Goal: Check status: Check status

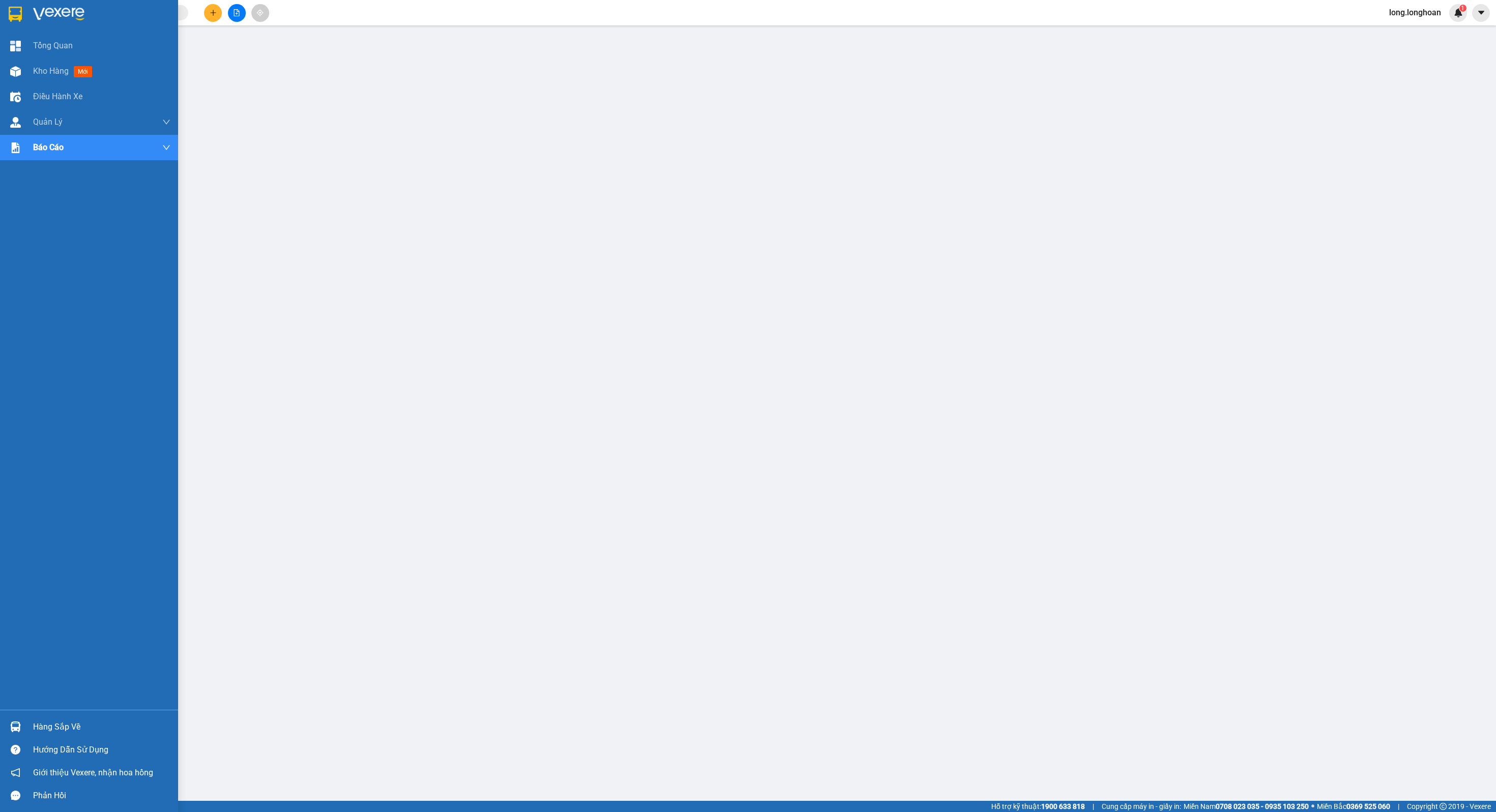
click at [3, 16] on div at bounding box center [89, 17] width 178 height 33
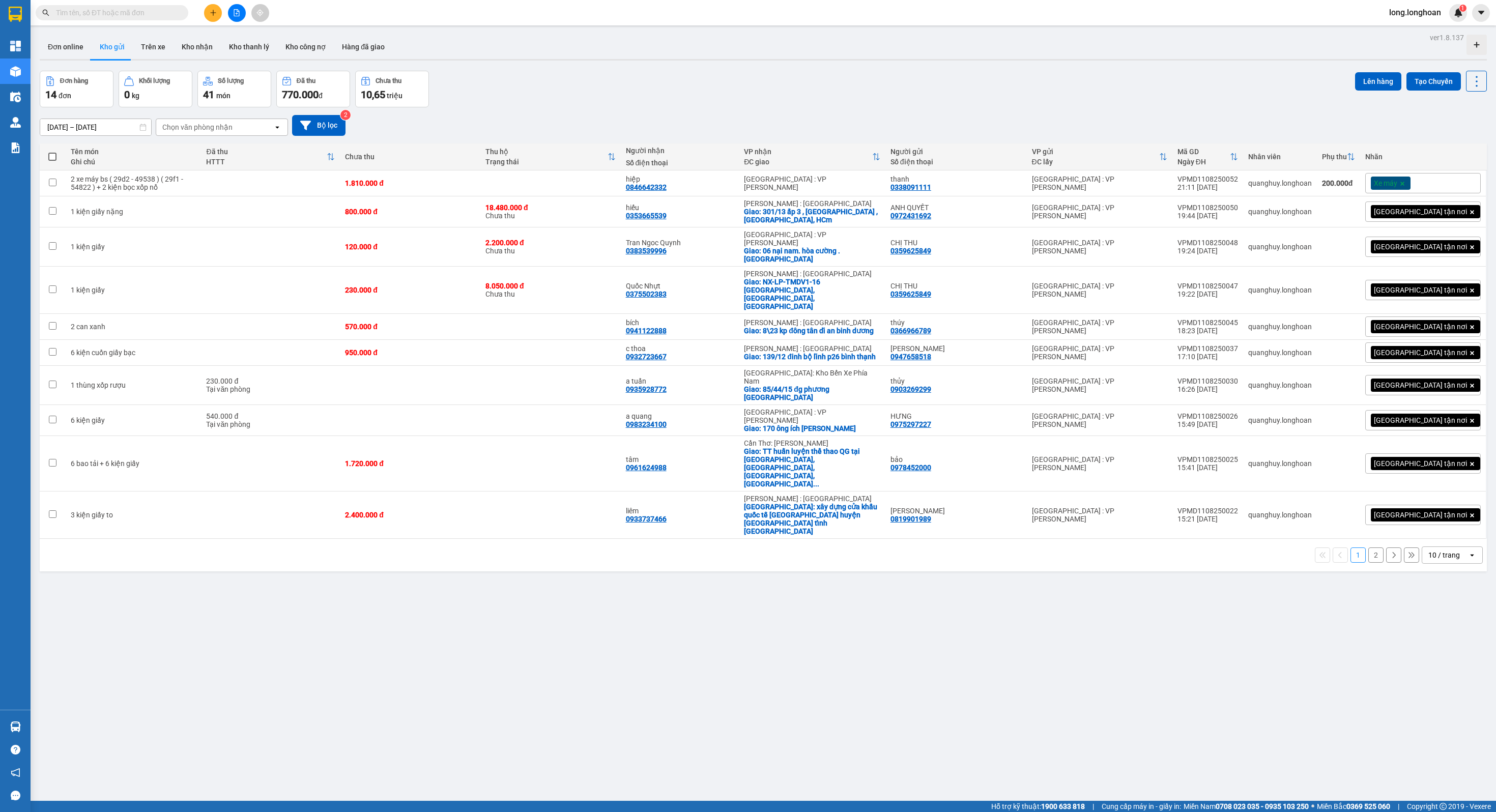
click at [233, 15] on button at bounding box center [237, 13] width 18 height 18
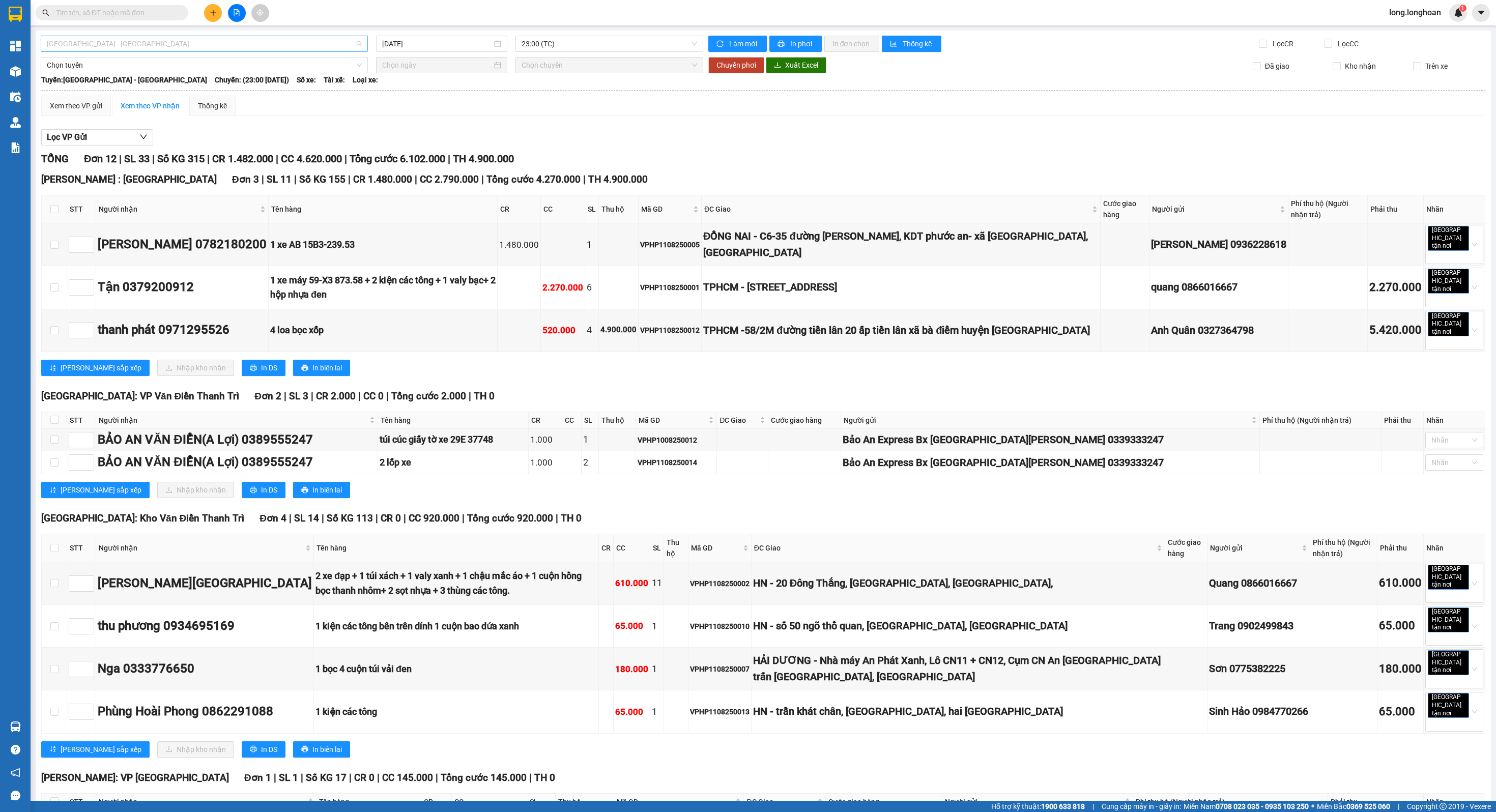
click at [203, 36] on div "[GEOGRAPHIC_DATA] - [GEOGRAPHIC_DATA]" at bounding box center [204, 44] width 327 height 17
click at [616, 97] on div "Xem theo VP gửi Xem theo VP nhận Thống kê" at bounding box center [763, 106] width 1444 height 20
click at [288, 48] on span "[GEOGRAPHIC_DATA] - [GEOGRAPHIC_DATA]" at bounding box center [204, 44] width 315 height 15
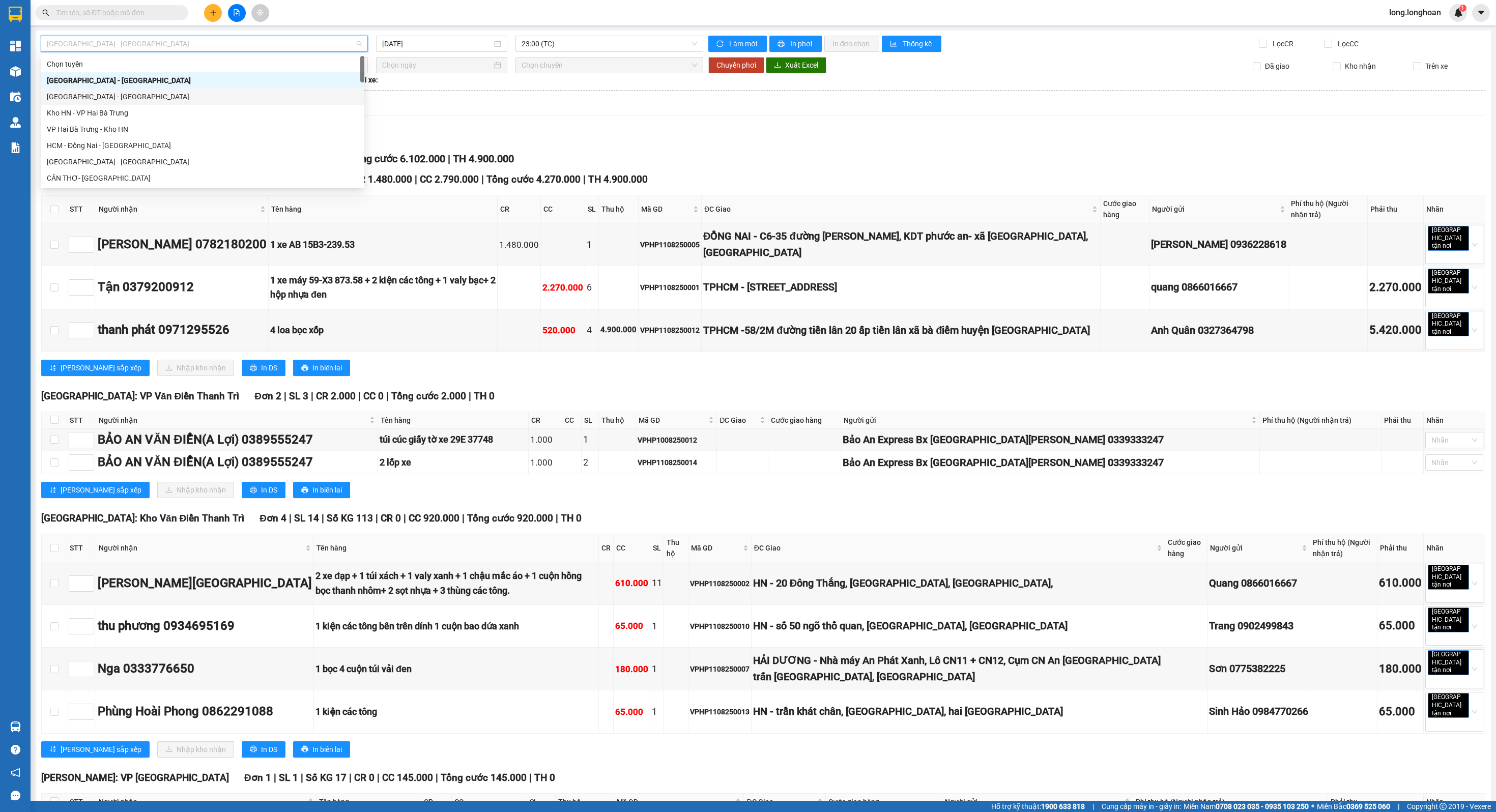
click at [239, 93] on div "[GEOGRAPHIC_DATA] - [GEOGRAPHIC_DATA]" at bounding box center [202, 96] width 311 height 11
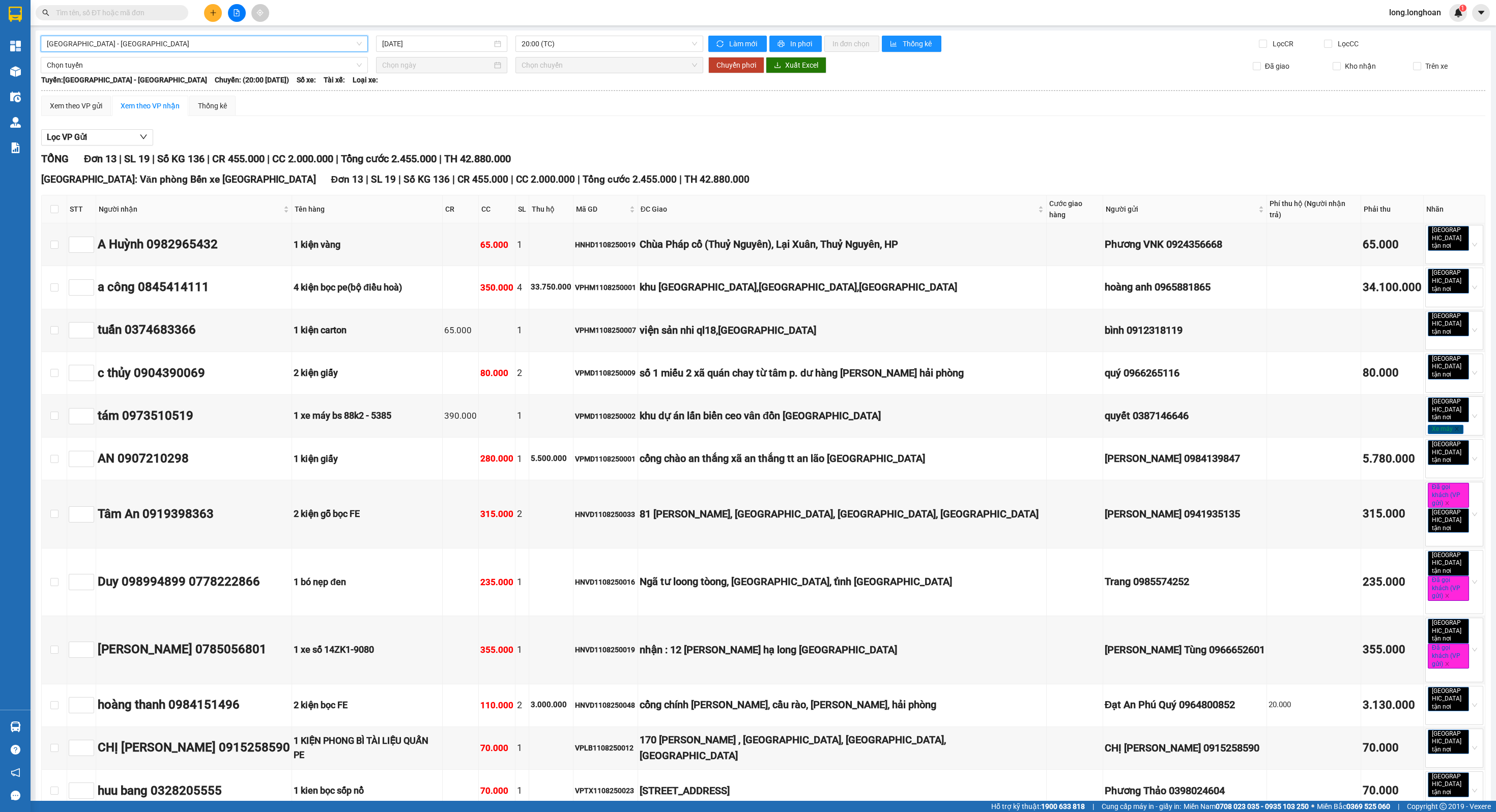
scroll to position [1, 0]
click at [563, 40] on span "20:00 (TC)" at bounding box center [609, 42] width 175 height 15
click at [414, 48] on div "[DATE]" at bounding box center [442, 42] width 132 height 17
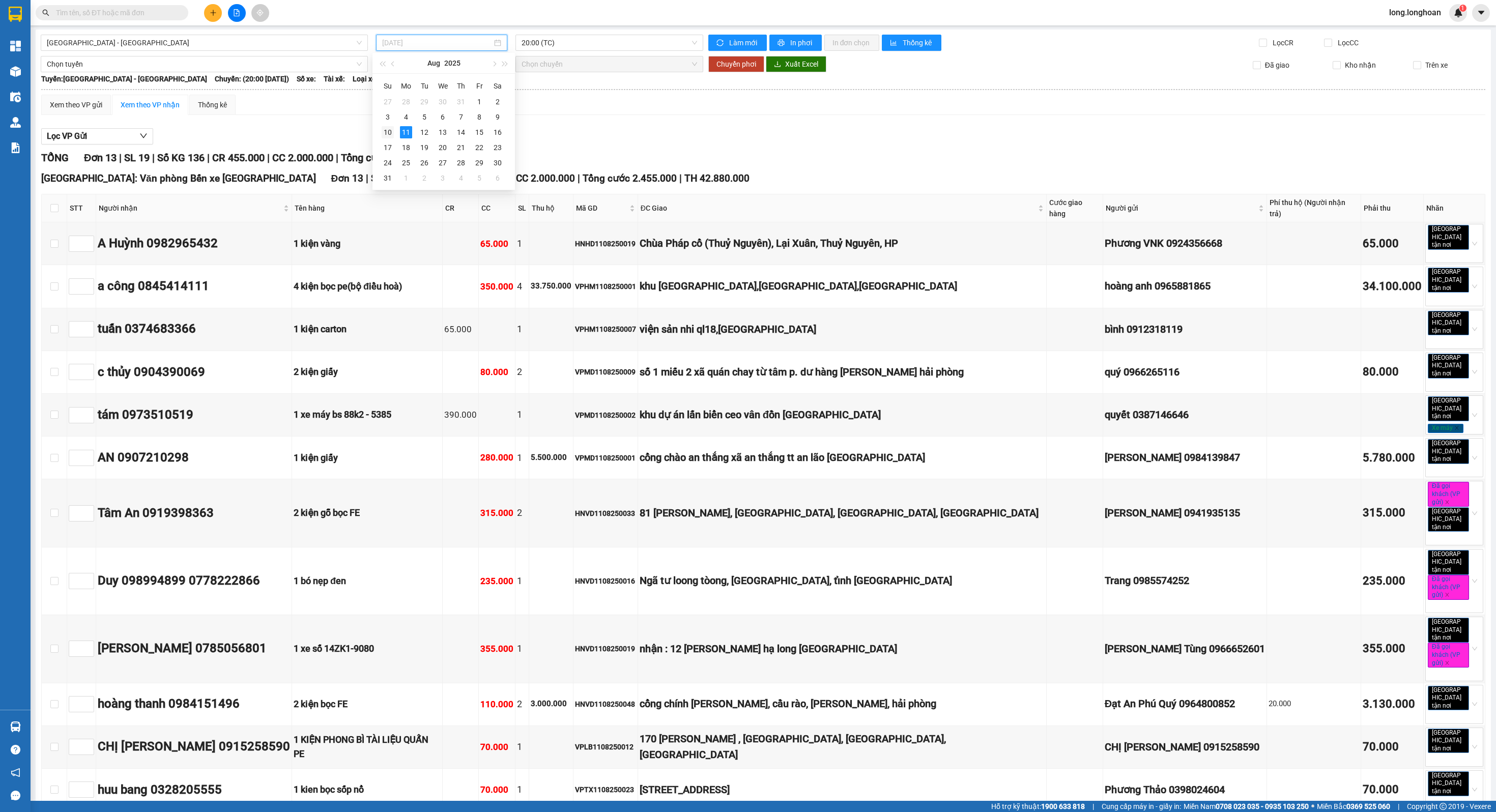
click at [388, 135] on div "10" at bounding box center [387, 132] width 12 height 12
type input "[DATE]"
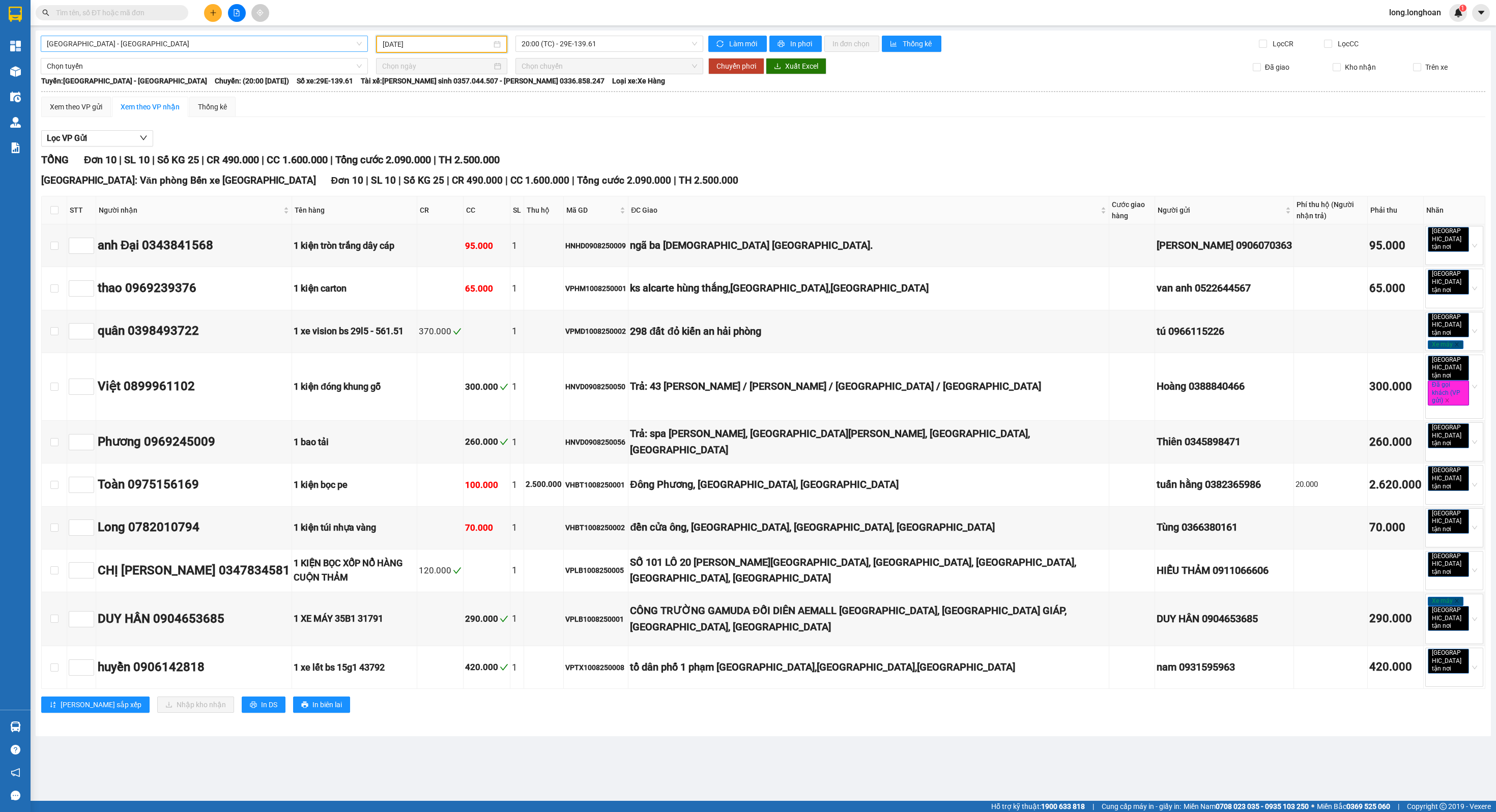
click at [116, 45] on span "[GEOGRAPHIC_DATA] - [GEOGRAPHIC_DATA]" at bounding box center [204, 44] width 315 height 15
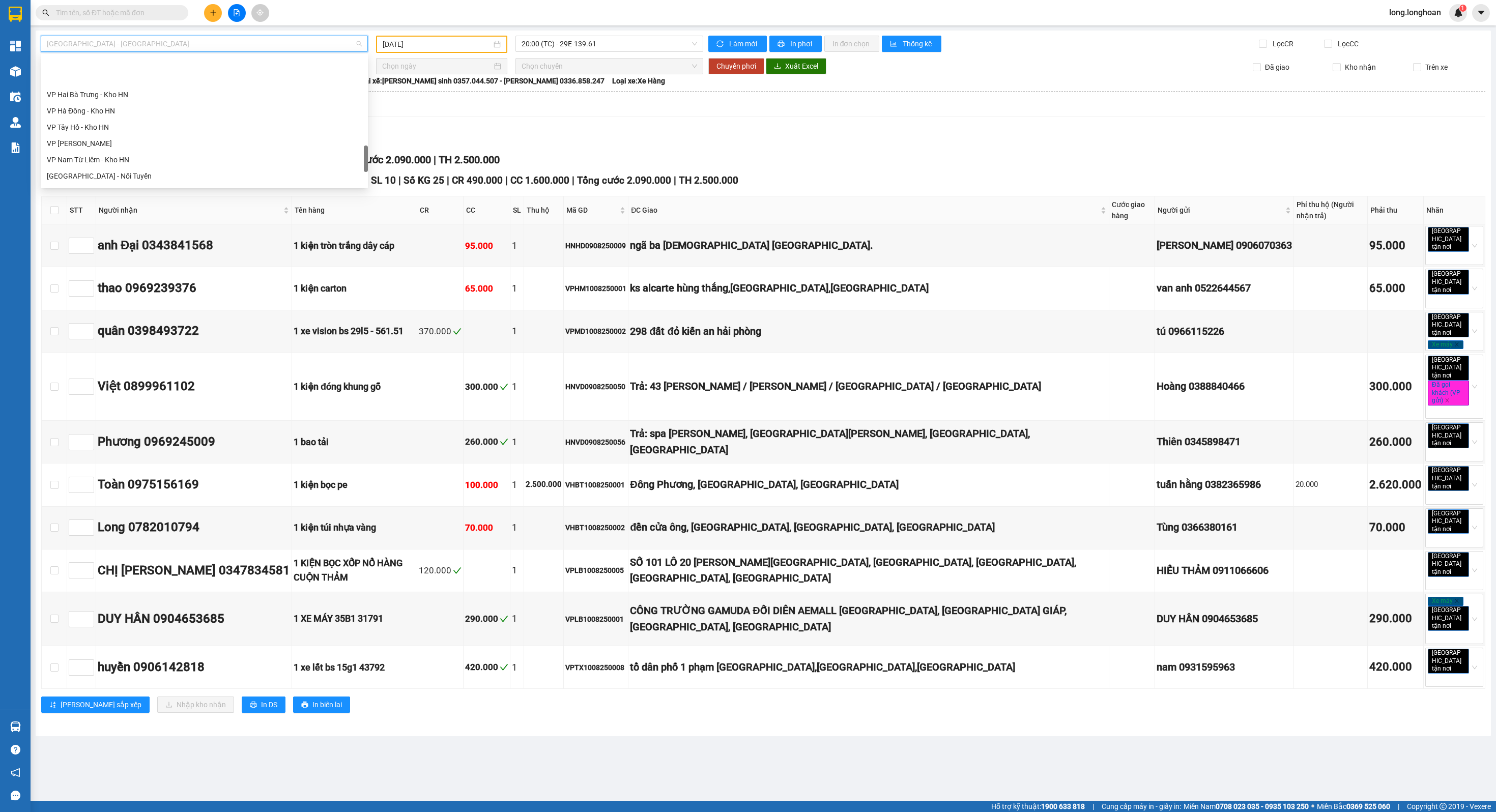
scroll to position [667, 0]
click at [95, 113] on div "Bắc [GEOGRAPHIC_DATA] QL1A" at bounding box center [204, 112] width 315 height 11
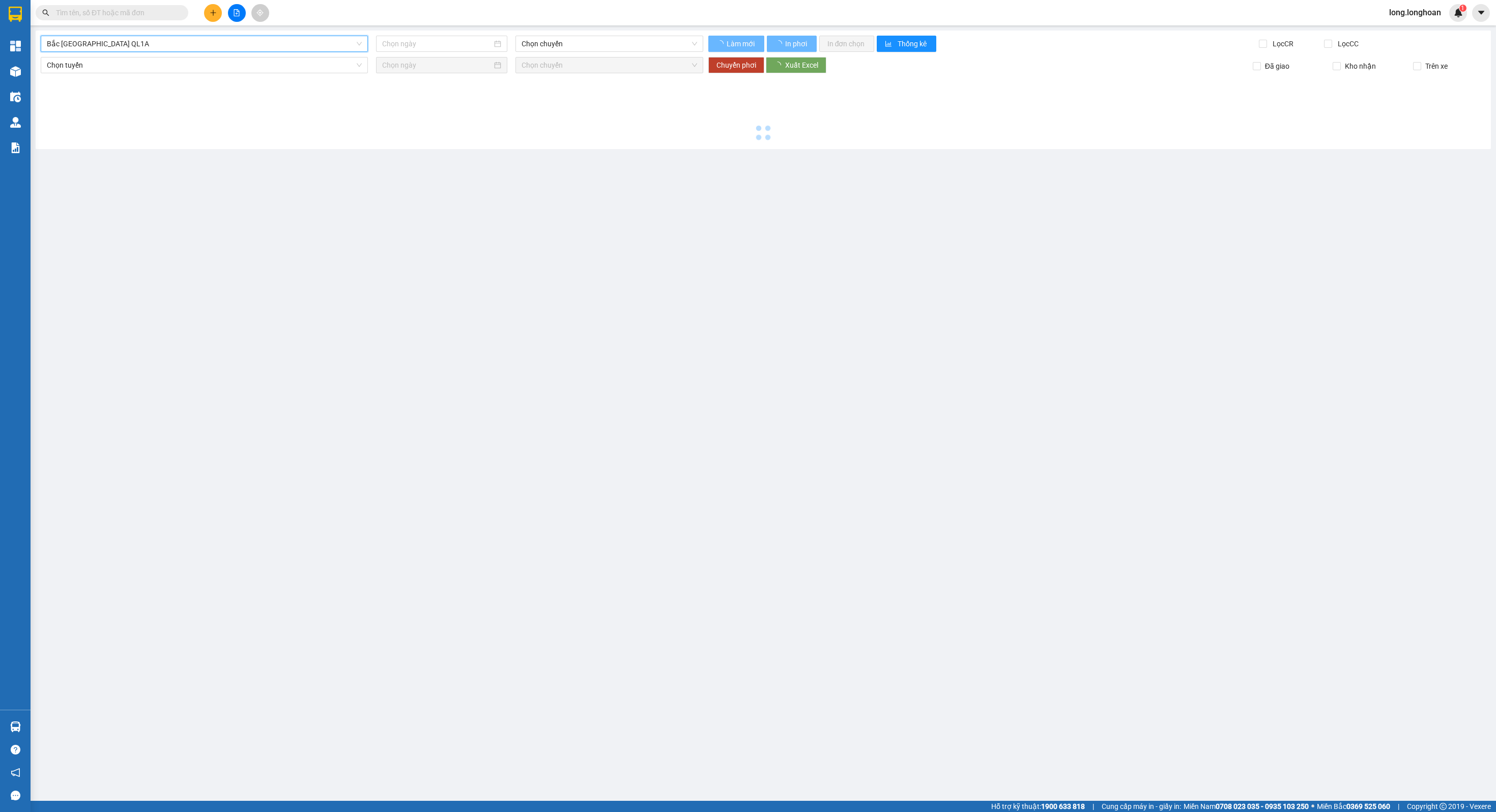
type input "[DATE]"
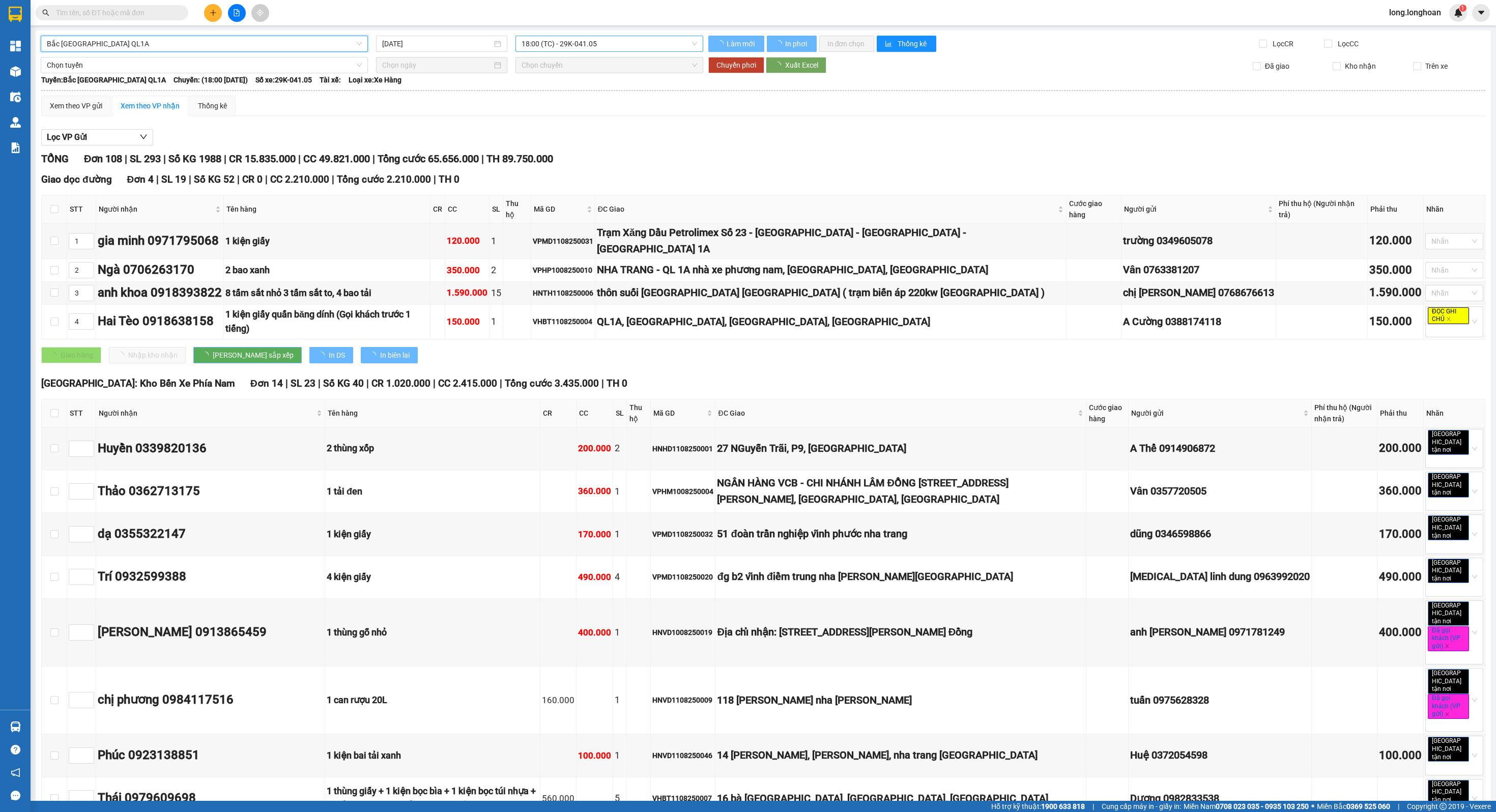
click at [582, 46] on span "18:00 (TC) - 29K-041.05" at bounding box center [609, 44] width 175 height 15
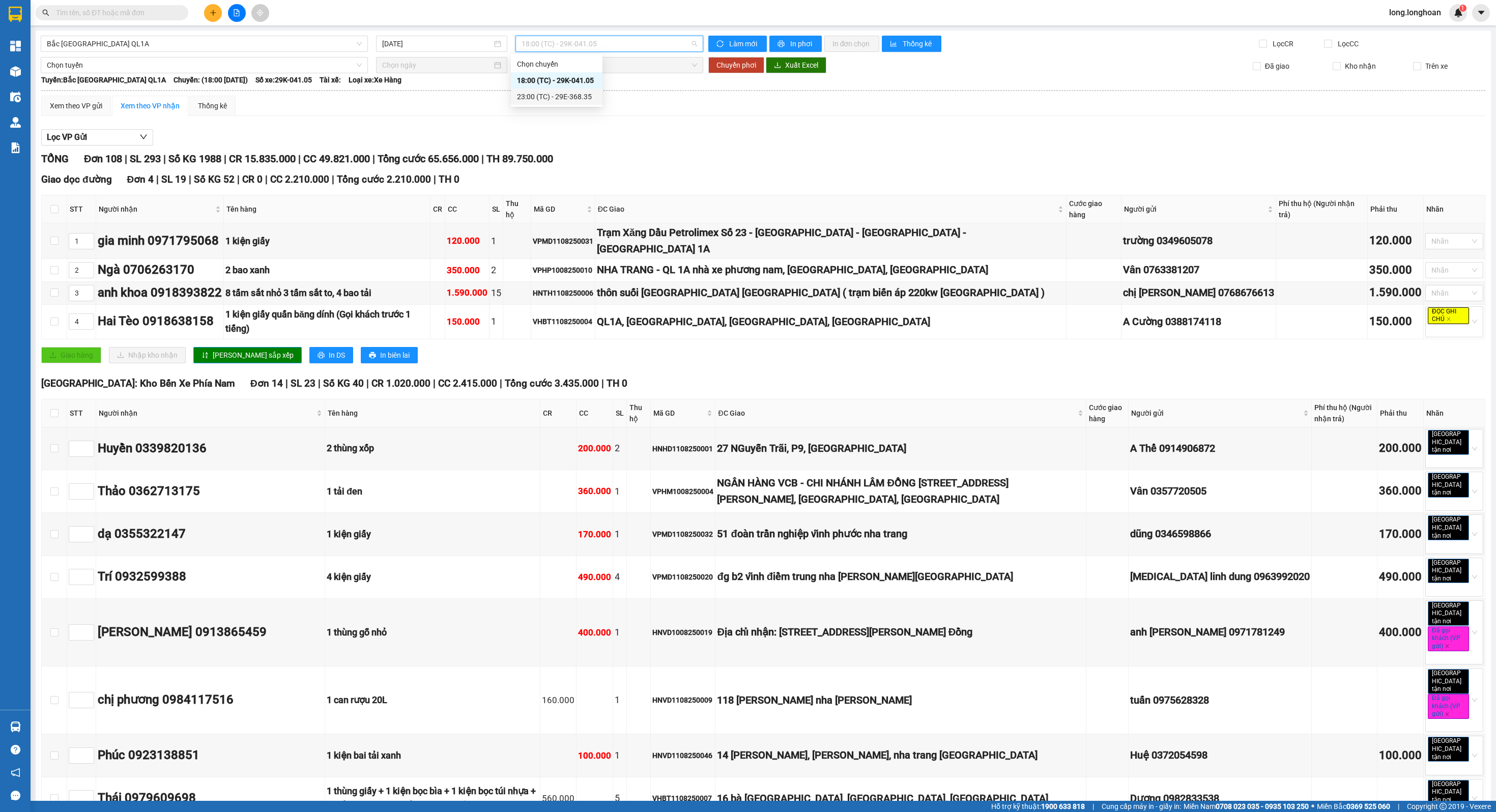
click at [647, 105] on div "Xem theo VP gửi Xem theo VP nhận Thống kê" at bounding box center [763, 106] width 1444 height 20
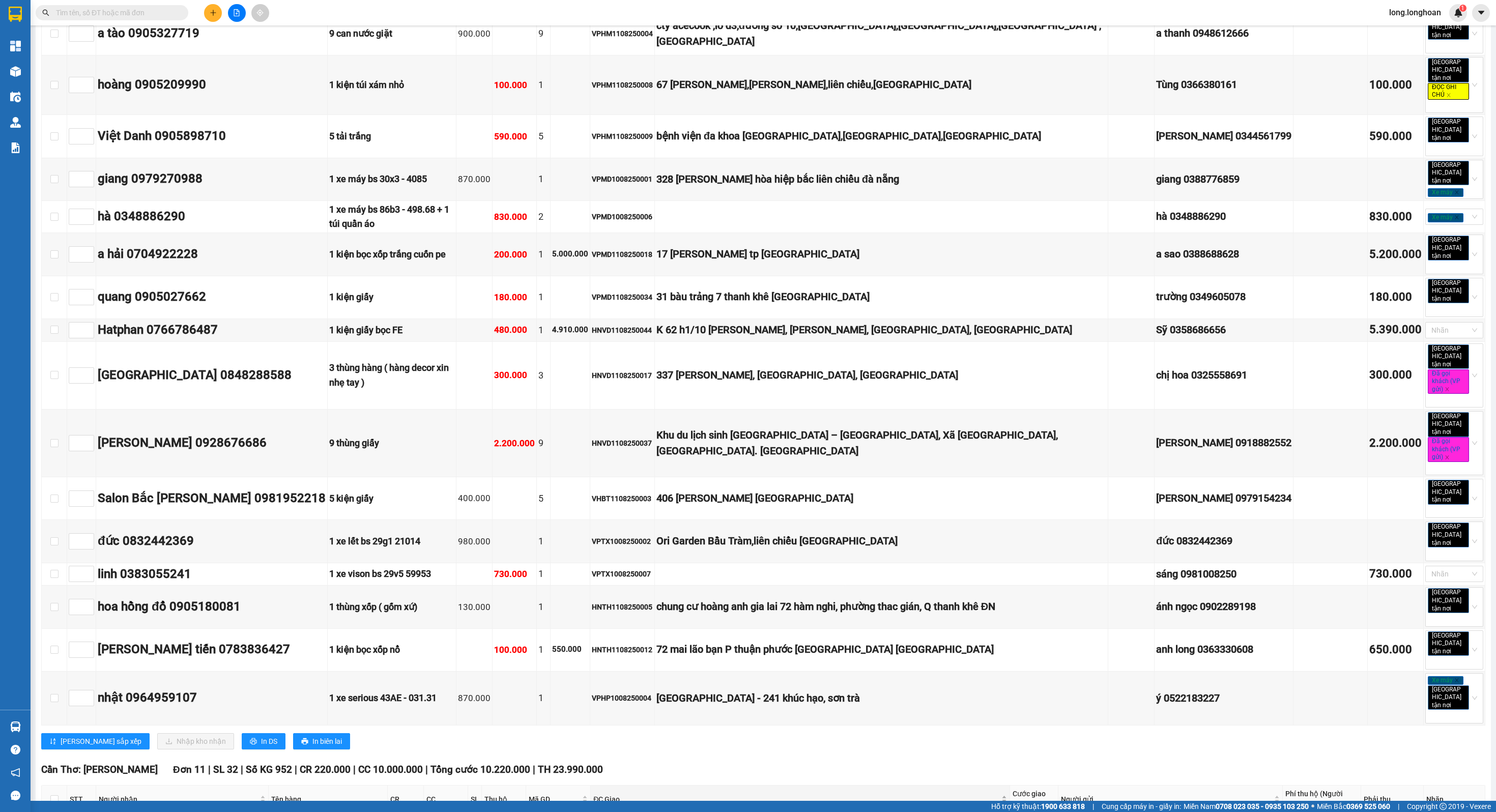
scroll to position [3693, 0]
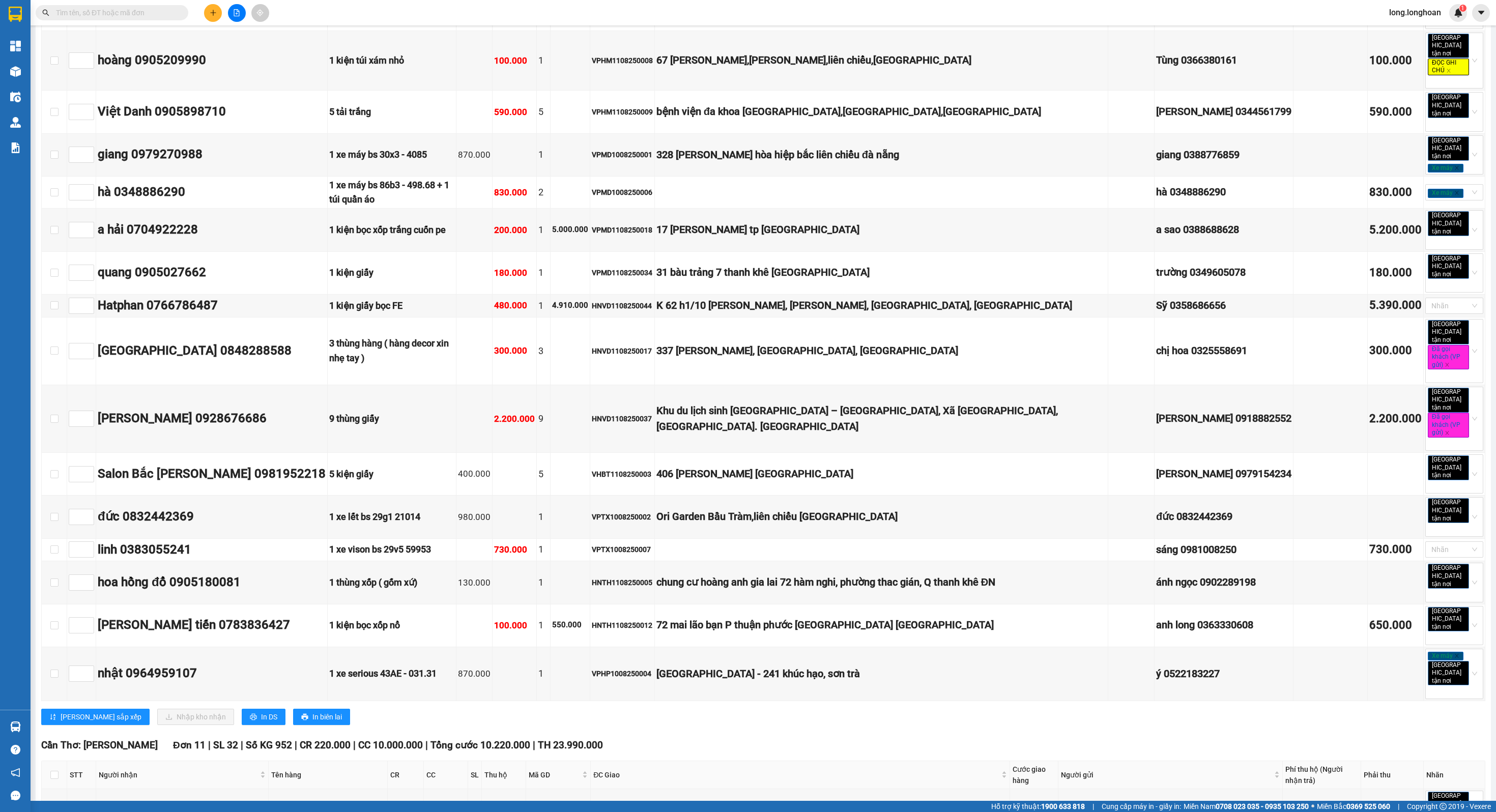
checkbox input "true"
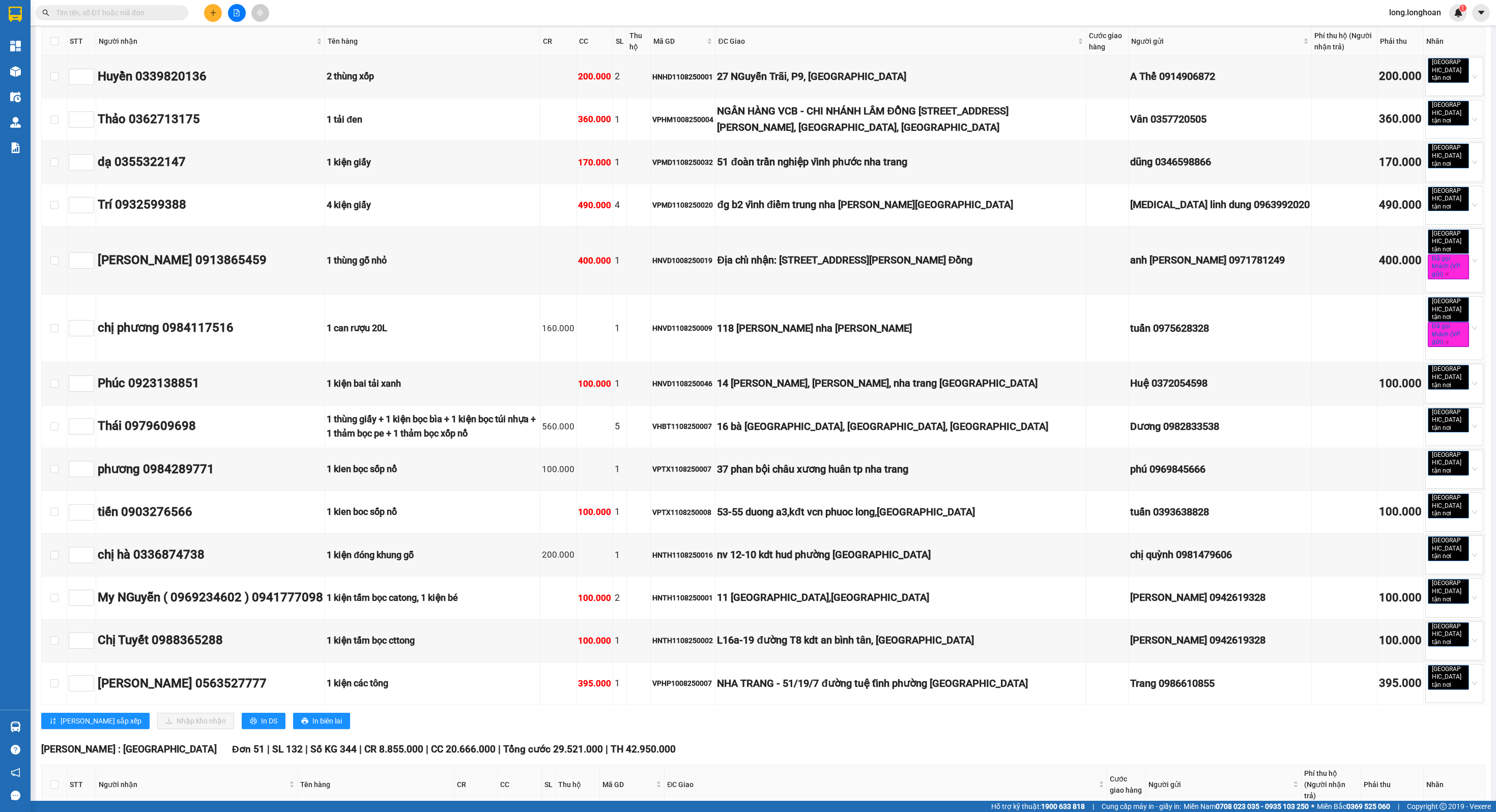
scroll to position [0, 0]
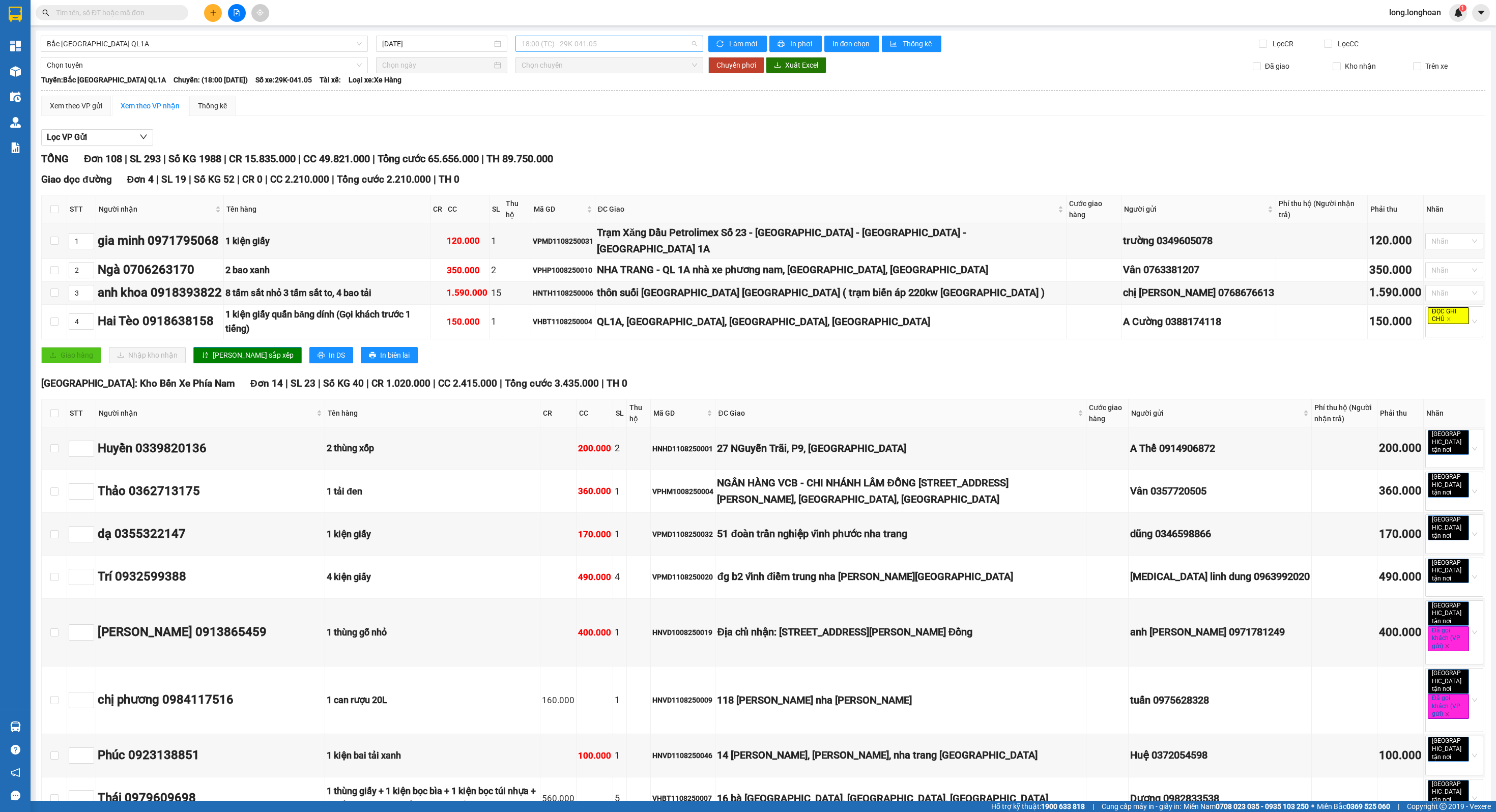
click at [605, 42] on span "18:00 (TC) - 29K-041.05" at bounding box center [609, 44] width 175 height 15
click at [581, 91] on div "23:00 (TC) - 29E-368.35" at bounding box center [557, 96] width 79 height 11
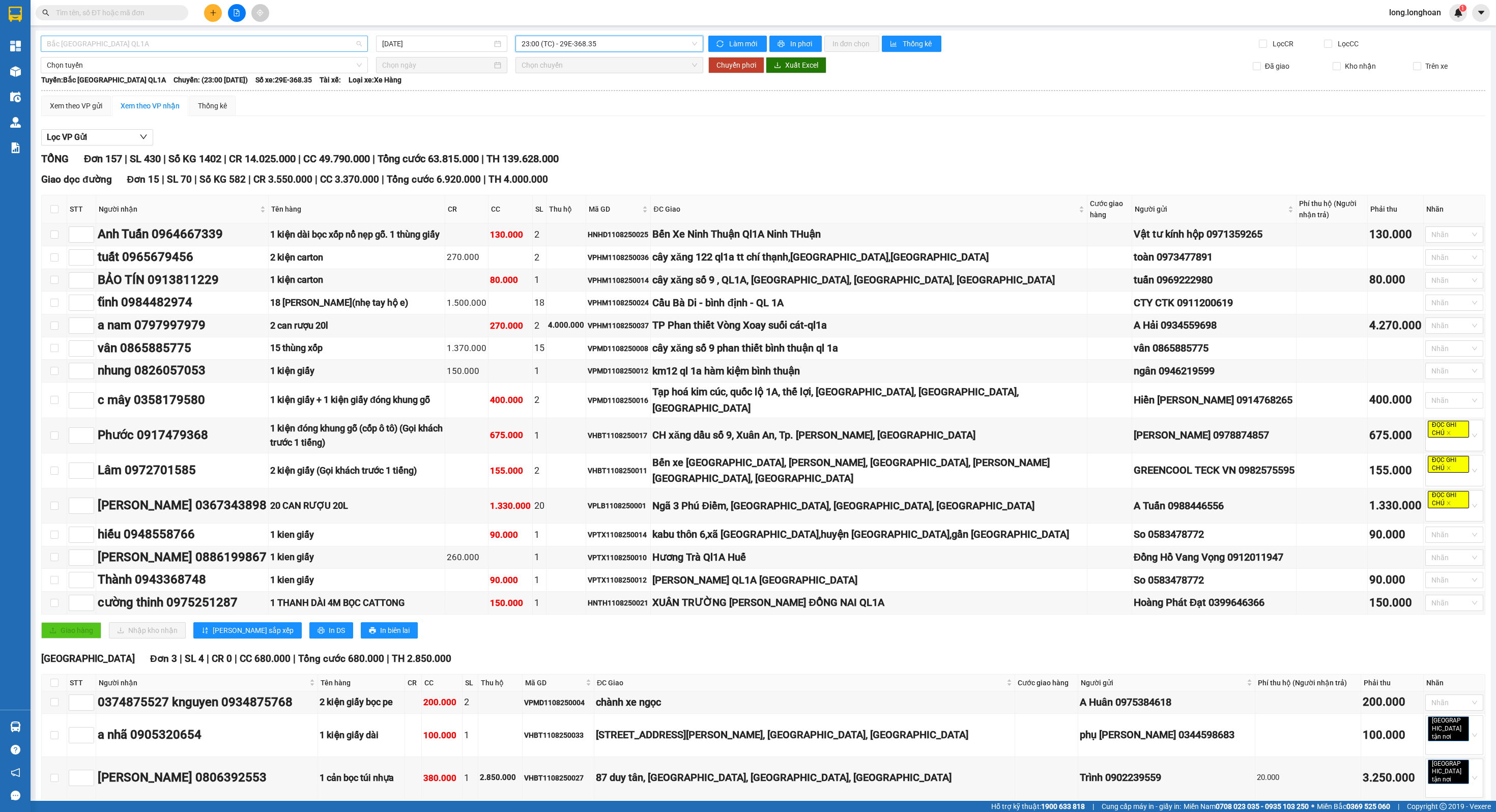
click at [258, 36] on span "Bắc [GEOGRAPHIC_DATA] QL1A" at bounding box center [204, 44] width 315 height 15
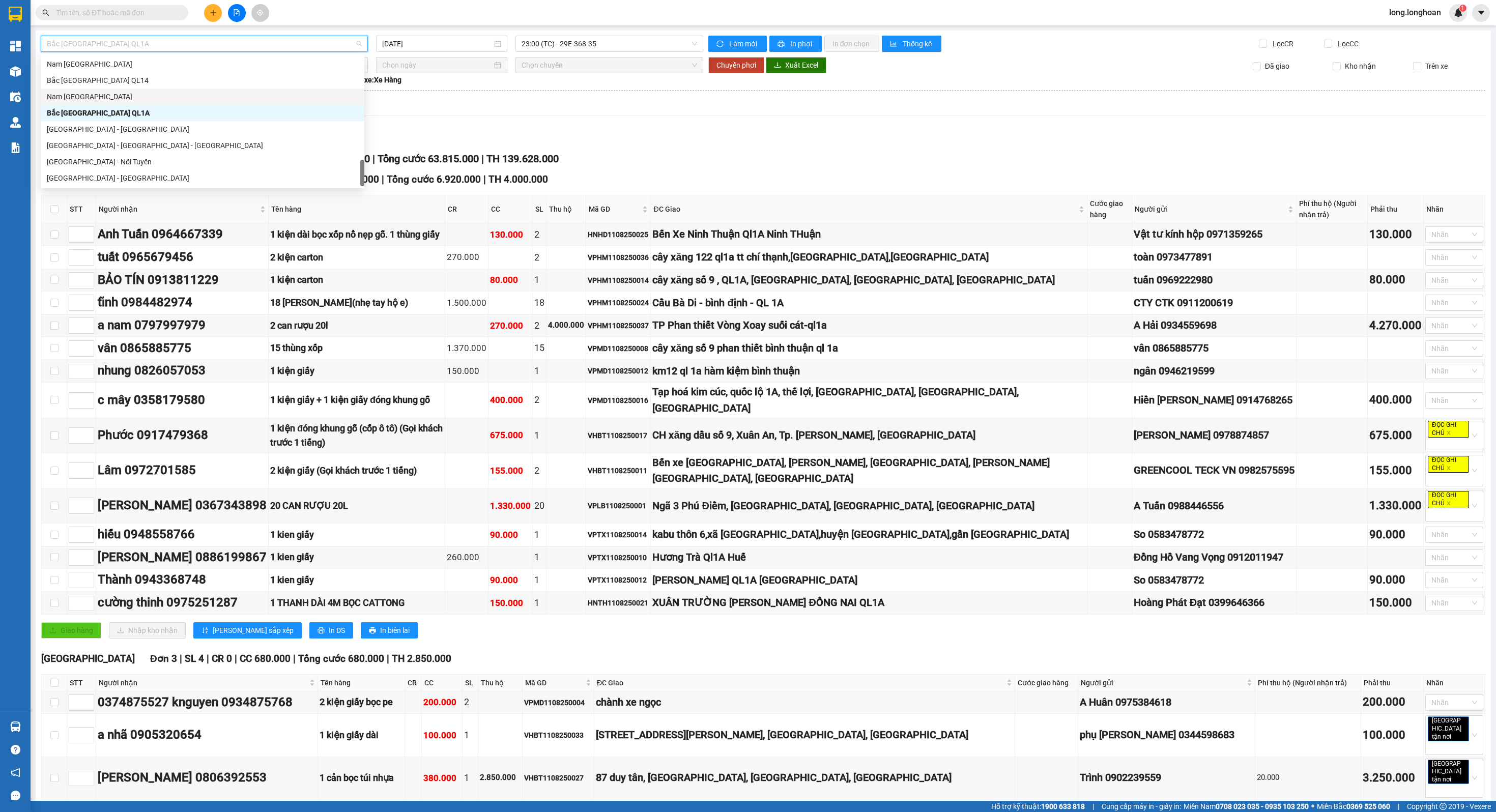
click at [161, 96] on div "Nam [GEOGRAPHIC_DATA]" at bounding box center [202, 96] width 311 height 11
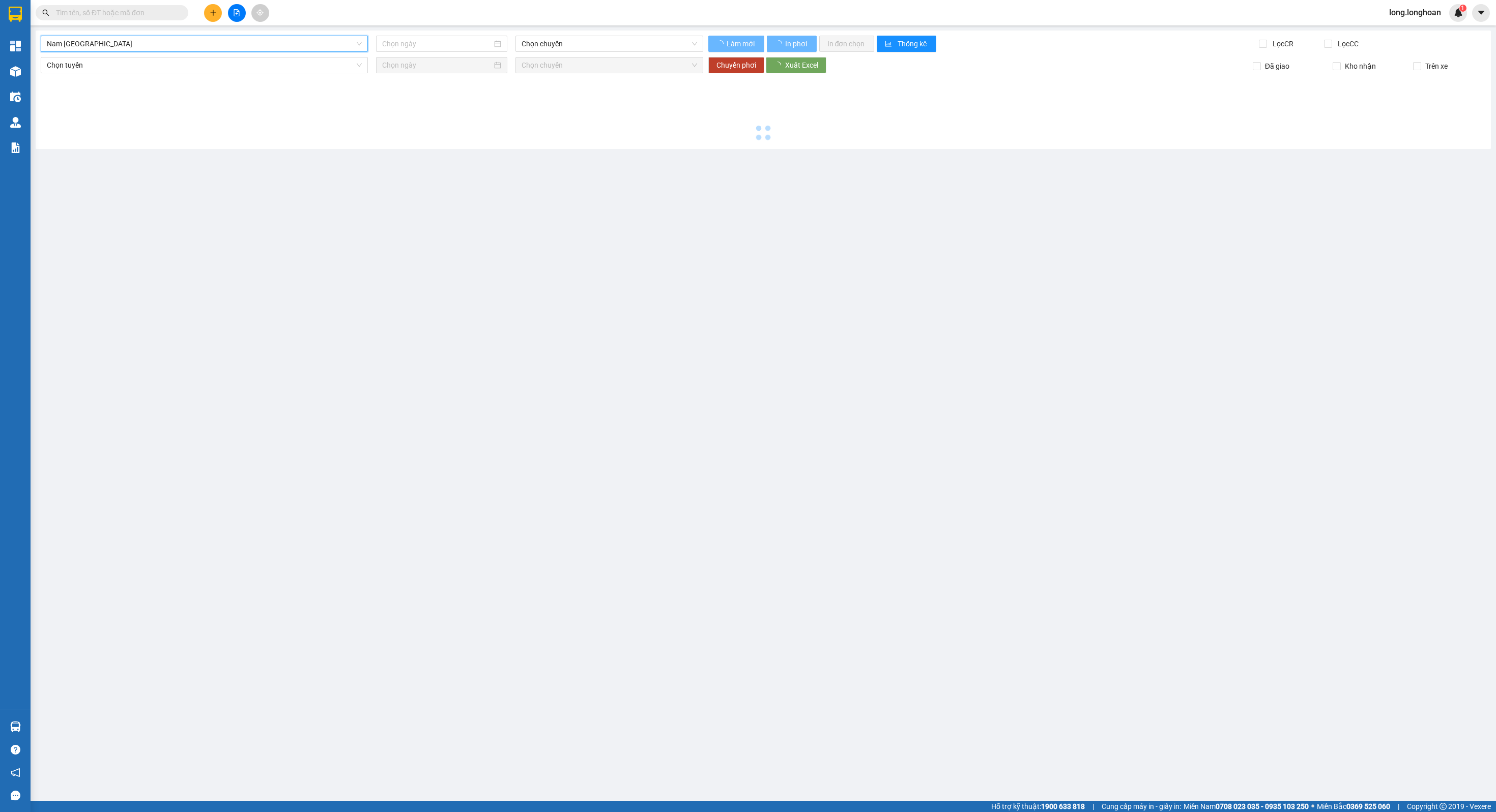
type input "[DATE]"
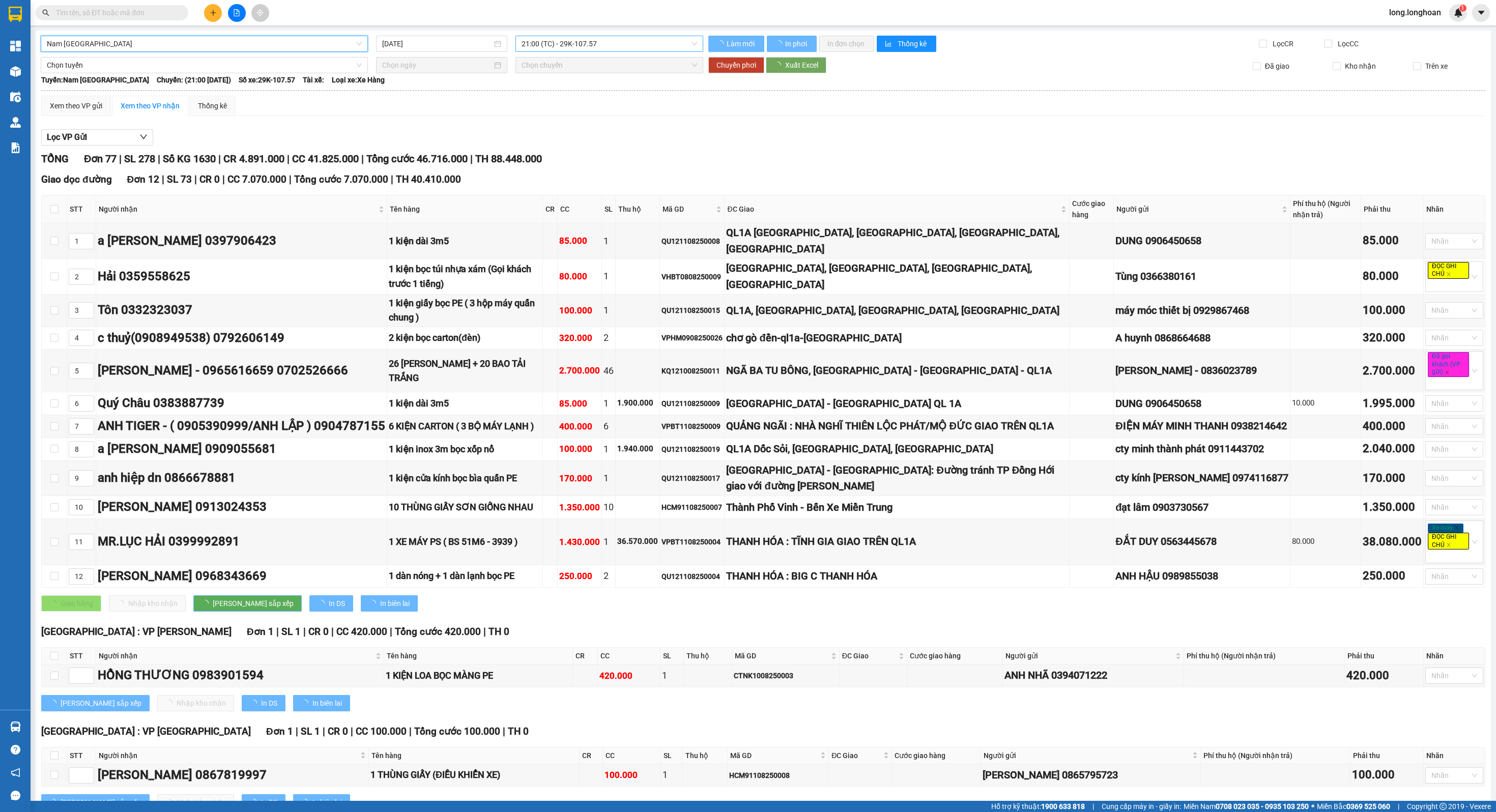
click at [592, 41] on span "21:00 (TC) - 29K-107.57" at bounding box center [609, 44] width 175 height 15
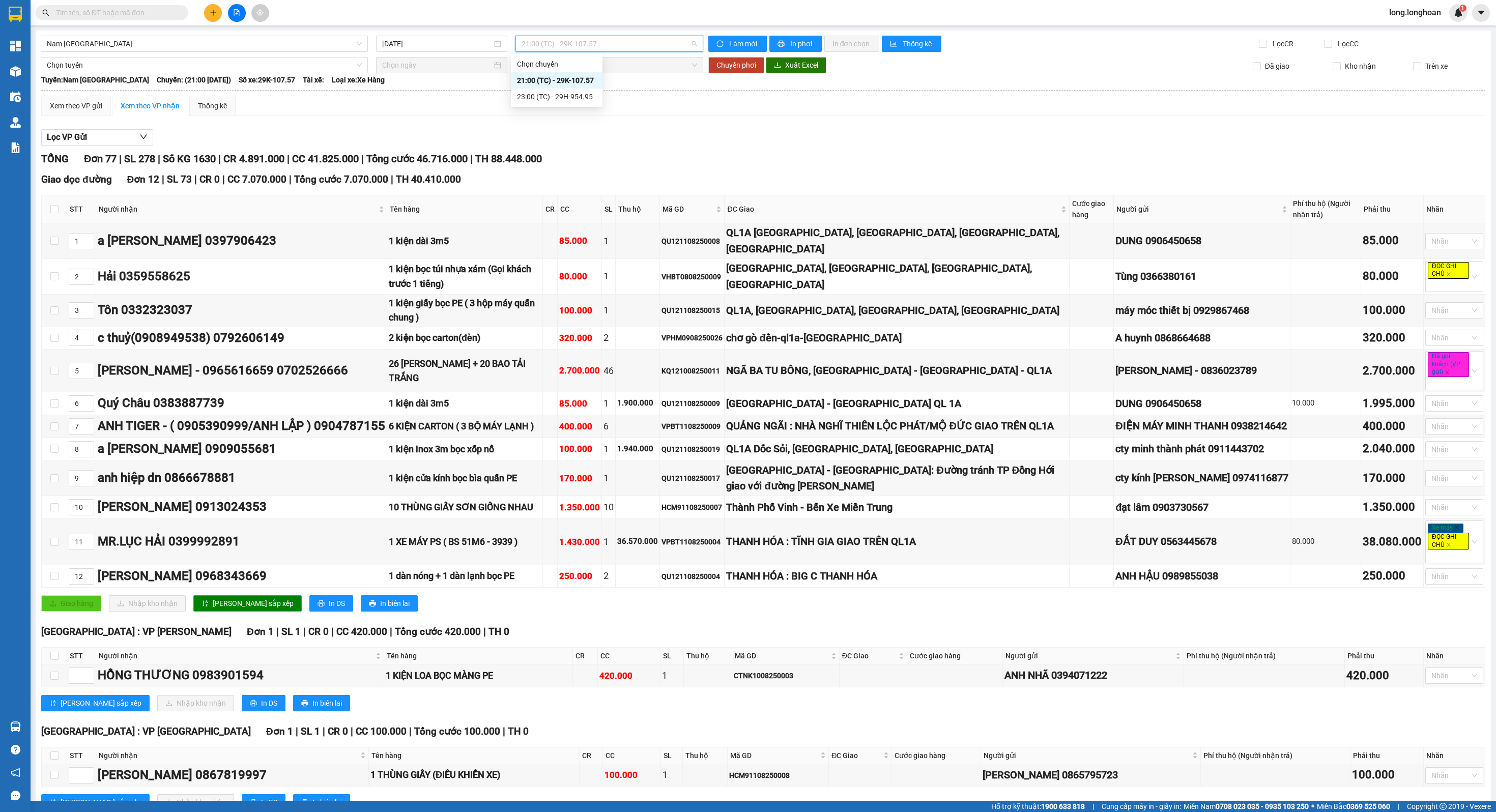
click at [719, 140] on div "Lọc VP Gửi" at bounding box center [763, 137] width 1444 height 17
click at [601, 45] on span "21:00 (TC) - 29K-107.57" at bounding box center [609, 44] width 175 height 15
click at [578, 98] on div "23:00 (TC) - 29H-954.95" at bounding box center [557, 96] width 79 height 11
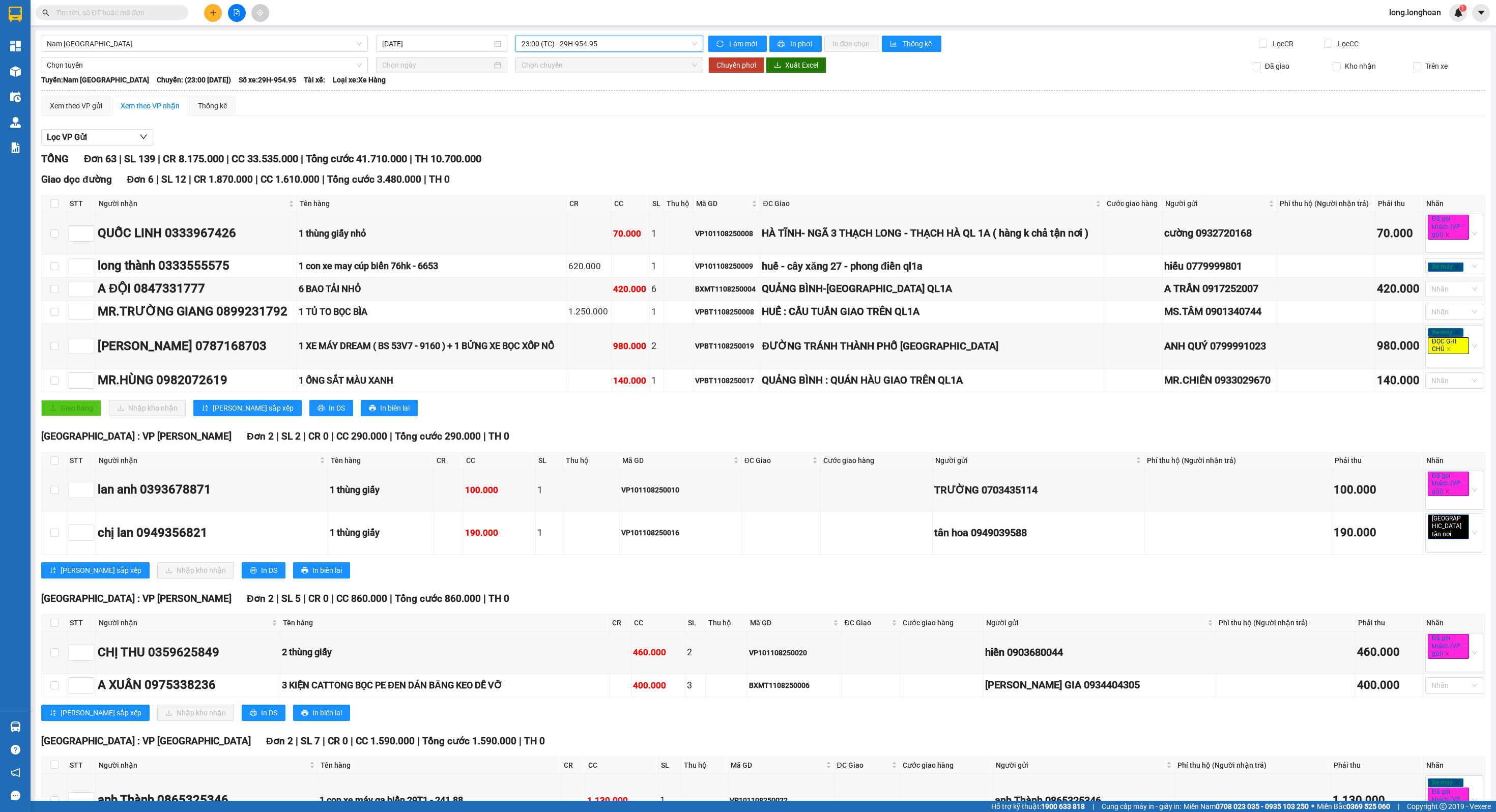
click at [615, 184] on div "Giao dọc đường Đơn 6 | SL 12 | CR 1.870.000 | CC 1.610.000 | Tổng cước 3.480.00…" at bounding box center [763, 179] width 1444 height 15
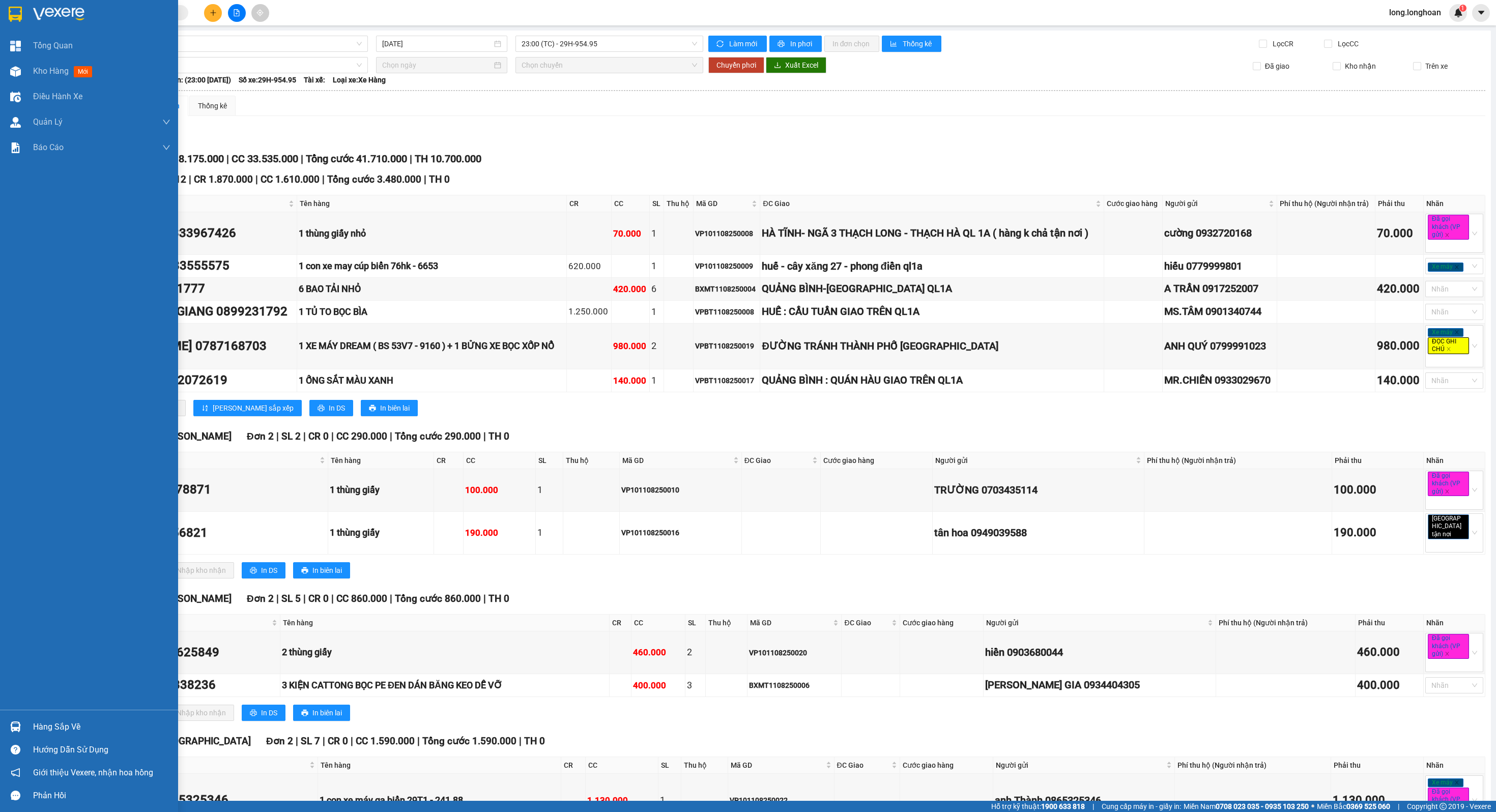
click at [27, 32] on div at bounding box center [89, 17] width 178 height 33
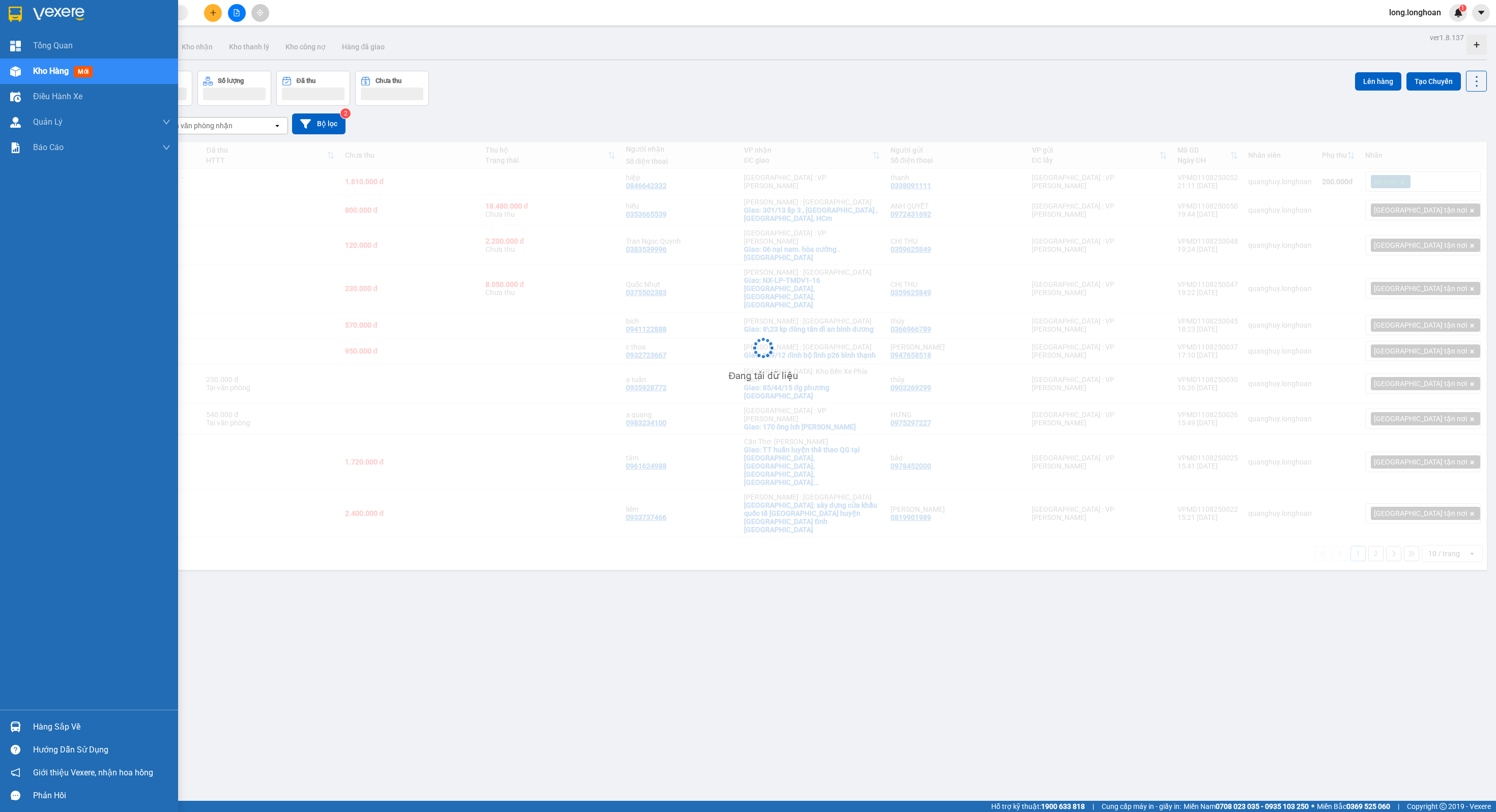
click at [29, 32] on div at bounding box center [89, 17] width 178 height 33
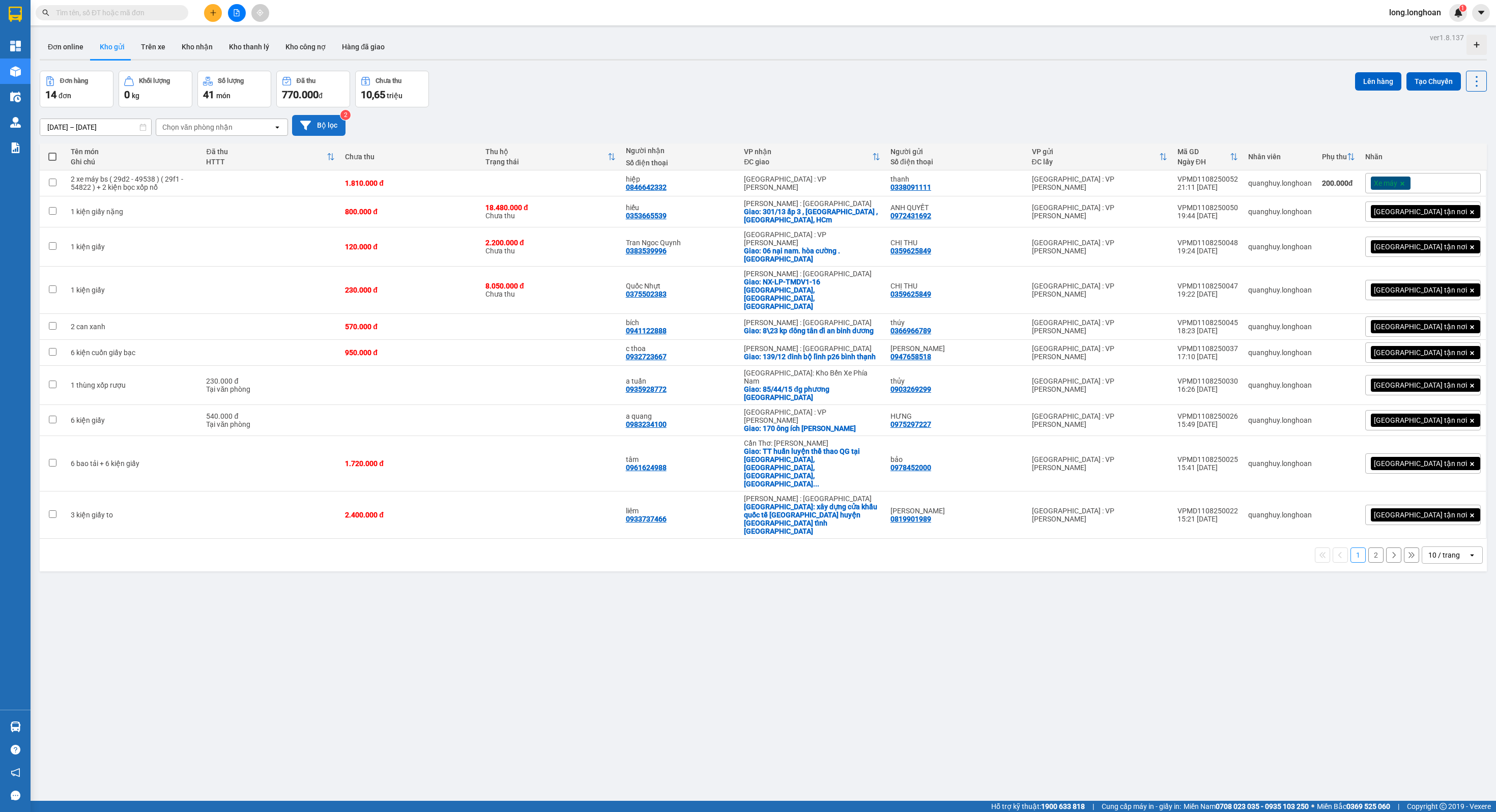
click at [338, 131] on button "Bộ lọc" at bounding box center [319, 126] width 54 height 21
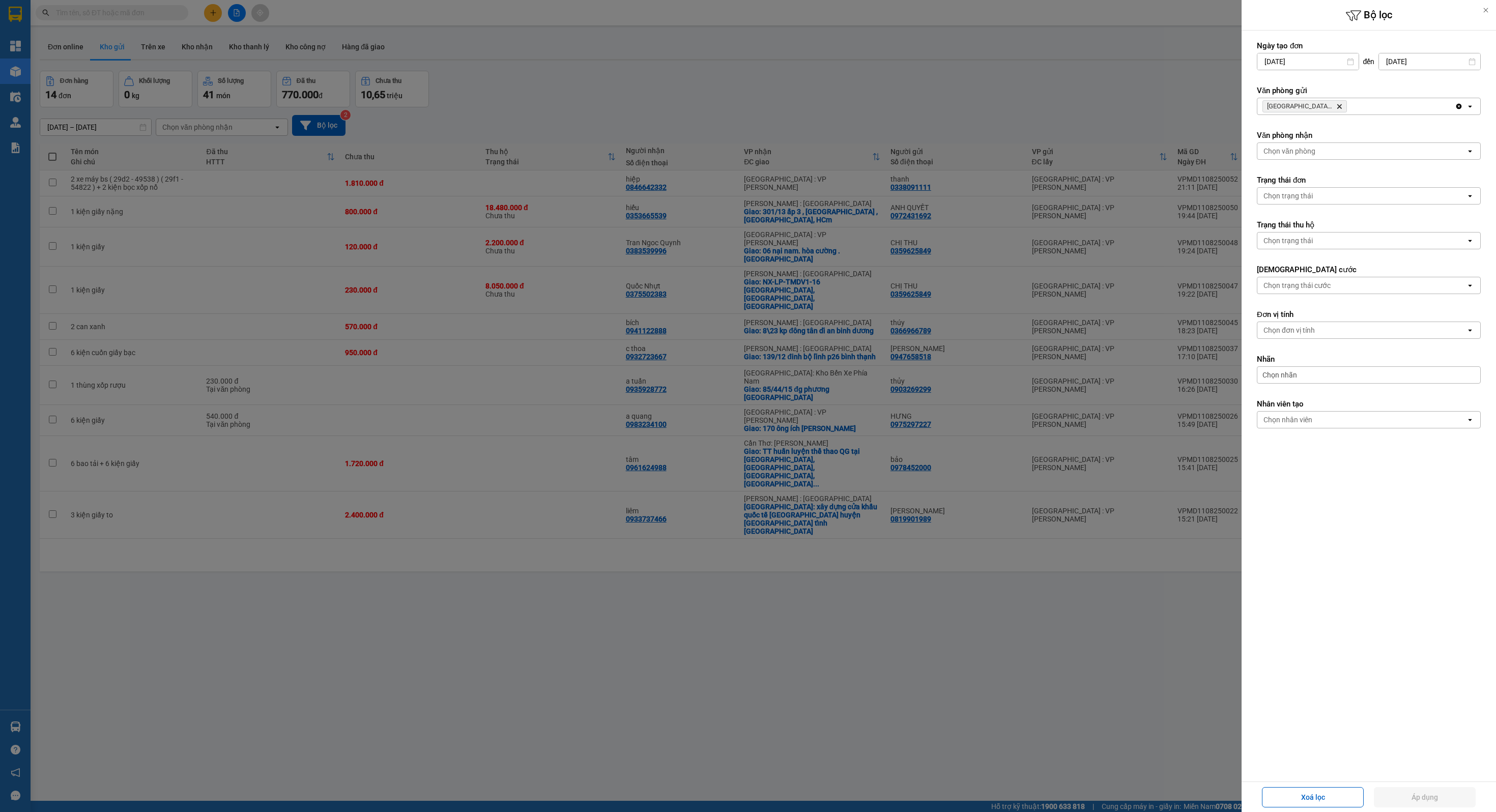
click at [1409, 100] on div "[GEOGRAPHIC_DATA] : VP Nam Từ Liêm Delete" at bounding box center [1356, 106] width 198 height 17
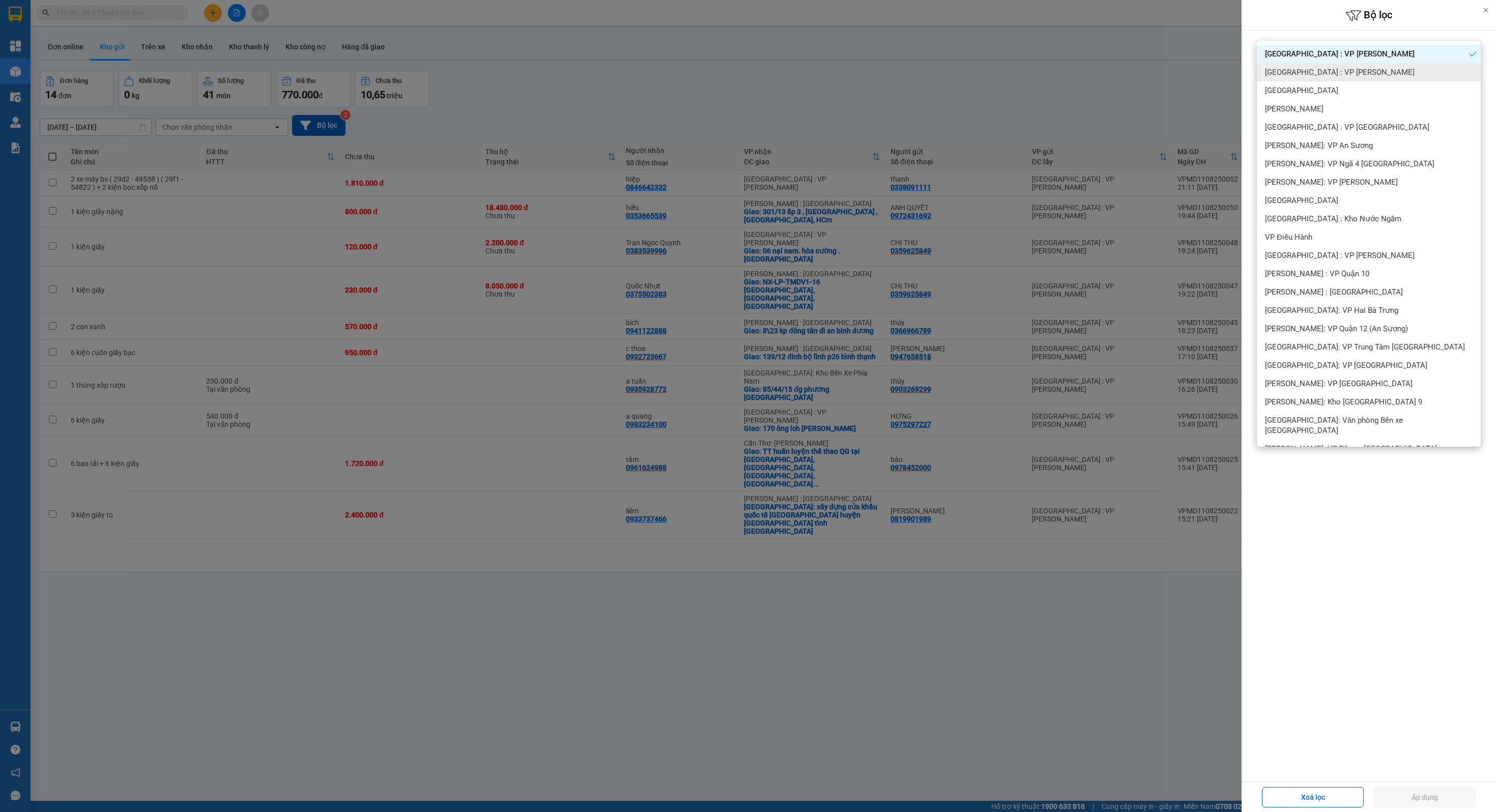
click at [1354, 73] on div "[GEOGRAPHIC_DATA] : VP [PERSON_NAME]" at bounding box center [1369, 72] width 224 height 18
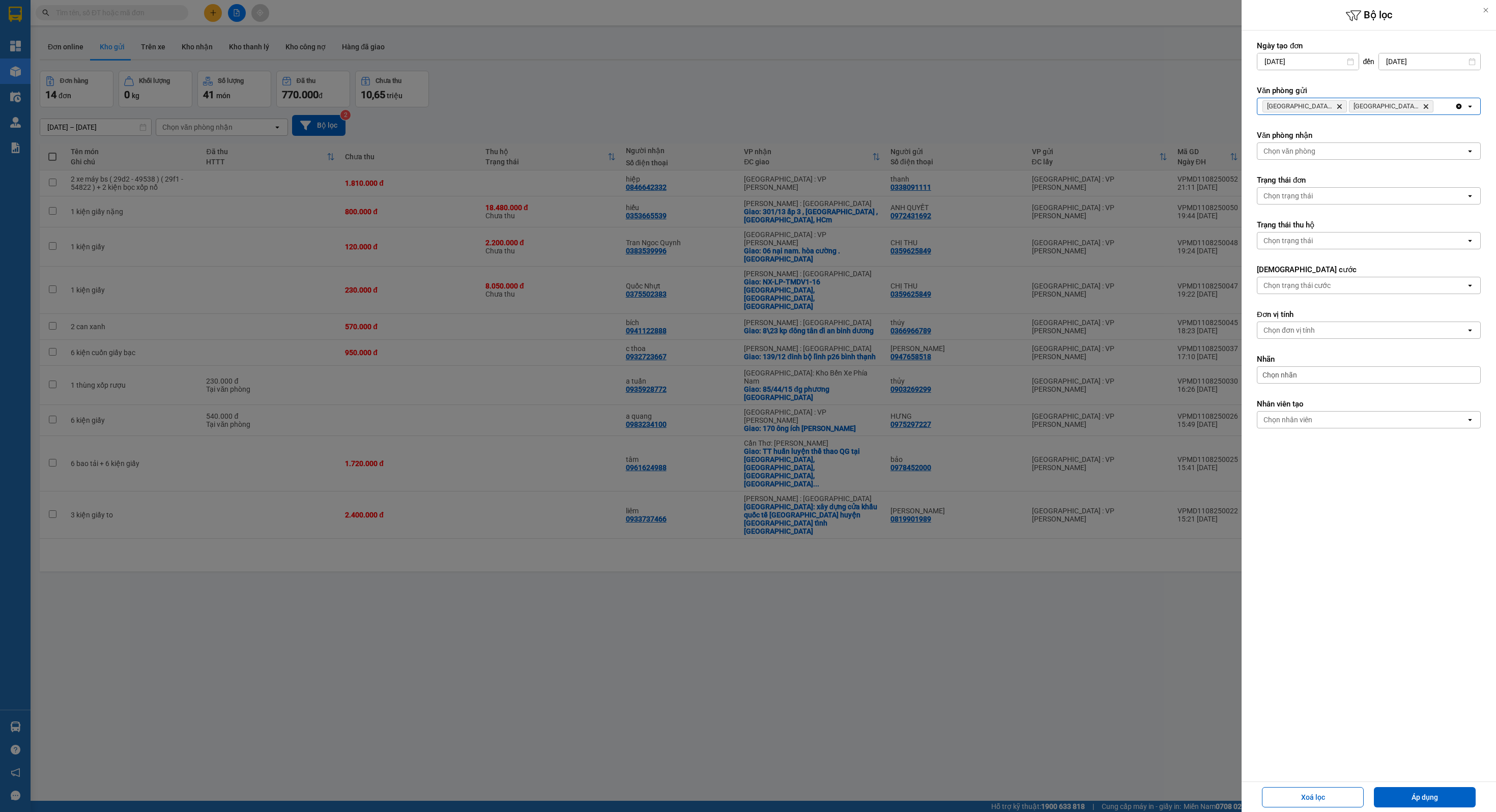
click at [1158, 100] on div at bounding box center [748, 406] width 1496 height 812
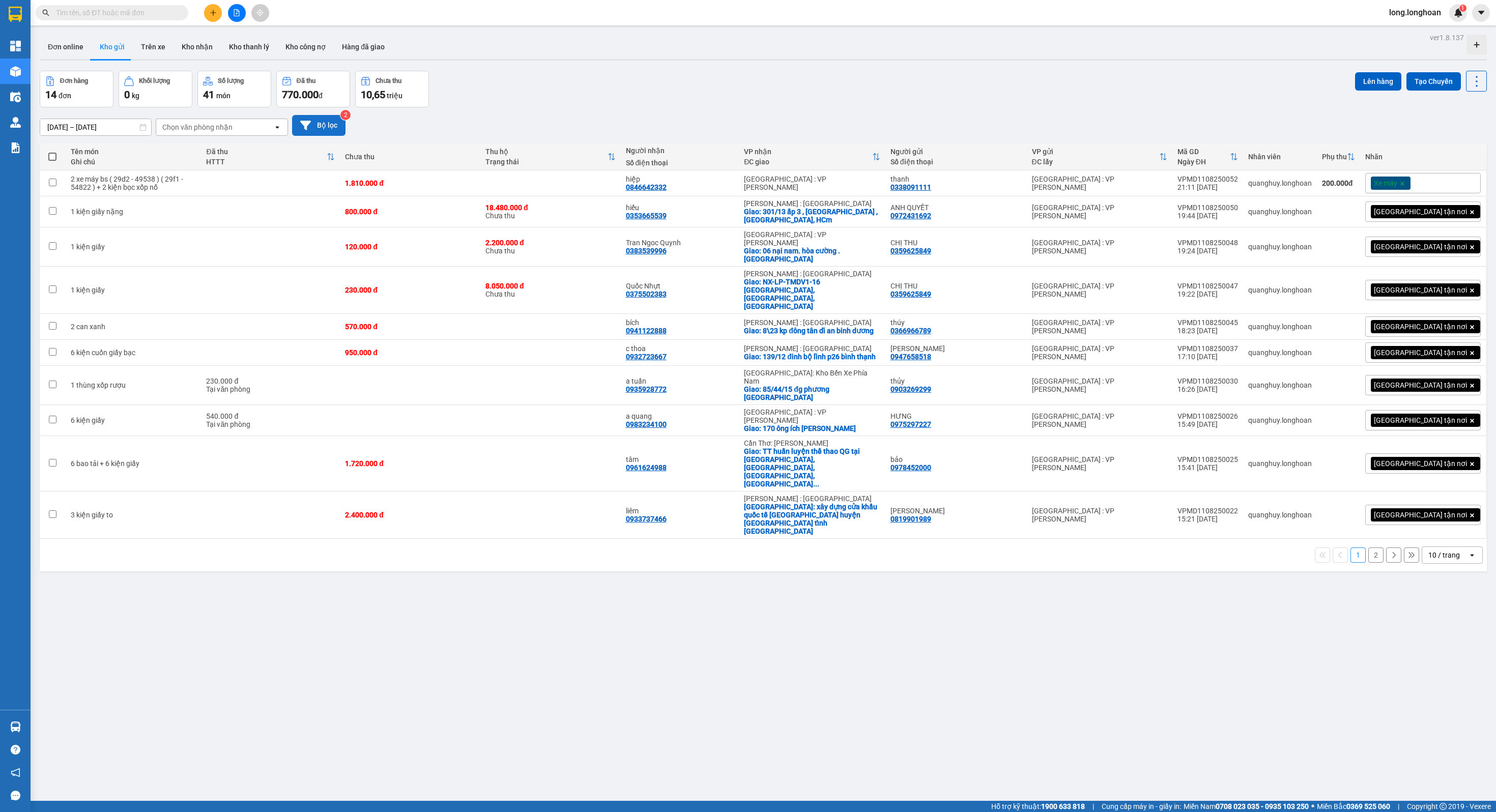
click at [326, 131] on button "Bộ lọc" at bounding box center [319, 126] width 54 height 21
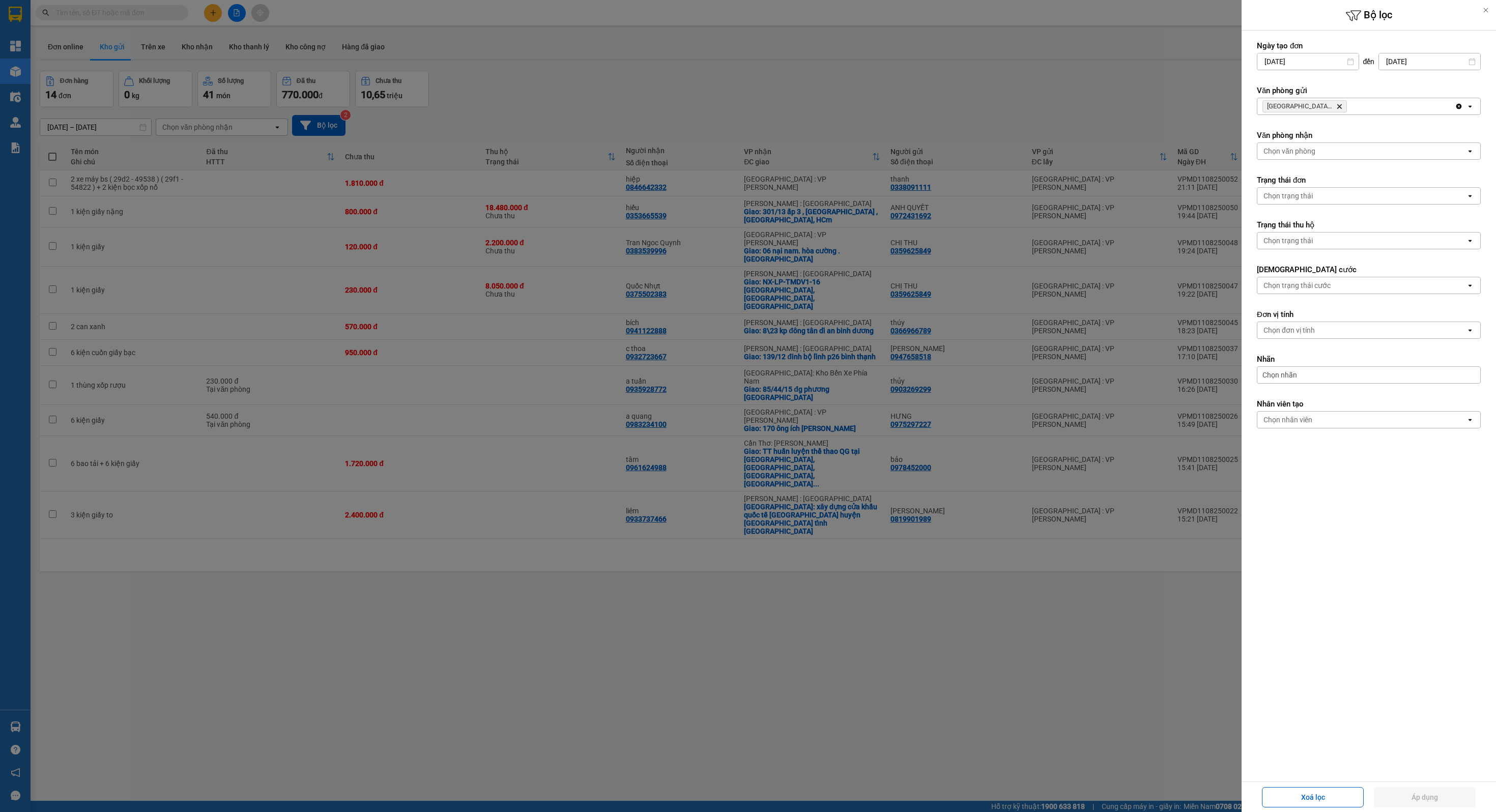
click at [1342, 103] on icon "Delete" at bounding box center [1339, 106] width 6 height 6
click at [1342, 103] on div "Chọn văn phòng" at bounding box center [1362, 106] width 209 height 17
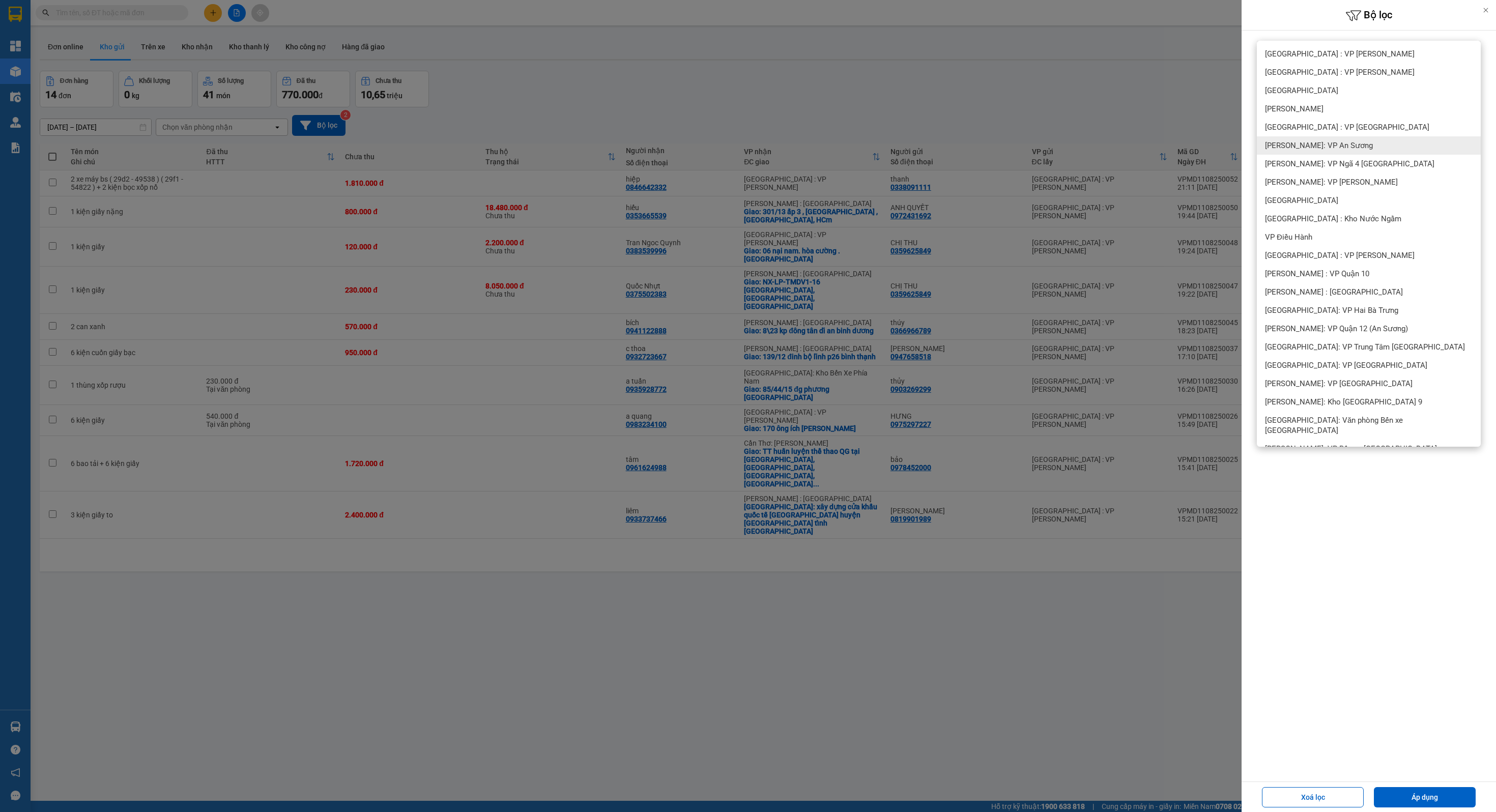
scroll to position [17, 0]
click at [1350, 167] on span "[PERSON_NAME]: VP [PERSON_NAME]" at bounding box center [1331, 165] width 133 height 10
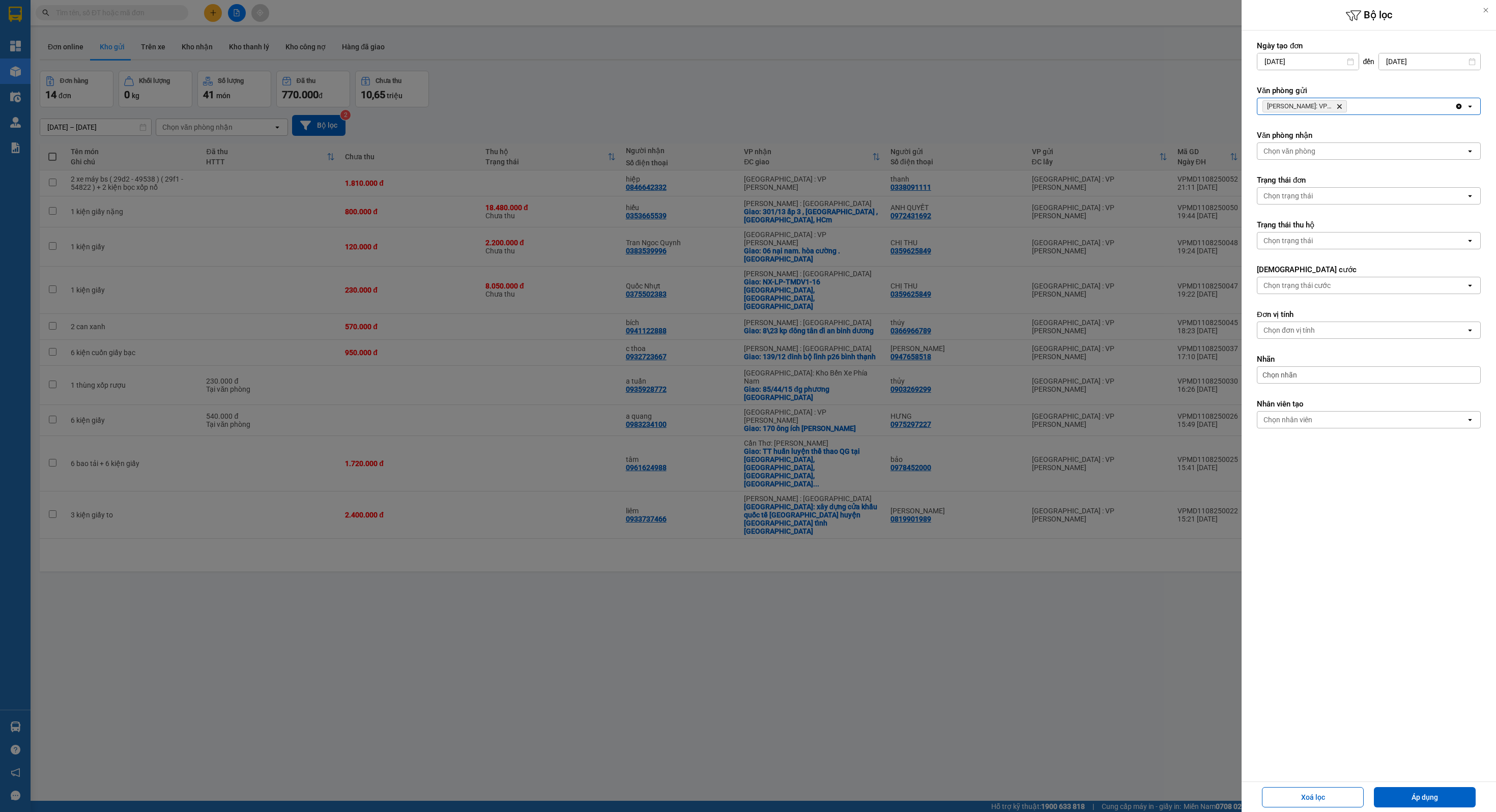
click at [1401, 112] on div "[PERSON_NAME]: VP [PERSON_NAME]" at bounding box center [1356, 106] width 198 height 17
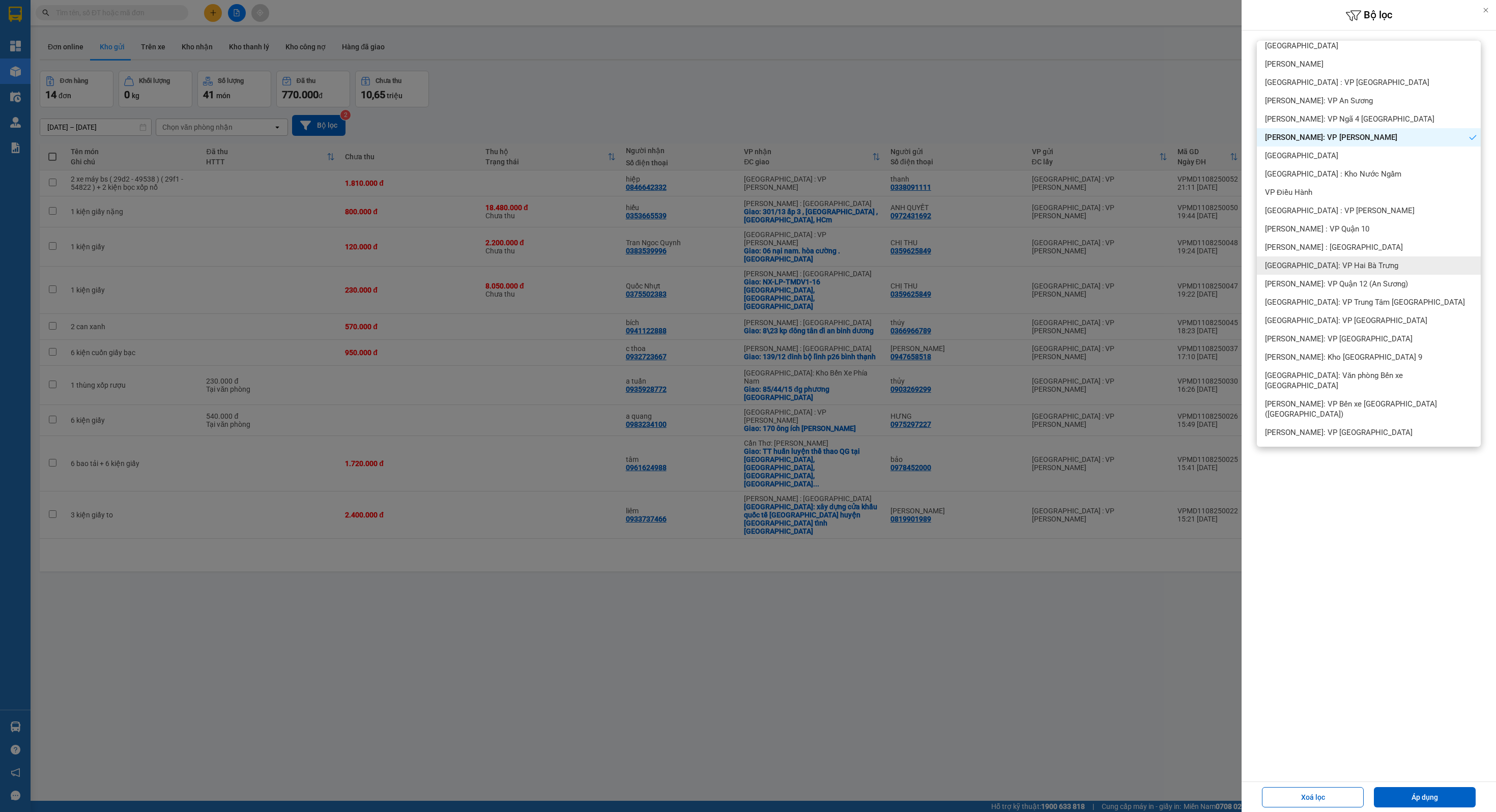
scroll to position [55, 0]
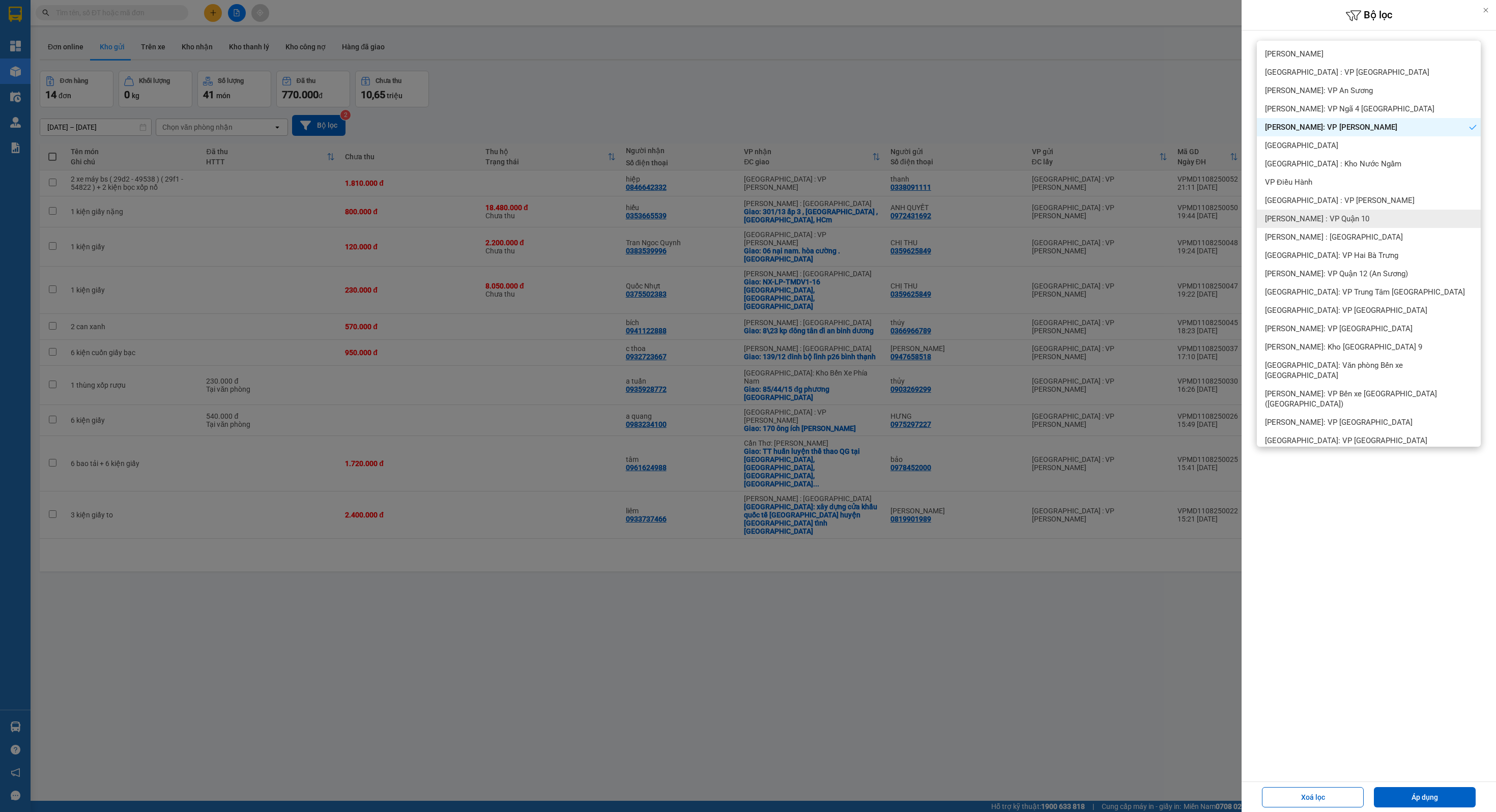
click at [1343, 223] on span "[PERSON_NAME] : VP Quận 10" at bounding box center [1318, 218] width 104 height 10
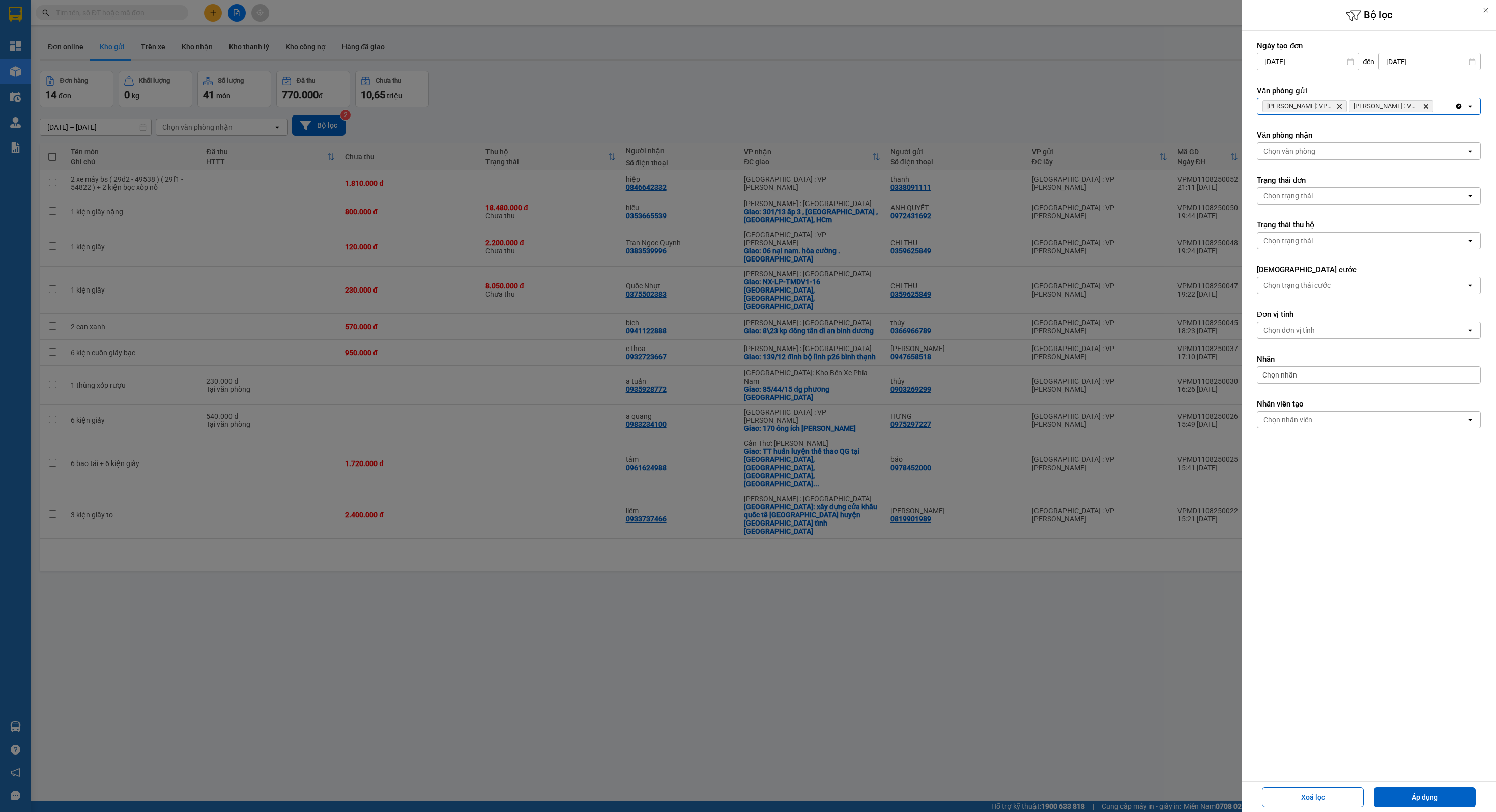
click at [1440, 109] on div "[PERSON_NAME]: VP Bình Thạnh Delete [PERSON_NAME][GEOGRAPHIC_DATA] : VP Quận 10…" at bounding box center [1356, 106] width 198 height 17
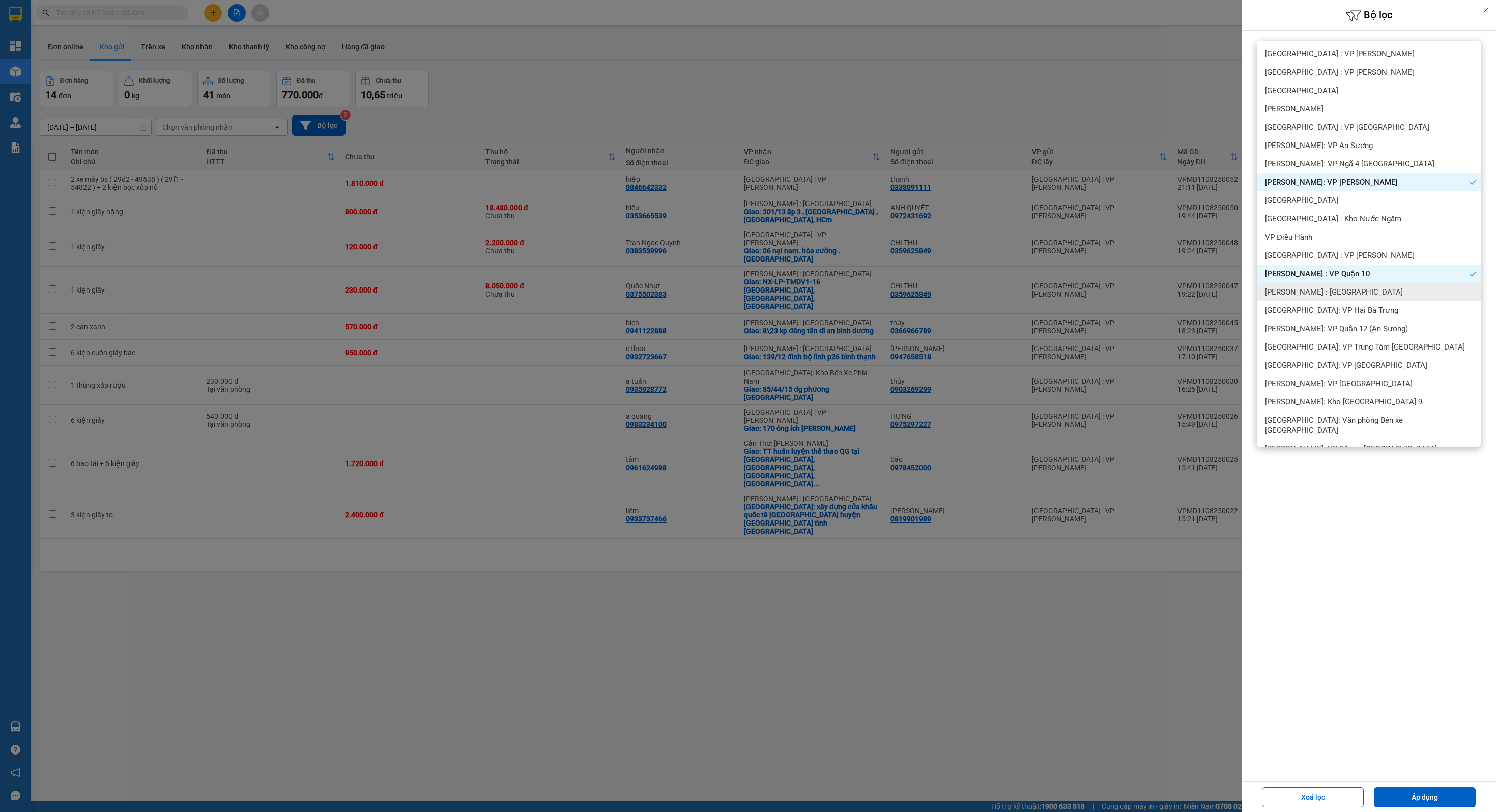
click at [1342, 293] on span "[PERSON_NAME] : [GEOGRAPHIC_DATA]" at bounding box center [1334, 291] width 138 height 10
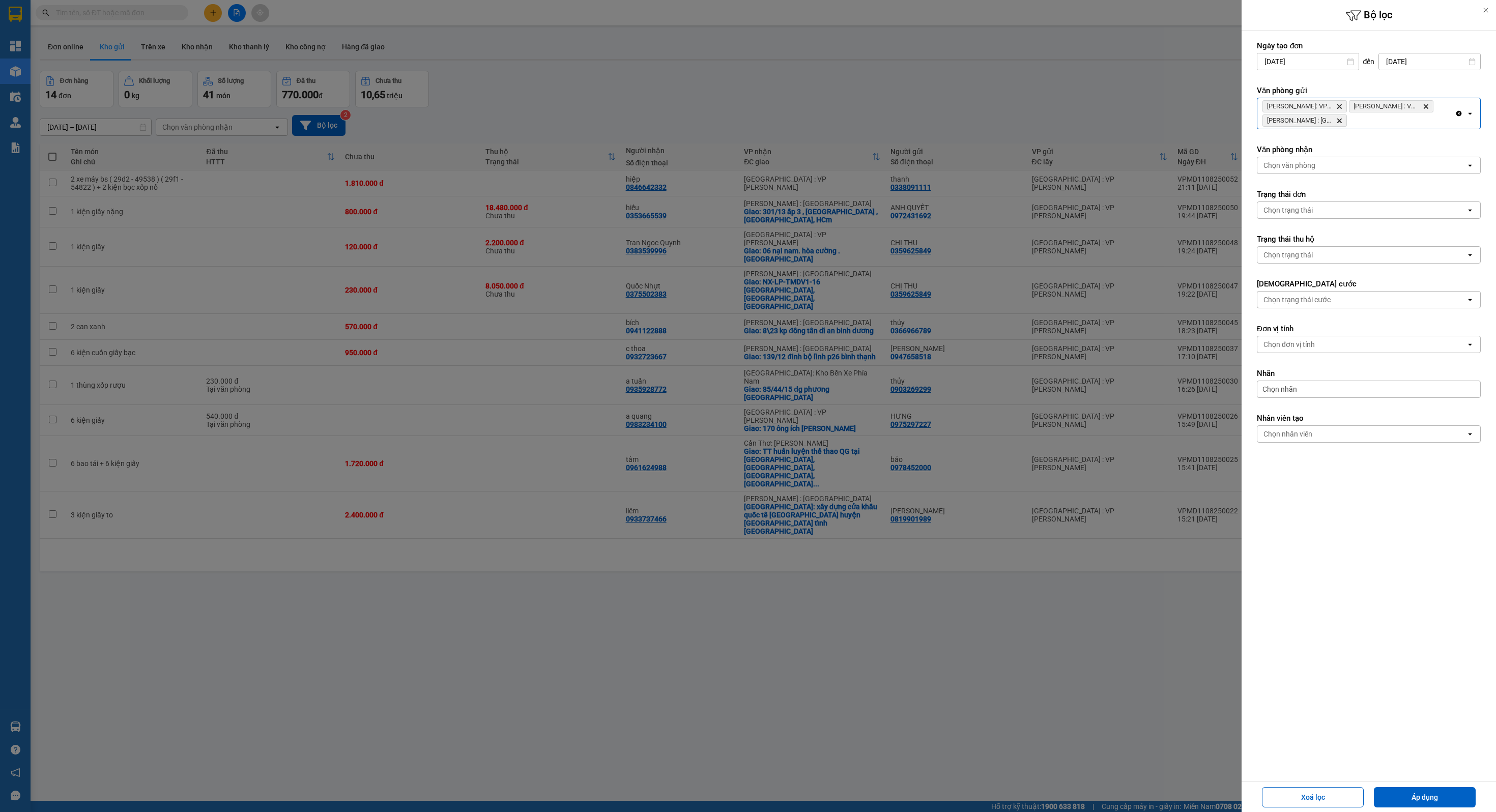
click at [1386, 127] on div "[PERSON_NAME]: VP Bình Thạnh Delete [PERSON_NAME][GEOGRAPHIC_DATA] : VP [GEOGRA…" at bounding box center [1356, 114] width 198 height 30
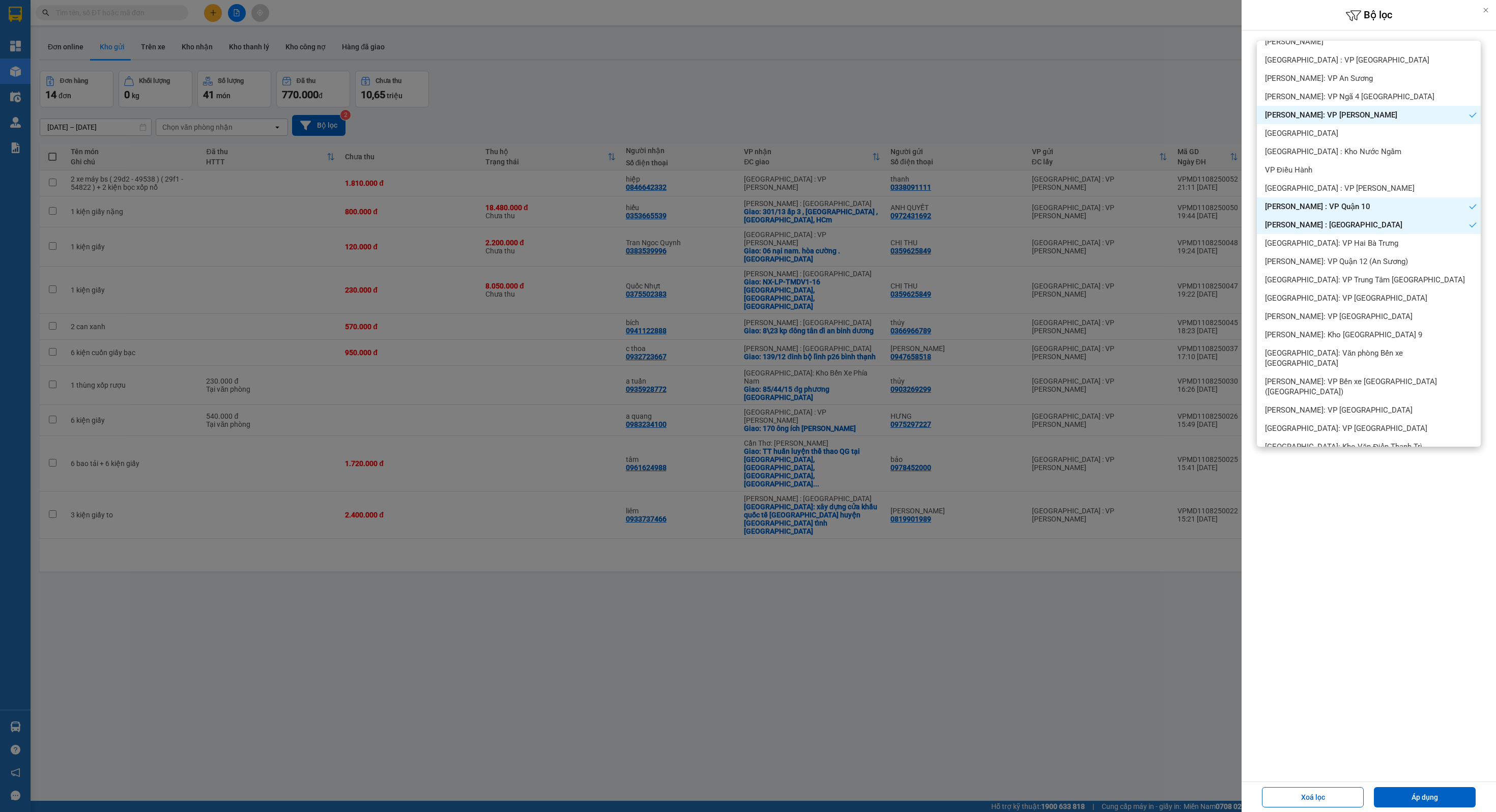
scroll to position [74, 0]
click at [1318, 260] on div "[PERSON_NAME]: VP Quận 12 (An Sương)" at bounding box center [1369, 254] width 224 height 18
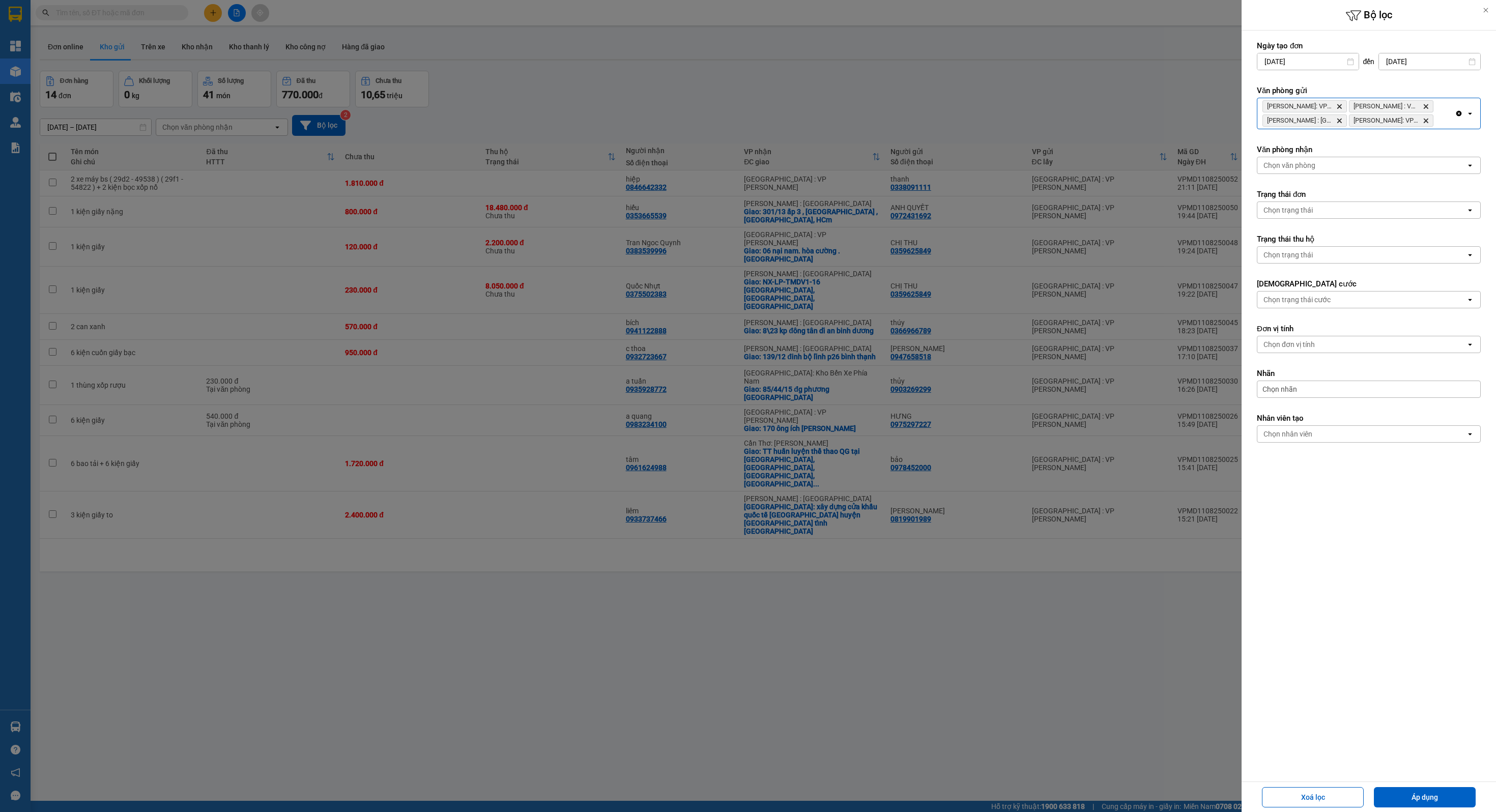
click at [1440, 118] on div "[PERSON_NAME]: VP Bình Thạnh Delete [PERSON_NAME][GEOGRAPHIC_DATA] : VP [GEOGRA…" at bounding box center [1356, 114] width 198 height 30
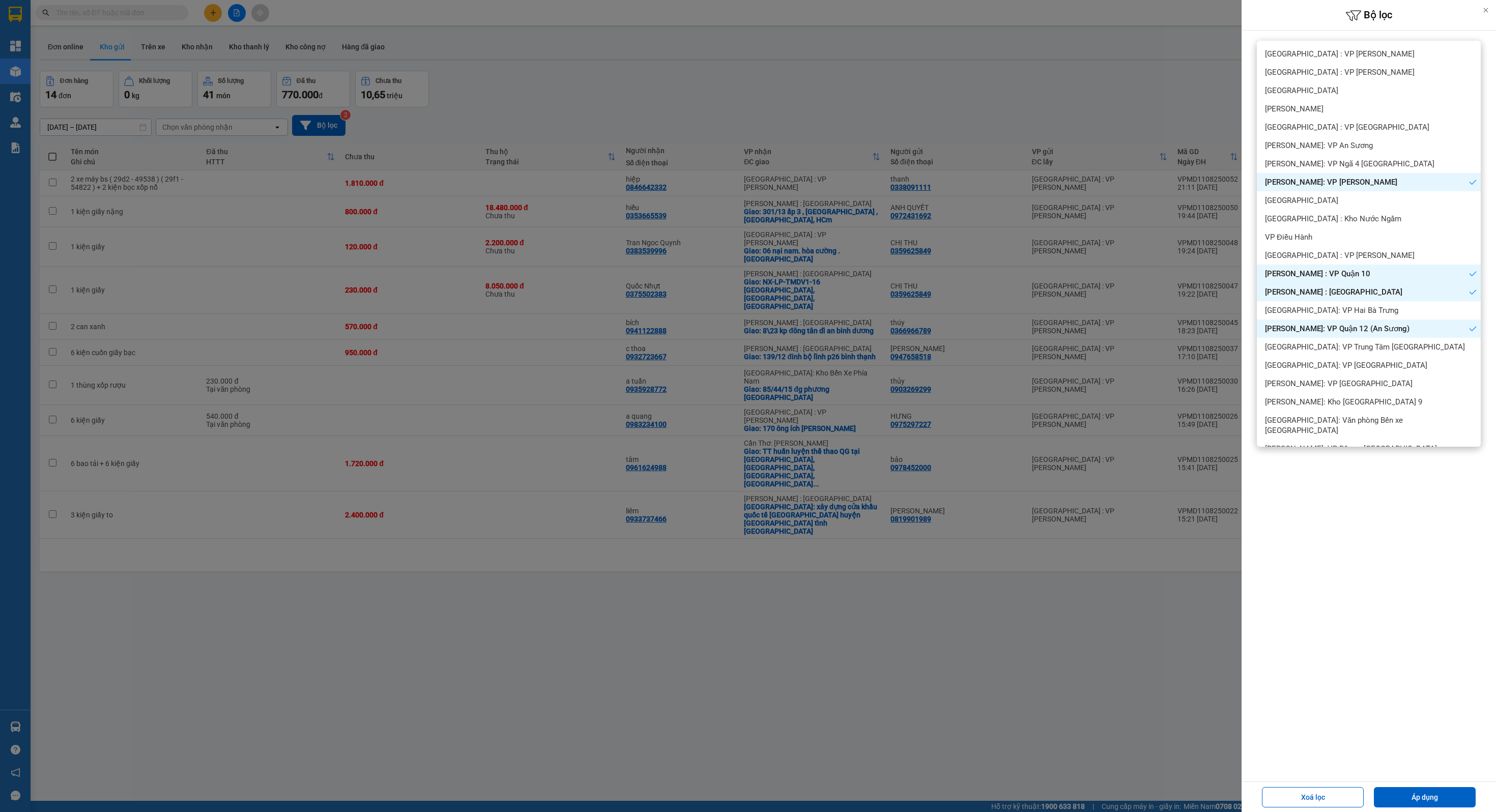
scroll to position [151, 0]
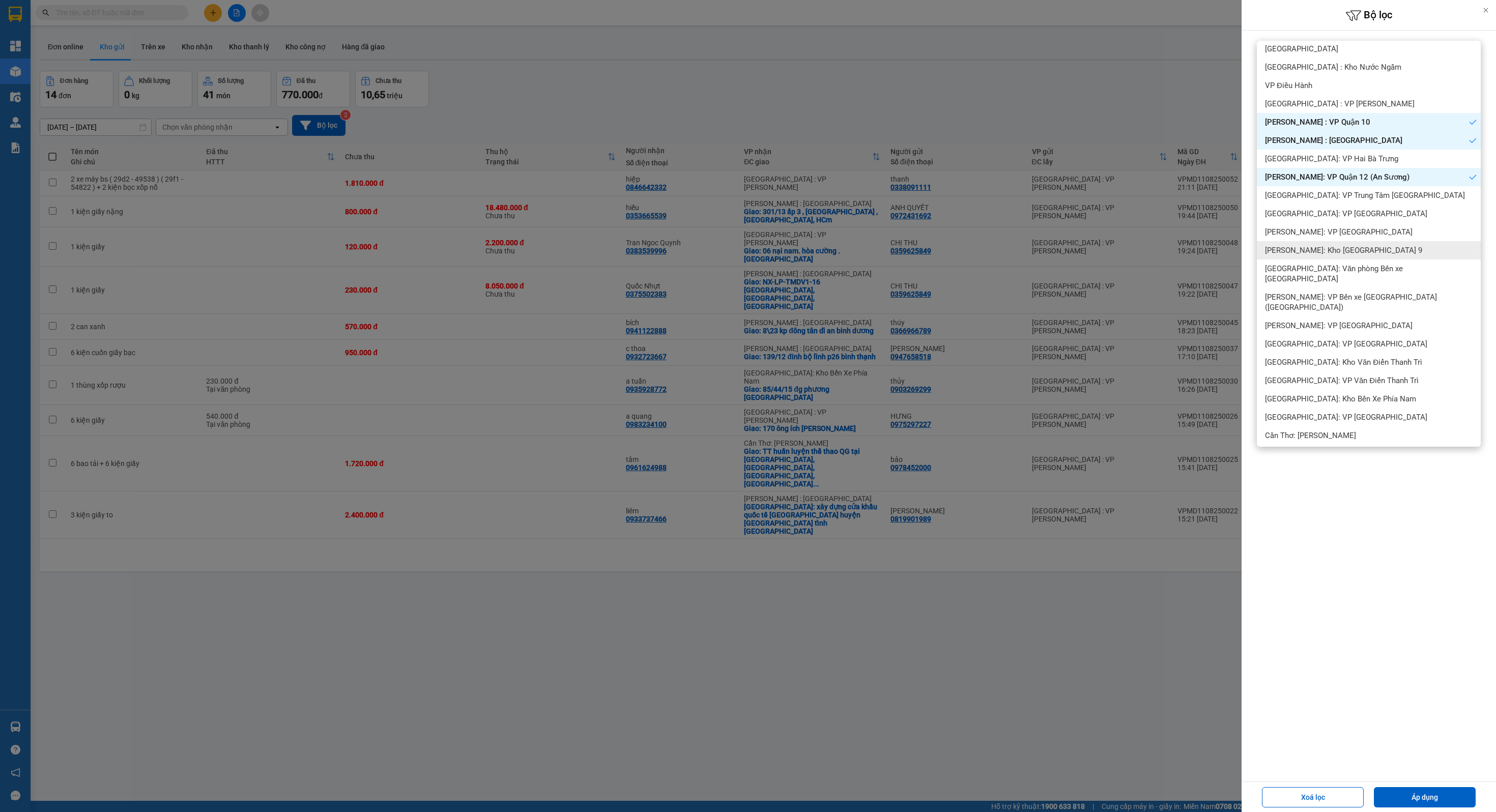
click at [1355, 246] on span "[PERSON_NAME]: Kho [GEOGRAPHIC_DATA] 9" at bounding box center [1344, 250] width 157 height 10
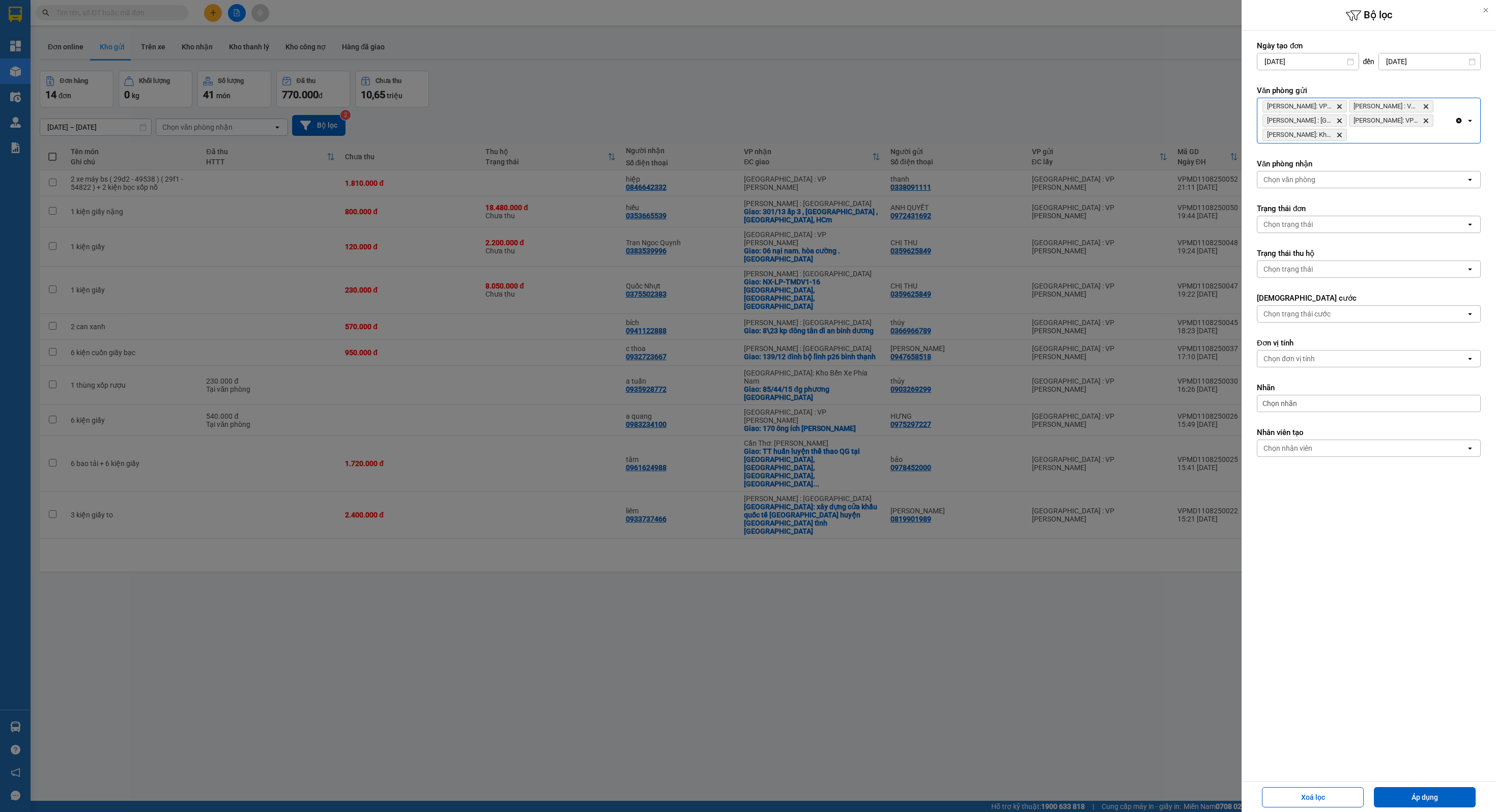
click at [1401, 129] on div "[PERSON_NAME]: VP Bình Thạnh Delete [PERSON_NAME][GEOGRAPHIC_DATA] : VP Quận 10…" at bounding box center [1356, 121] width 198 height 45
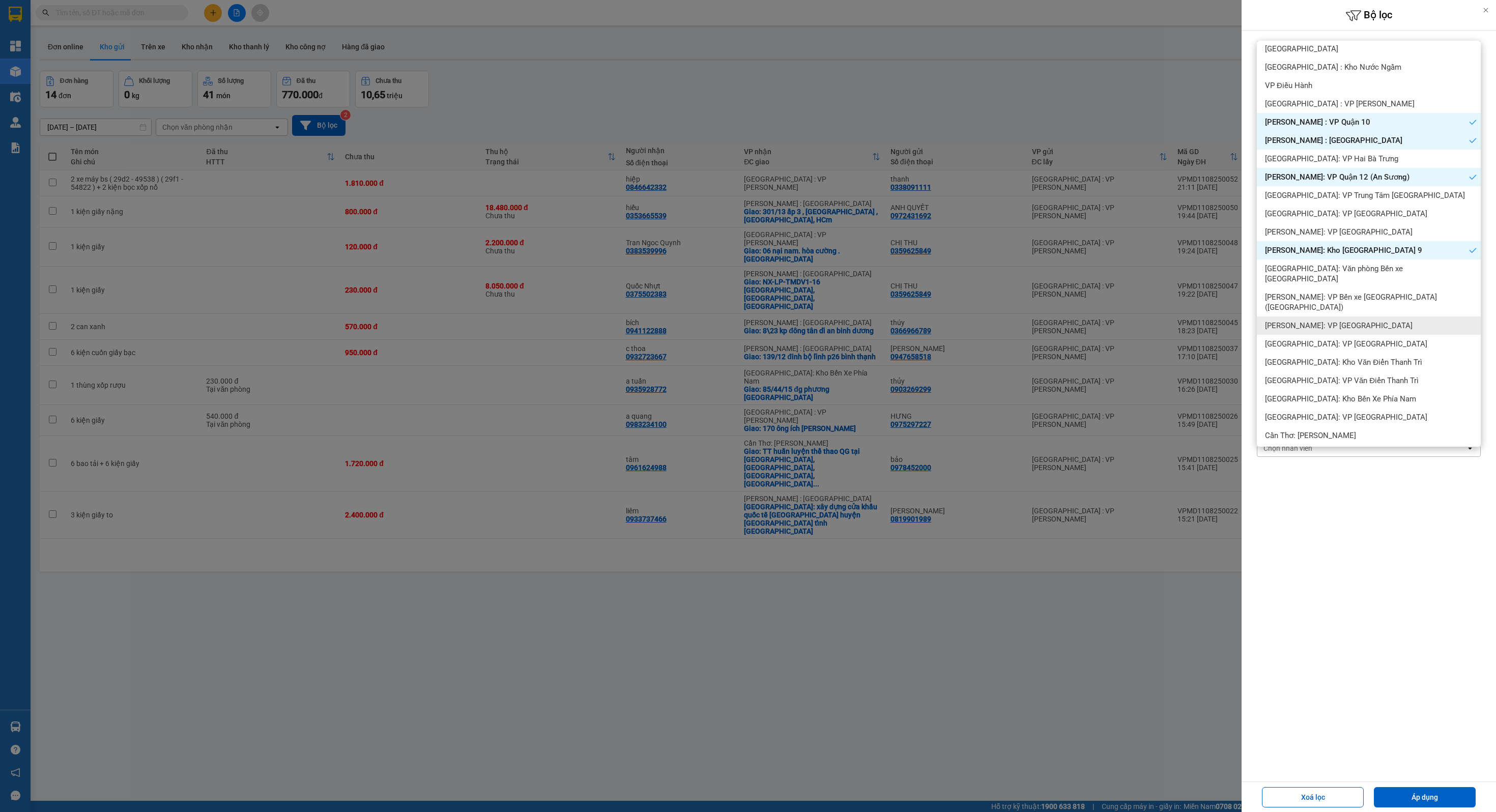
click at [1350, 320] on span "[PERSON_NAME]: VP [GEOGRAPHIC_DATA]" at bounding box center [1339, 325] width 147 height 10
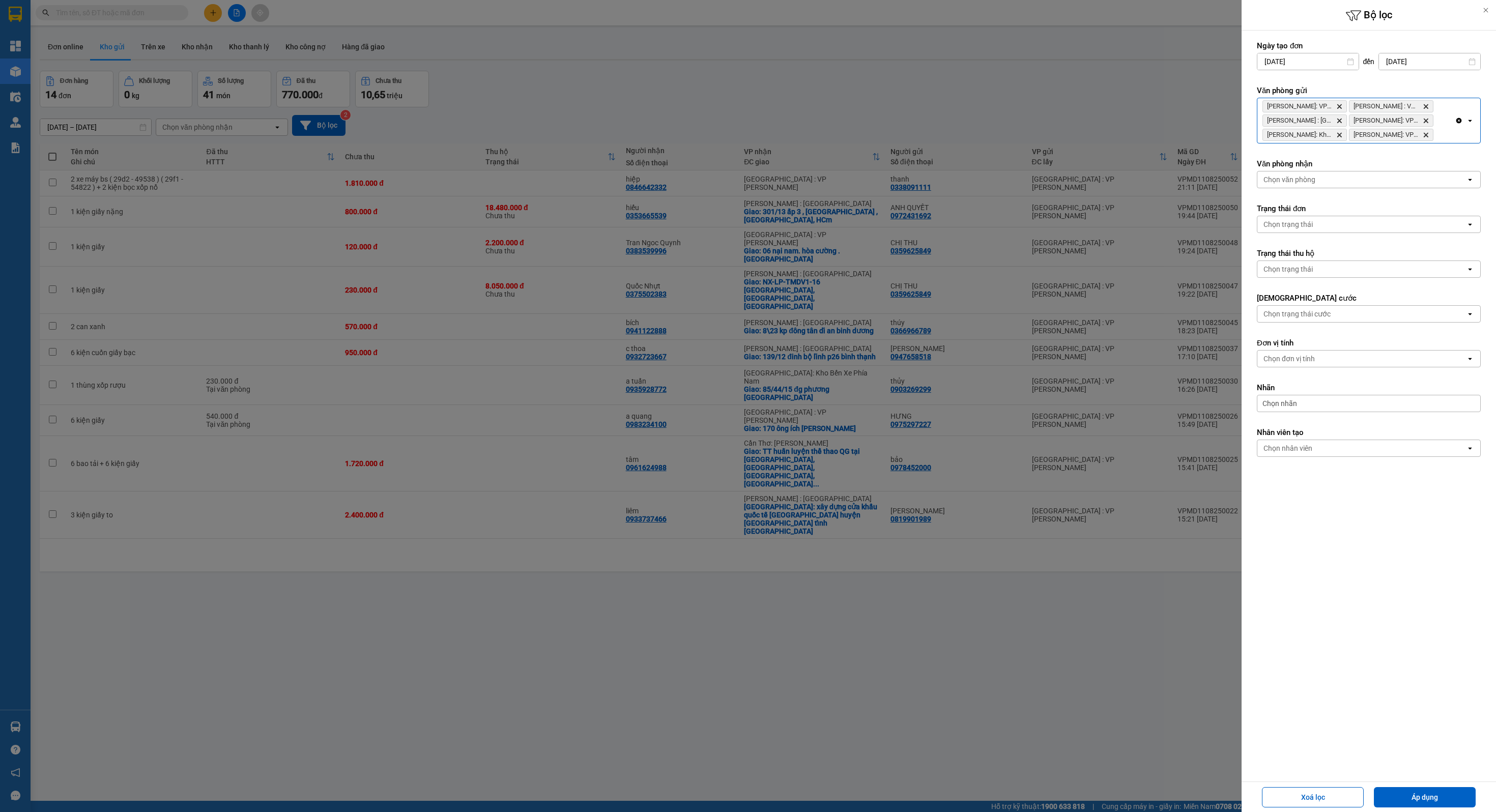
click at [1455, 121] on icon "Clear all" at bounding box center [1459, 120] width 8 height 8
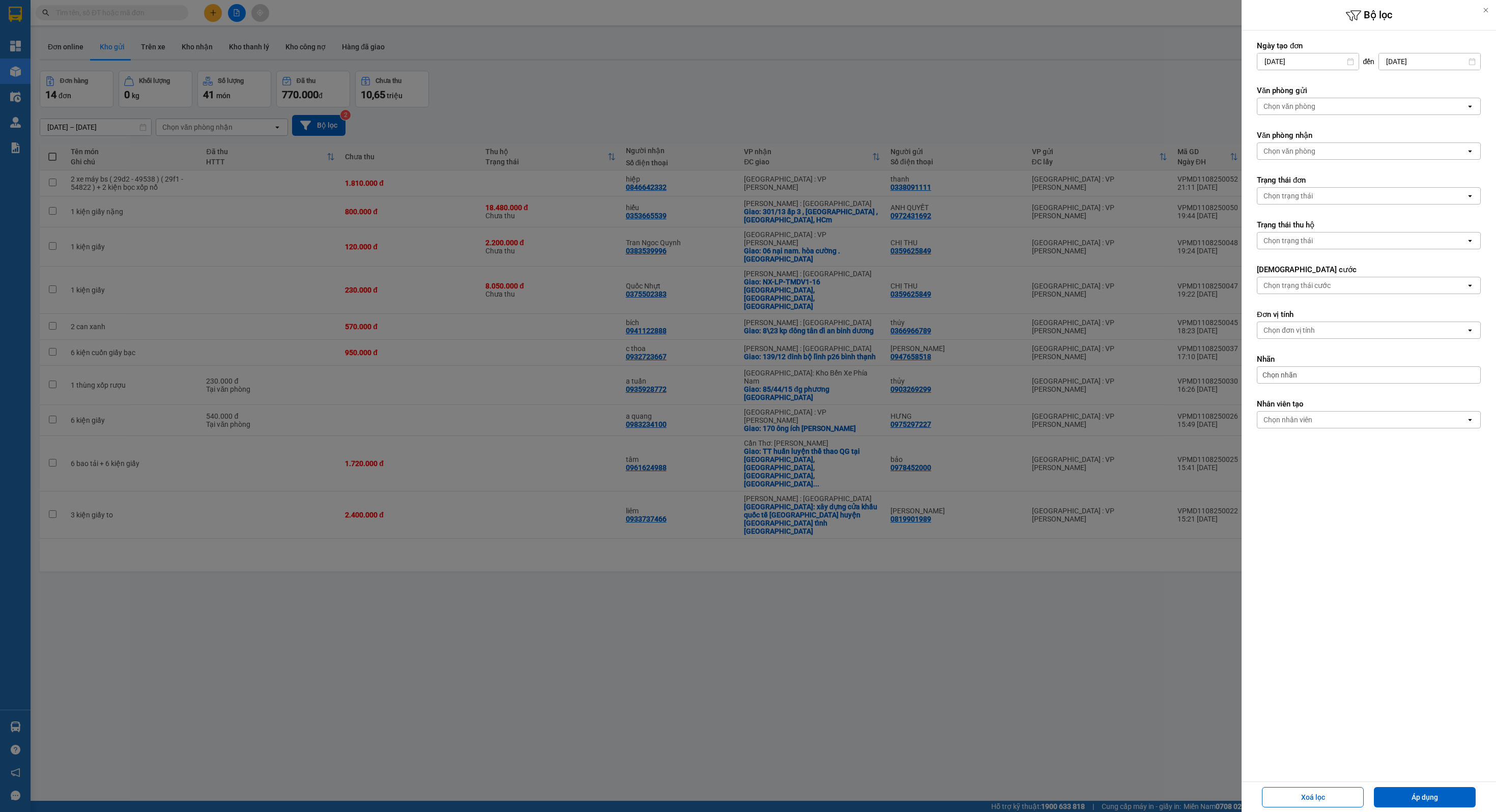
click at [1433, 107] on div "Chọn văn phòng" at bounding box center [1362, 106] width 209 height 17
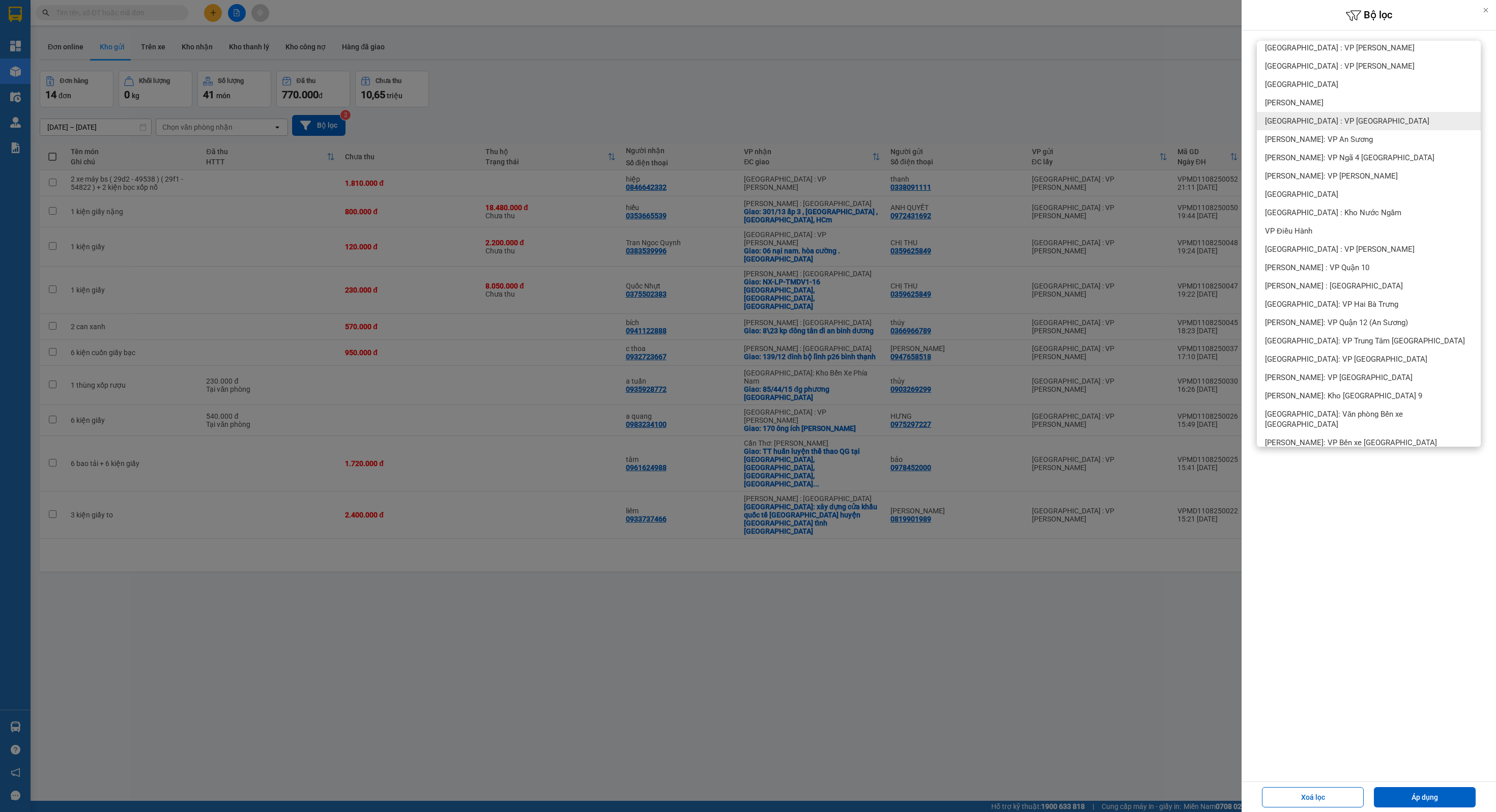
scroll to position [10, 0]
click at [1331, 167] on span "[PERSON_NAME]: VP [PERSON_NAME]" at bounding box center [1331, 172] width 133 height 10
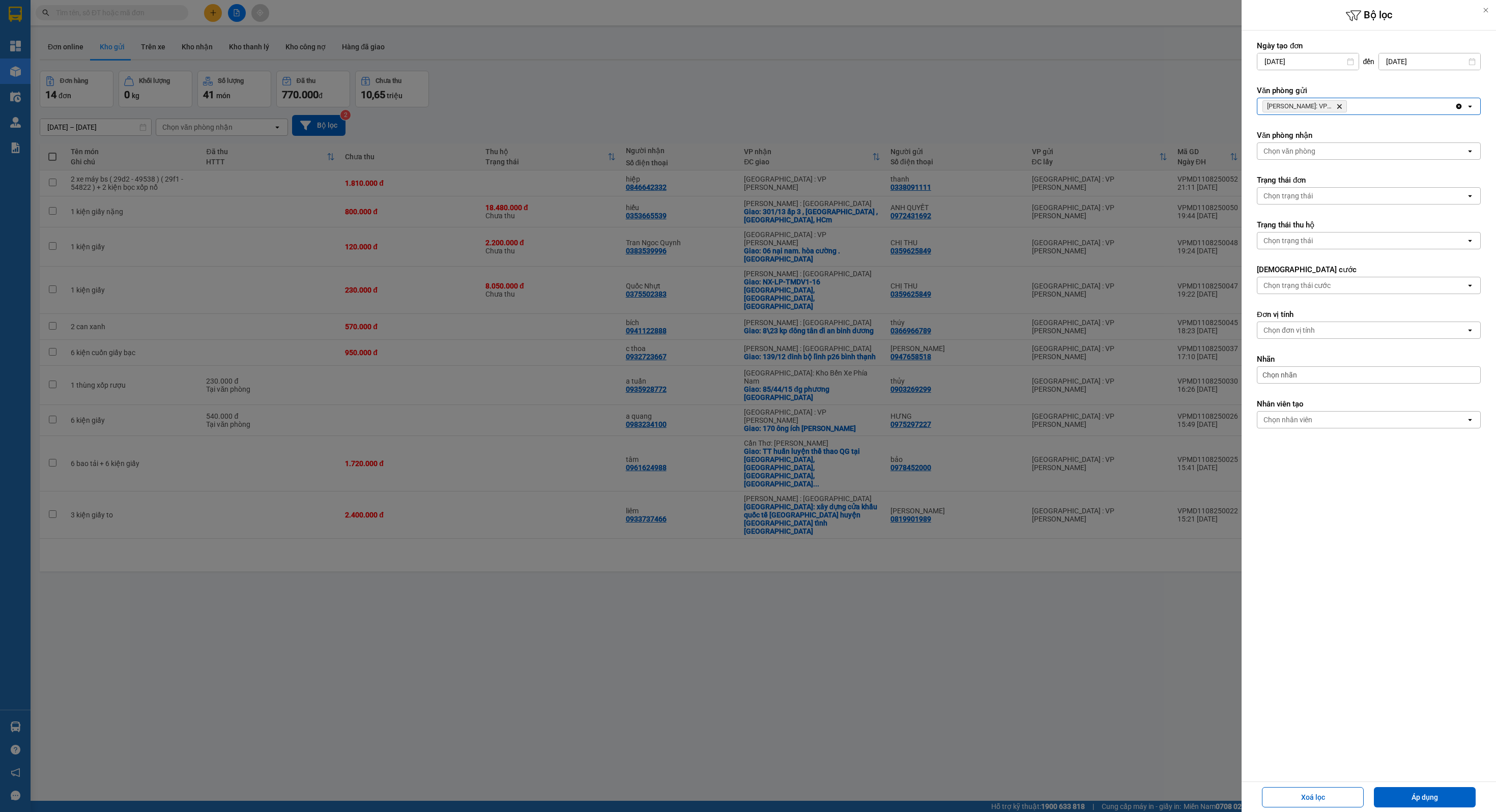
click at [1381, 101] on div "[PERSON_NAME]: VP [PERSON_NAME]" at bounding box center [1356, 106] width 198 height 17
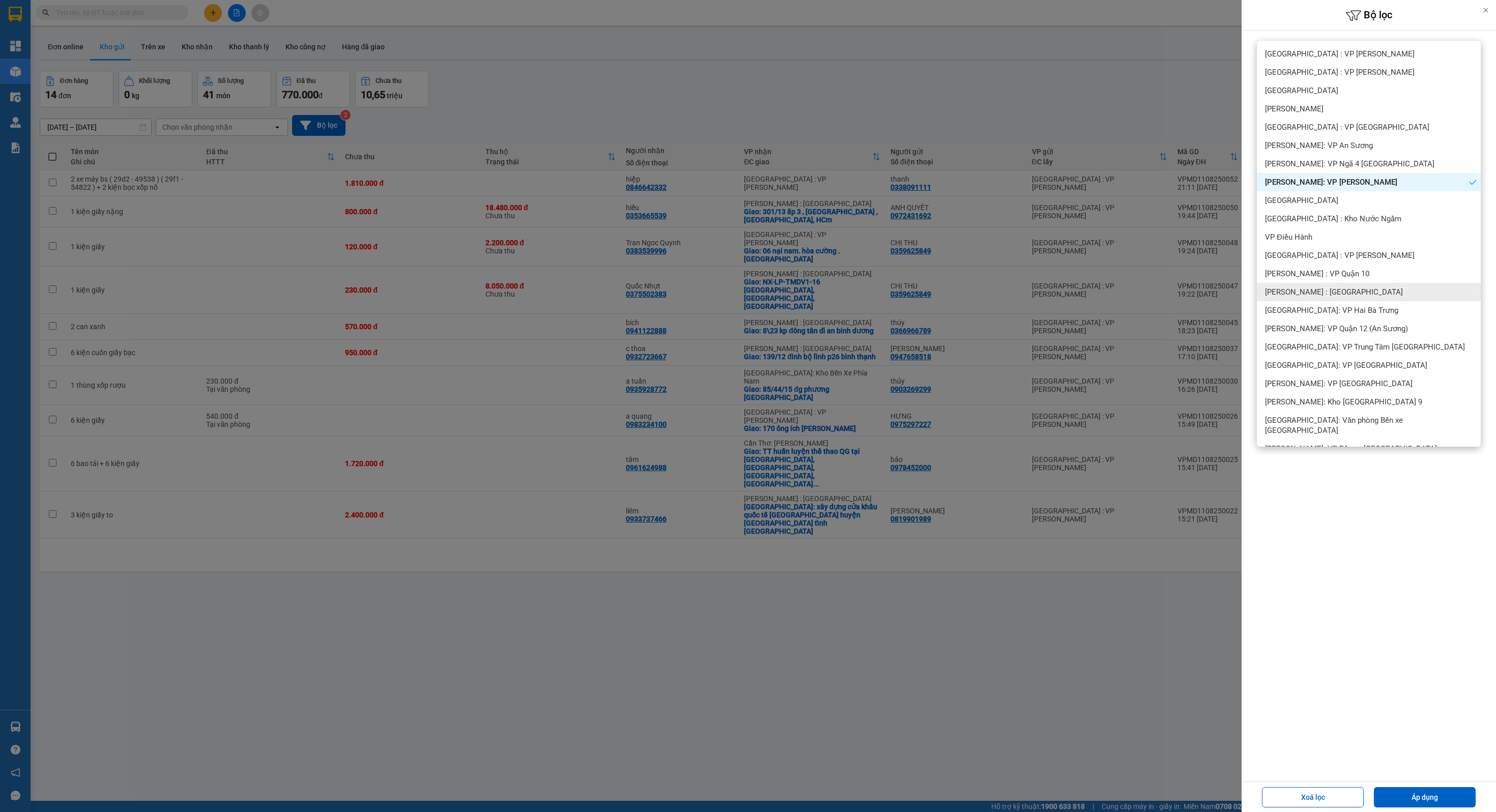
click at [1335, 287] on span "[PERSON_NAME] : [GEOGRAPHIC_DATA]" at bounding box center [1334, 291] width 138 height 10
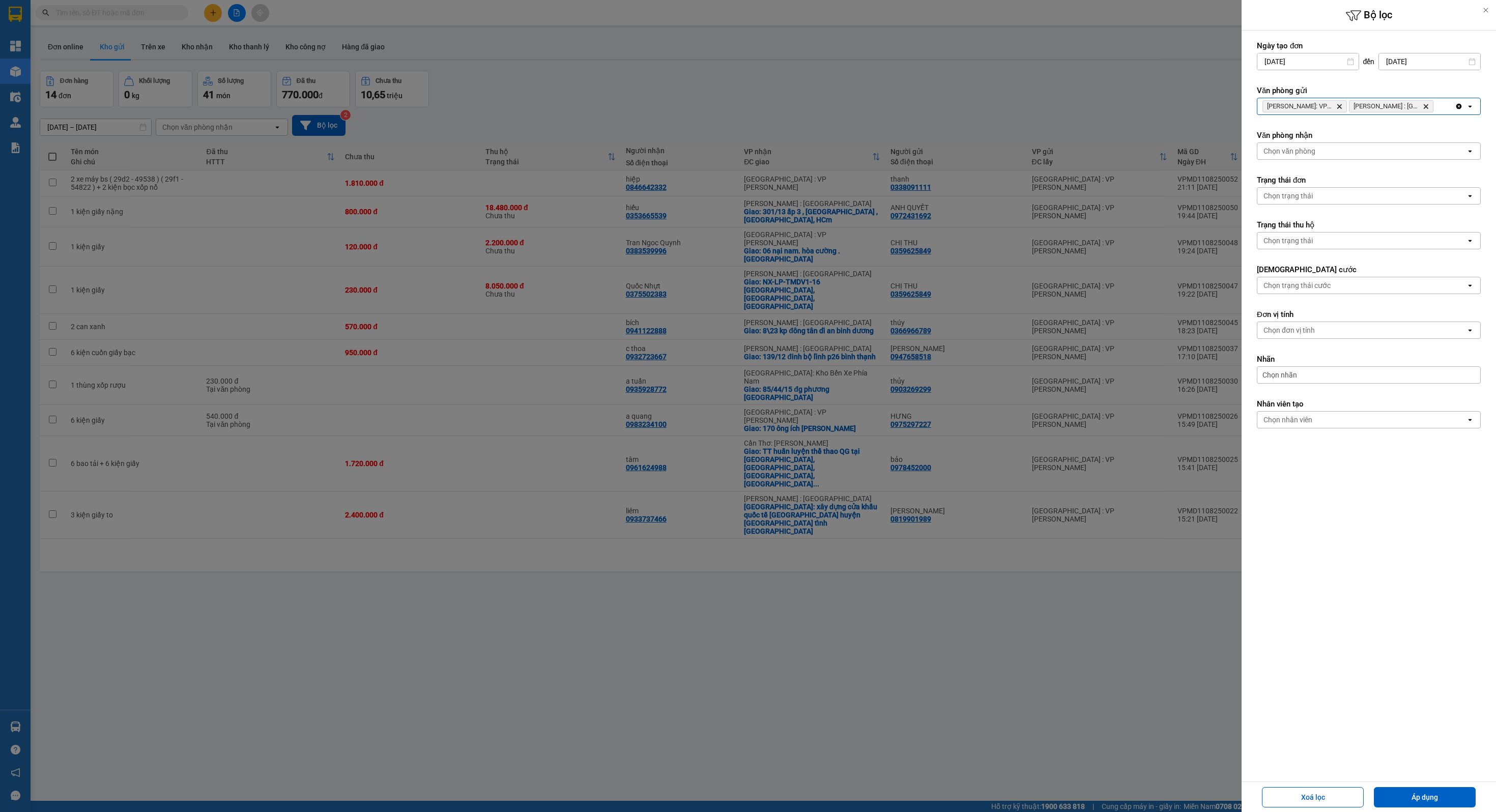
click at [1444, 110] on div "[PERSON_NAME]: VP Bình Thạnh Delete [PERSON_NAME] : [GEOGRAPHIC_DATA] 12 [GEOGR…" at bounding box center [1356, 106] width 198 height 17
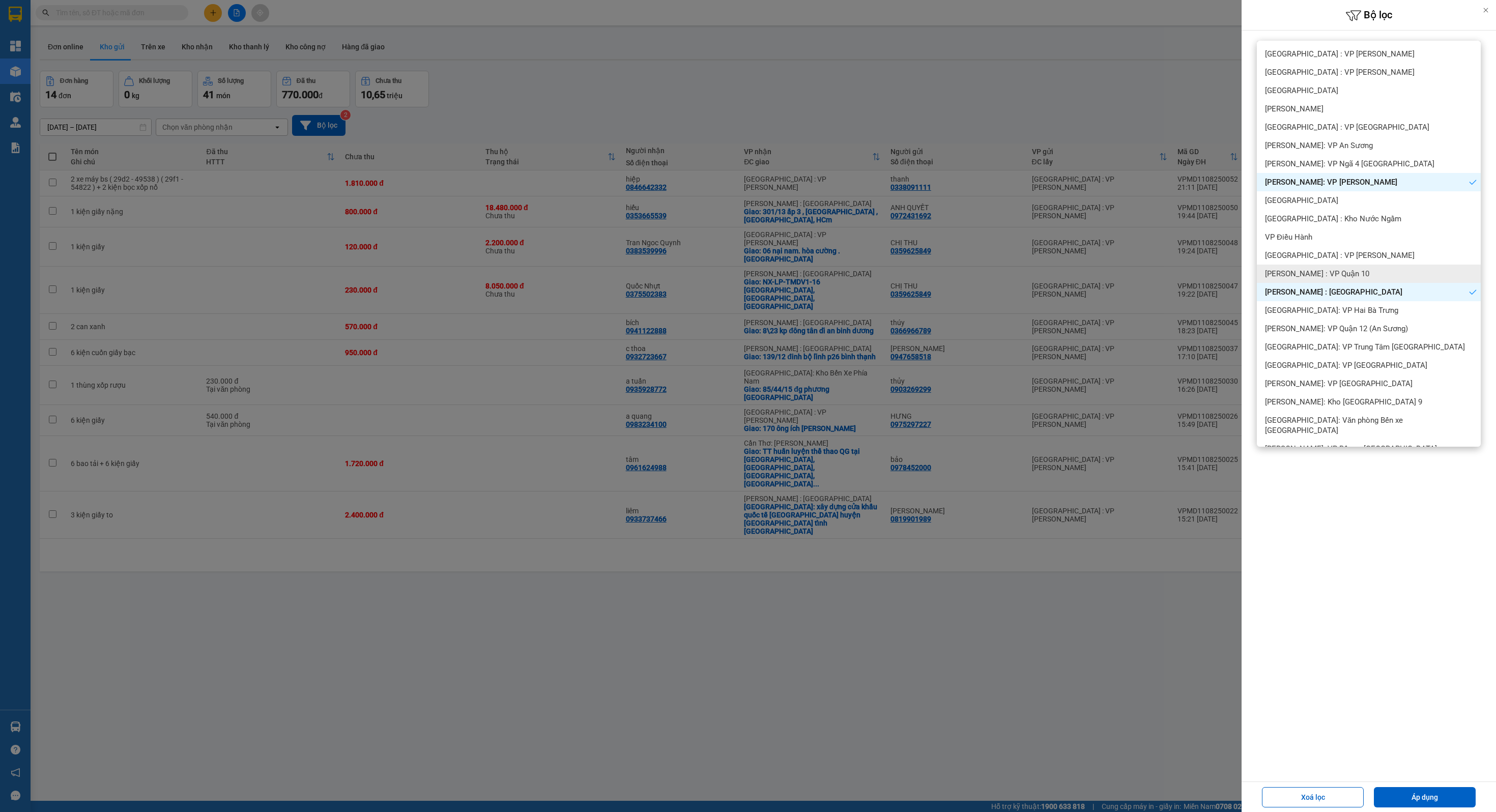
click at [1341, 271] on span "[PERSON_NAME] : VP Quận 10" at bounding box center [1318, 273] width 104 height 10
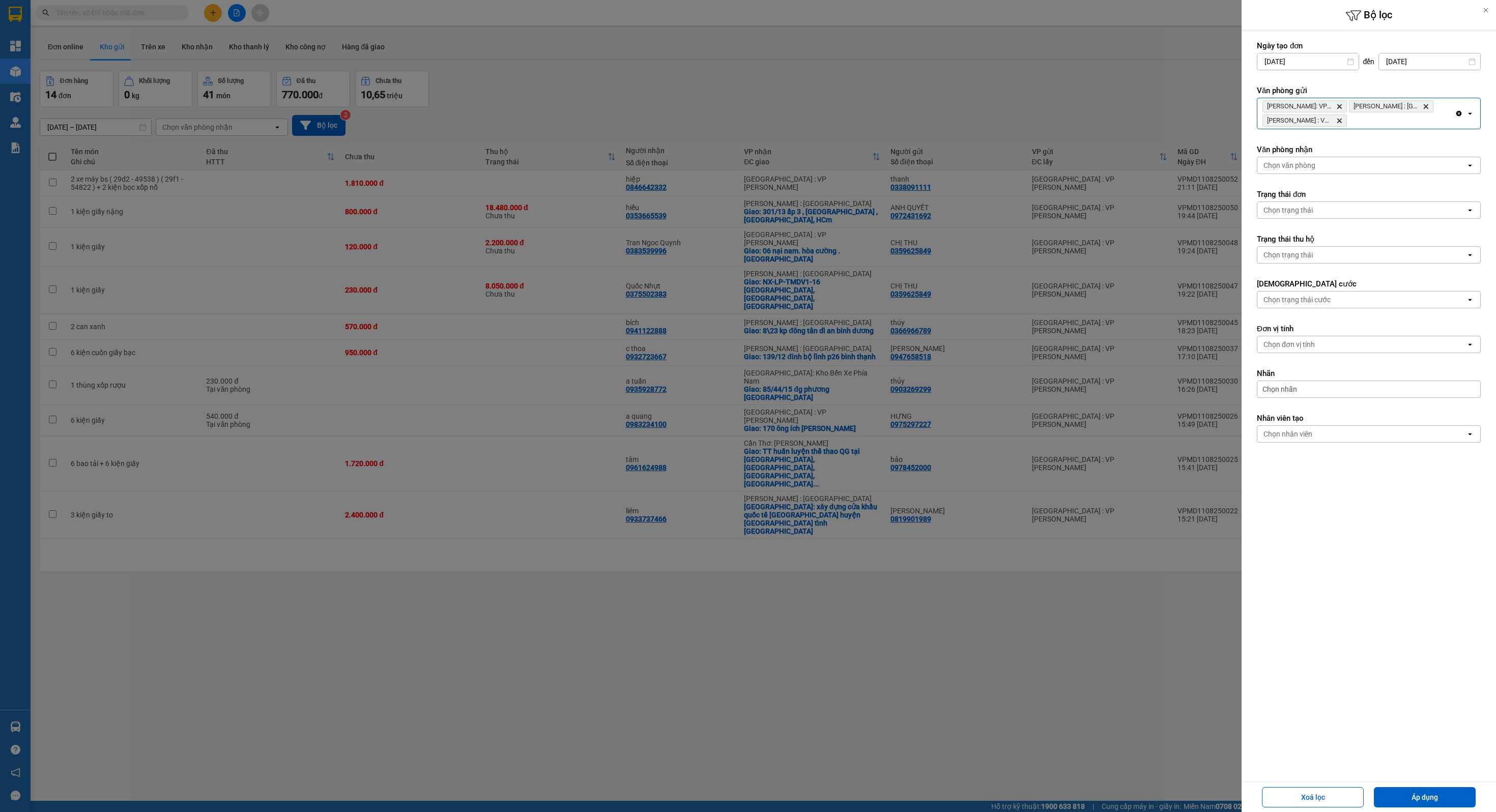
click at [1385, 117] on div "[PERSON_NAME]: VP Bình Thạnh Delete [PERSON_NAME] : Kho [GEOGRAPHIC_DATA] : VP …" at bounding box center [1356, 114] width 198 height 30
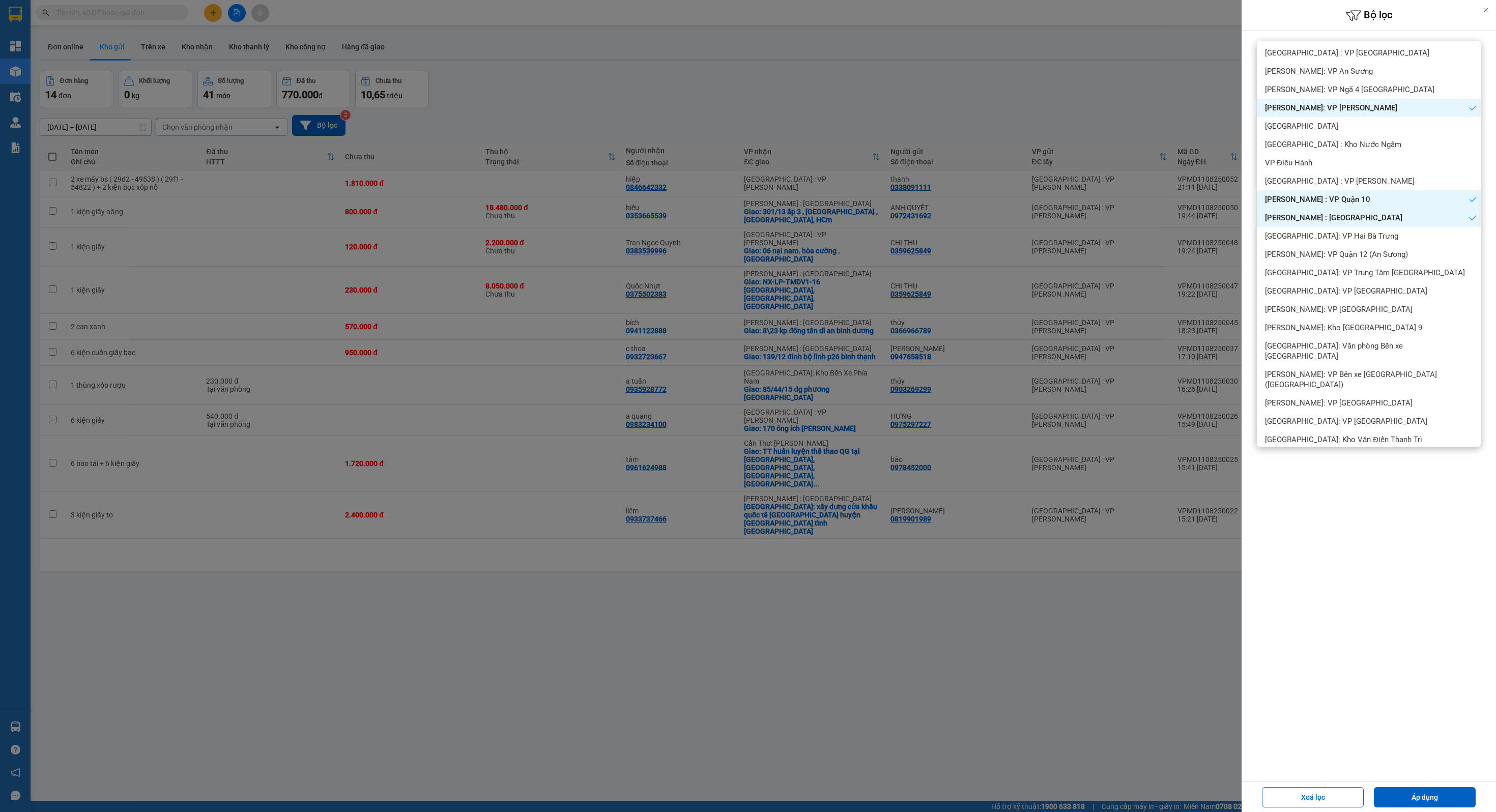
scroll to position [76, 0]
click at [1349, 252] on span "[PERSON_NAME]: VP Quận 12 (An Sương)" at bounding box center [1337, 252] width 143 height 10
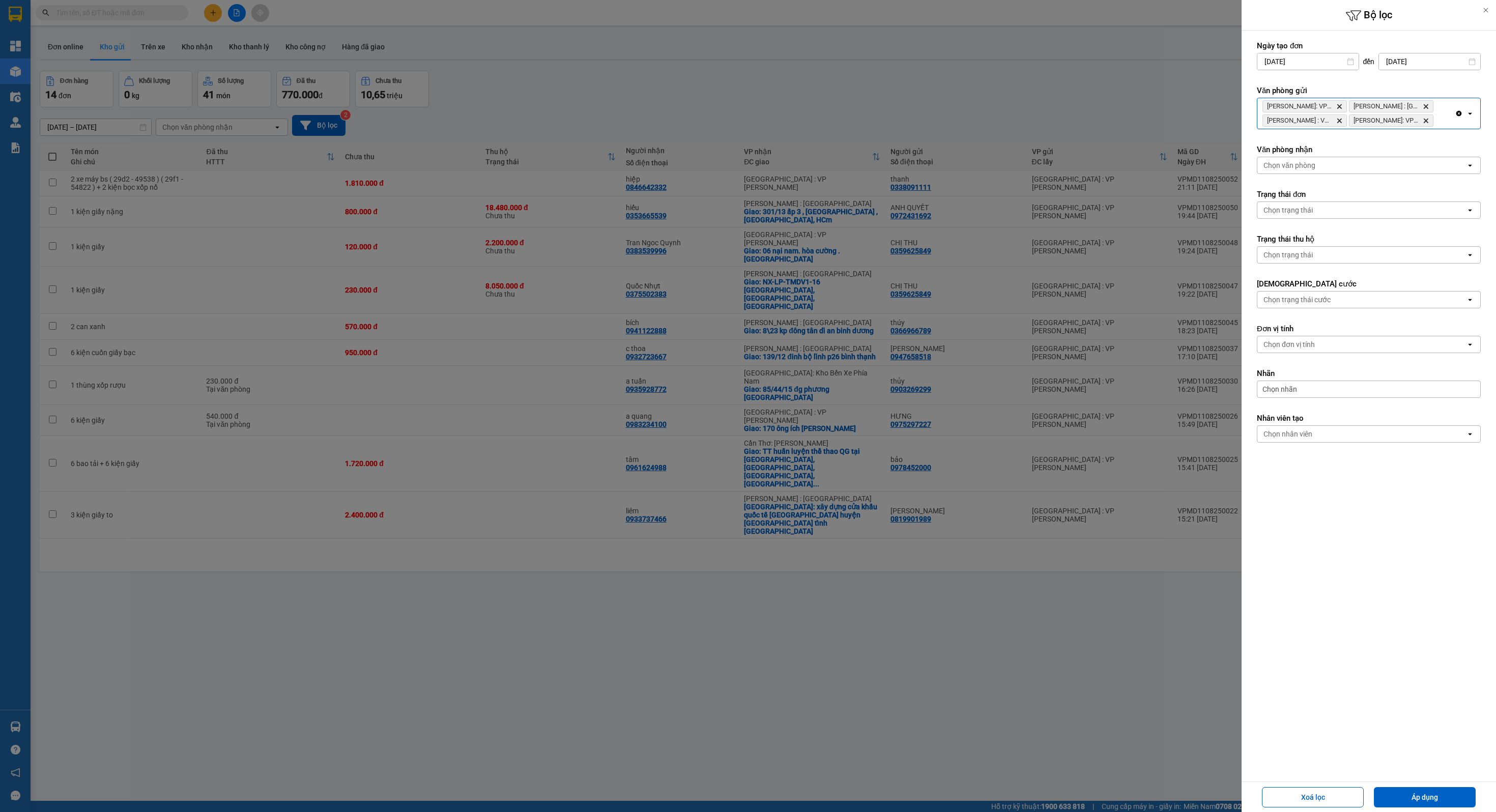
click at [1437, 126] on div "[PERSON_NAME]: VP Bình Thạnh Delete [PERSON_NAME] : Kho [GEOGRAPHIC_DATA] : VP …" at bounding box center [1356, 114] width 198 height 30
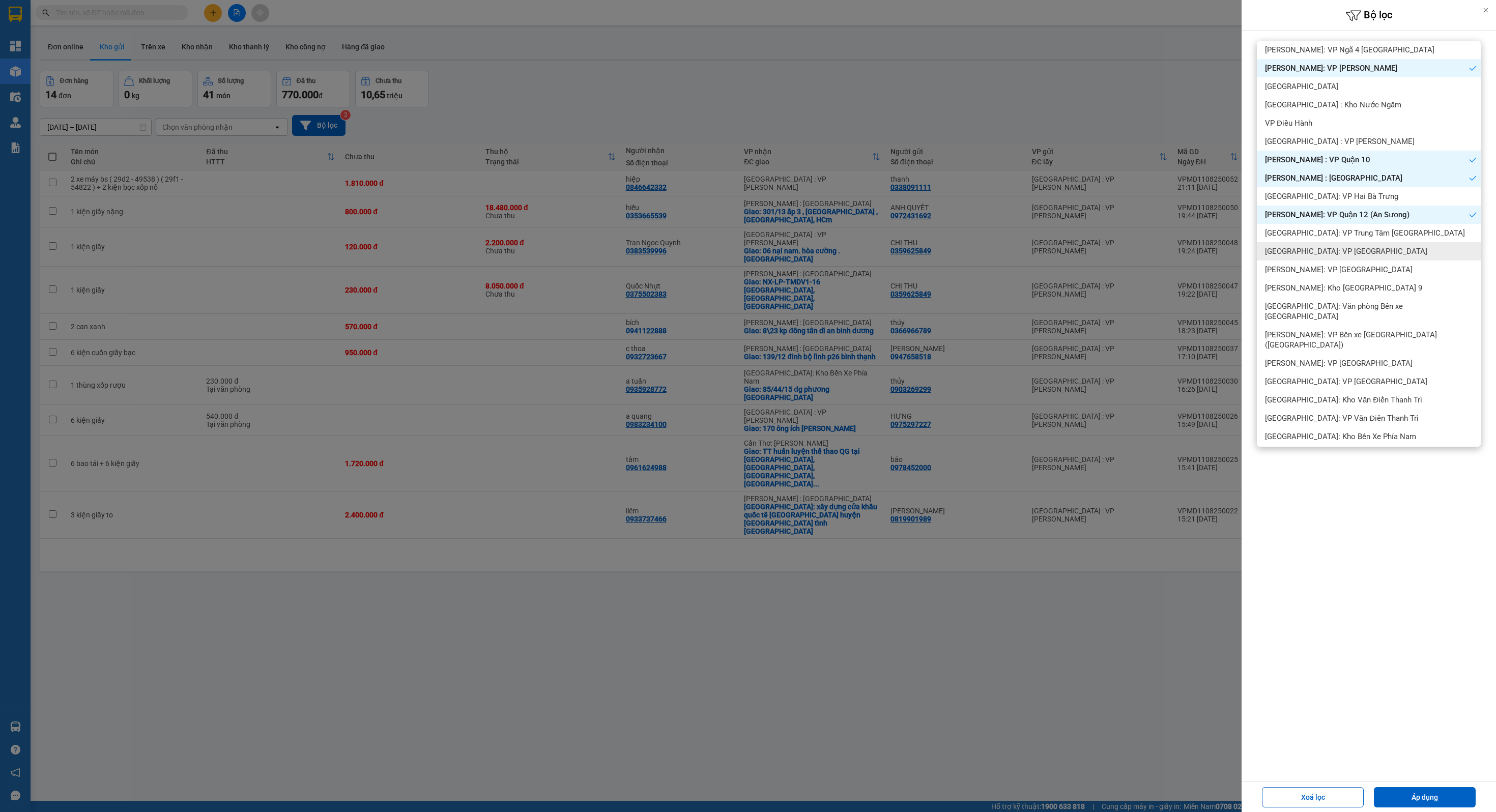
scroll to position [113, 0]
click at [1362, 276] on div "[PERSON_NAME]: VP [GEOGRAPHIC_DATA]" at bounding box center [1369, 271] width 224 height 18
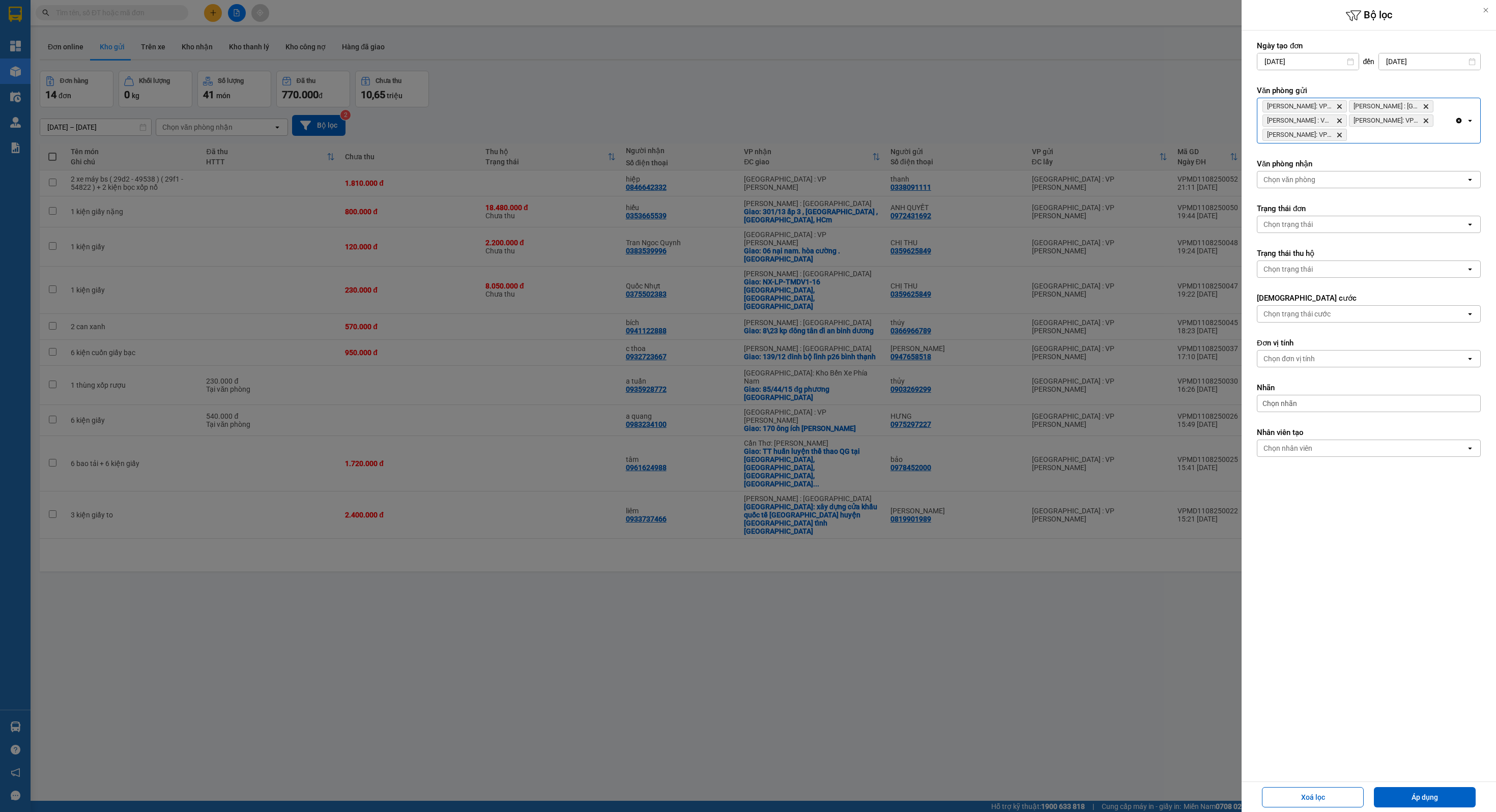
click at [1424, 139] on div "[PERSON_NAME]: VP Bình Thạnh Delete [PERSON_NAME] : [GEOGRAPHIC_DATA] : VP [GEO…" at bounding box center [1356, 121] width 198 height 45
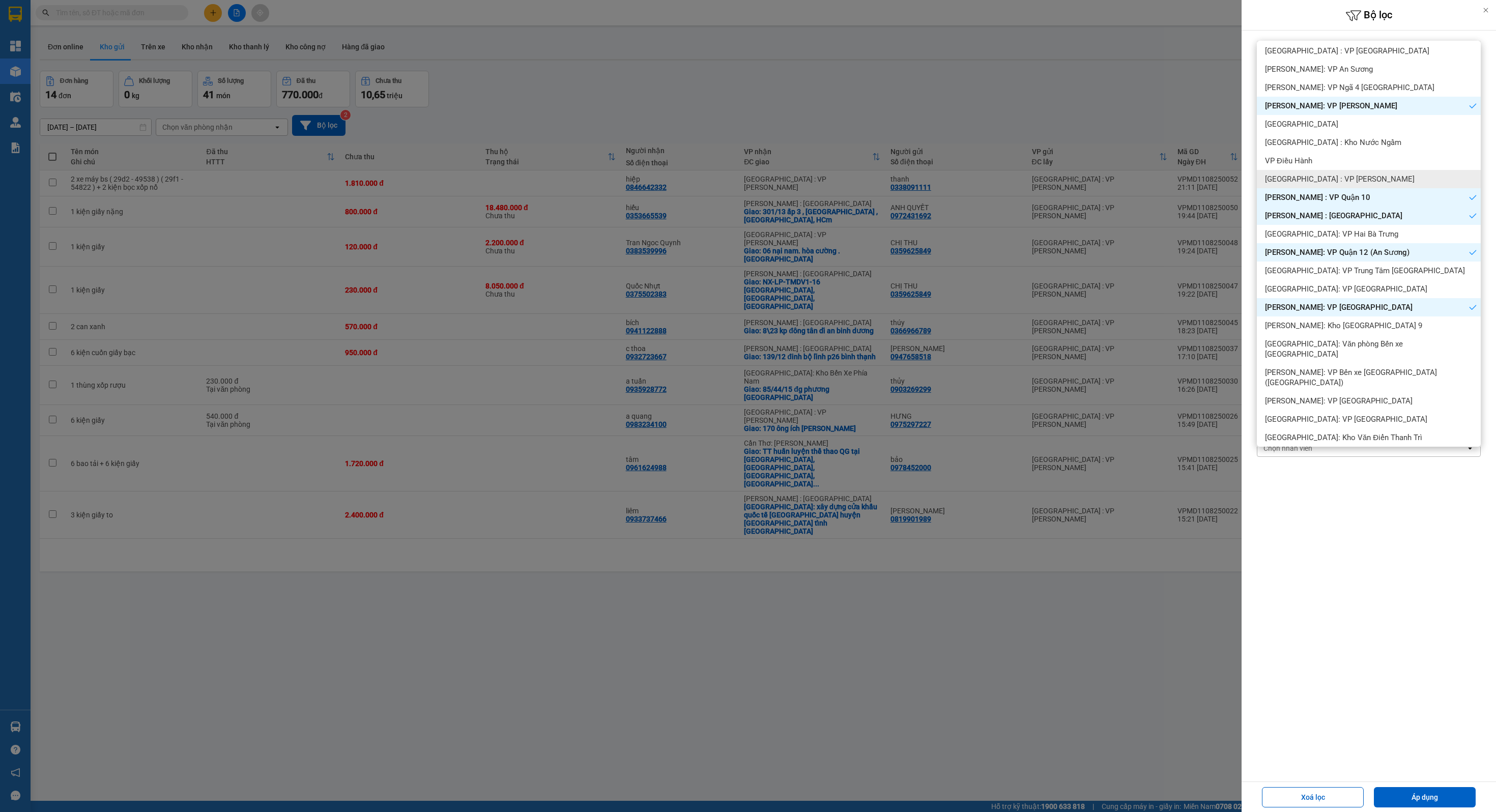
scroll to position [89, 0]
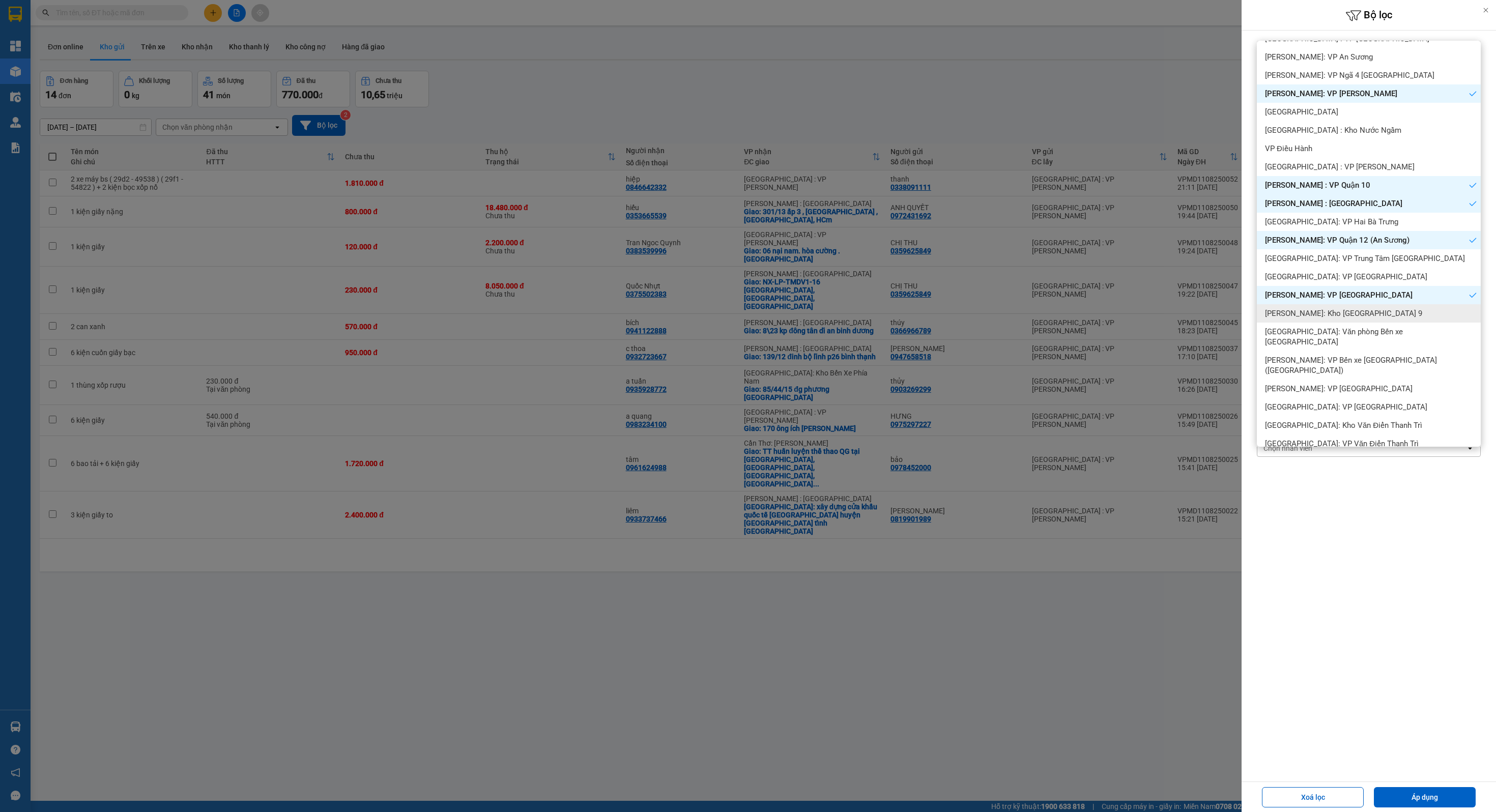
click at [1361, 320] on div "[PERSON_NAME]: Kho [GEOGRAPHIC_DATA] 9" at bounding box center [1369, 313] width 224 height 18
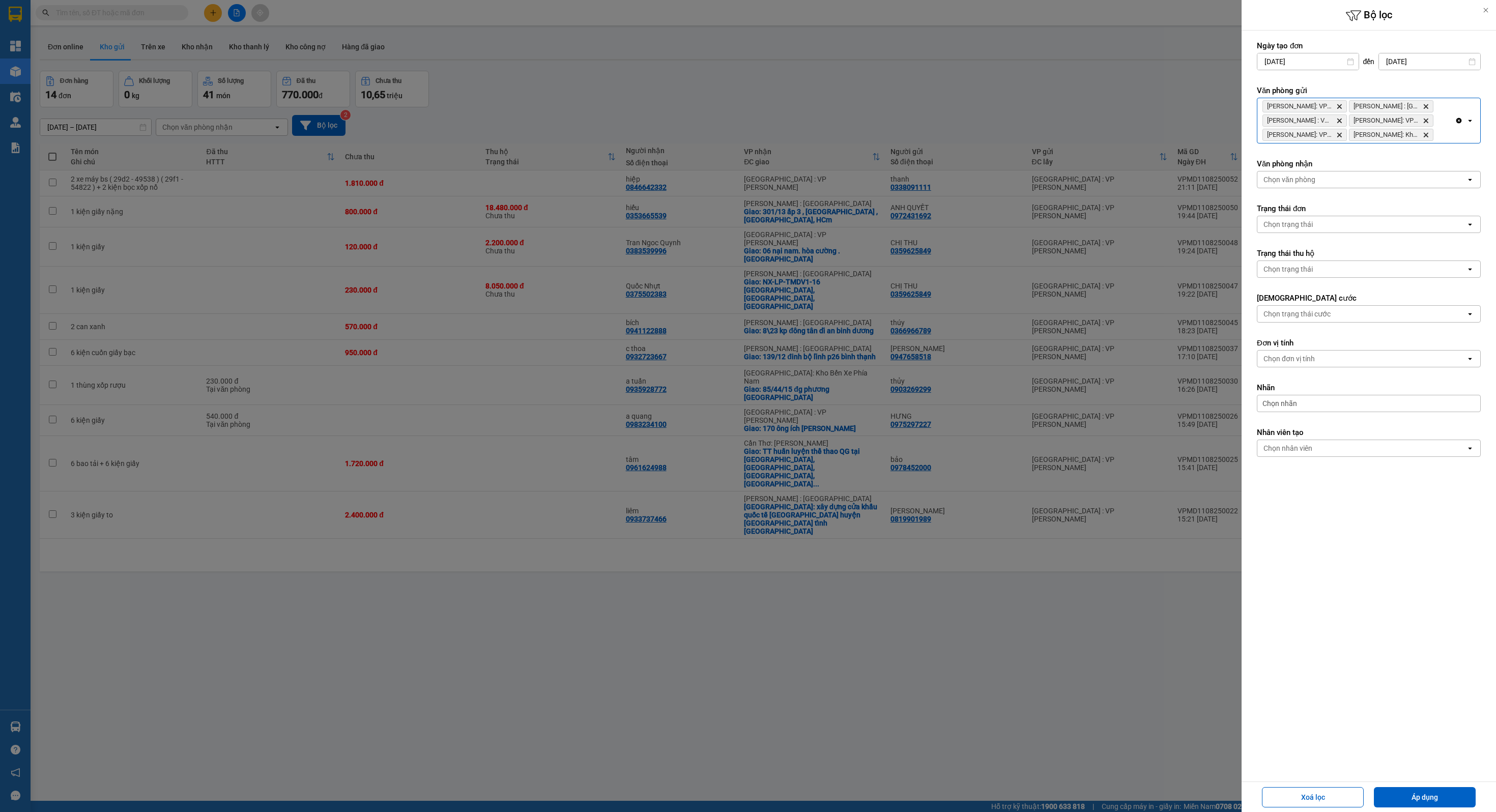
click at [1450, 133] on div "[PERSON_NAME]: VP Bình Thạnh Delete [PERSON_NAME] : Kho [GEOGRAPHIC_DATA] : VP …" at bounding box center [1356, 121] width 198 height 45
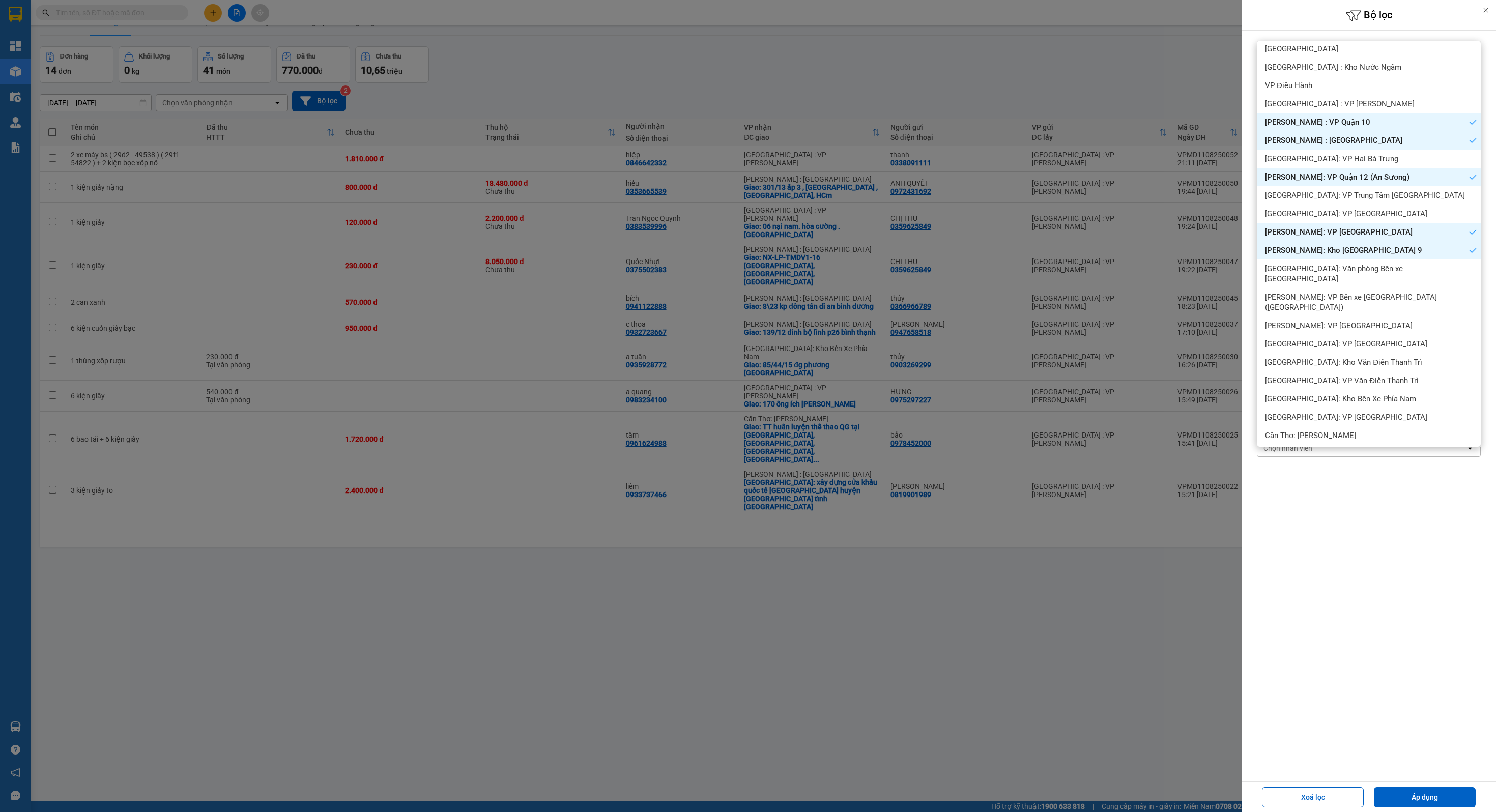
scroll to position [26, 0]
click at [1351, 292] on span "[PERSON_NAME]: VP Bến xe [GEOGRAPHIC_DATA] ([GEOGRAPHIC_DATA])" at bounding box center [1371, 302] width 212 height 20
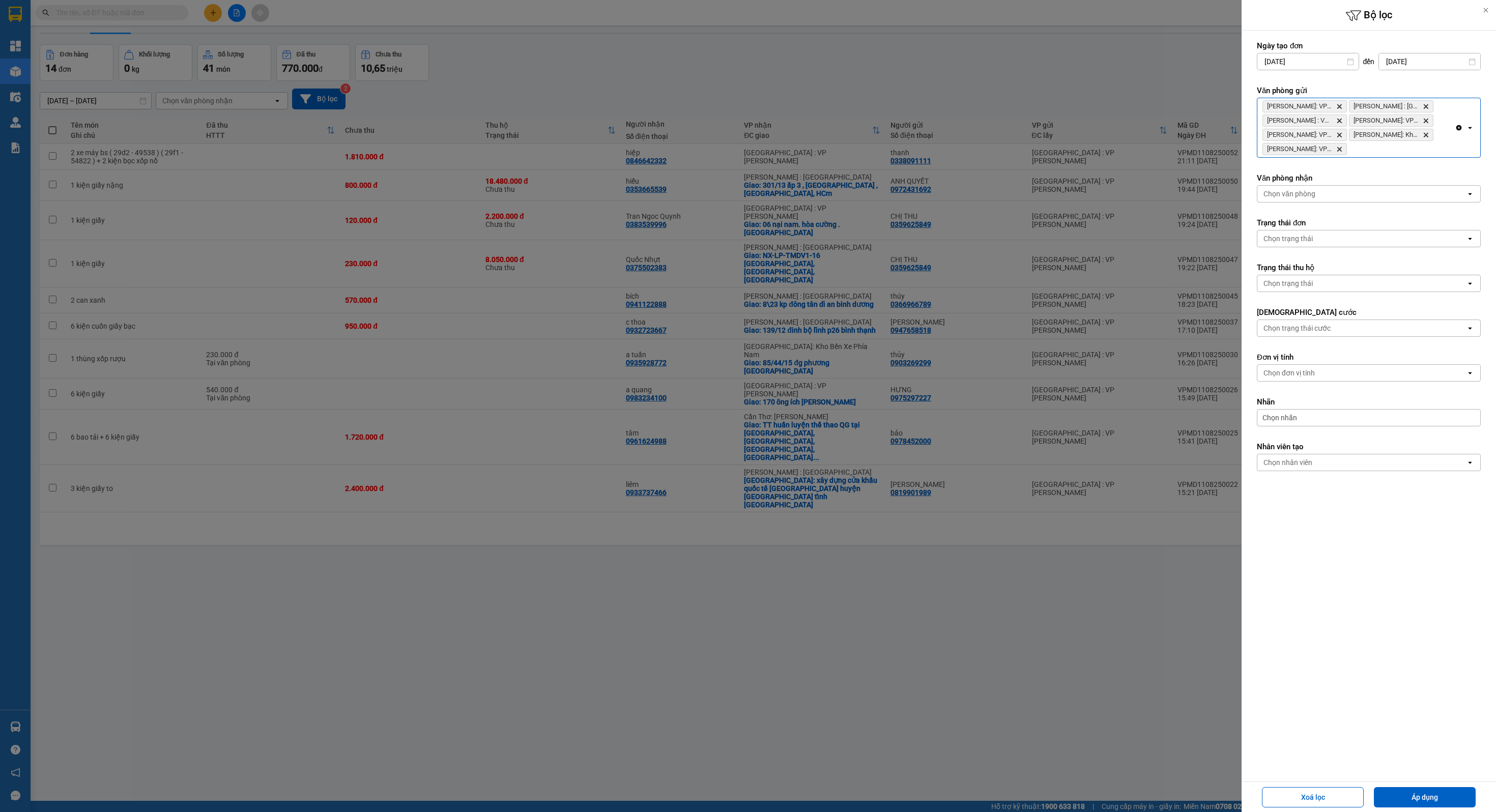
click at [1438, 145] on div "[PERSON_NAME]: VP Bình Thạnh Delete [PERSON_NAME] : [GEOGRAPHIC_DATA] : VP [GEO…" at bounding box center [1356, 128] width 198 height 59
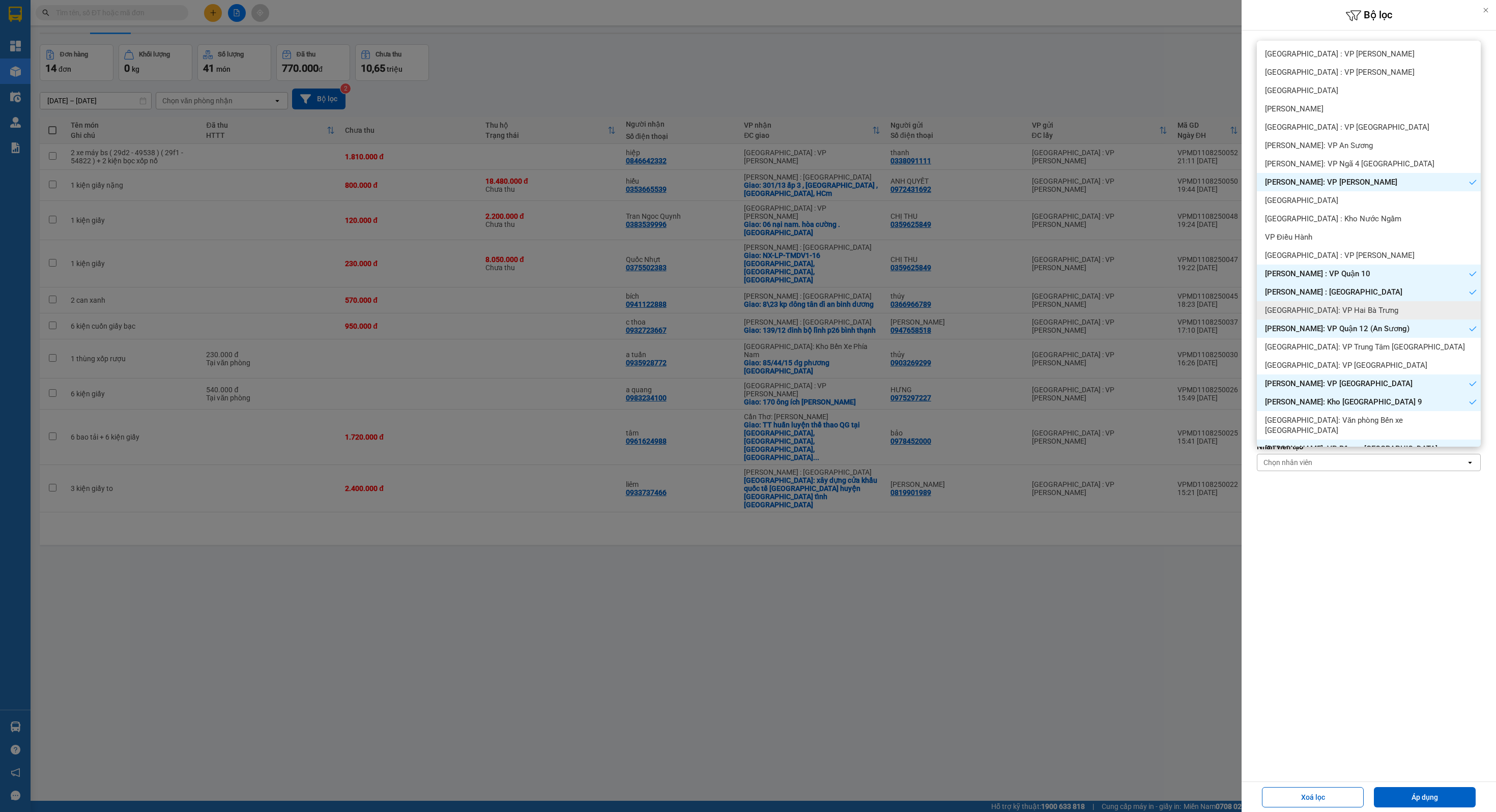
scroll to position [151, 0]
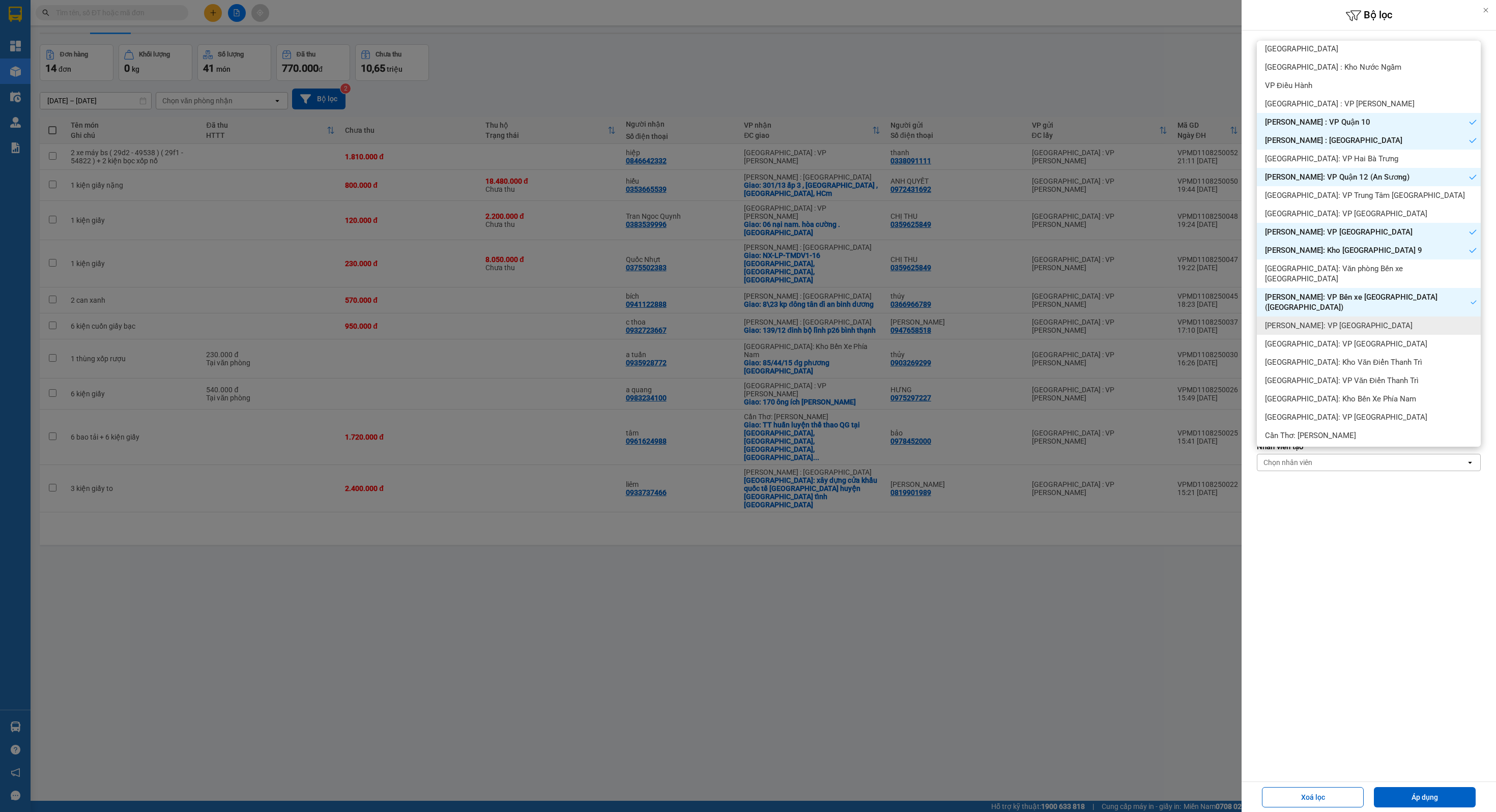
click at [1347, 320] on span "[PERSON_NAME]: VP [GEOGRAPHIC_DATA]" at bounding box center [1339, 325] width 147 height 10
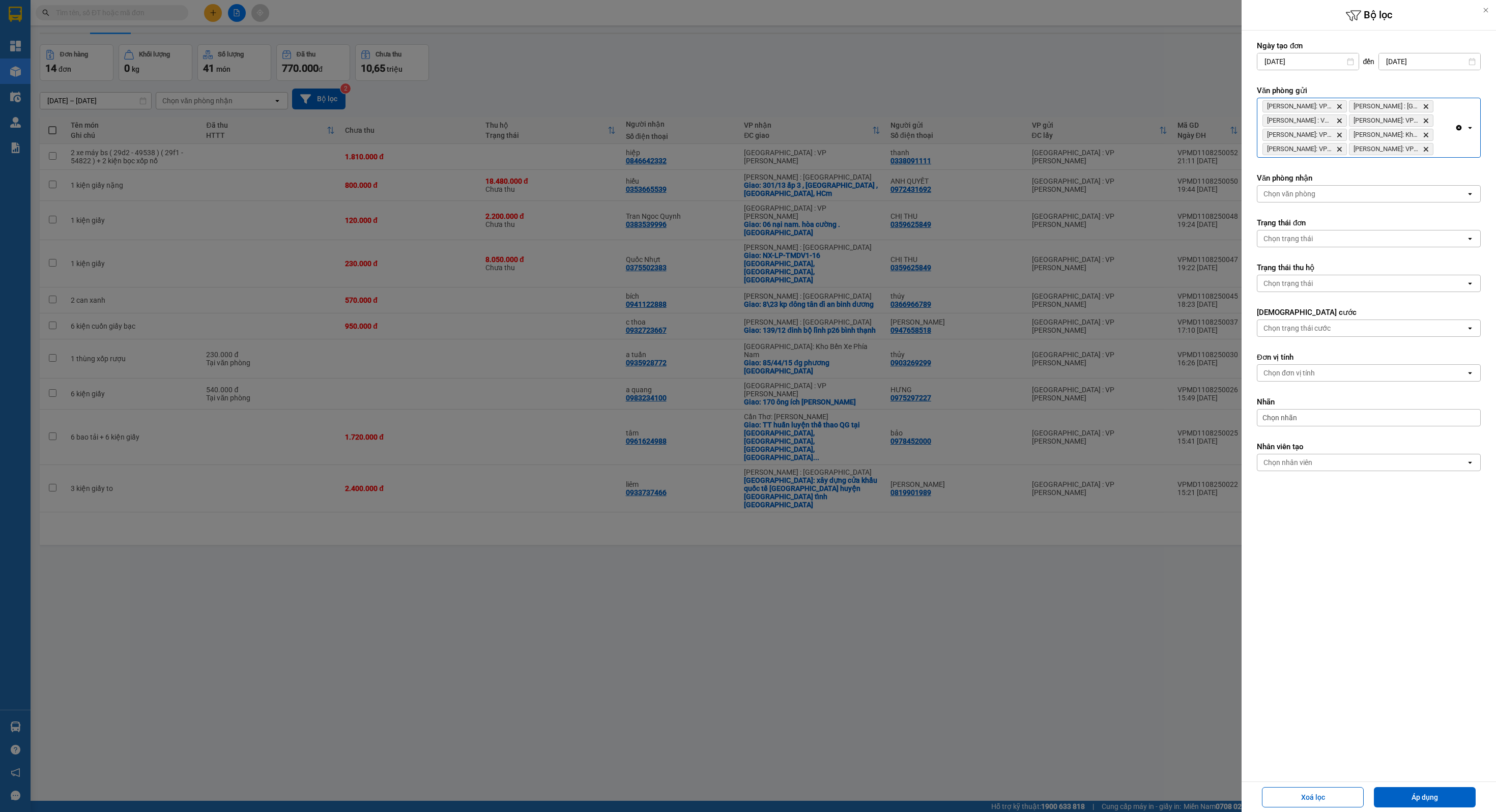
click at [1450, 147] on div "[PERSON_NAME]: VP Bình Thạnh Delete [PERSON_NAME] : [GEOGRAPHIC_DATA] : VP [GEO…" at bounding box center [1356, 128] width 198 height 59
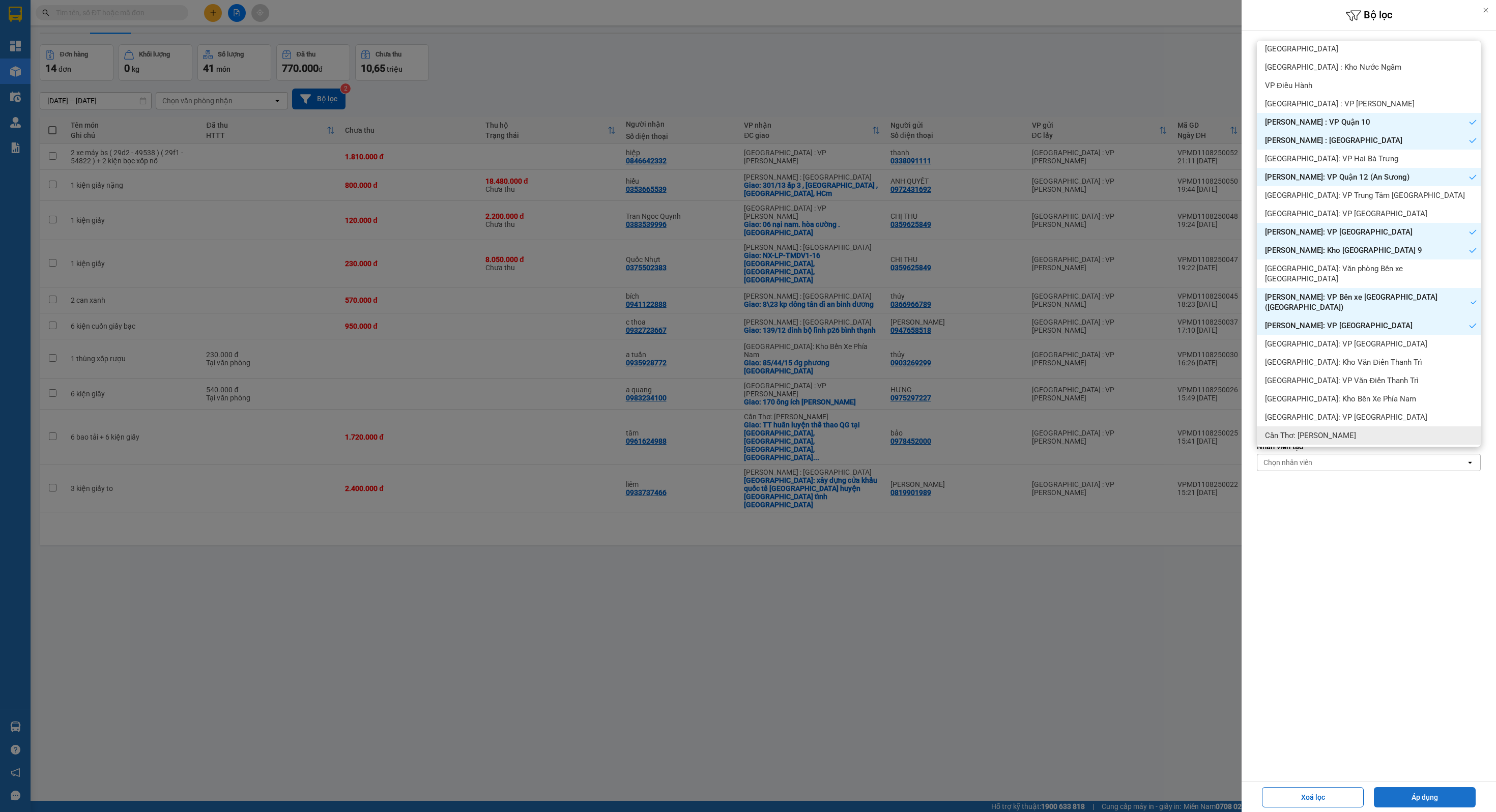
click at [1400, 791] on button "Áp dụng" at bounding box center [1425, 797] width 102 height 20
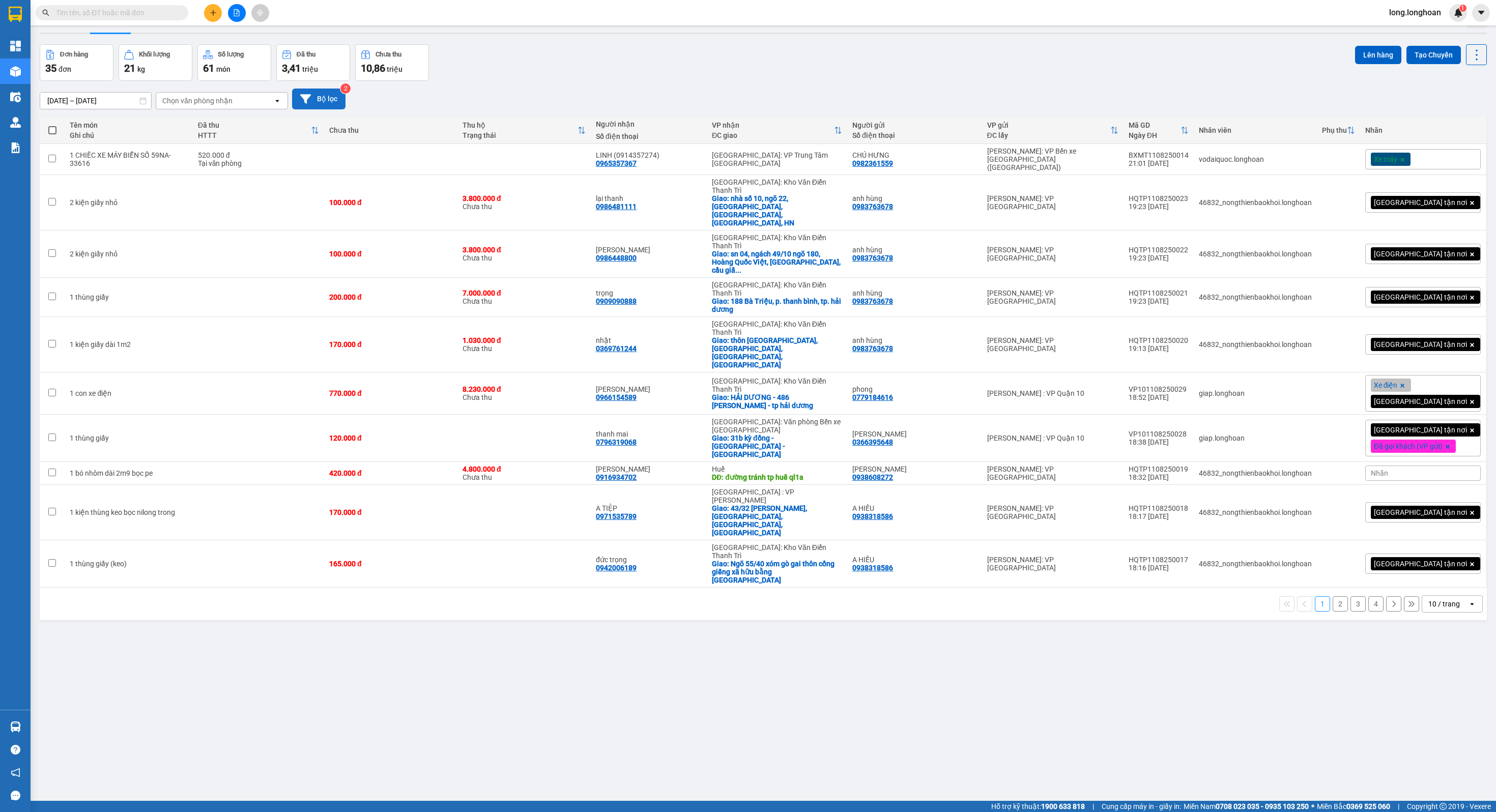
click at [327, 108] on button "Bộ lọc" at bounding box center [319, 99] width 54 height 21
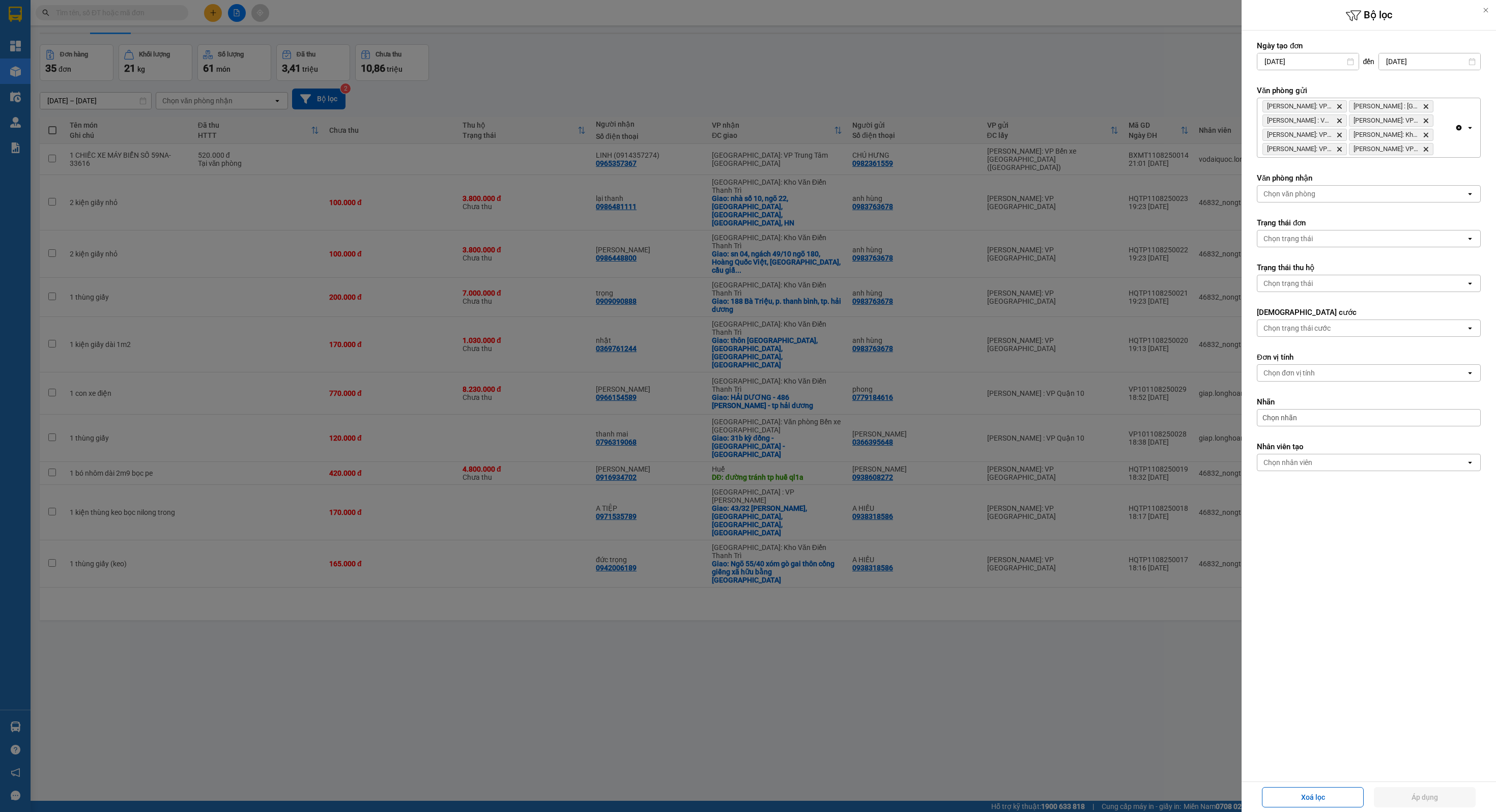
click at [1458, 126] on icon "Clear all" at bounding box center [1459, 128] width 5 height 5
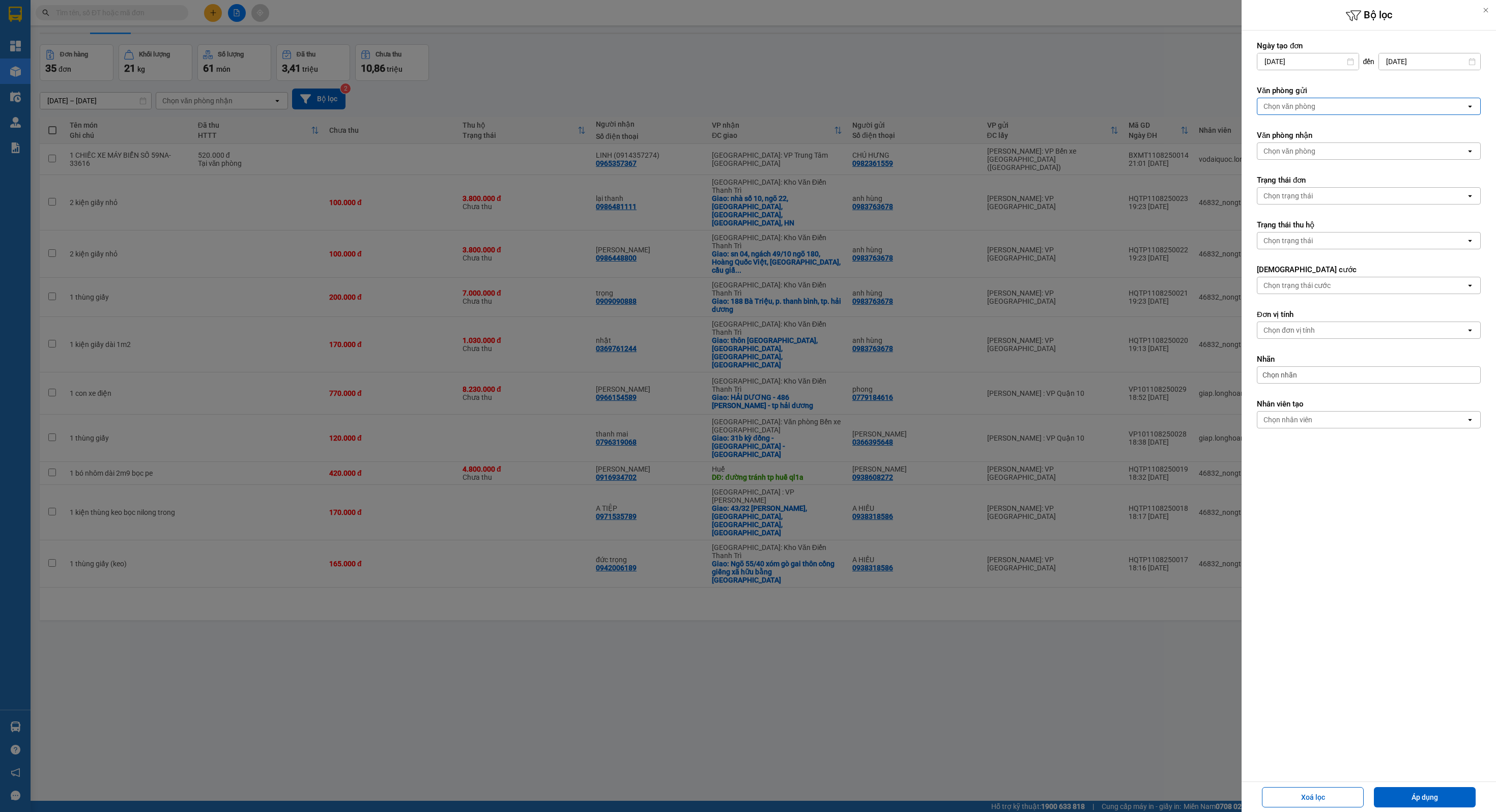
click at [1383, 113] on div "Chọn văn phòng" at bounding box center [1362, 106] width 209 height 17
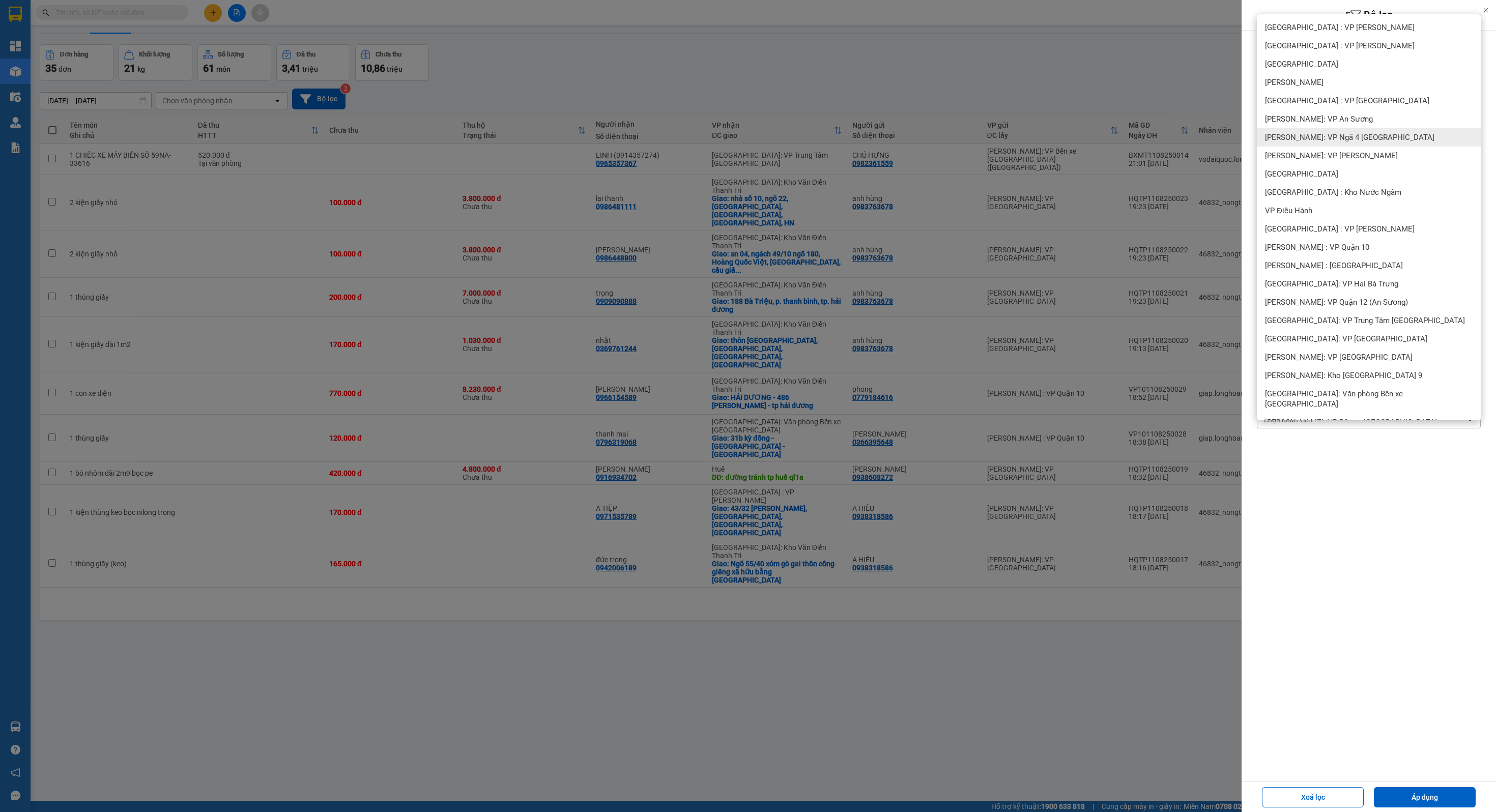
scroll to position [0, 0]
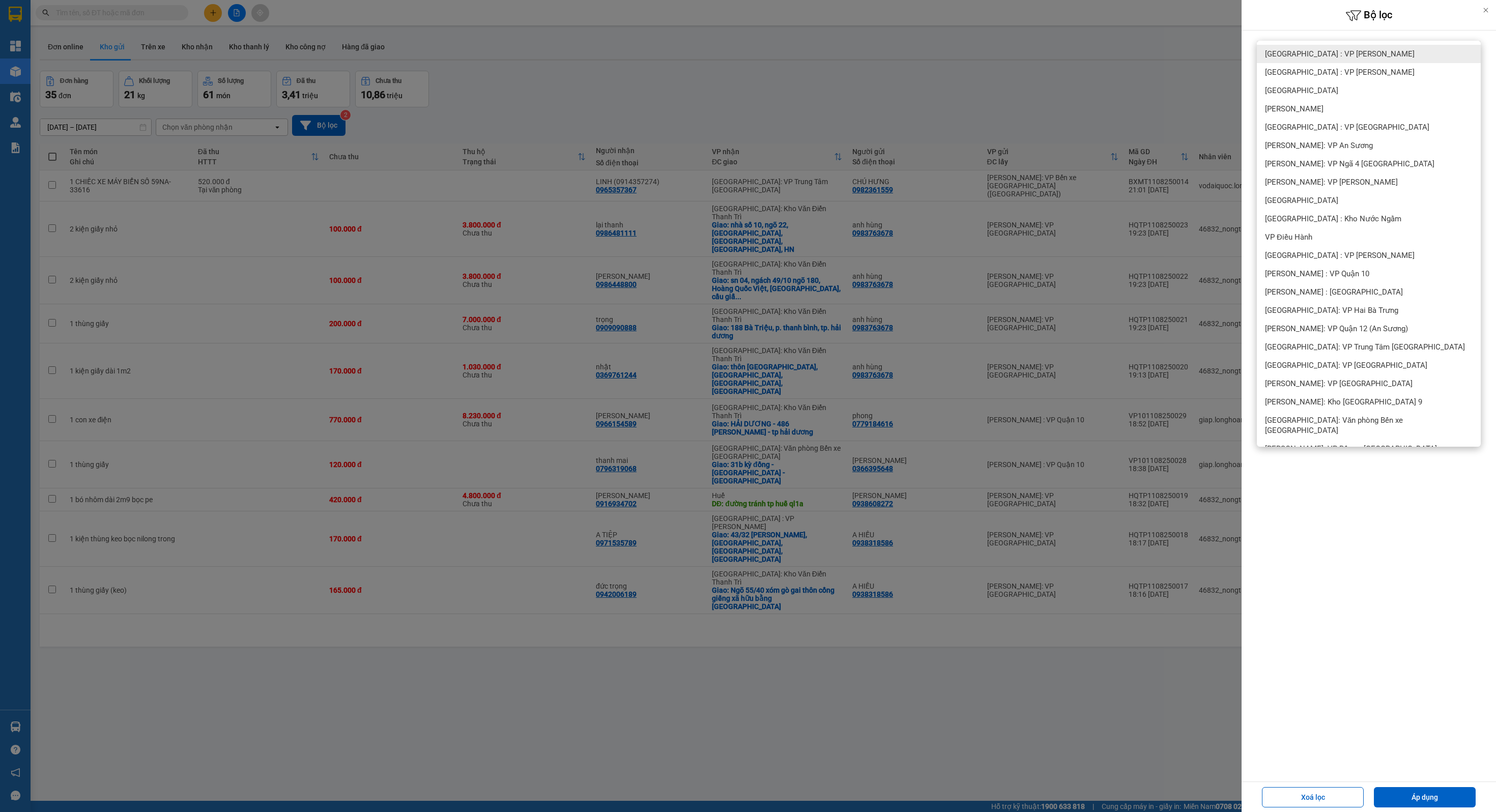
click at [1327, 53] on span "[GEOGRAPHIC_DATA] : VP [PERSON_NAME]" at bounding box center [1340, 54] width 149 height 10
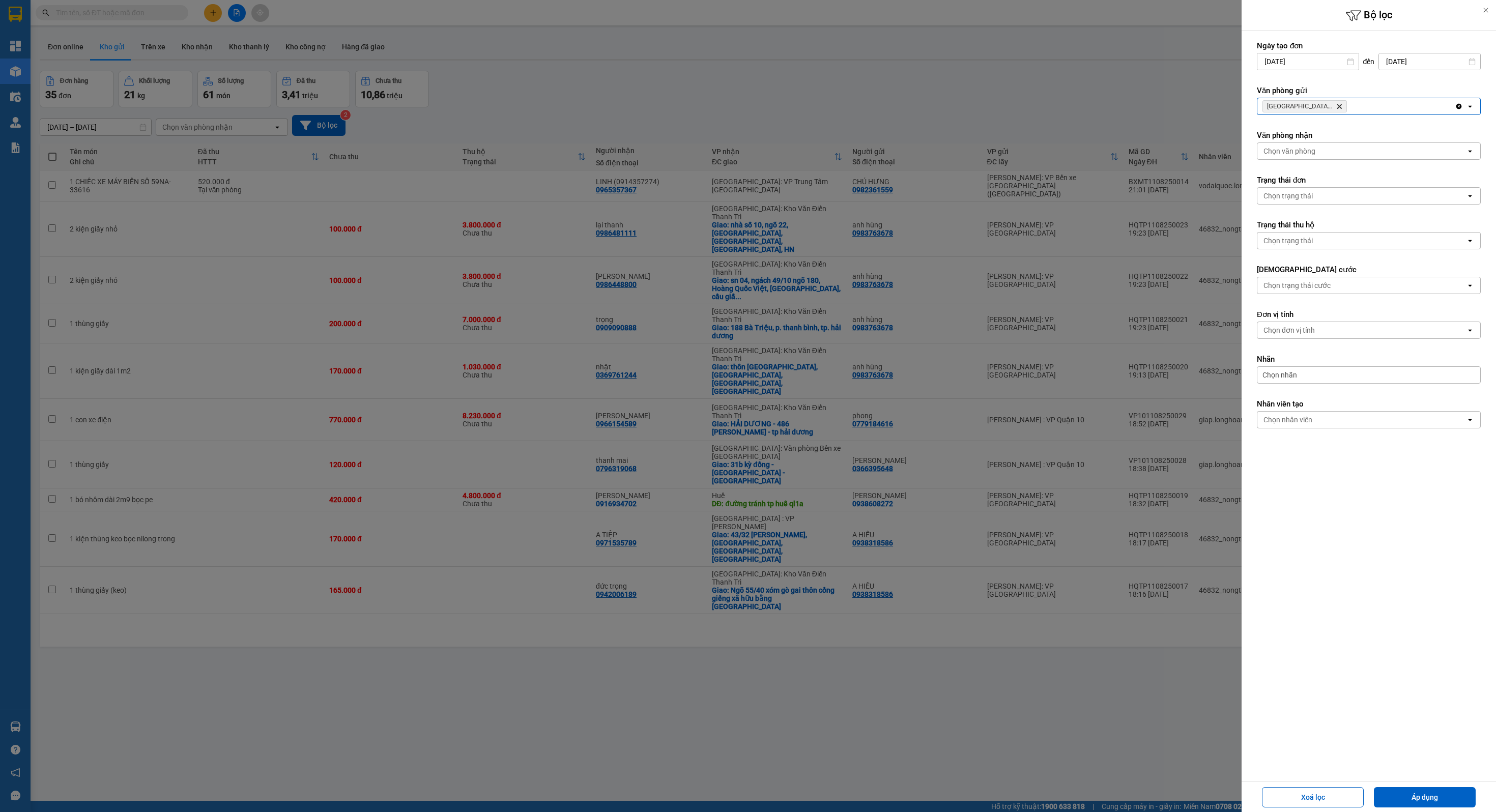
click at [1352, 104] on div "[GEOGRAPHIC_DATA] : VP Nam Từ Liêm Delete" at bounding box center [1356, 106] width 198 height 17
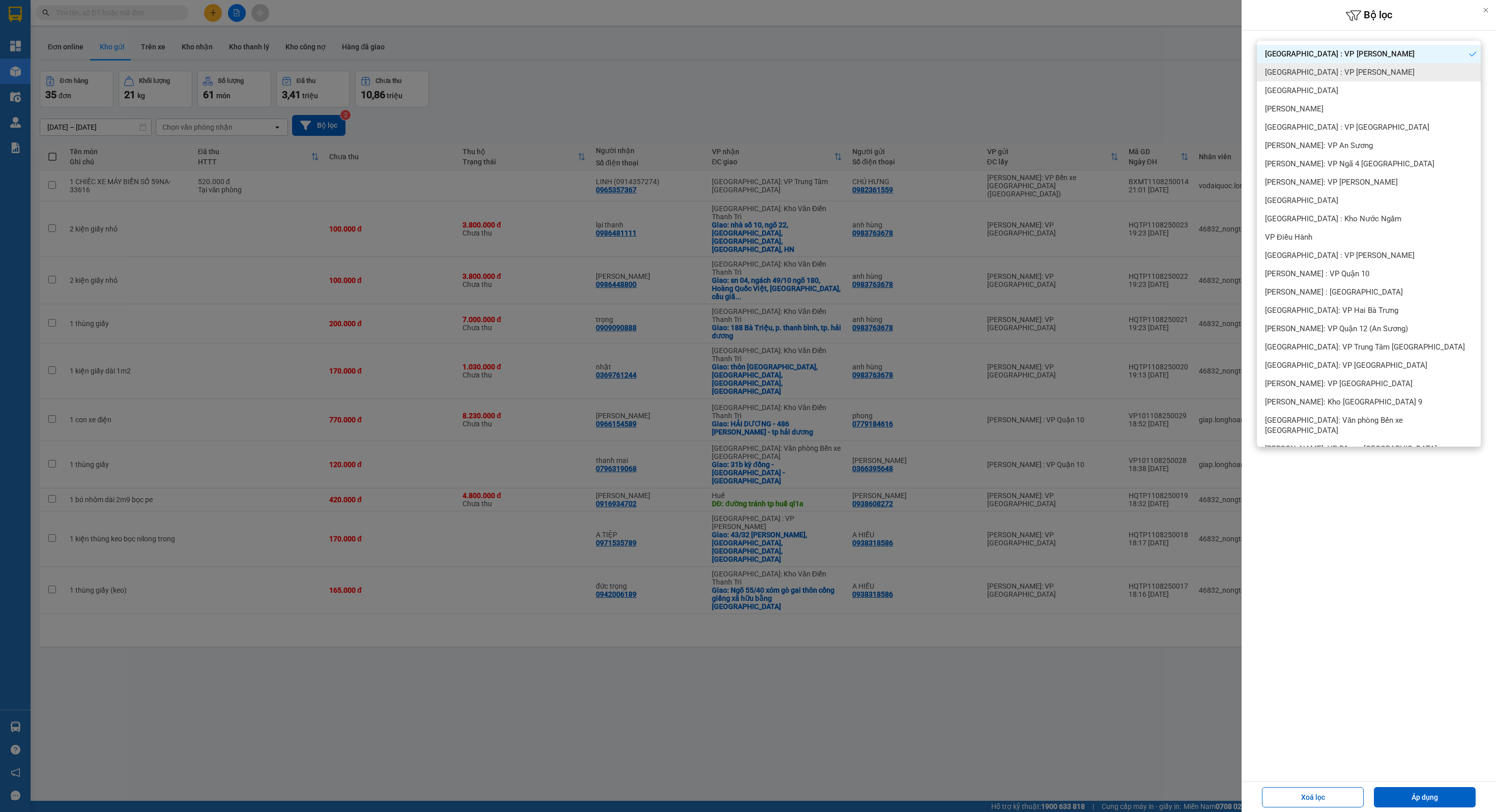
click at [1335, 75] on span "[GEOGRAPHIC_DATA] : VP [PERSON_NAME]" at bounding box center [1340, 72] width 149 height 10
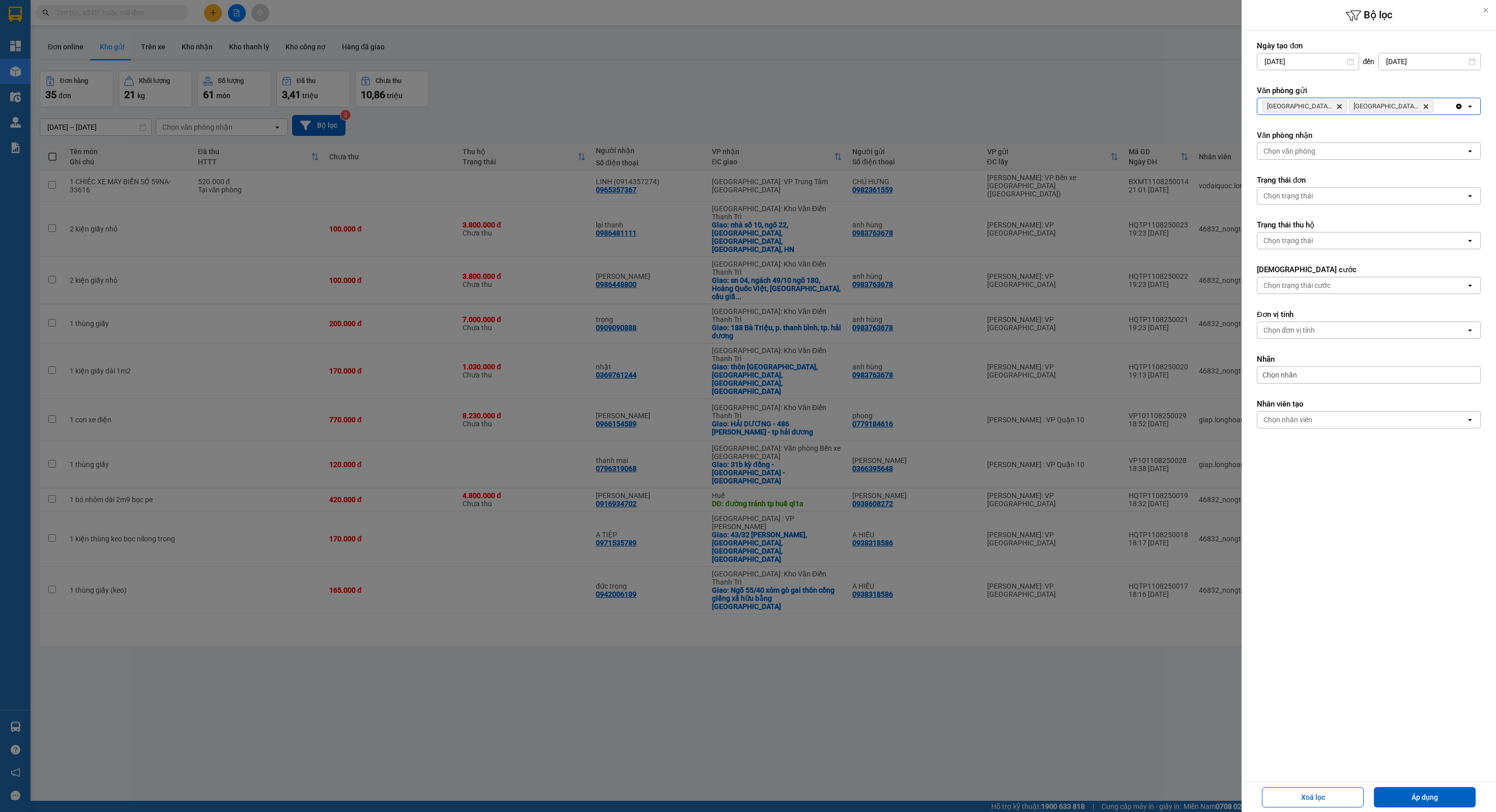
click at [1454, 105] on div "[GEOGRAPHIC_DATA] : VP Nam Từ Liêm Delete [GEOGRAPHIC_DATA] : VP [PERSON_NAME]" at bounding box center [1356, 106] width 198 height 17
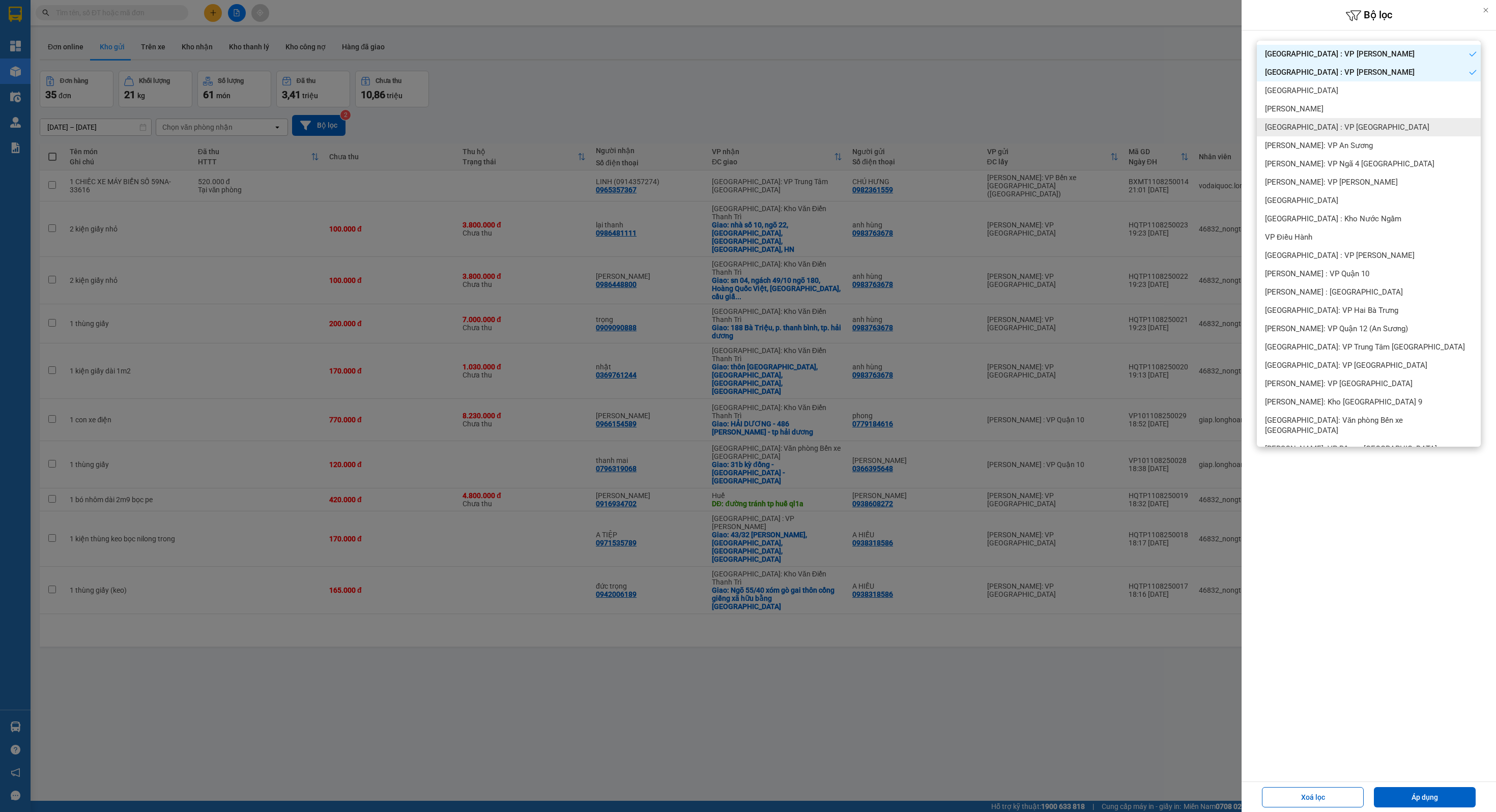
click at [1355, 133] on div "[GEOGRAPHIC_DATA] : VP [GEOGRAPHIC_DATA]" at bounding box center [1369, 128] width 224 height 18
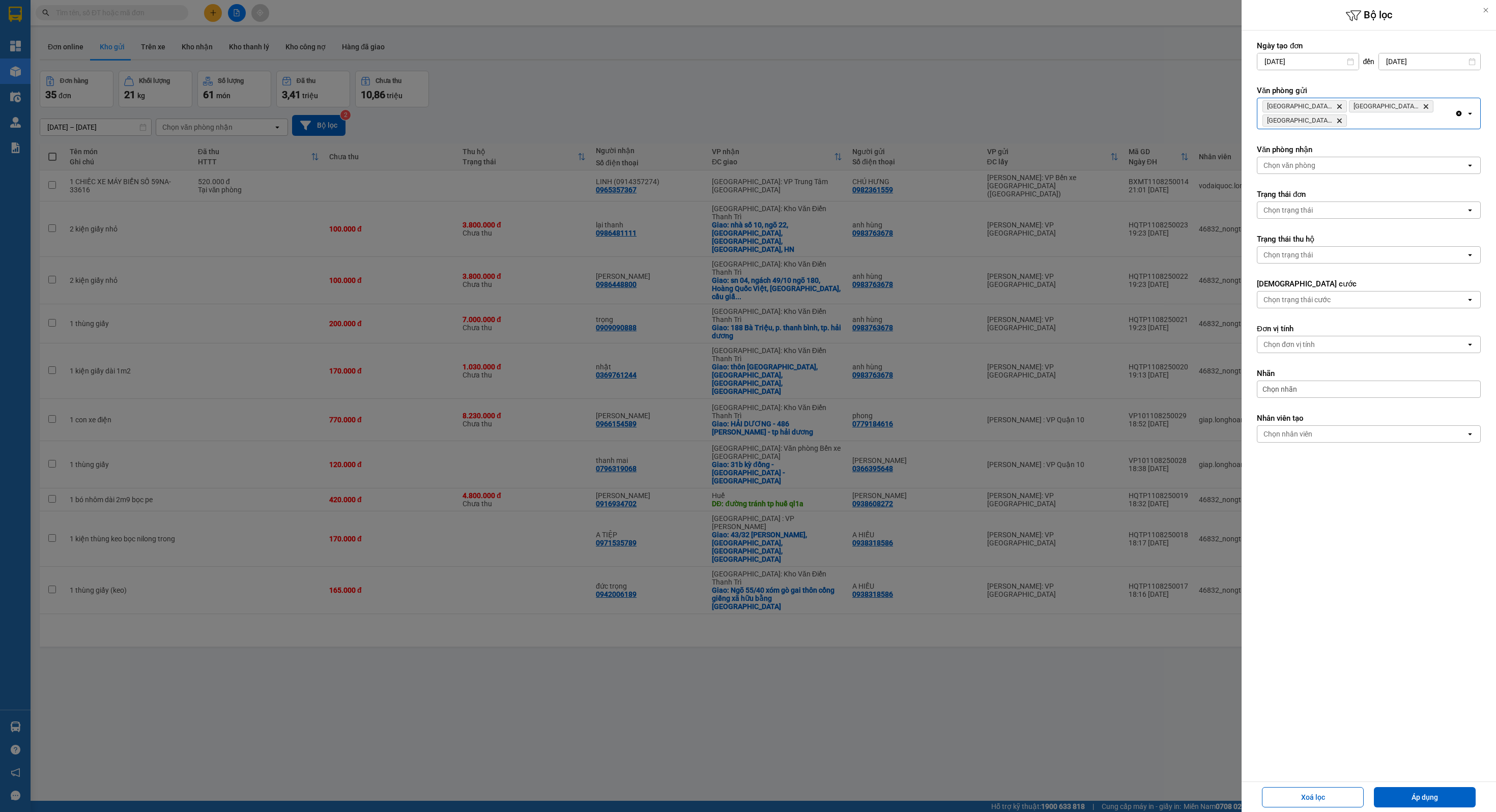
click at [1412, 114] on div "[GEOGRAPHIC_DATA] : VP Nam Từ Liêm Delete [GEOGRAPHIC_DATA] : VP Hoàng Mai Dele…" at bounding box center [1356, 114] width 198 height 30
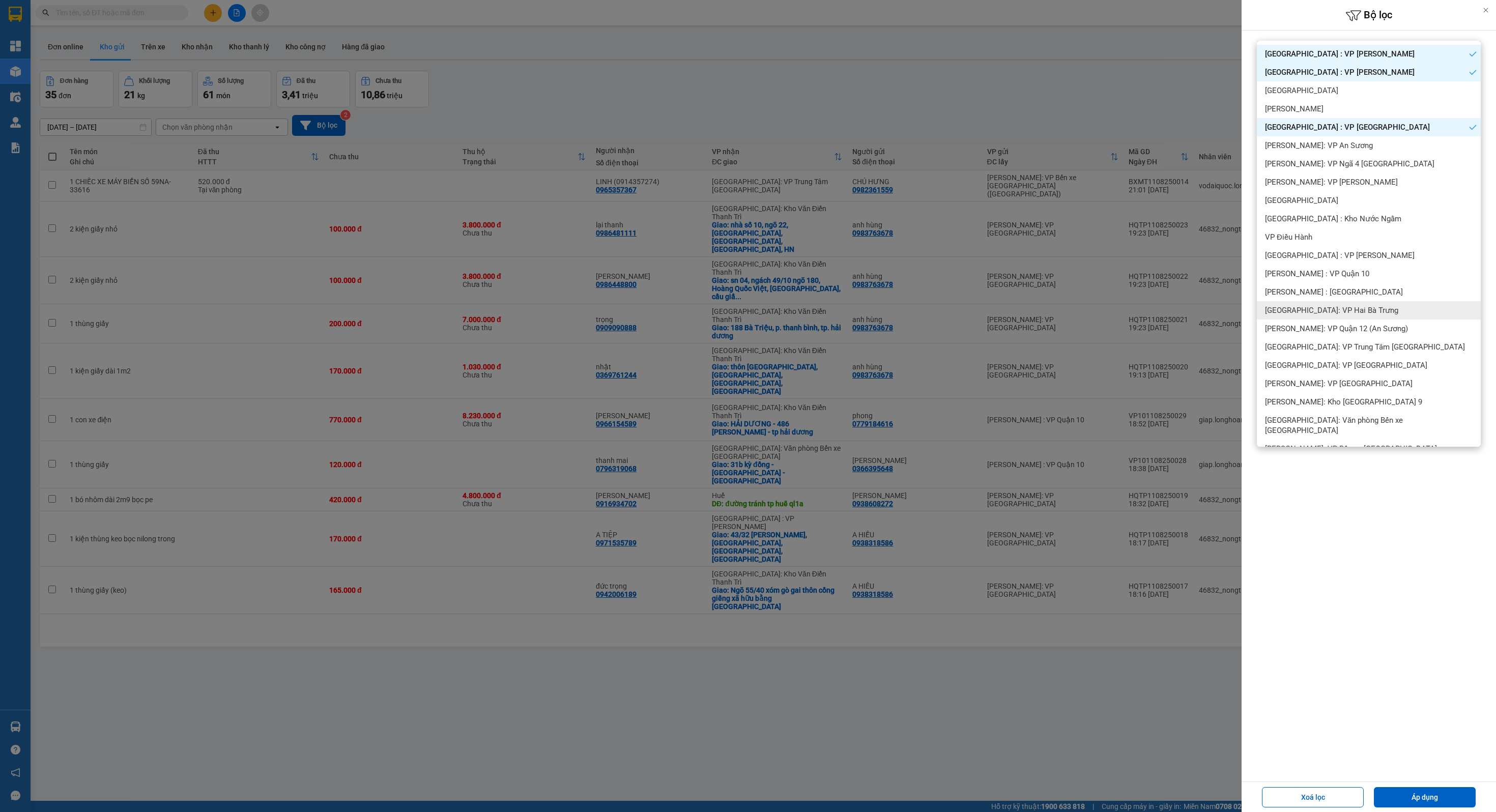
click at [1325, 306] on span "[GEOGRAPHIC_DATA]: VP Hai Bà Trưng" at bounding box center [1332, 310] width 134 height 10
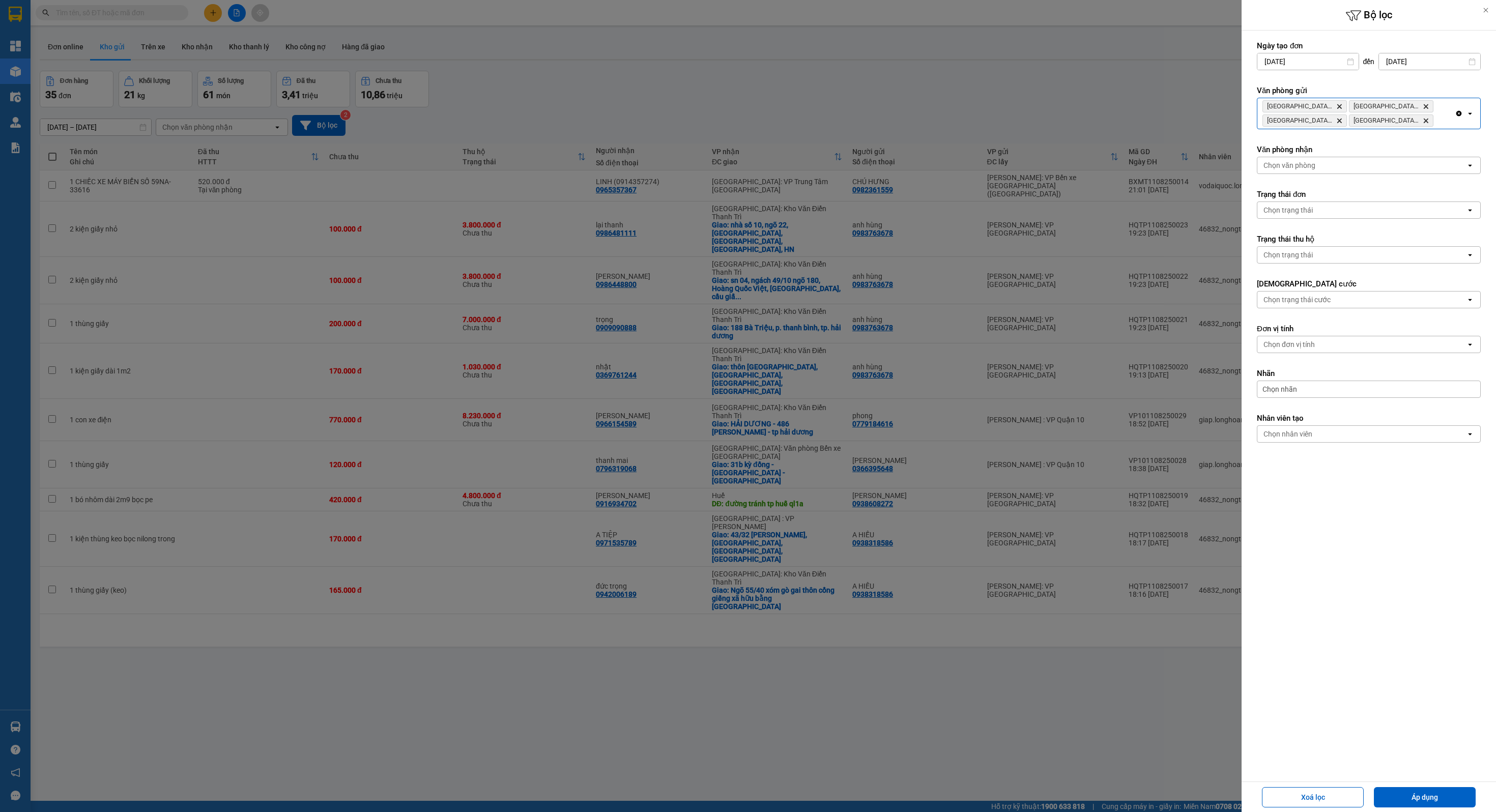
click at [1439, 126] on div "[GEOGRAPHIC_DATA] : VP Nam Từ Liêm Delete [GEOGRAPHIC_DATA] : VP Hoàng Mai Dele…" at bounding box center [1356, 114] width 198 height 30
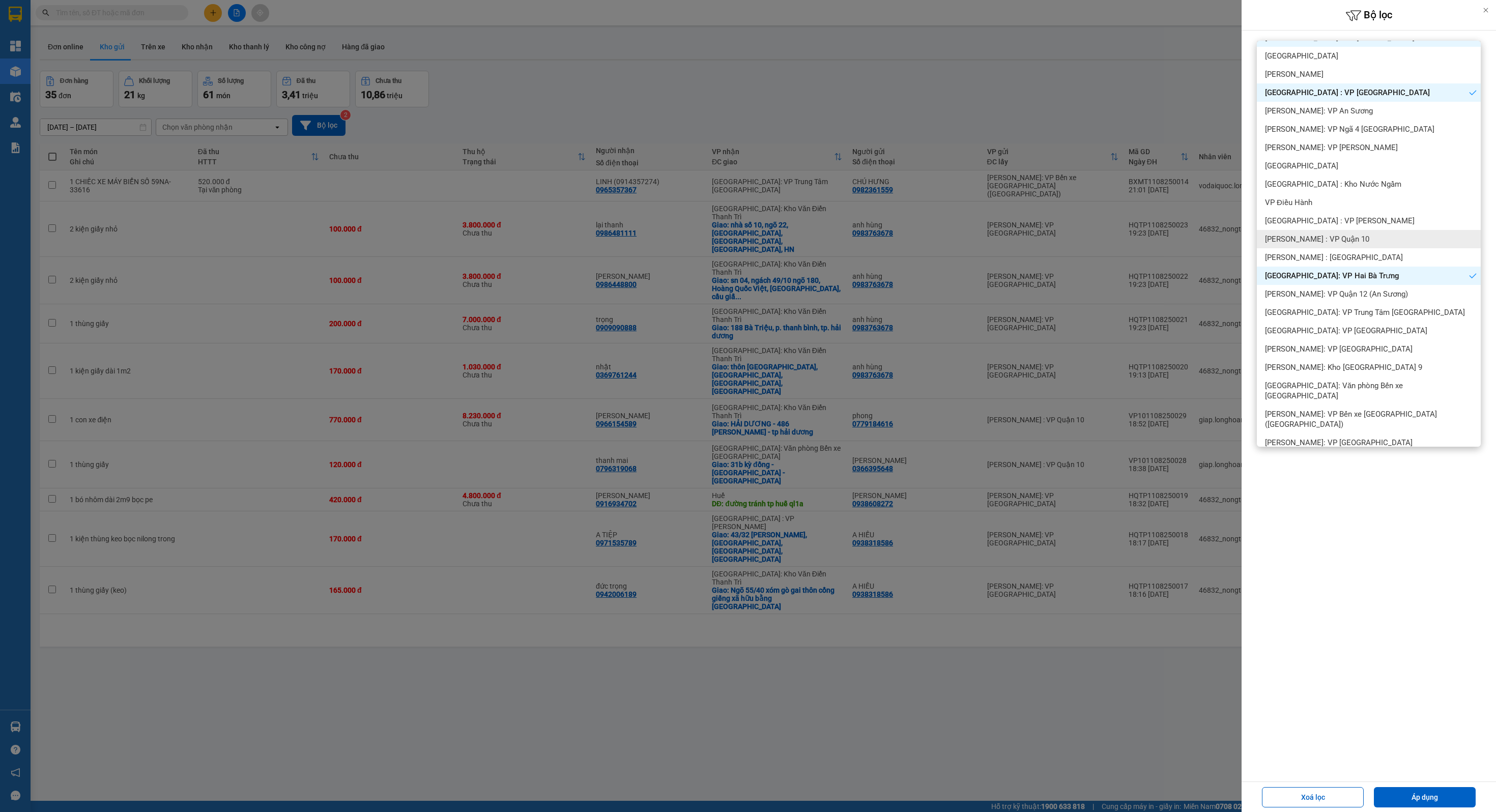
scroll to position [36, 0]
click at [1333, 332] on span "[GEOGRAPHIC_DATA]: VP [GEOGRAPHIC_DATA]" at bounding box center [1347, 329] width 163 height 10
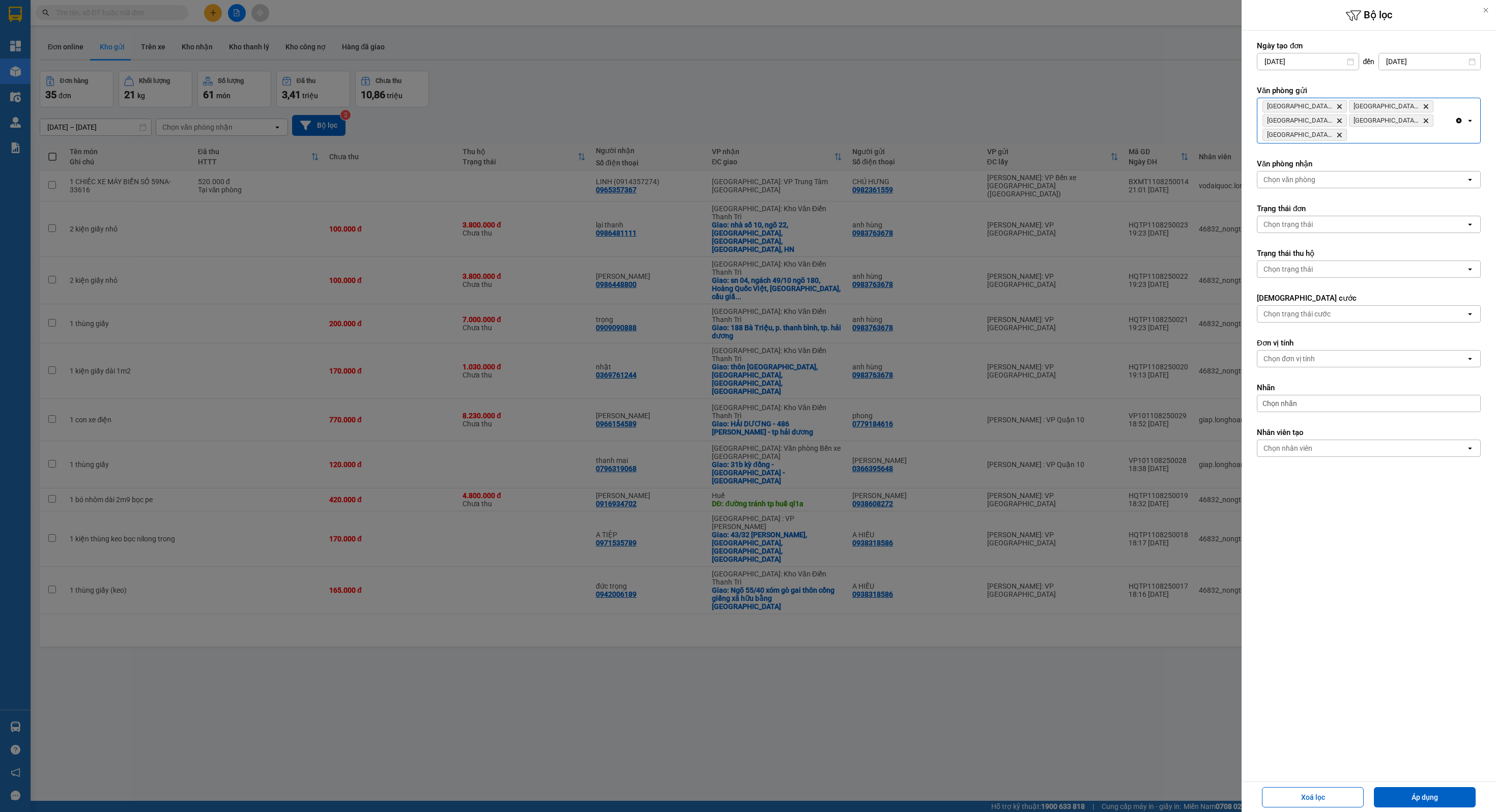
click at [1455, 143] on div "Clear all open" at bounding box center [1468, 121] width 25 height 45
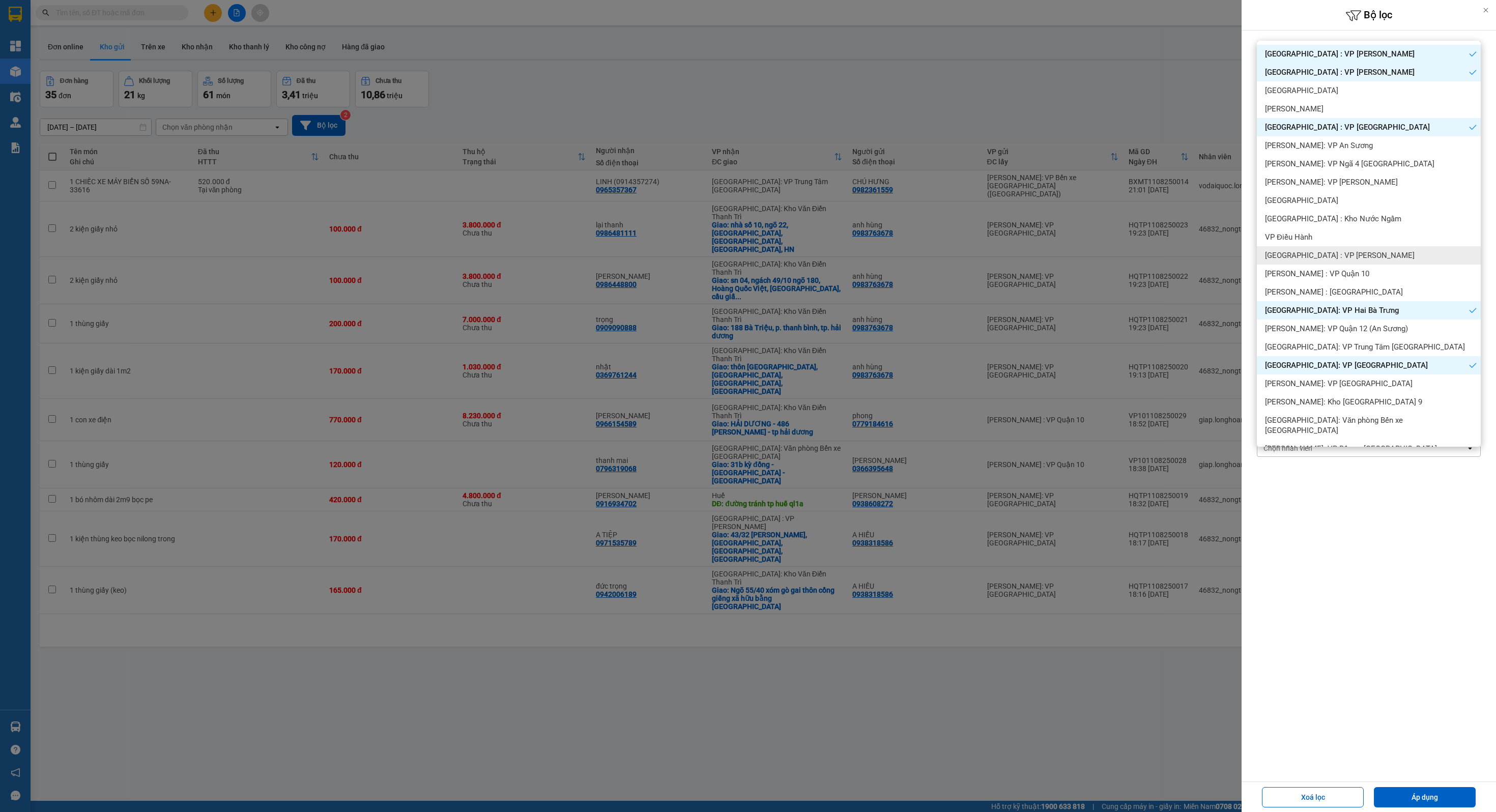
scroll to position [151, 0]
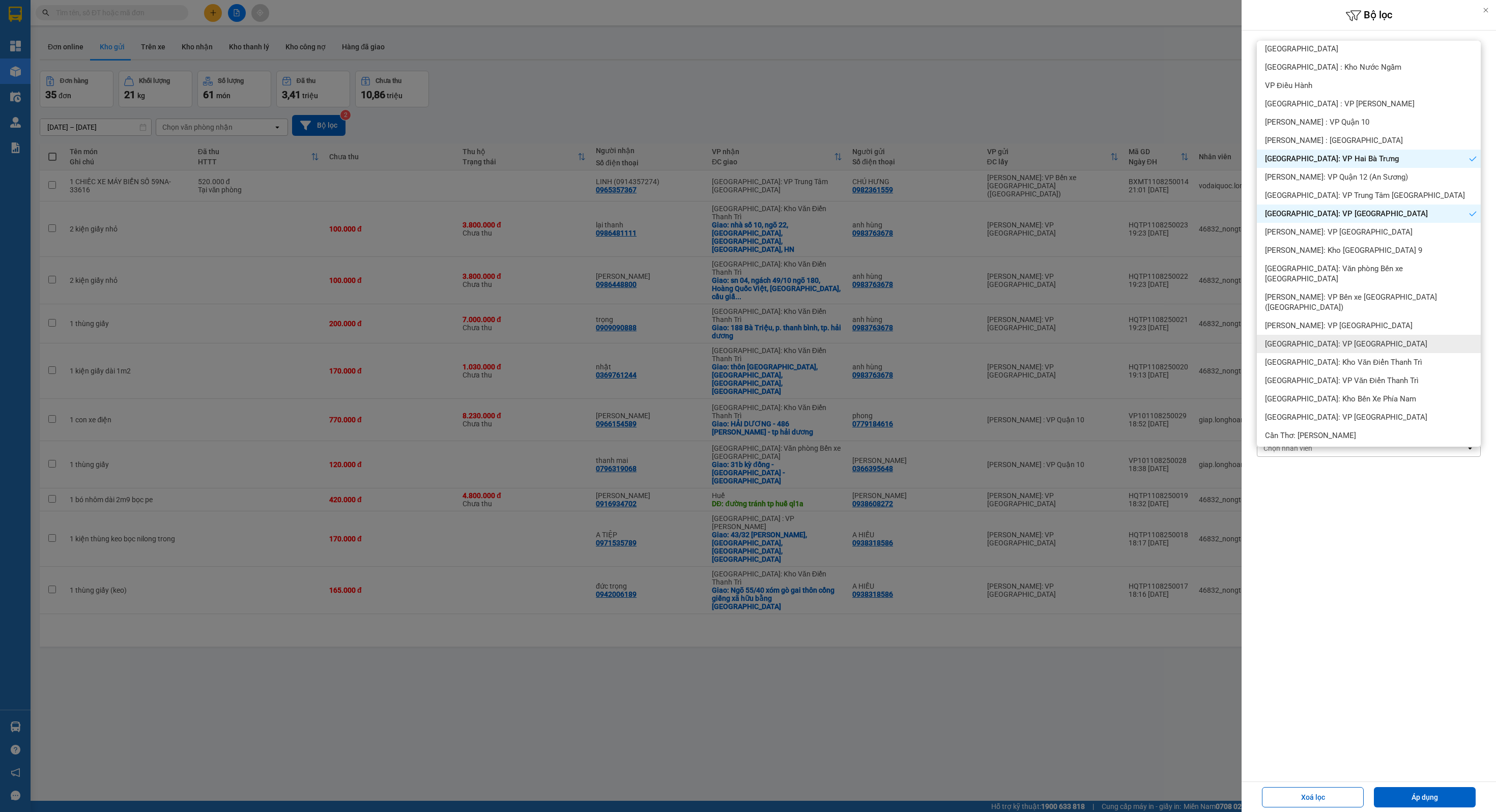
click at [1341, 335] on div "[GEOGRAPHIC_DATA]: VP [GEOGRAPHIC_DATA]" at bounding box center [1369, 344] width 224 height 18
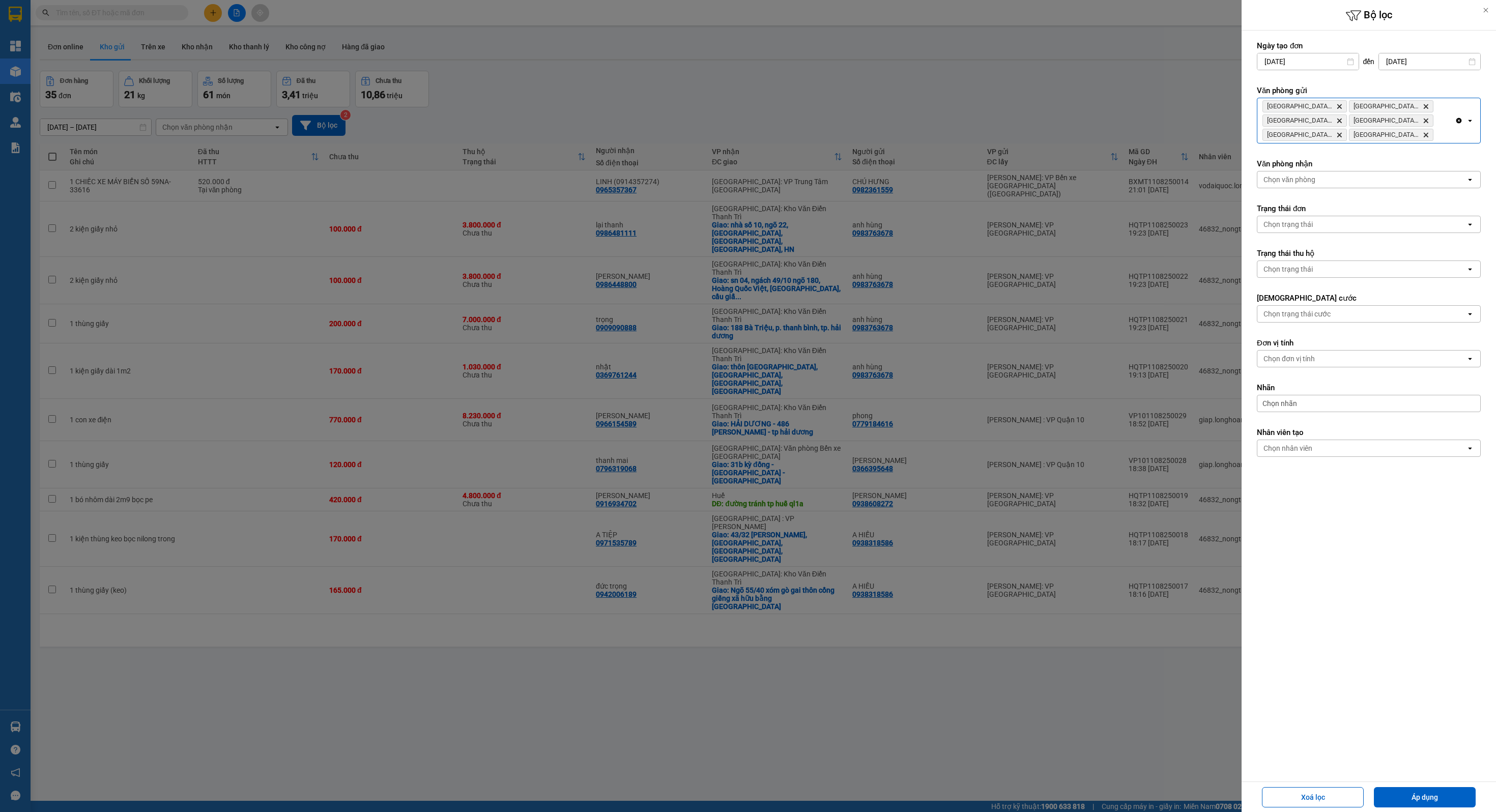
click at [1452, 132] on div "[GEOGRAPHIC_DATA] : VP Nam Từ Liêm Delete [GEOGRAPHIC_DATA] : VP Hoàng Mai Dele…" at bounding box center [1356, 121] width 198 height 45
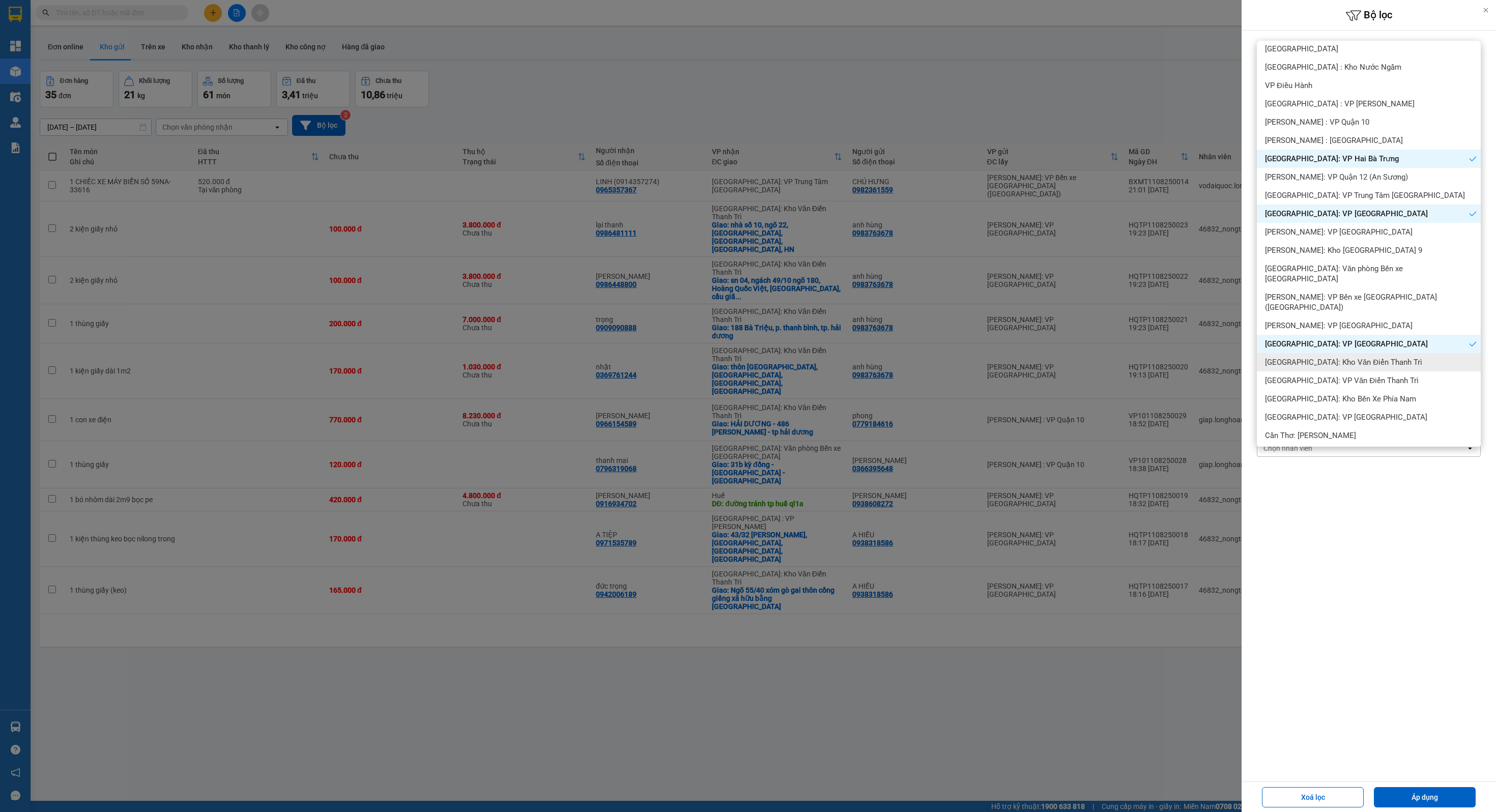
click at [1330, 357] on span "[GEOGRAPHIC_DATA]: Kho Văn Điển Thanh Trì" at bounding box center [1344, 361] width 157 height 10
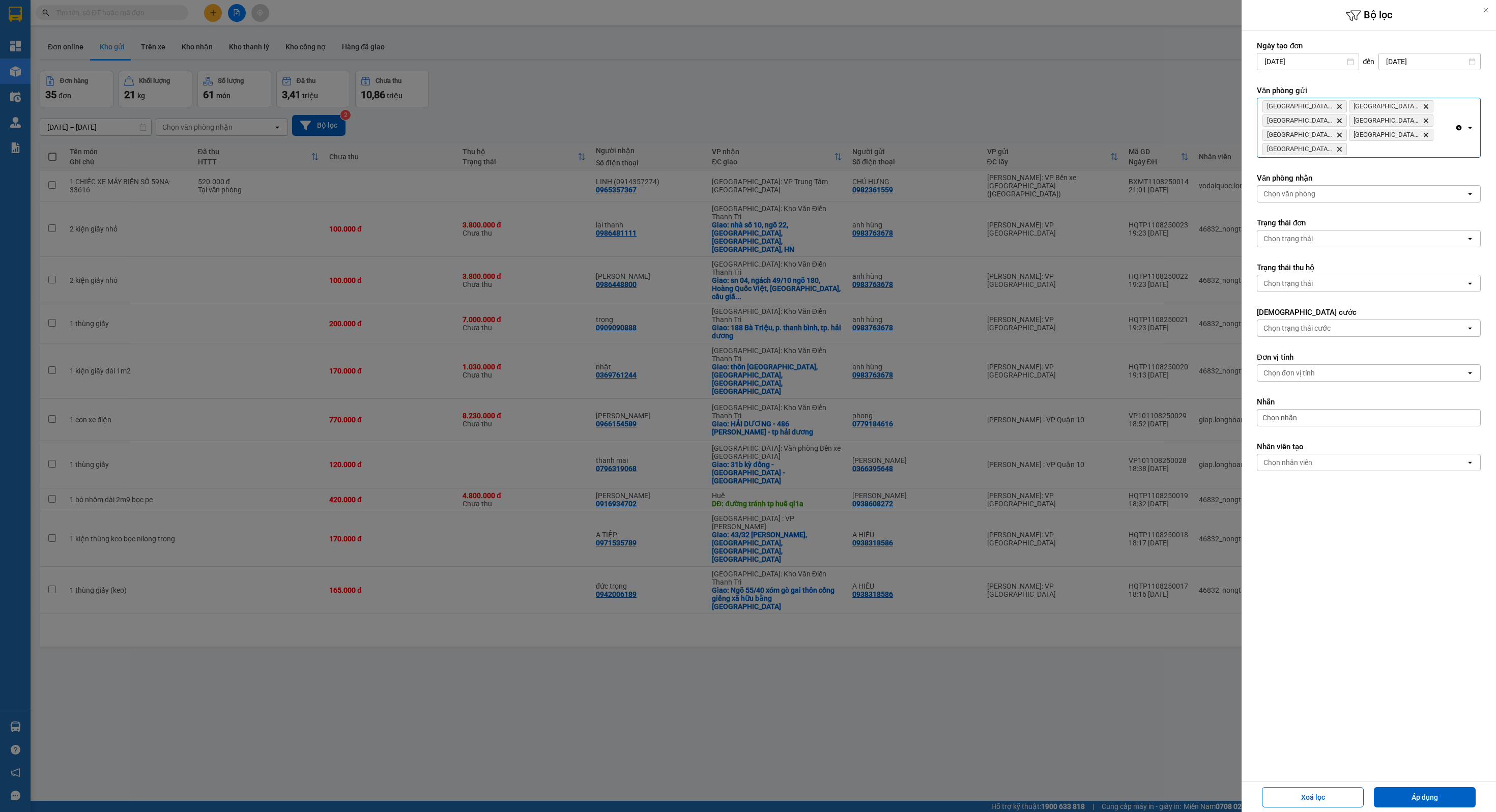
click at [1417, 153] on div "[GEOGRAPHIC_DATA] : VP Nam Từ Liêm Delete [GEOGRAPHIC_DATA] : VP Hoàng Mai Dele…" at bounding box center [1356, 128] width 198 height 59
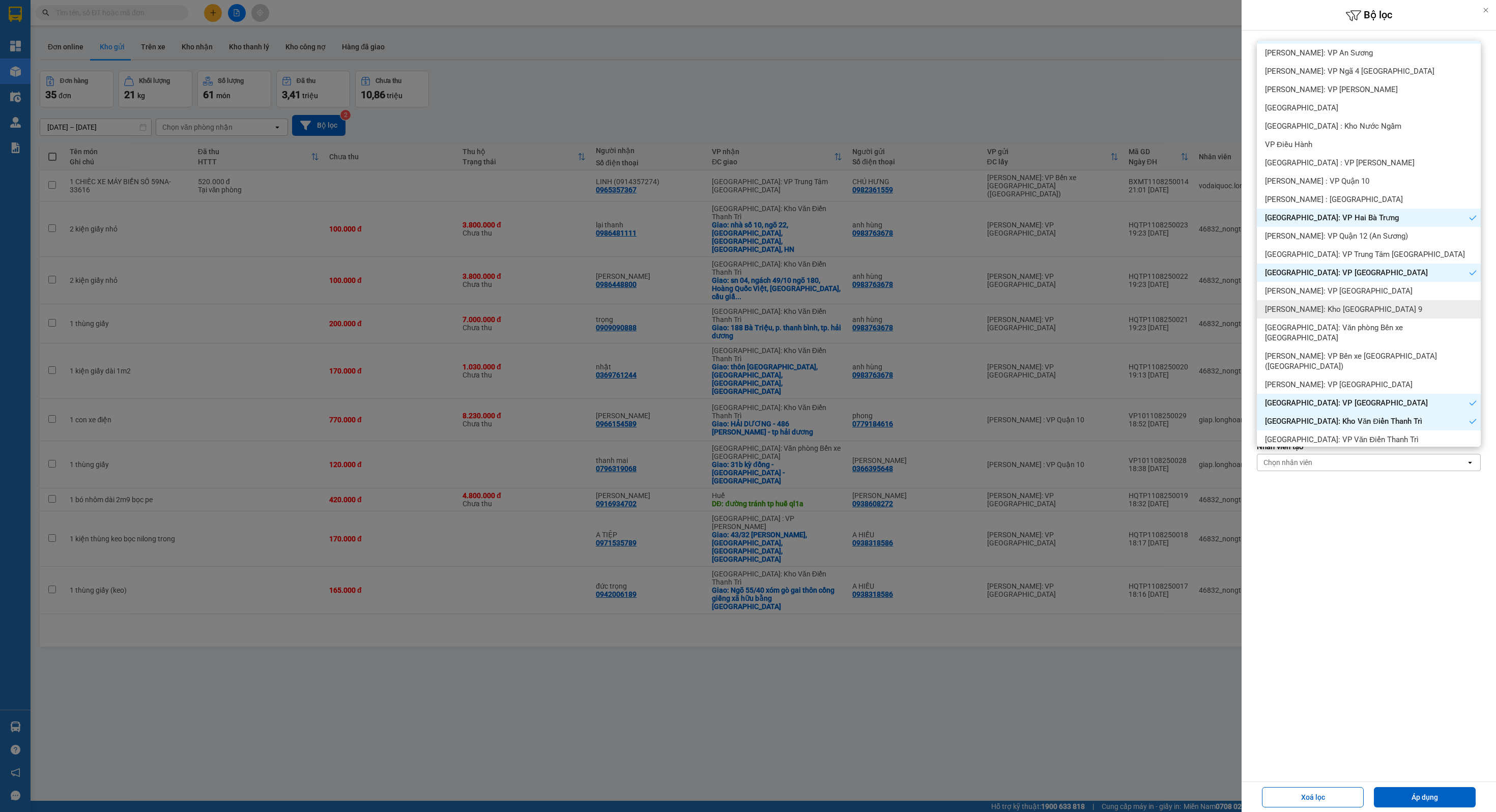
scroll to position [98, 0]
click at [1372, 425] on div "[GEOGRAPHIC_DATA]: VP Văn Điển Thanh Trì" at bounding box center [1369, 435] width 224 height 18
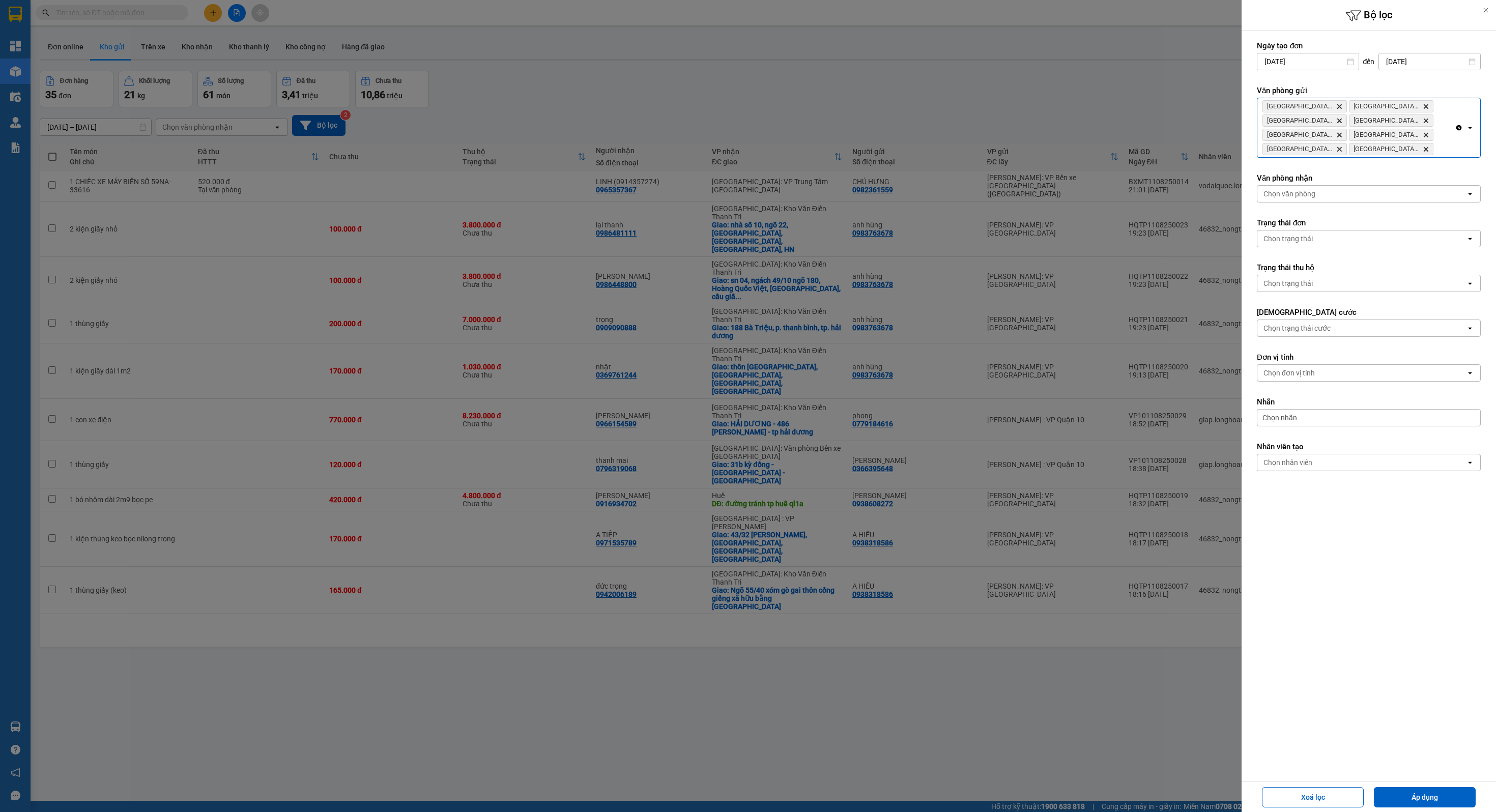
click at [1456, 150] on div "Clear all open" at bounding box center [1468, 128] width 25 height 59
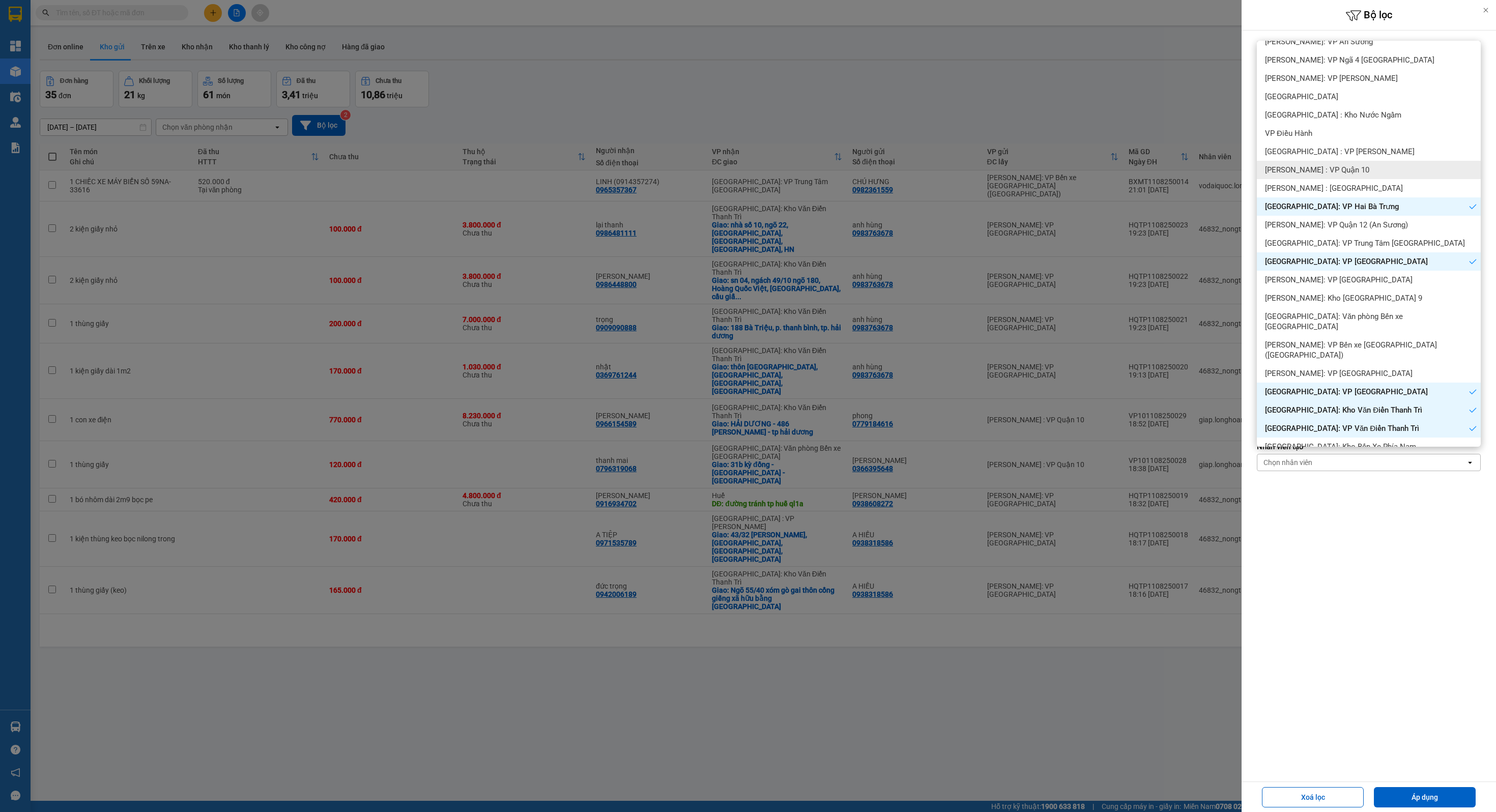
scroll to position [151, 0]
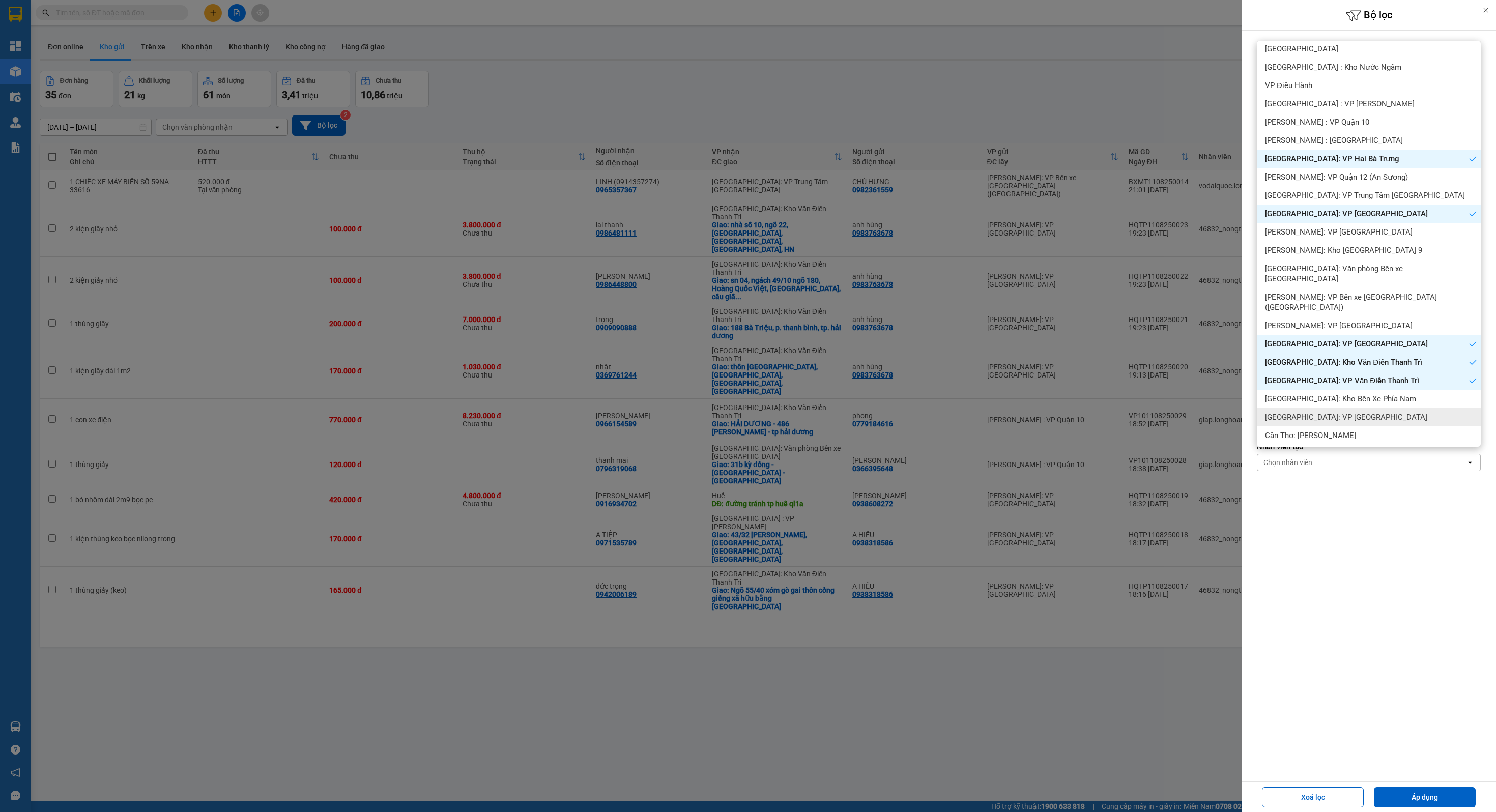
click at [1338, 408] on div "[GEOGRAPHIC_DATA]: VP [GEOGRAPHIC_DATA]" at bounding box center [1369, 417] width 224 height 18
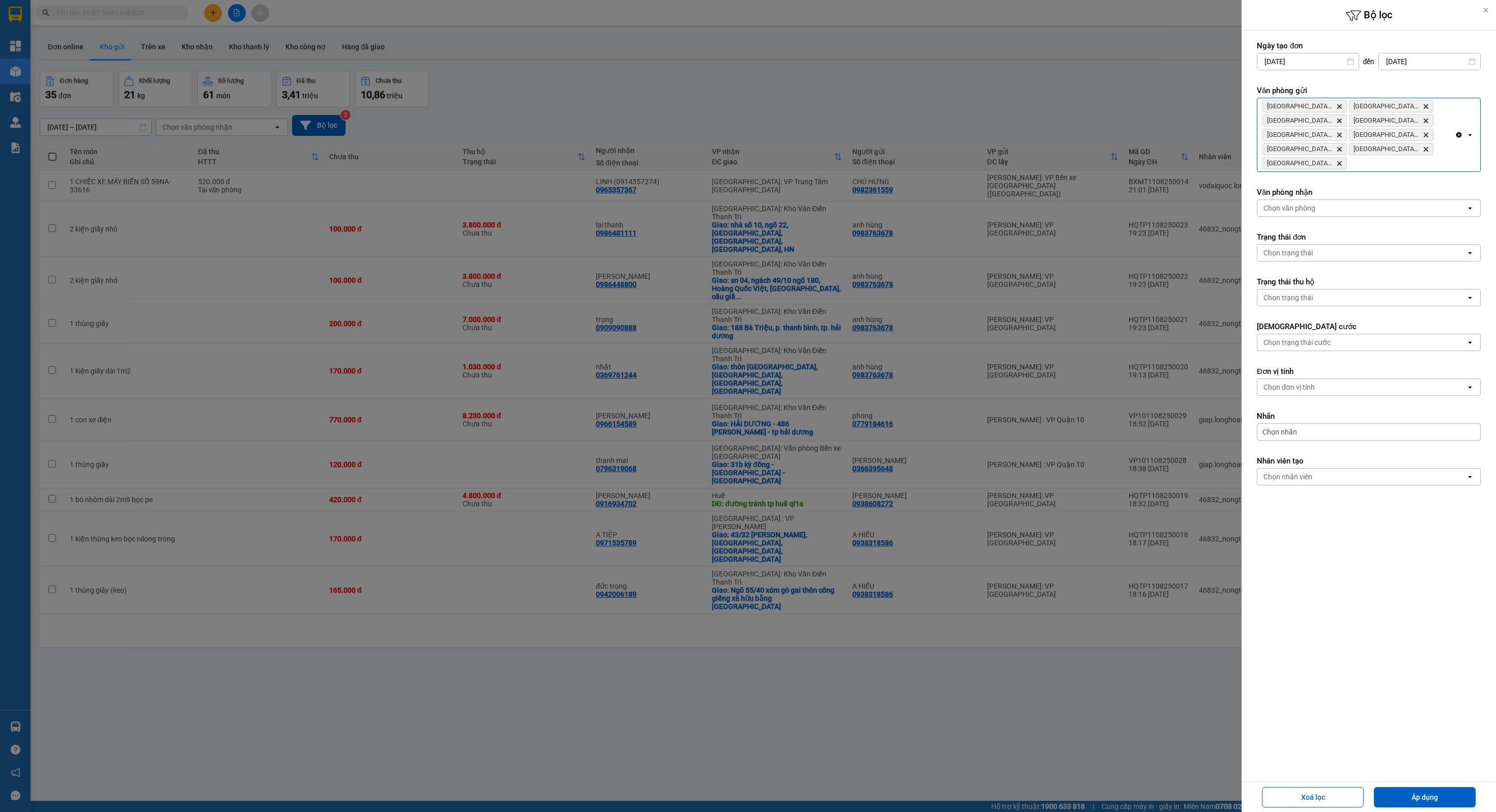
click at [1453, 155] on div "[GEOGRAPHIC_DATA] : VP Nam Từ Liêm Delete [GEOGRAPHIC_DATA] : VP Hoàng Mai Dele…" at bounding box center [1356, 135] width 198 height 73
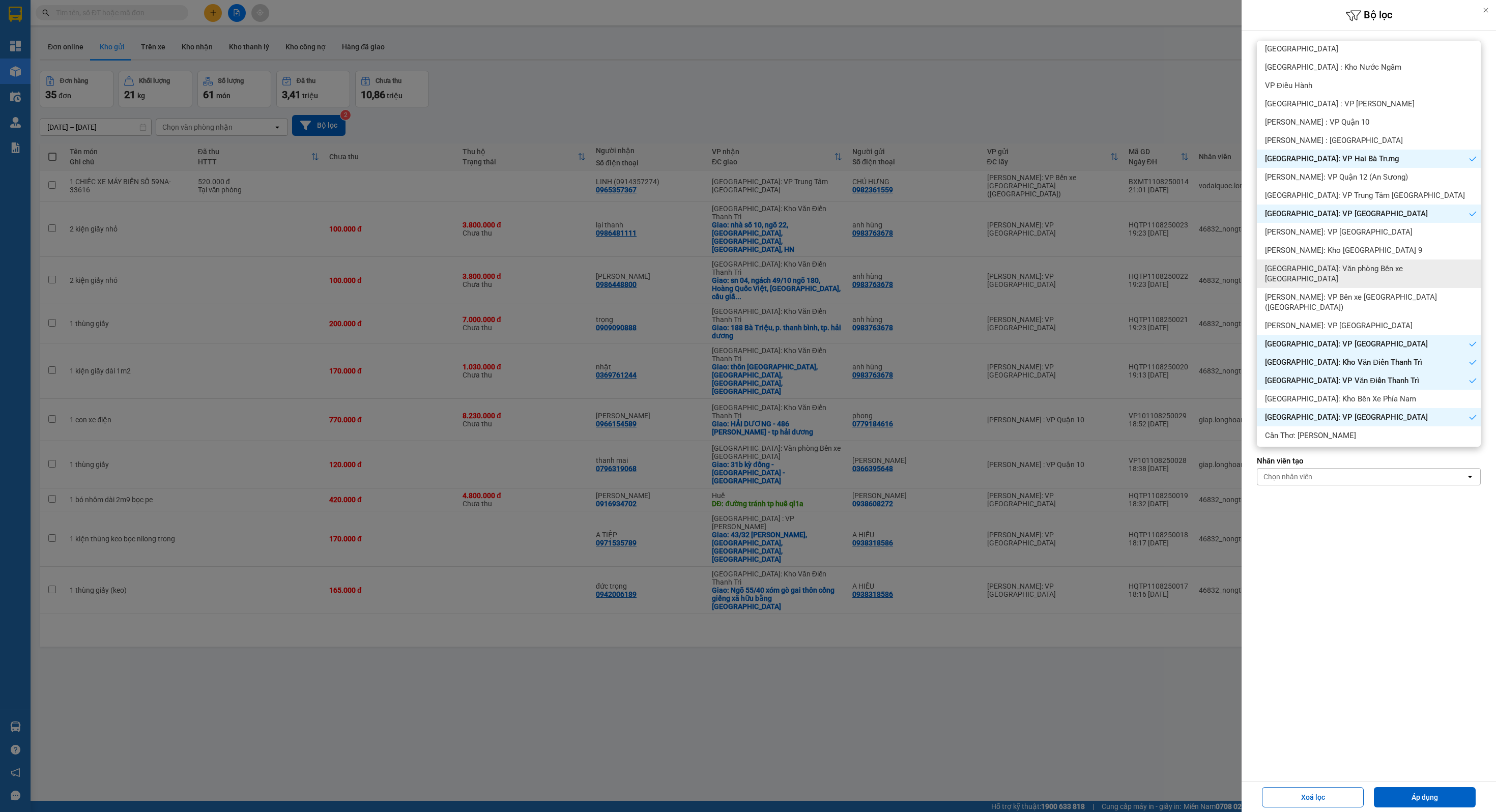
click at [1353, 271] on span "[GEOGRAPHIC_DATA]: Văn phòng Bến xe [GEOGRAPHIC_DATA]" at bounding box center [1371, 274] width 212 height 20
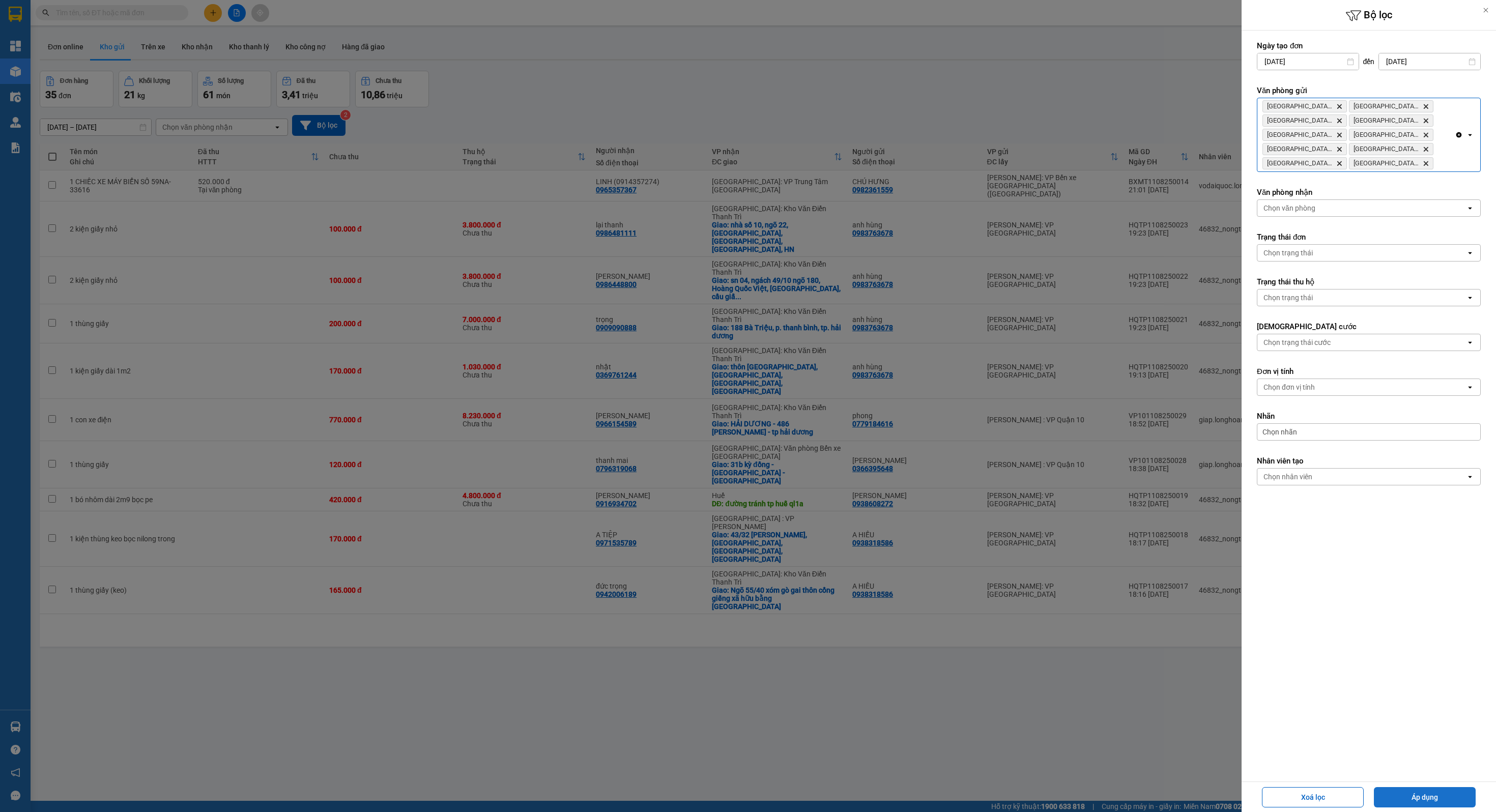
click at [1407, 794] on button "Áp dụng" at bounding box center [1425, 797] width 102 height 20
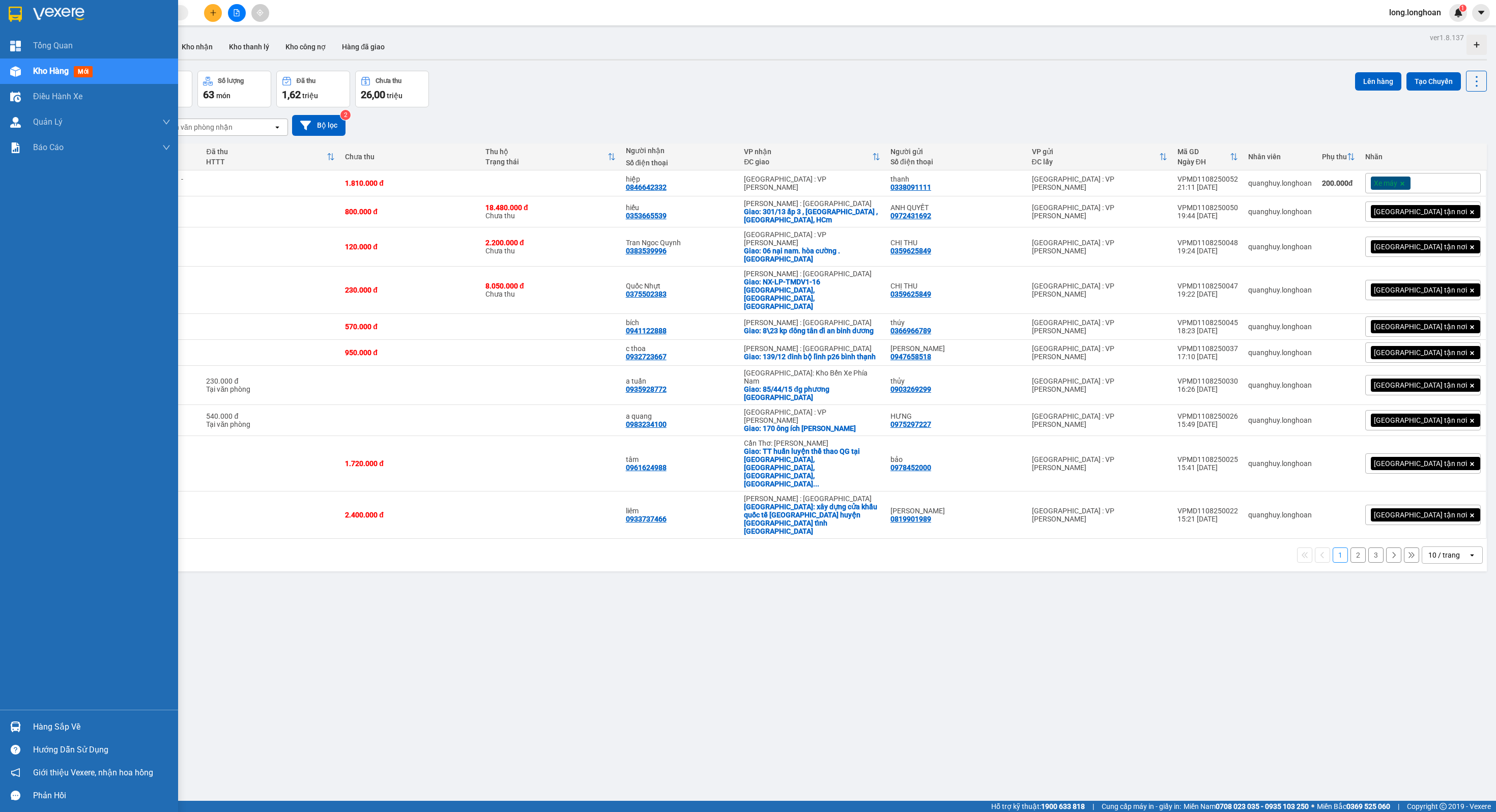
click at [0, 8] on div at bounding box center [89, 17] width 178 height 33
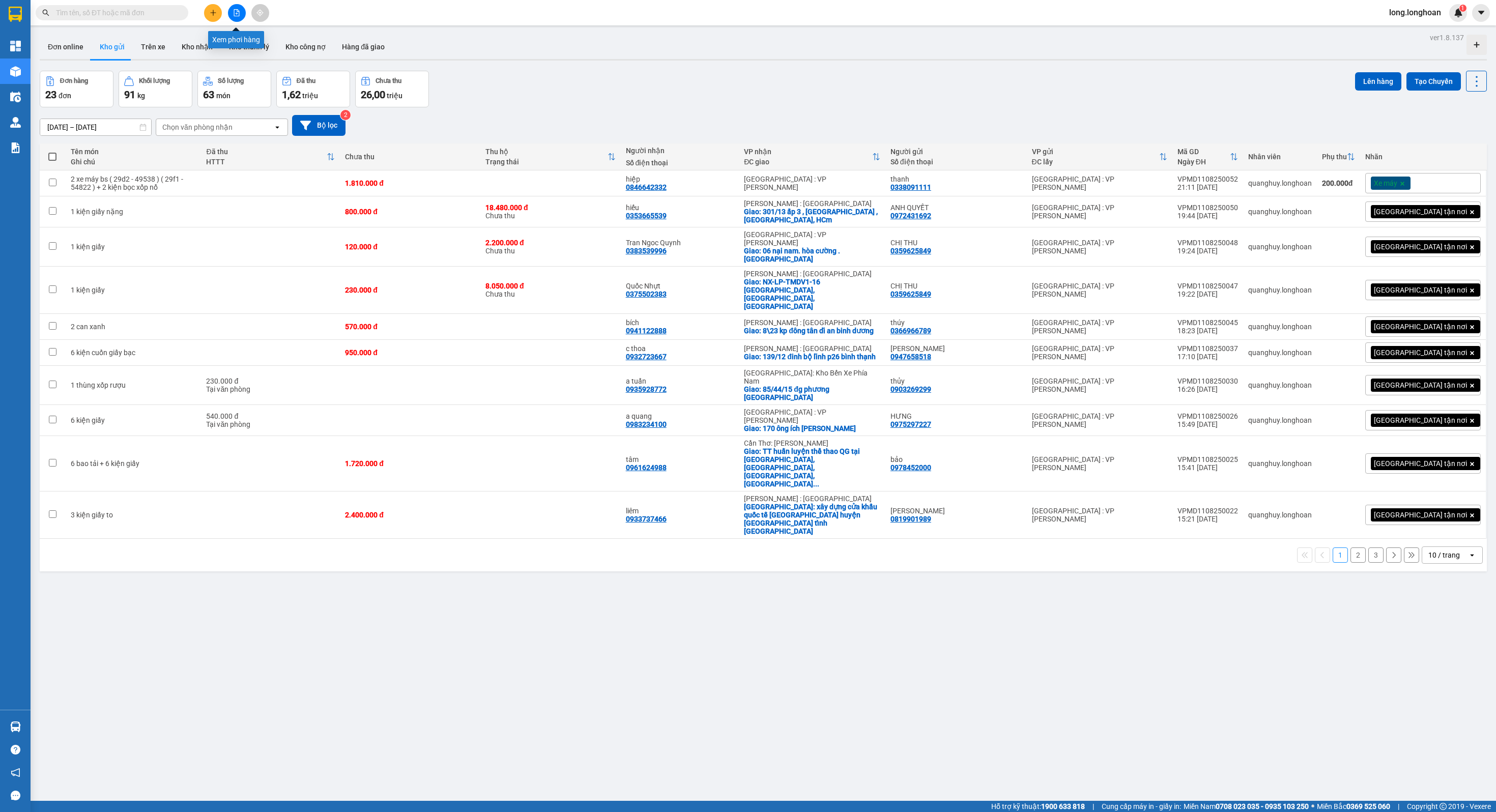
click at [238, 18] on button at bounding box center [237, 13] width 18 height 18
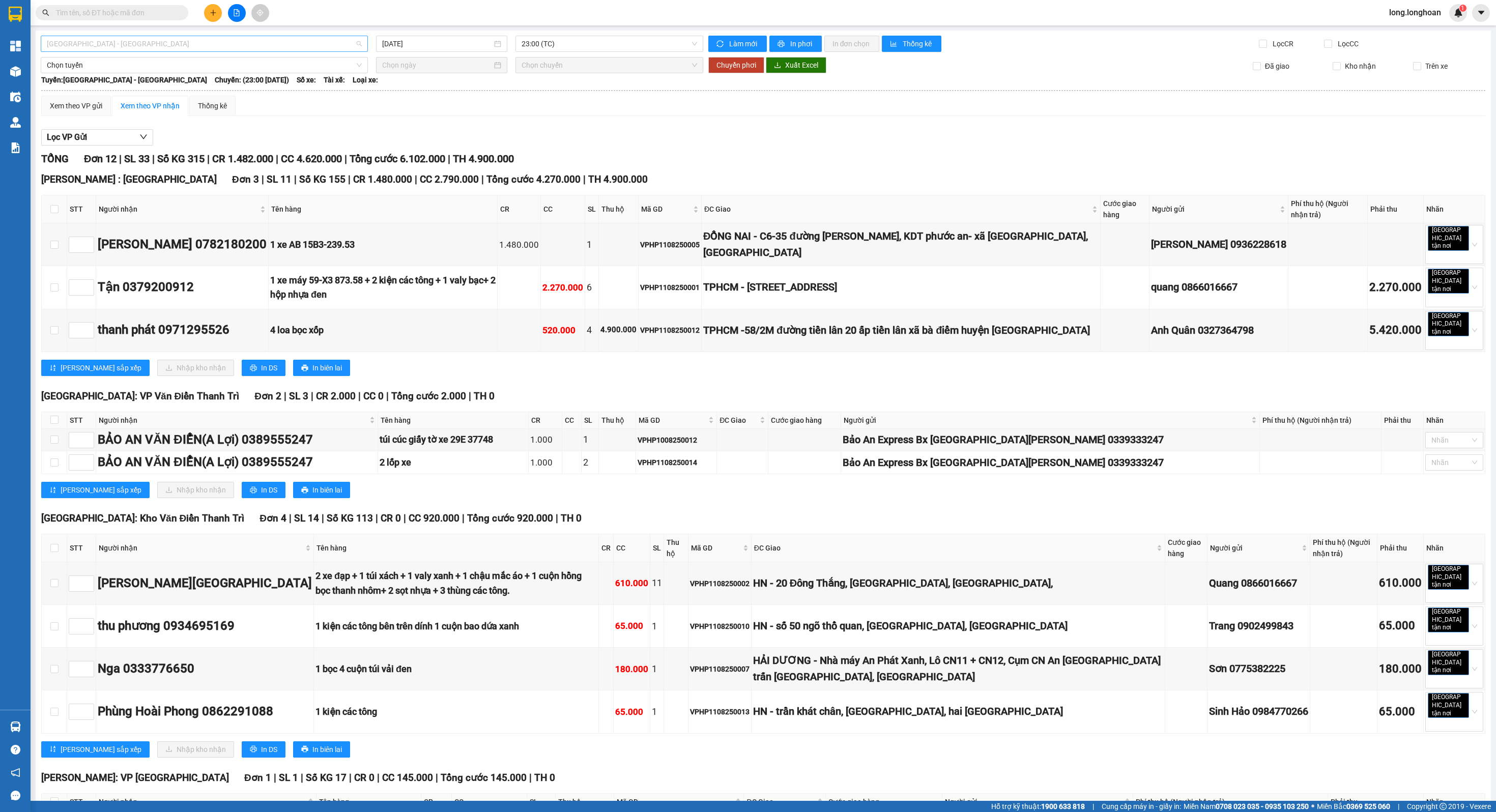
click at [217, 42] on span "[GEOGRAPHIC_DATA] - [GEOGRAPHIC_DATA]" at bounding box center [204, 44] width 315 height 15
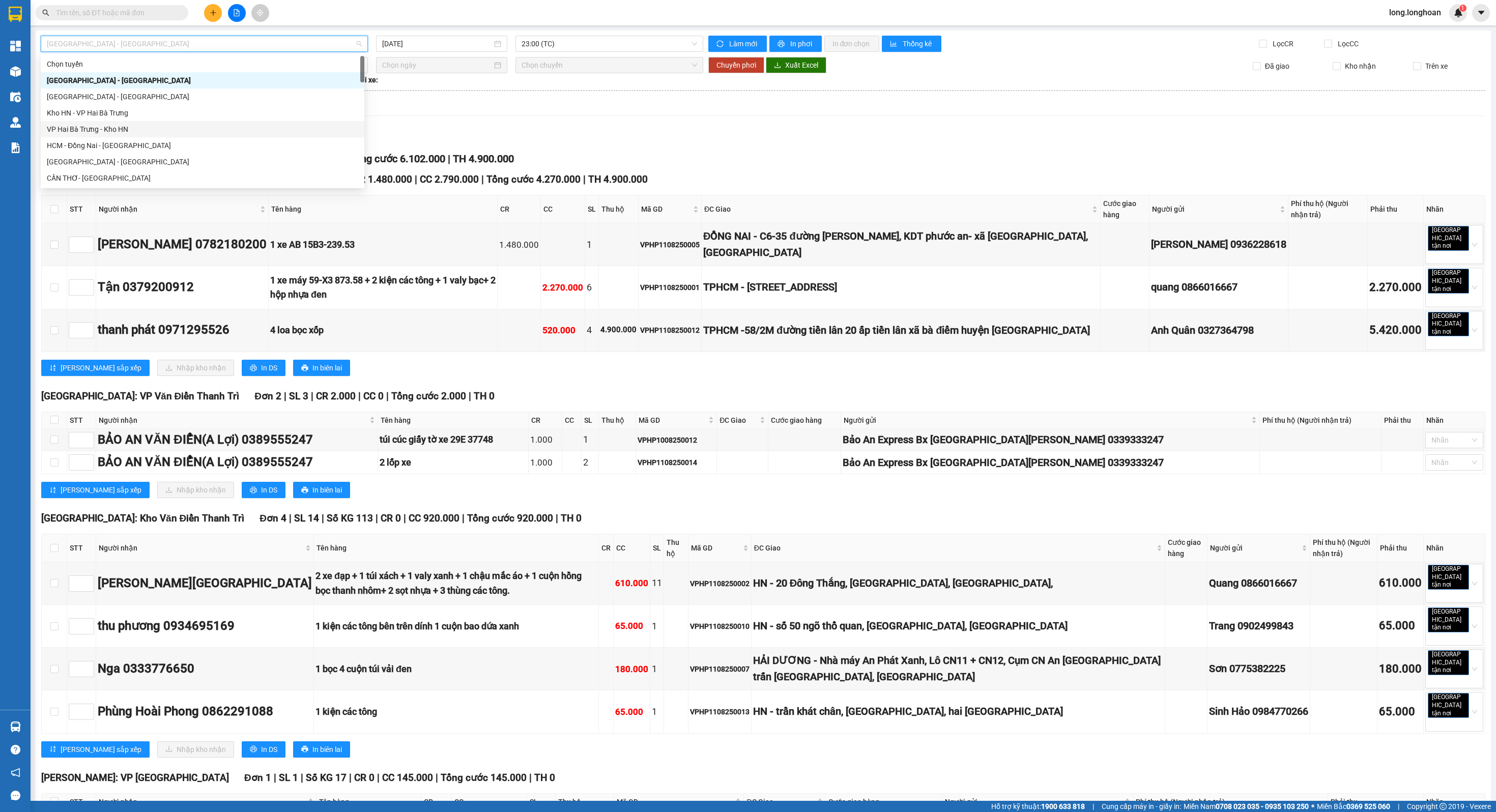
scroll to position [667, 0]
click at [159, 156] on div "[GEOGRAPHIC_DATA] - Nối Tuyến" at bounding box center [202, 161] width 311 height 11
type input "[DATE]"
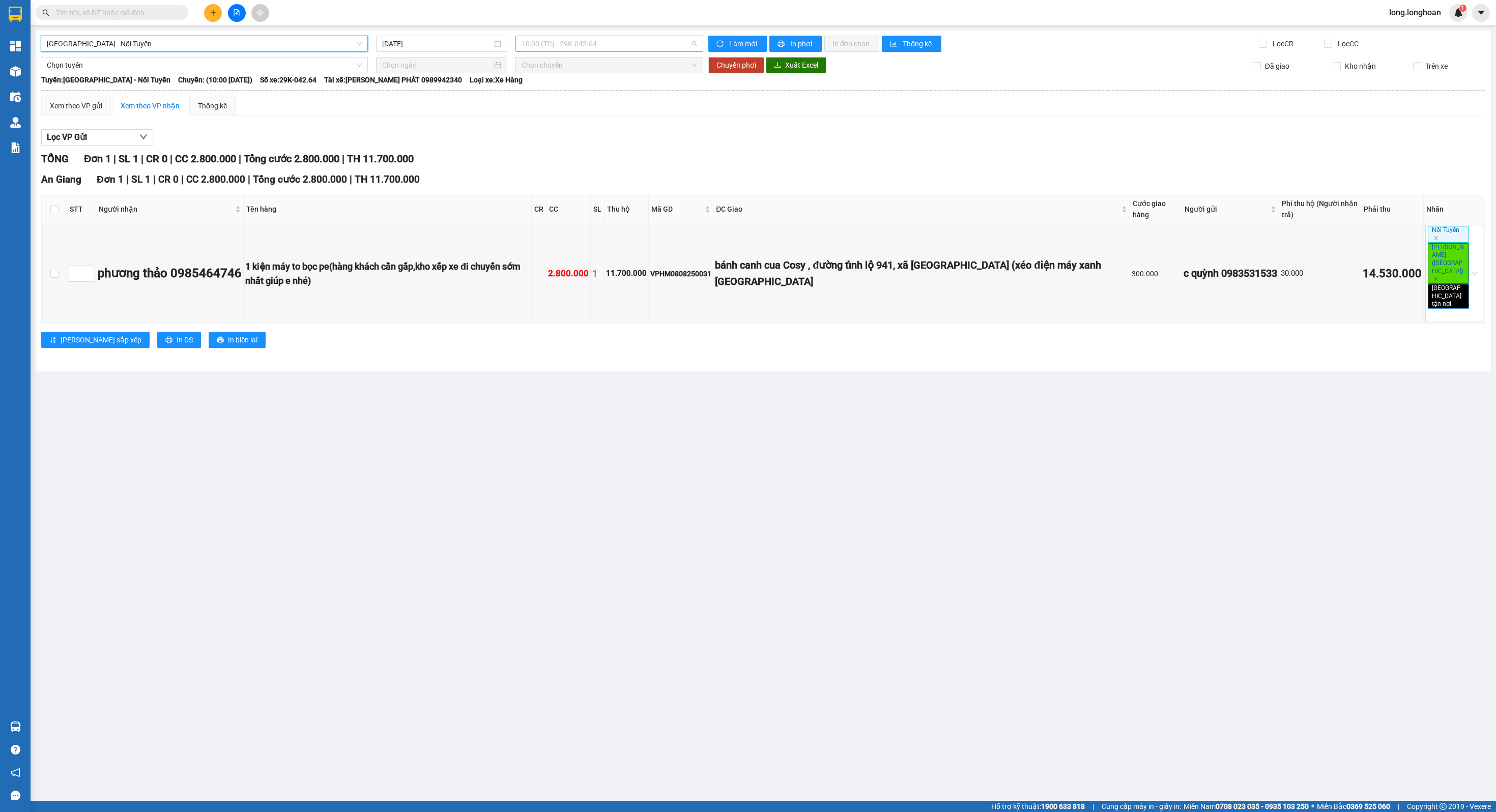
click at [555, 50] on span "10:00 (TC) - 29K-042.64" at bounding box center [609, 44] width 175 height 15
click at [554, 90] on div "11:00 (TC) - 29K-042.64" at bounding box center [561, 96] width 92 height 17
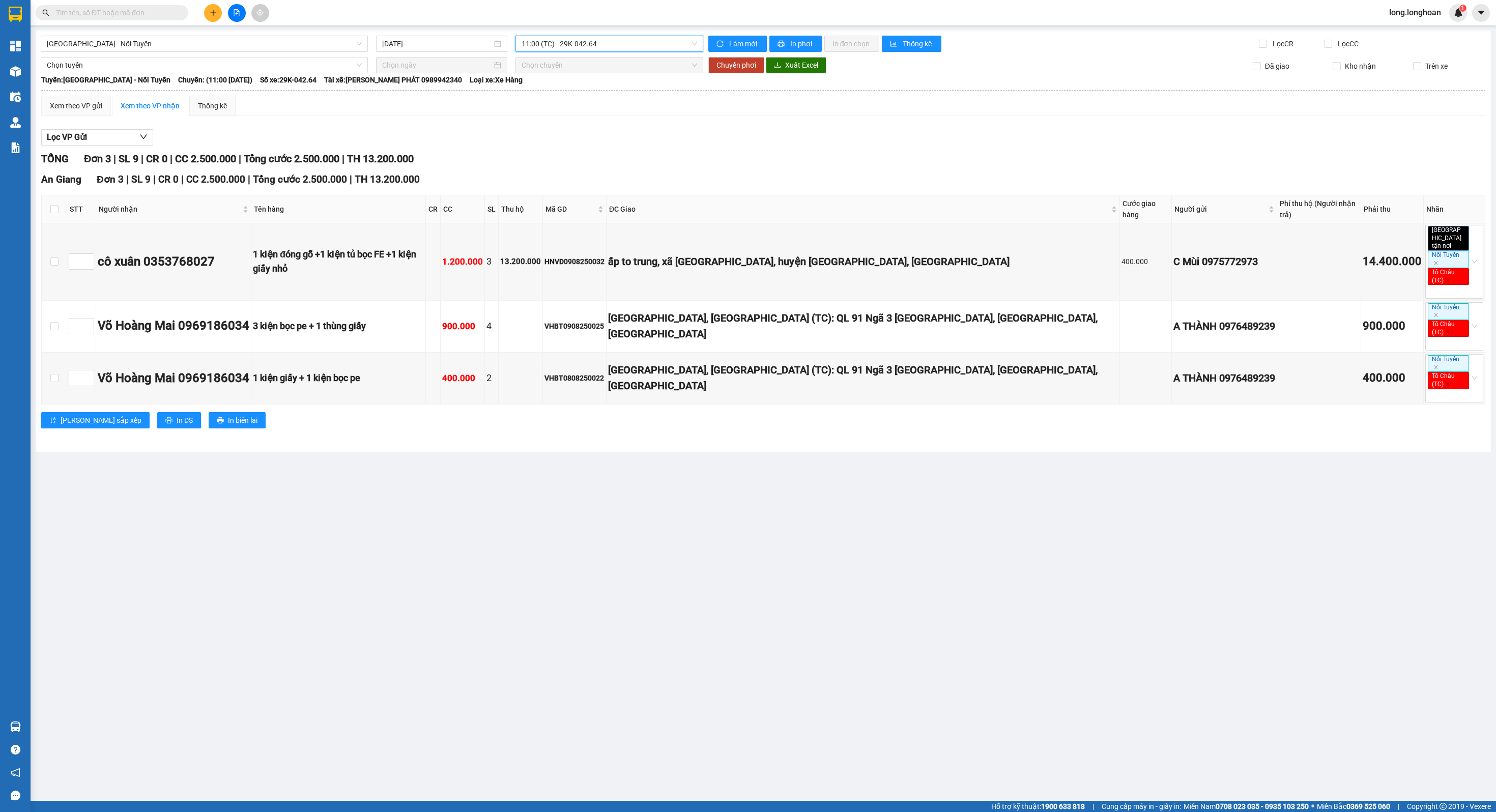
click at [609, 42] on span "11:00 (TC) - 29K-042.64" at bounding box center [609, 44] width 175 height 15
click at [576, 117] on div "19:00 (TC) - 29K-042.64" at bounding box center [561, 112] width 79 height 11
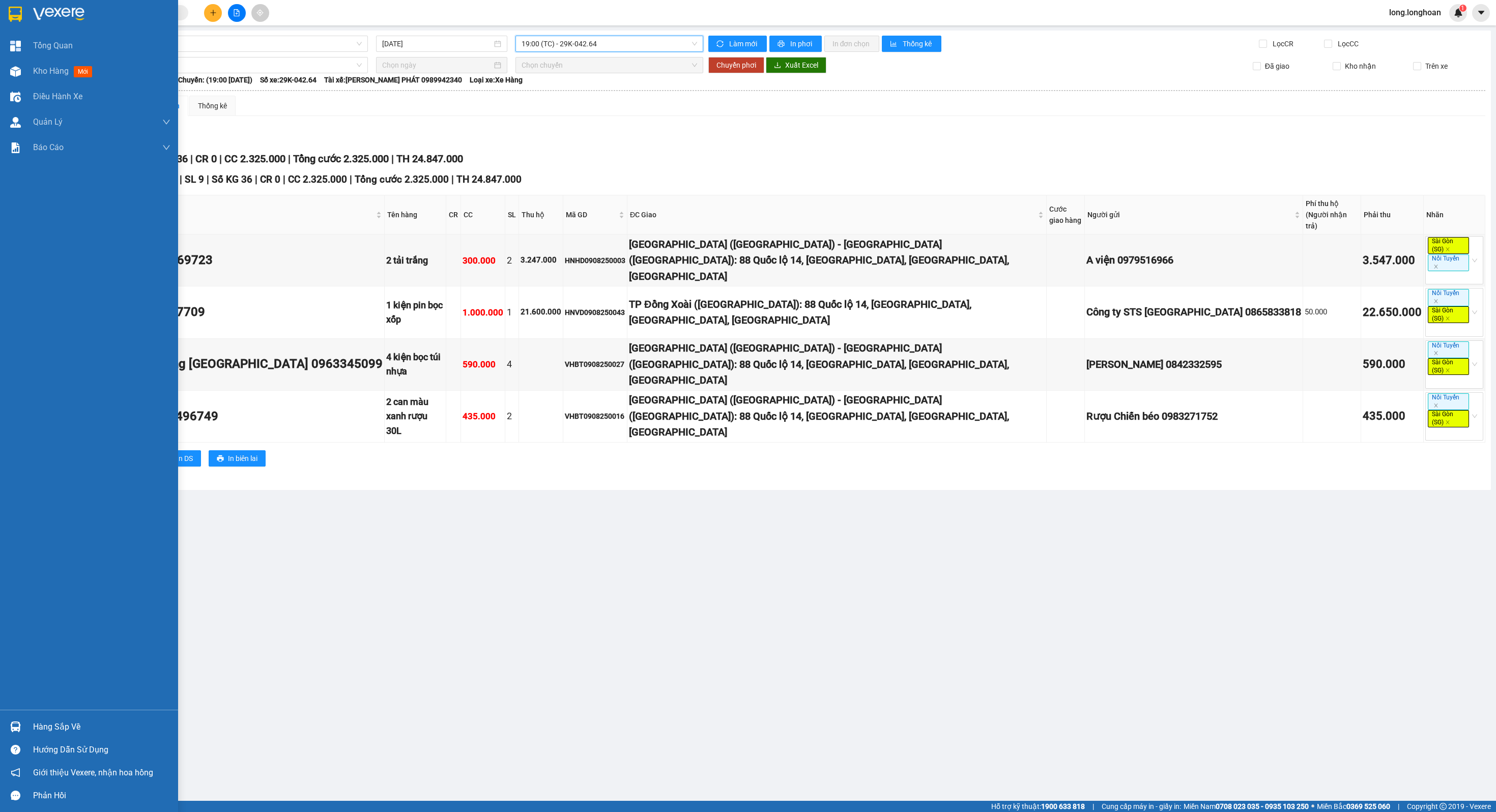
drag, startPoint x: 15, startPoint y: 24, endPoint x: 46, endPoint y: 20, distance: 31.3
click at [15, 24] on div at bounding box center [89, 17] width 178 height 33
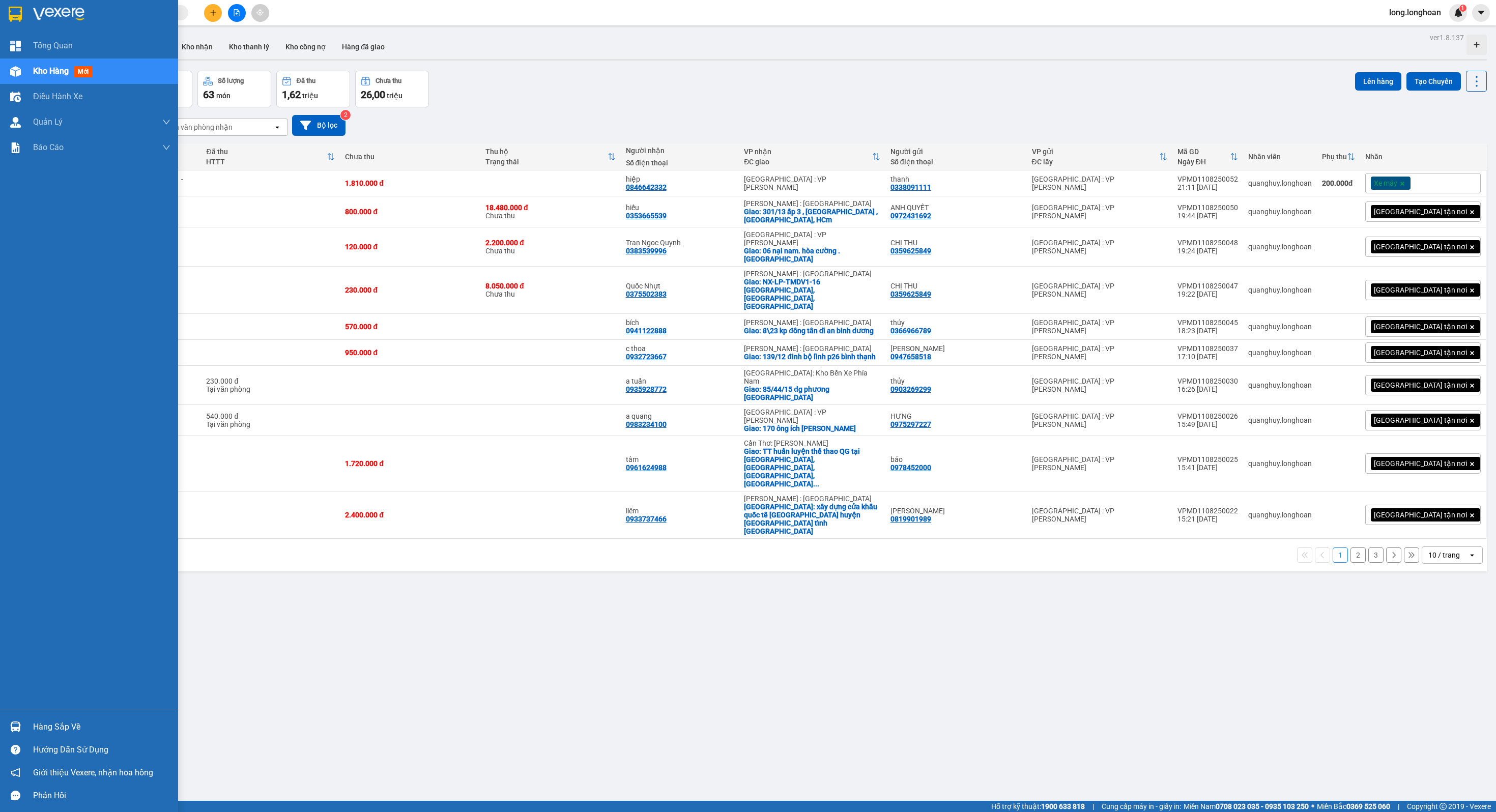
click at [19, 28] on div at bounding box center [89, 17] width 178 height 33
click at [46, 18] on img at bounding box center [59, 14] width 52 height 15
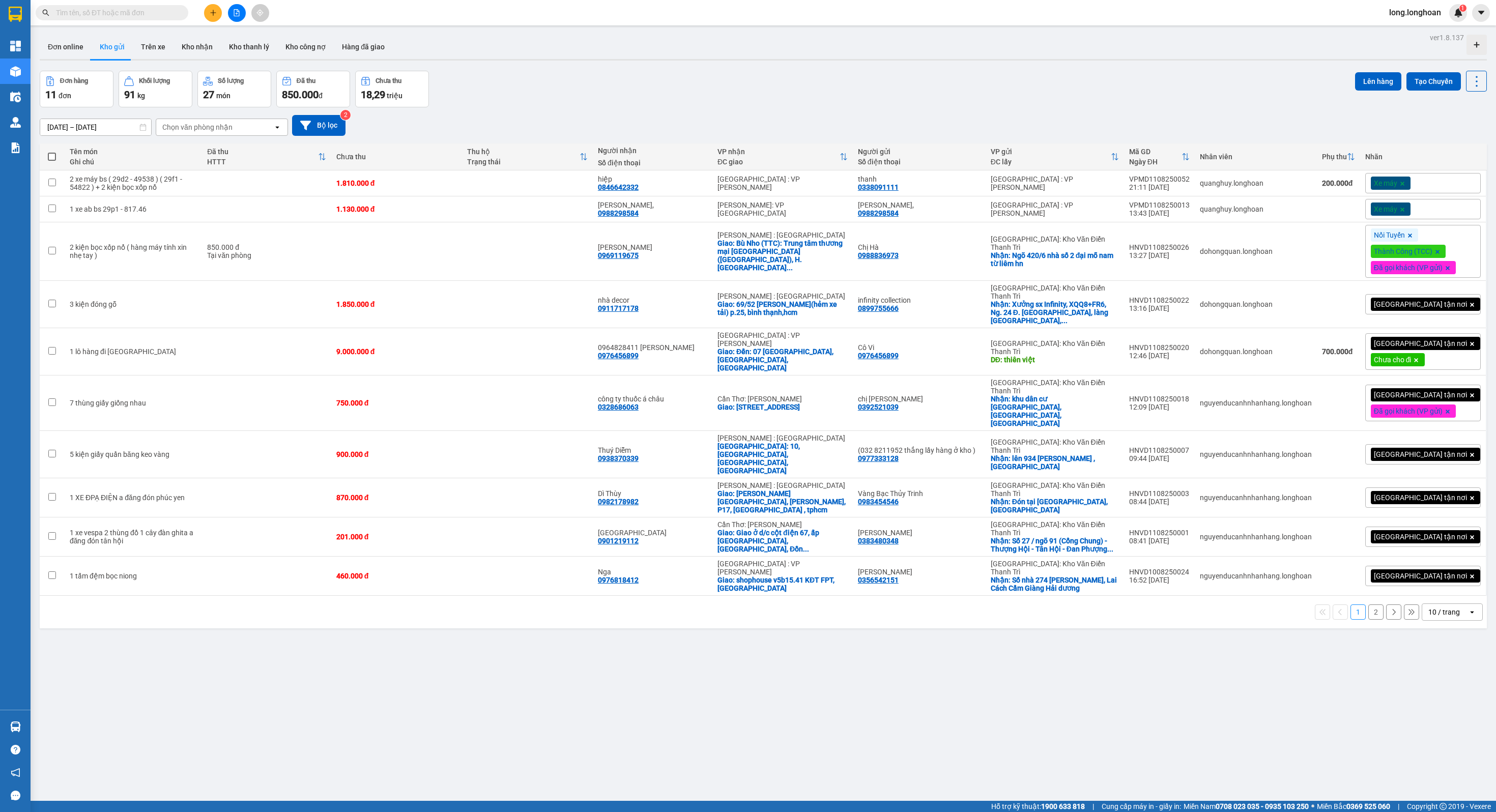
click at [241, 5] on button at bounding box center [237, 13] width 18 height 18
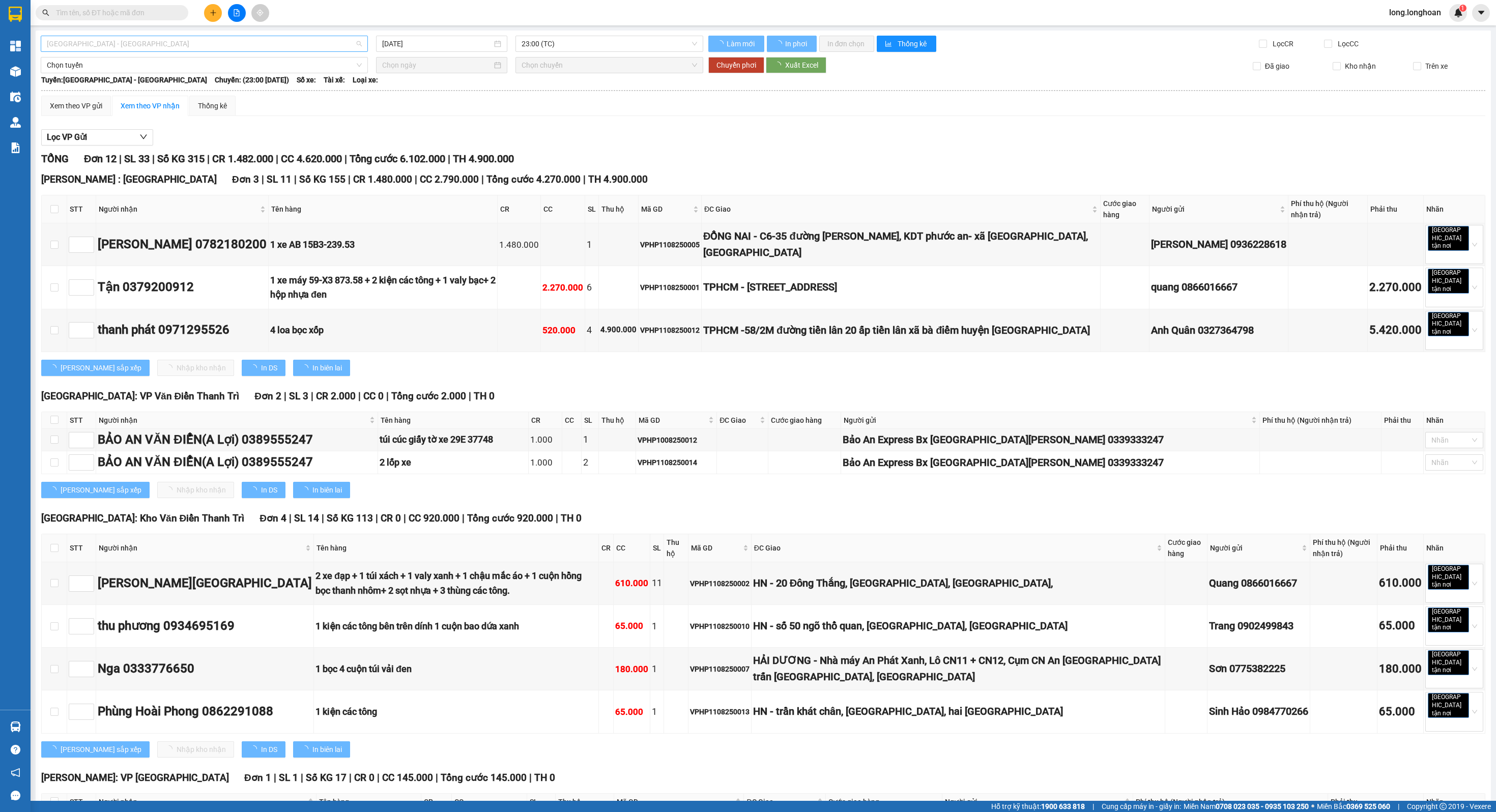
click at [217, 41] on span "[GEOGRAPHIC_DATA] - [GEOGRAPHIC_DATA]" at bounding box center [204, 44] width 315 height 15
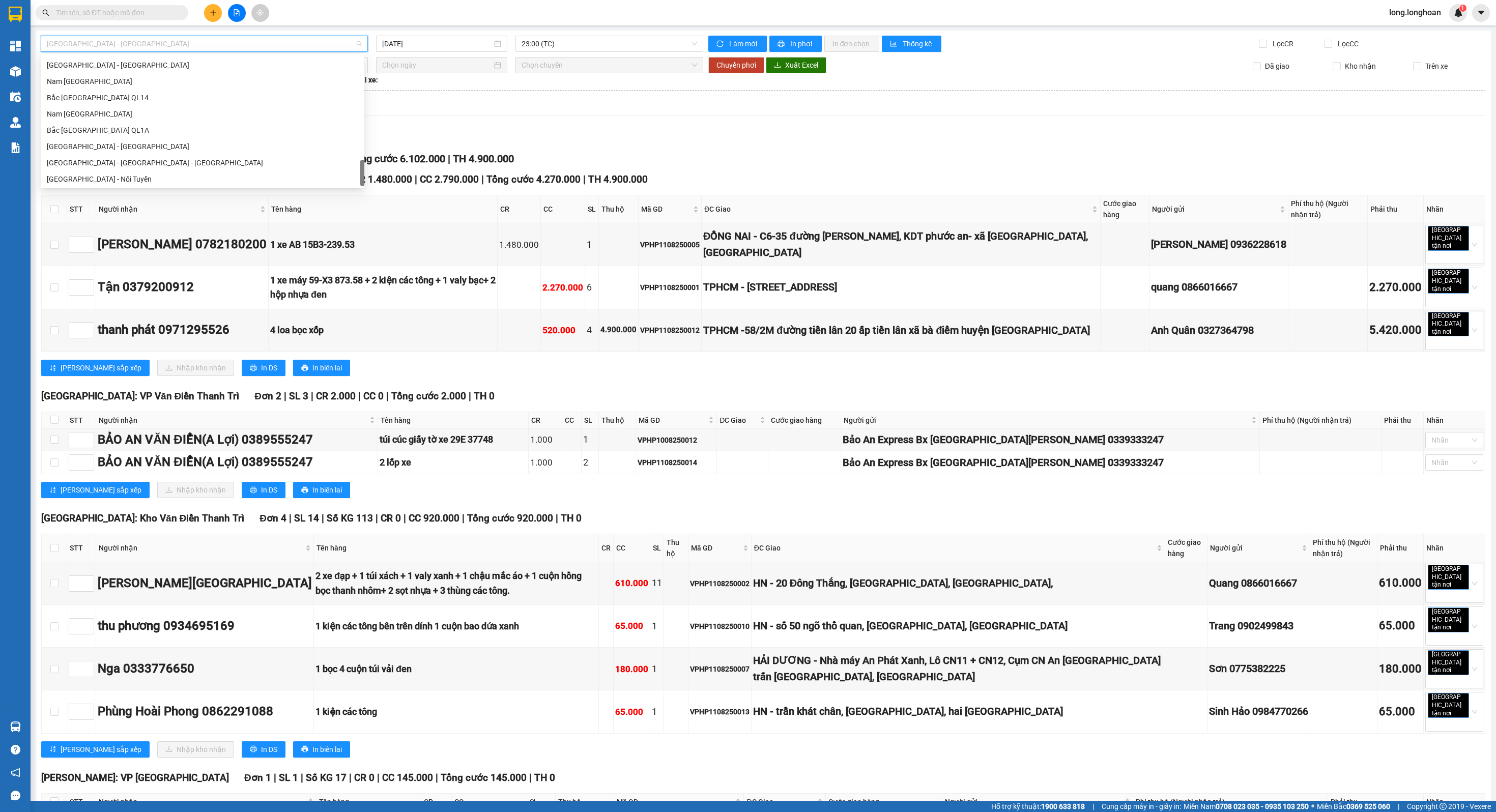
scroll to position [667, 0]
click at [129, 118] on div "Bắc [GEOGRAPHIC_DATA] QL1A" at bounding box center [202, 112] width 311 height 11
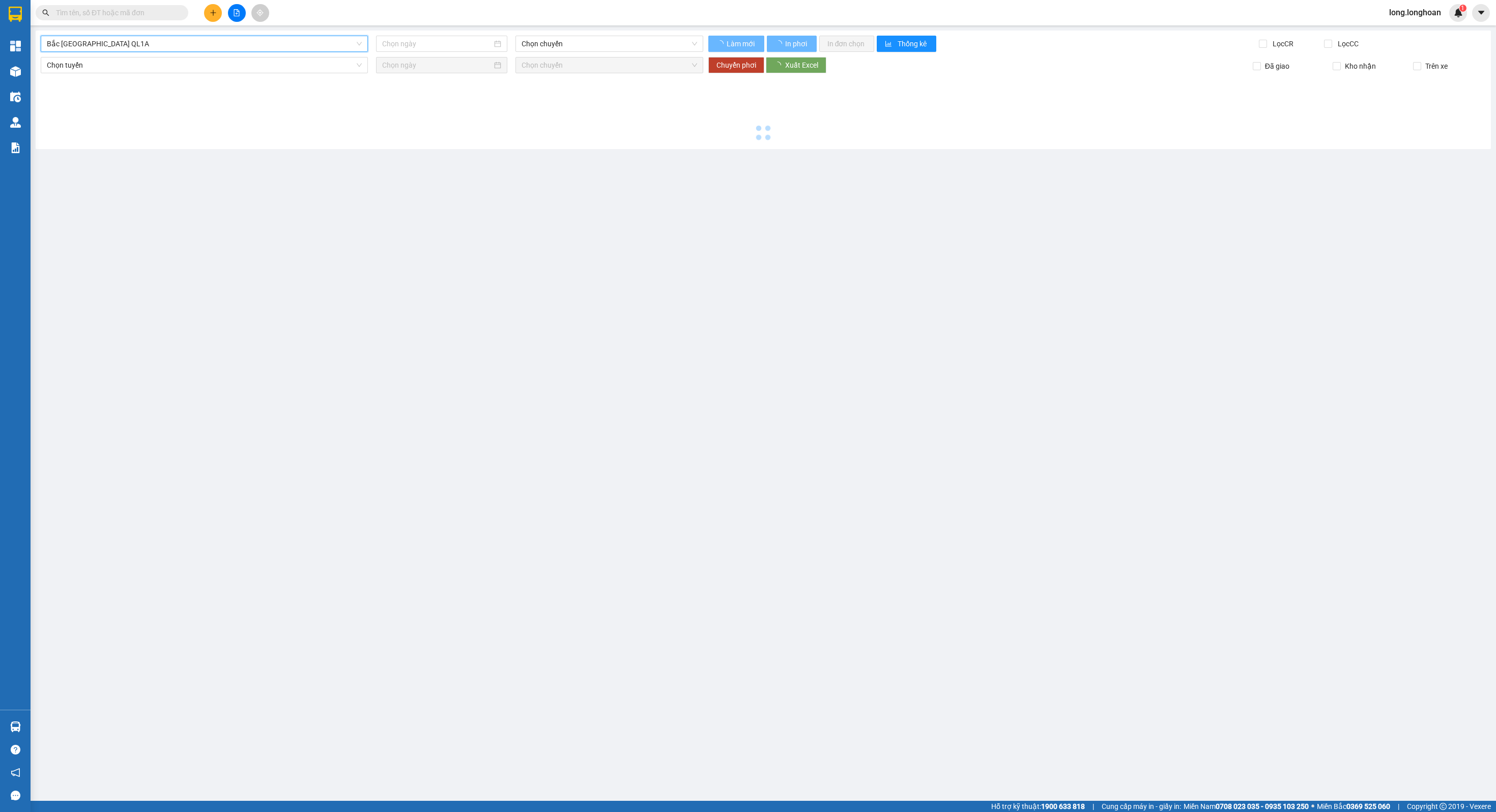
type input "[DATE]"
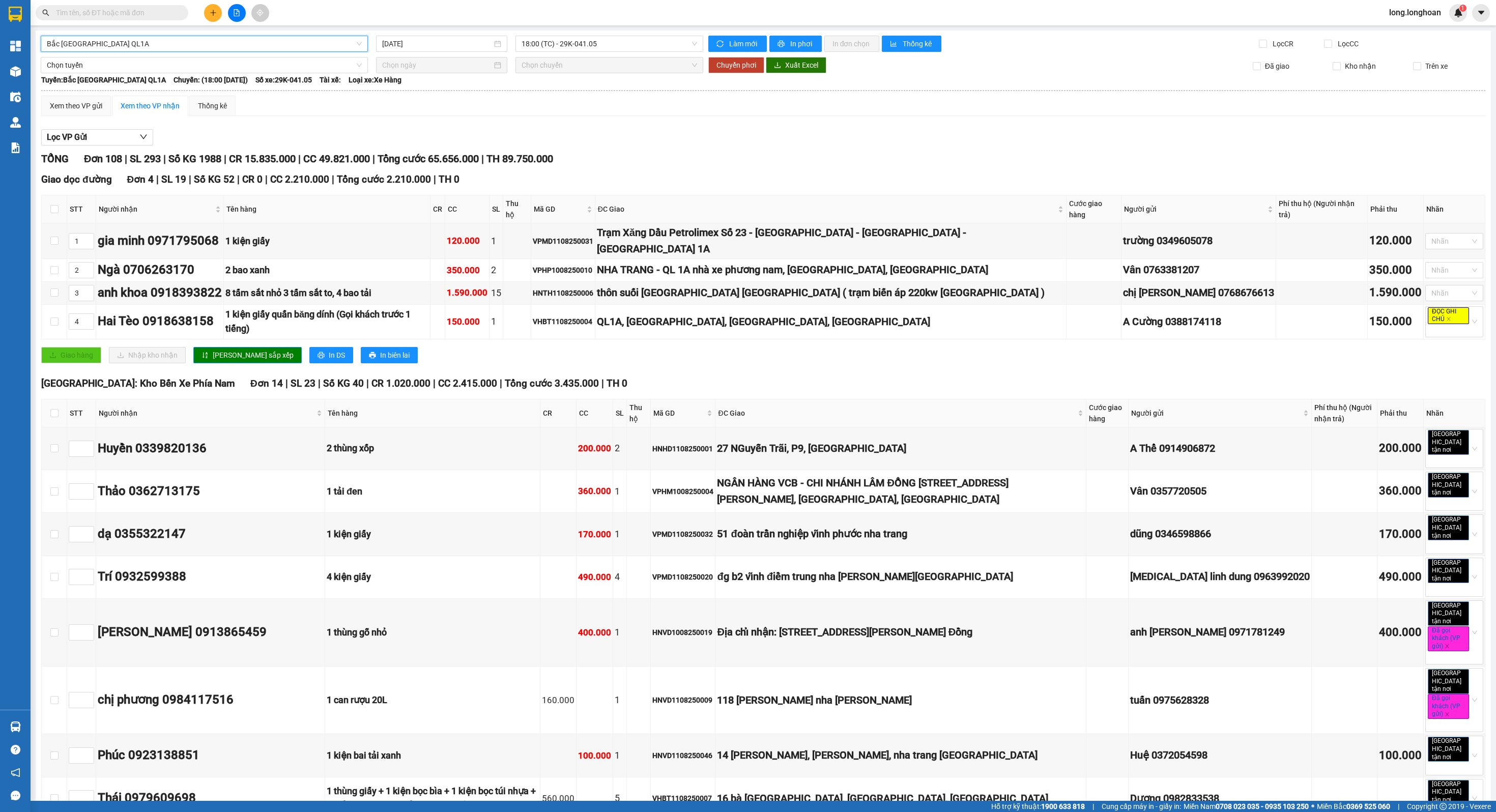
click at [299, 50] on span "Bắc [GEOGRAPHIC_DATA] QL1A" at bounding box center [204, 44] width 315 height 15
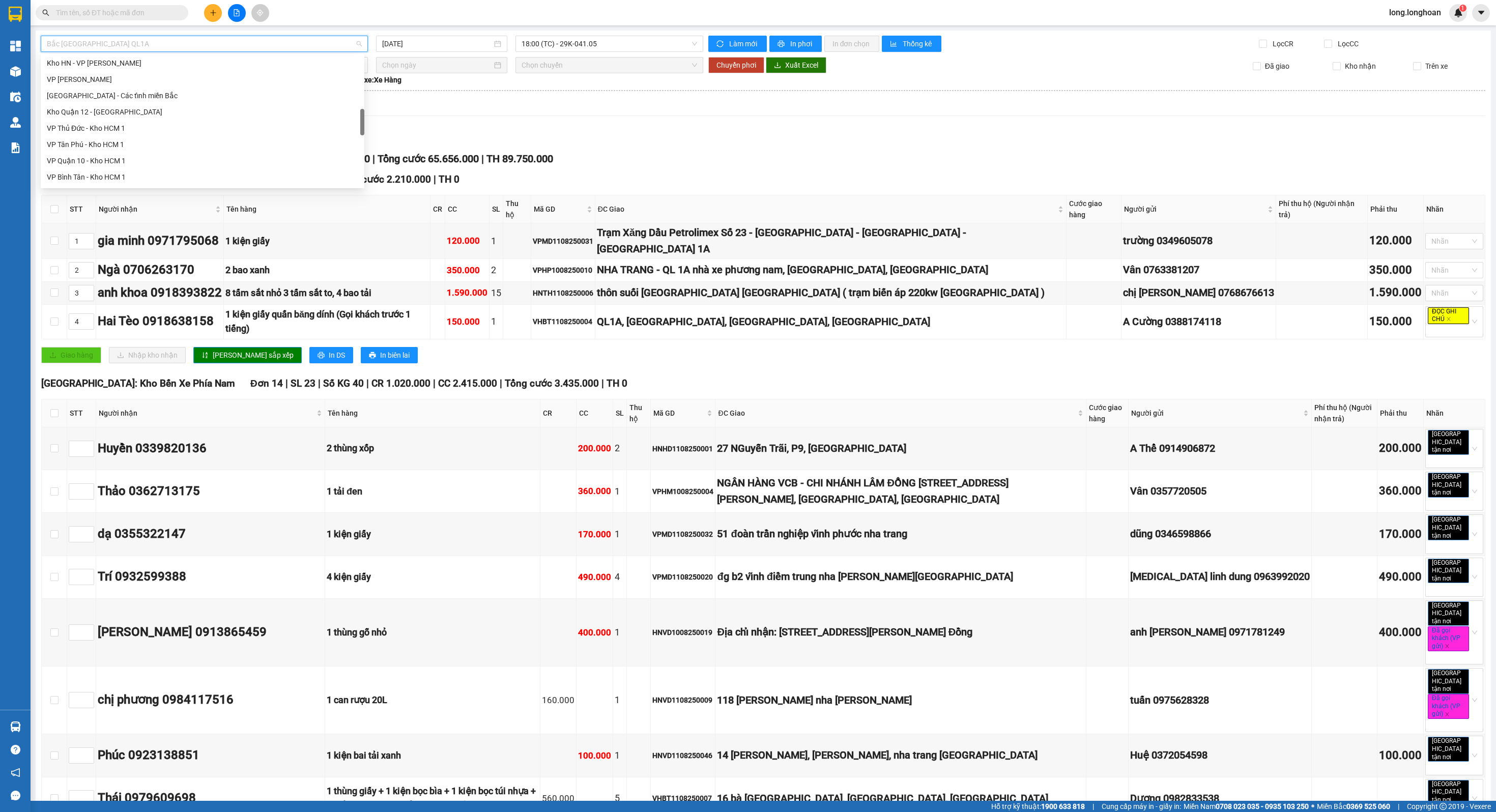
scroll to position [289, 0]
click at [176, 145] on div "[GEOGRAPHIC_DATA] - Các tỉnh miền Bắc" at bounding box center [202, 149] width 311 height 11
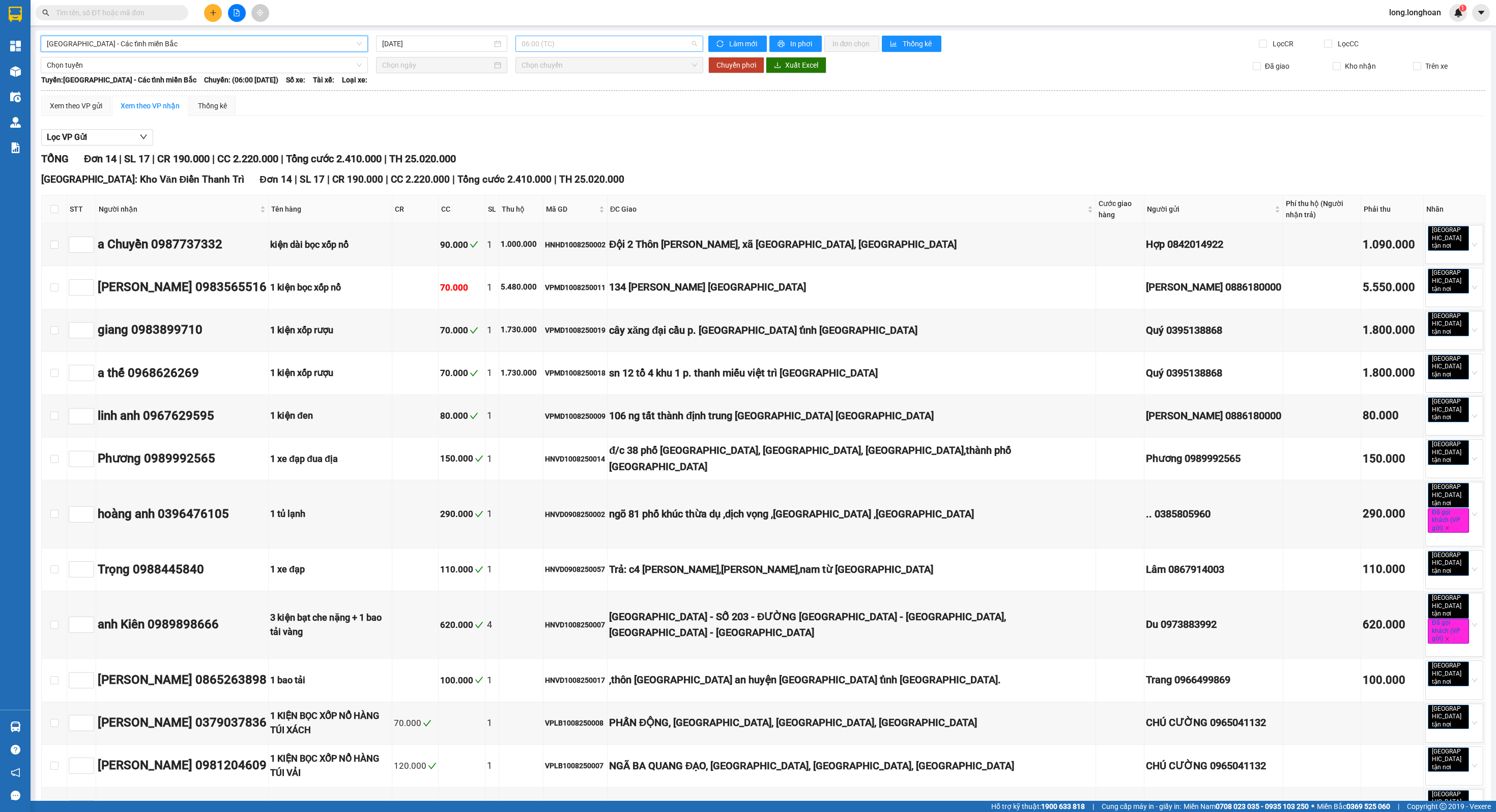
click at [585, 40] on span "06:00 (TC)" at bounding box center [609, 44] width 175 height 15
click at [449, 38] on input "[DATE]" at bounding box center [437, 44] width 110 height 11
click at [381, 131] on div "10" at bounding box center [387, 133] width 12 height 12
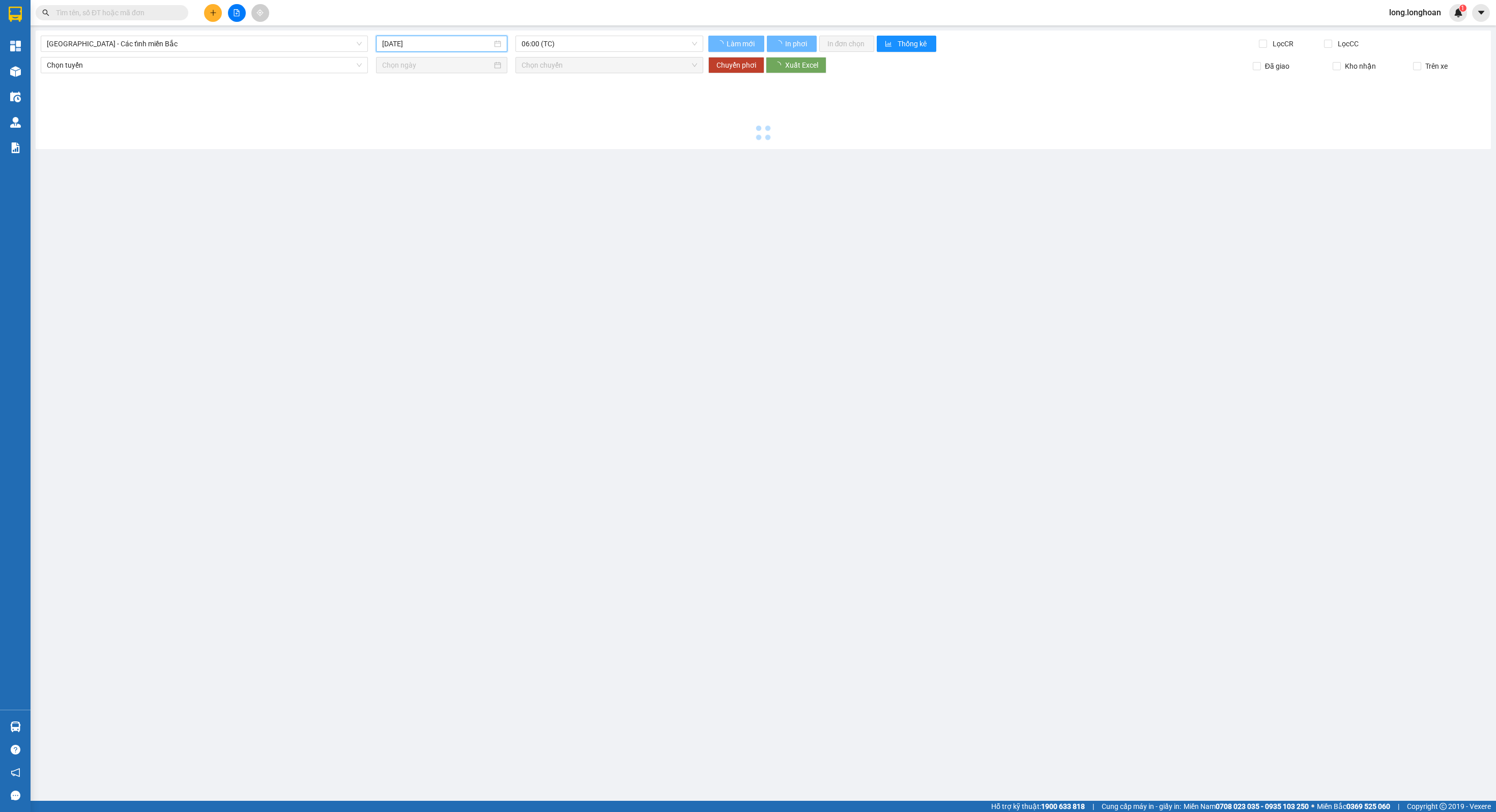
type input "[DATE]"
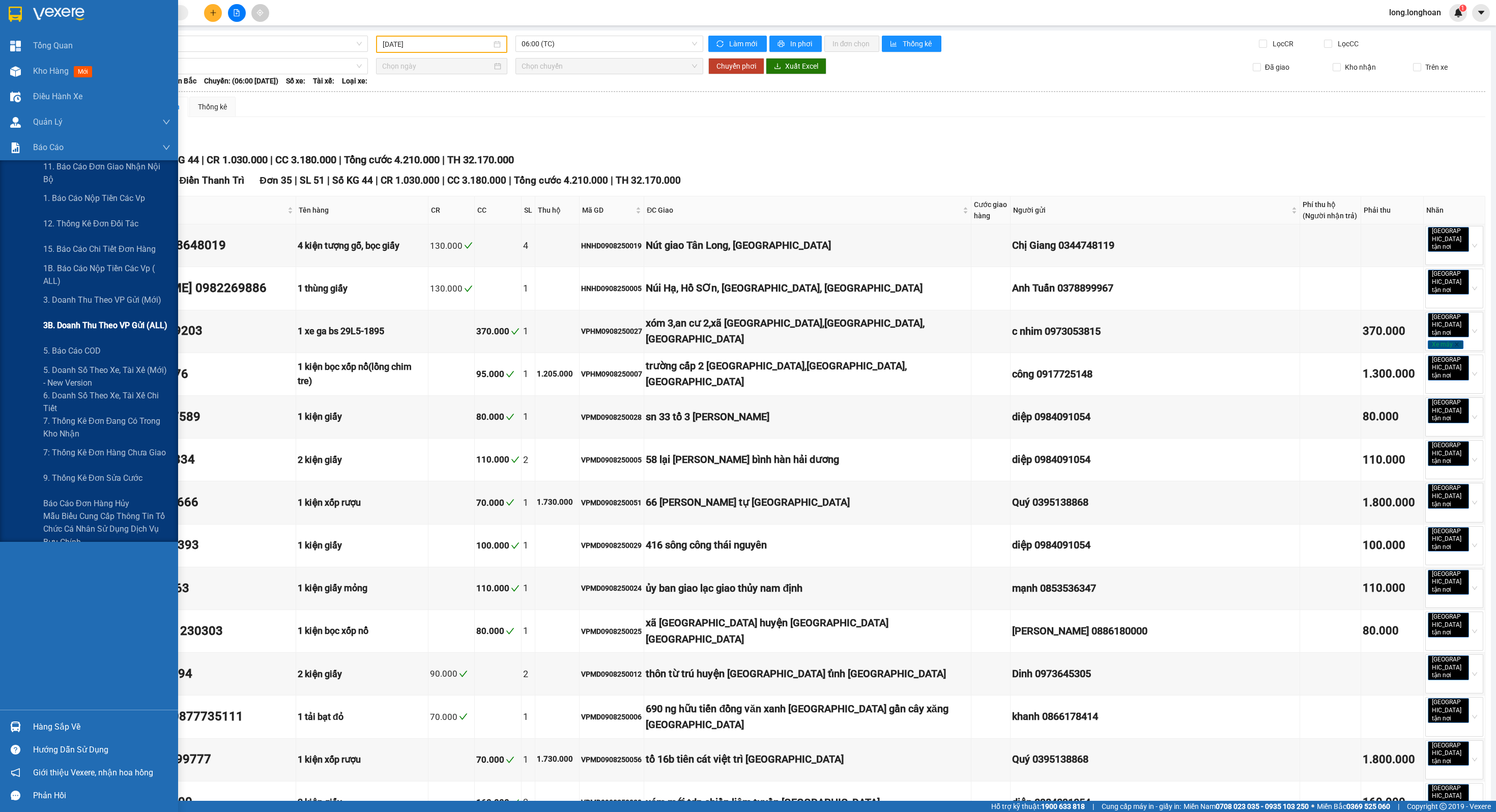
click at [117, 319] on span "3B. Doanh Thu theo VP Gửi (ALL)" at bounding box center [105, 325] width 124 height 13
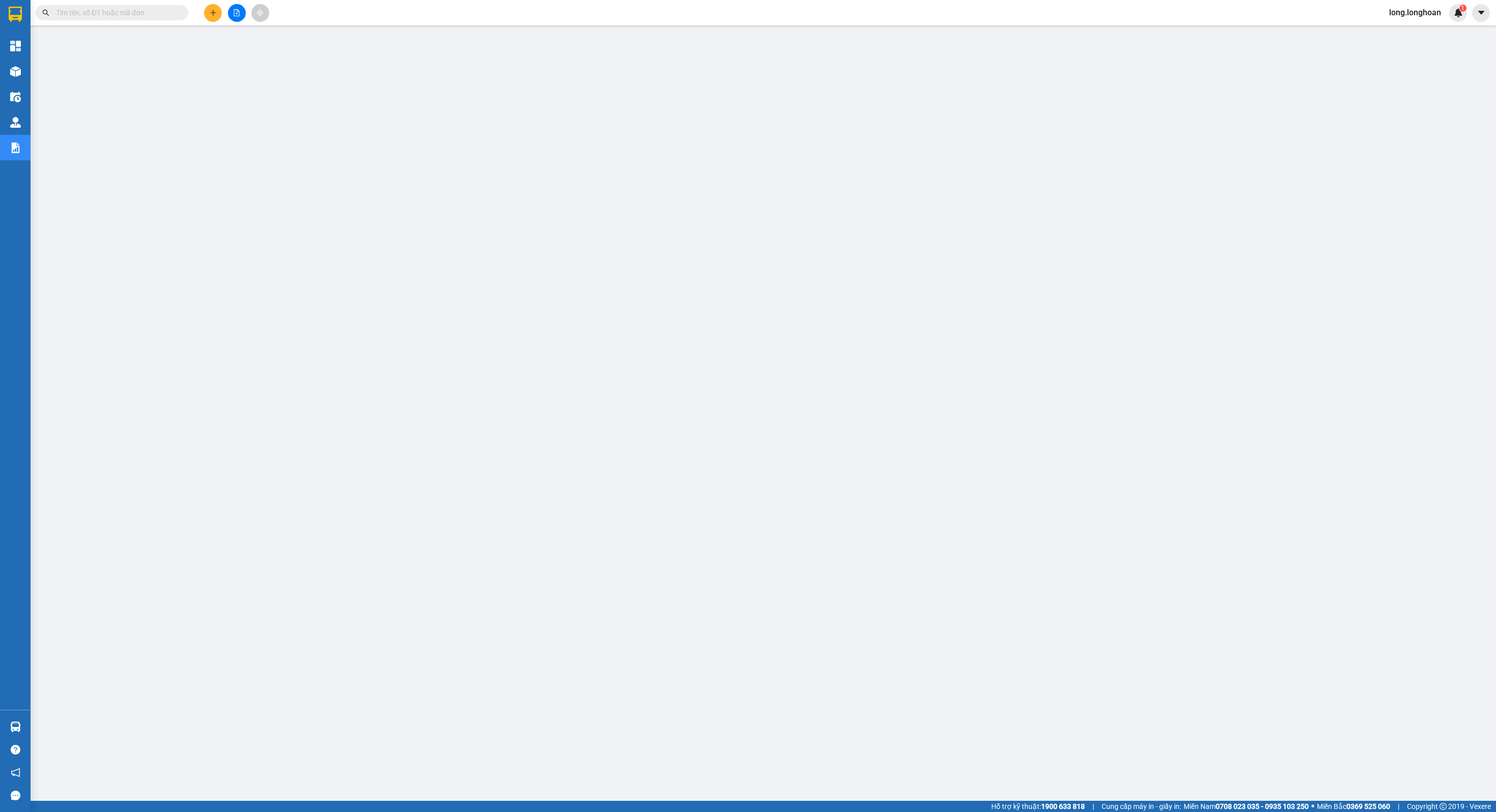
click at [245, 17] on div at bounding box center [236, 13] width 76 height 18
click at [243, 17] on button at bounding box center [237, 13] width 18 height 18
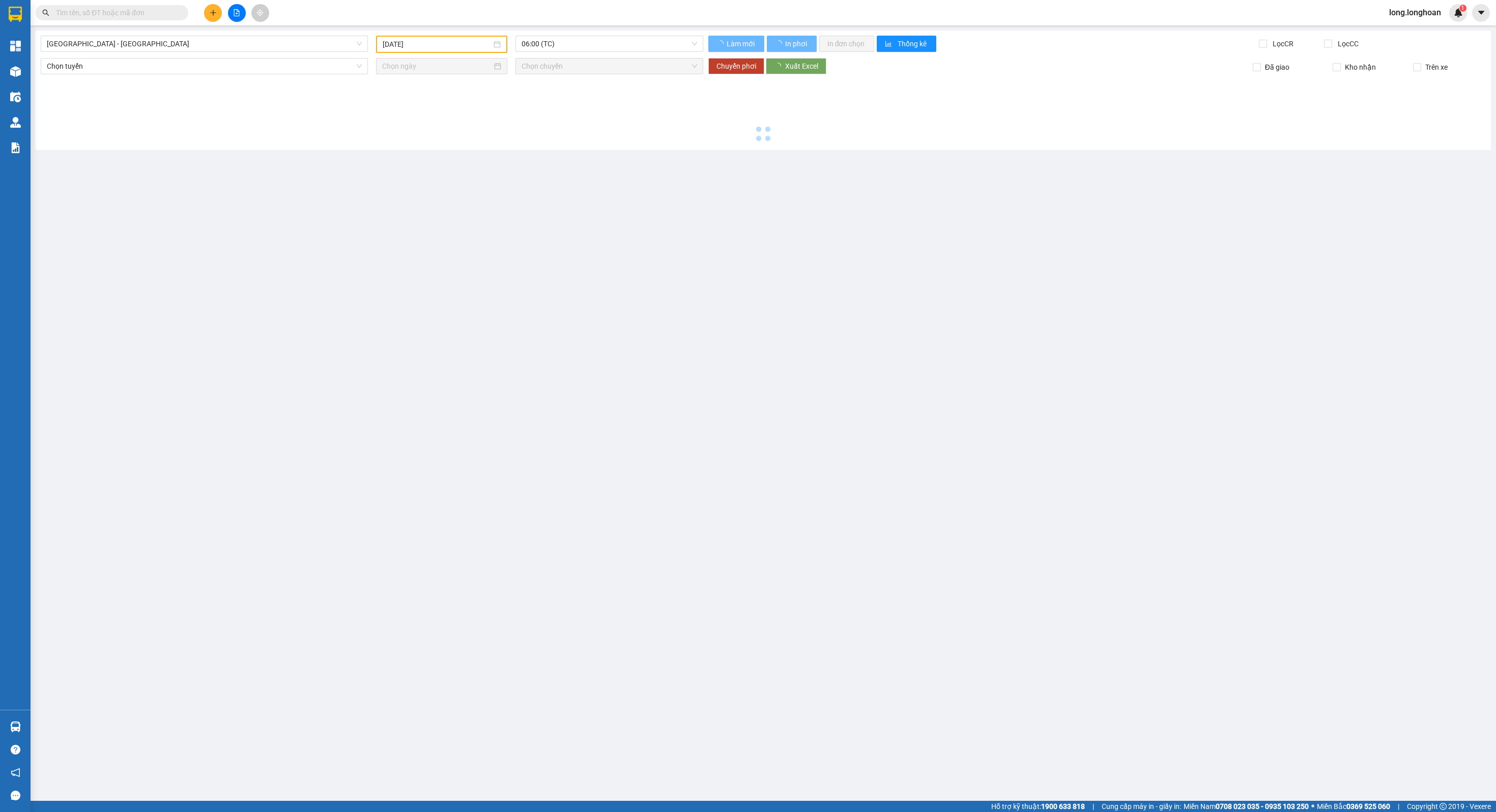
type input "[DATE]"
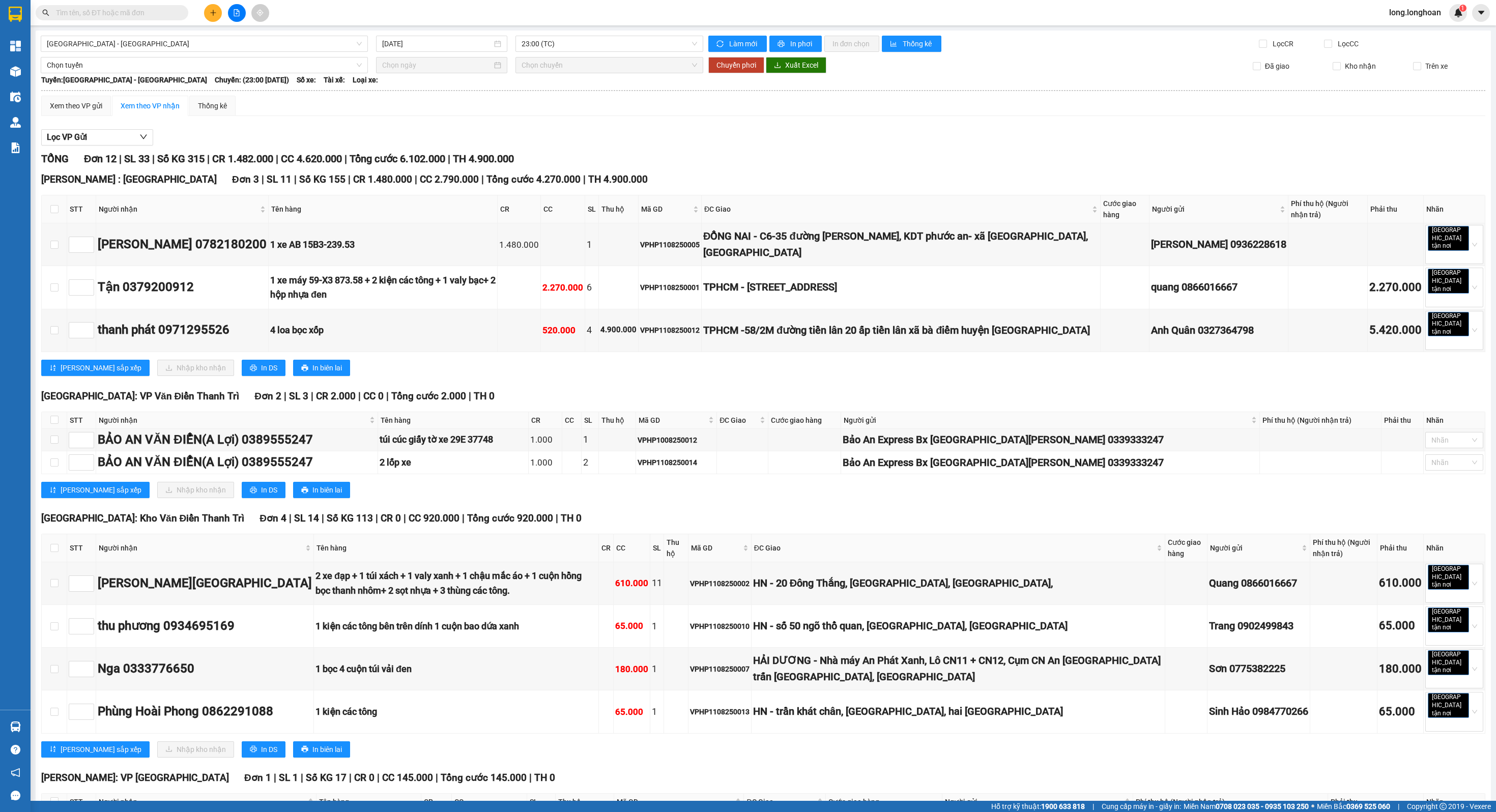
click at [151, 52] on div "[GEOGRAPHIC_DATA] - [GEOGRAPHIC_DATA] [DATE] 23:00 (TC) Làm mới In phơi In đơn …" at bounding box center [764, 585] width 1456 height 1109
click at [128, 48] on span "[GEOGRAPHIC_DATA] - [GEOGRAPHIC_DATA]" at bounding box center [204, 44] width 315 height 15
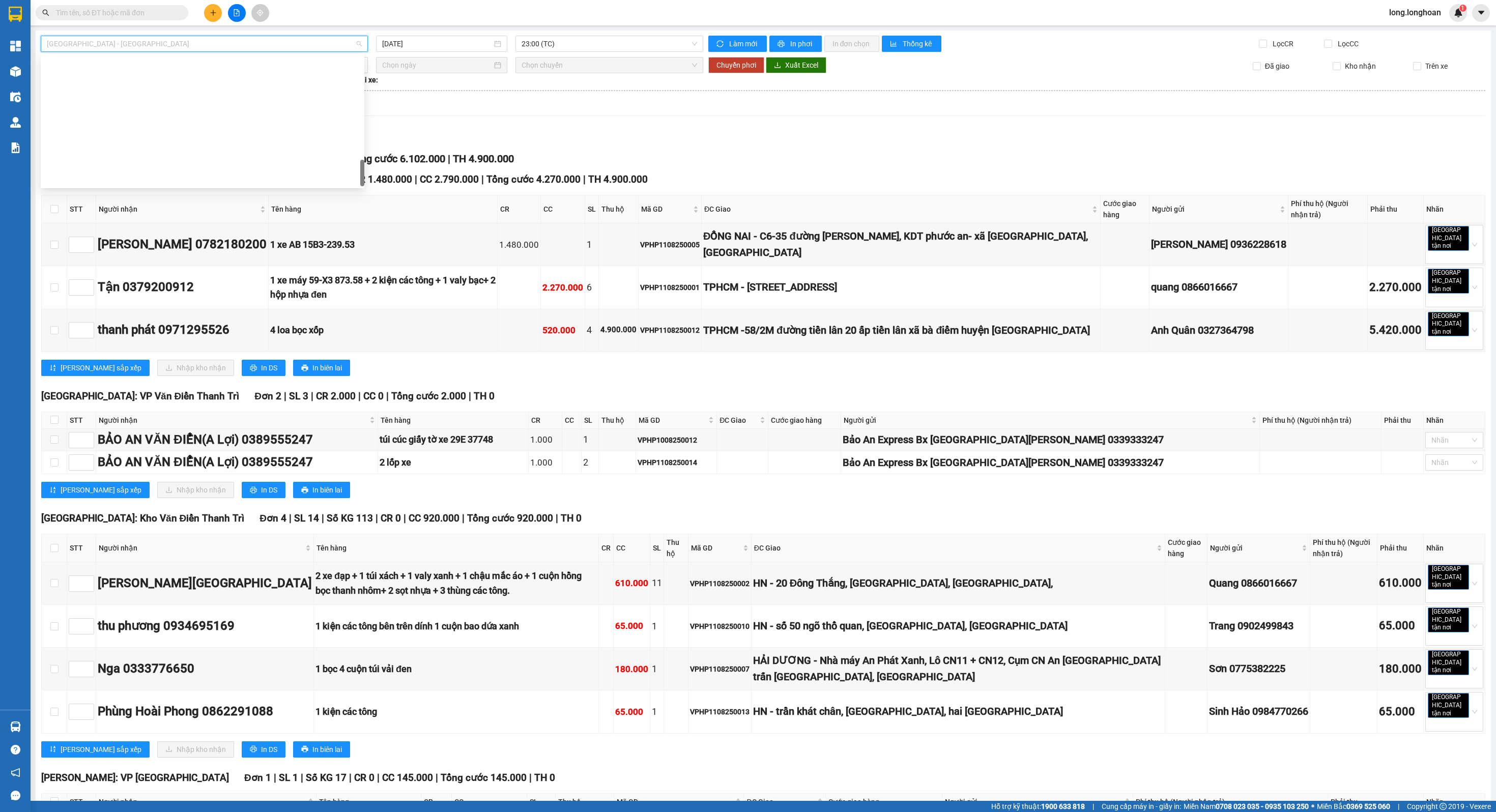
scroll to position [667, 0]
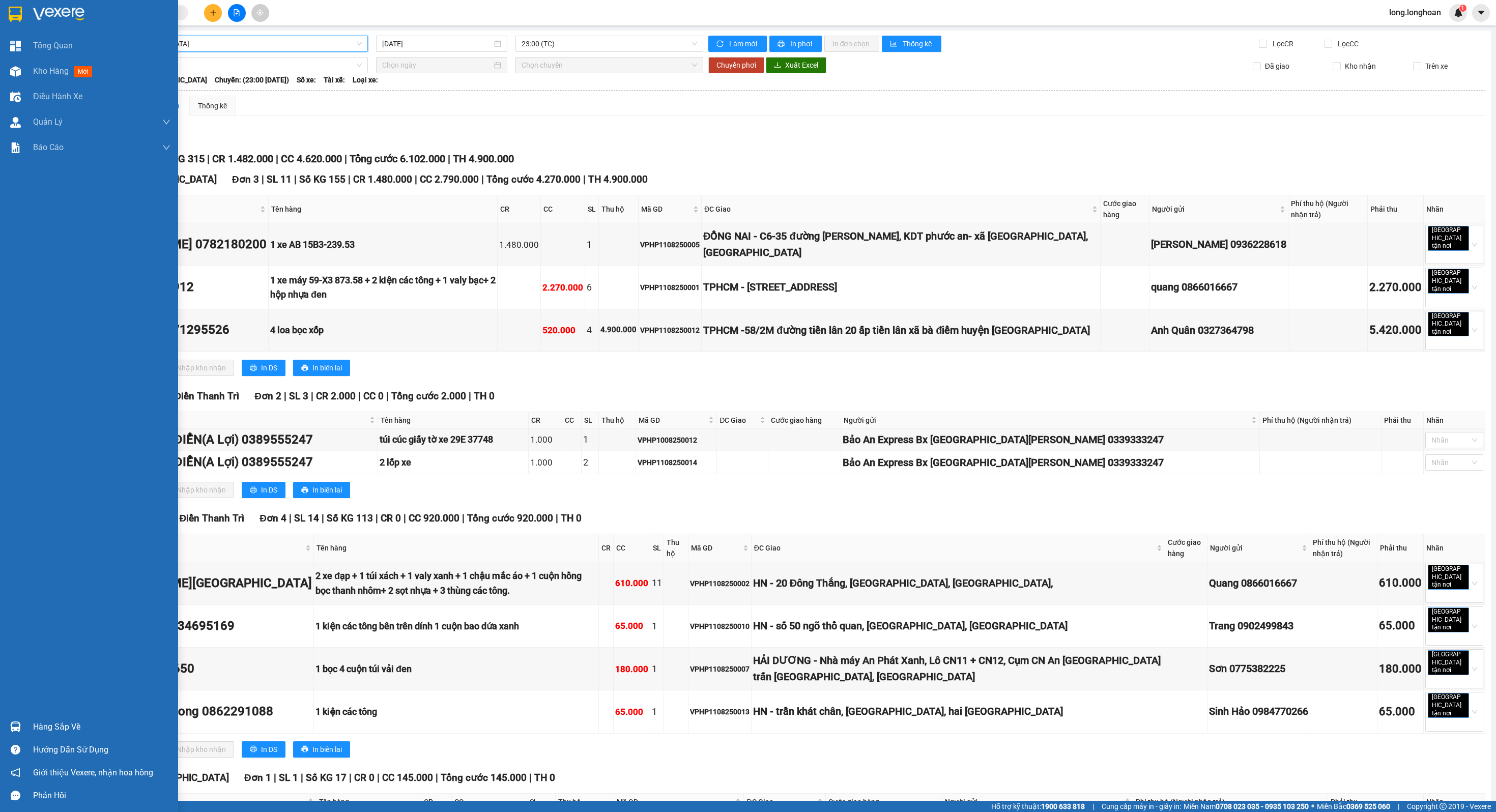
click at [38, 26] on div at bounding box center [89, 17] width 178 height 33
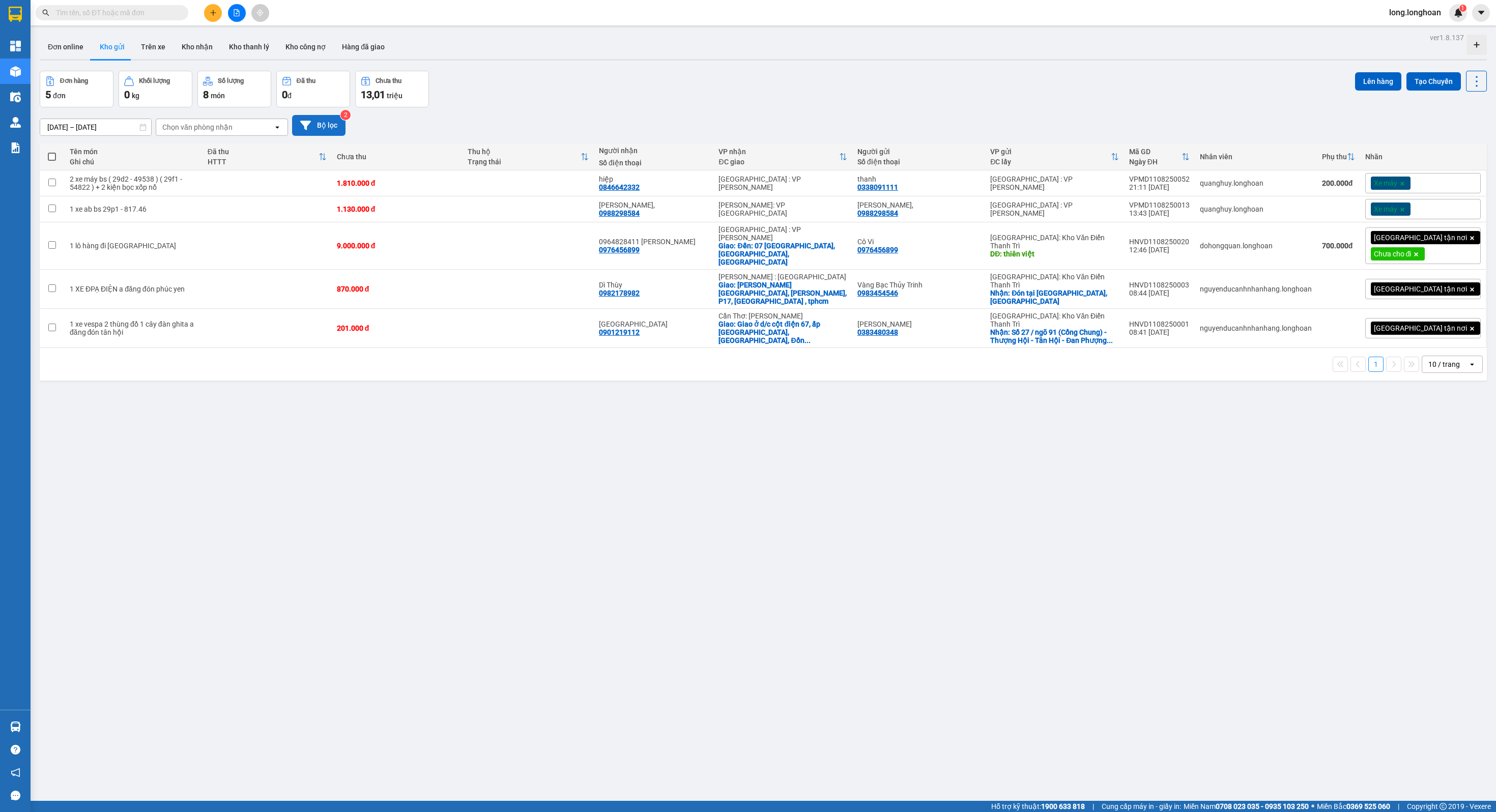
click at [317, 119] on button "Bộ lọc" at bounding box center [319, 126] width 54 height 21
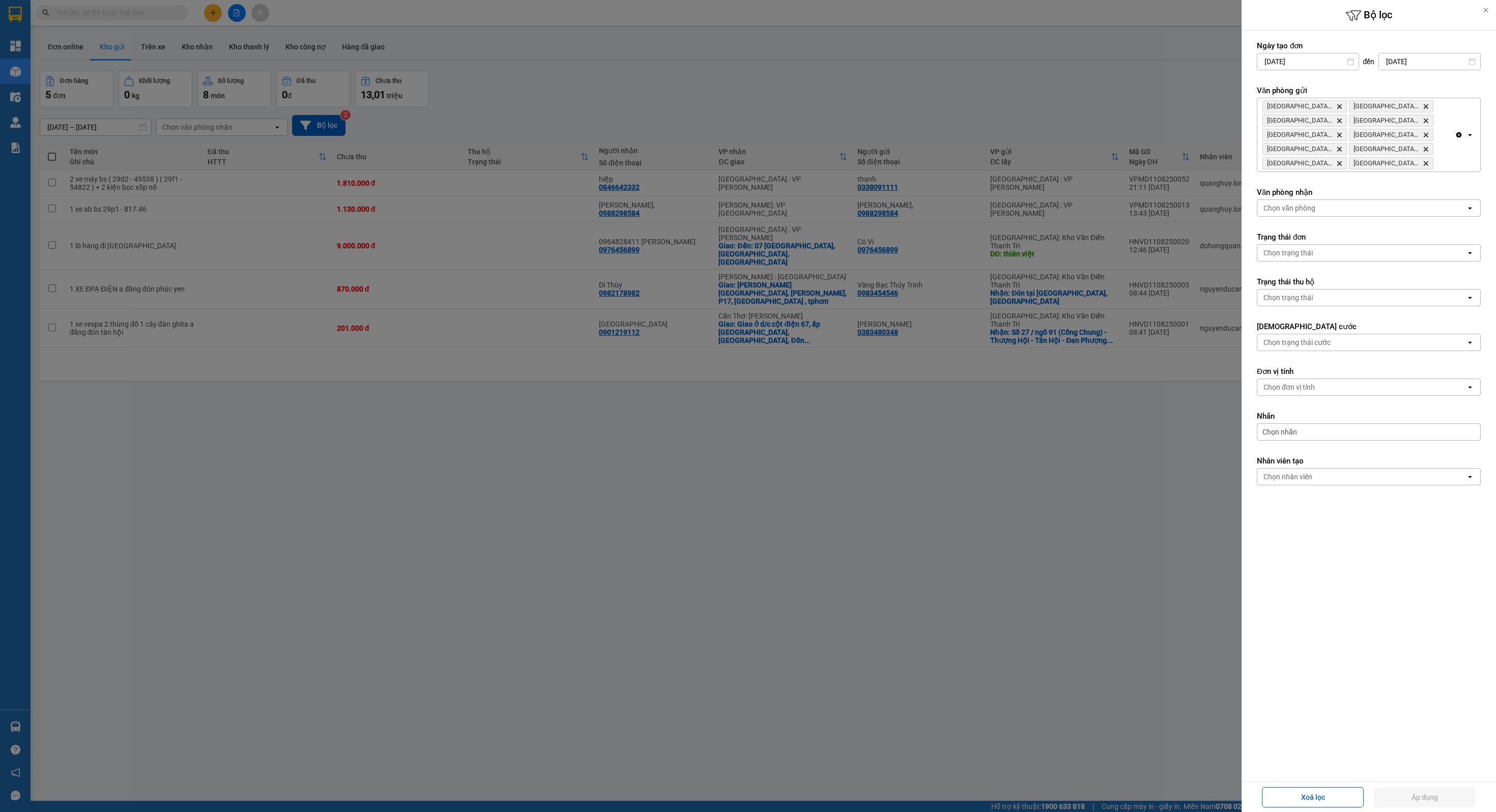
click at [561, 120] on div at bounding box center [748, 406] width 1496 height 812
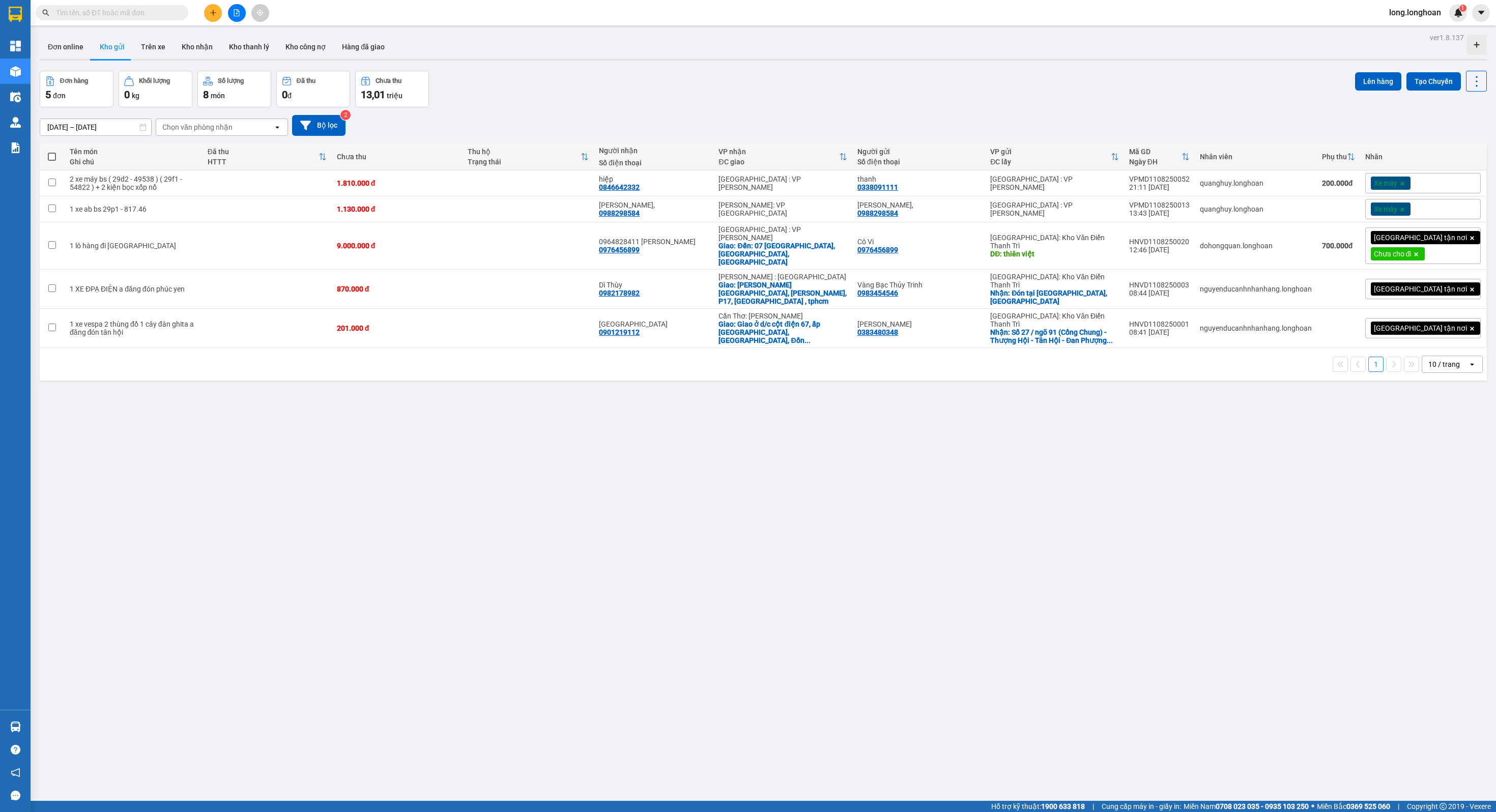
click at [235, 11] on icon "file-add" at bounding box center [237, 13] width 7 height 7
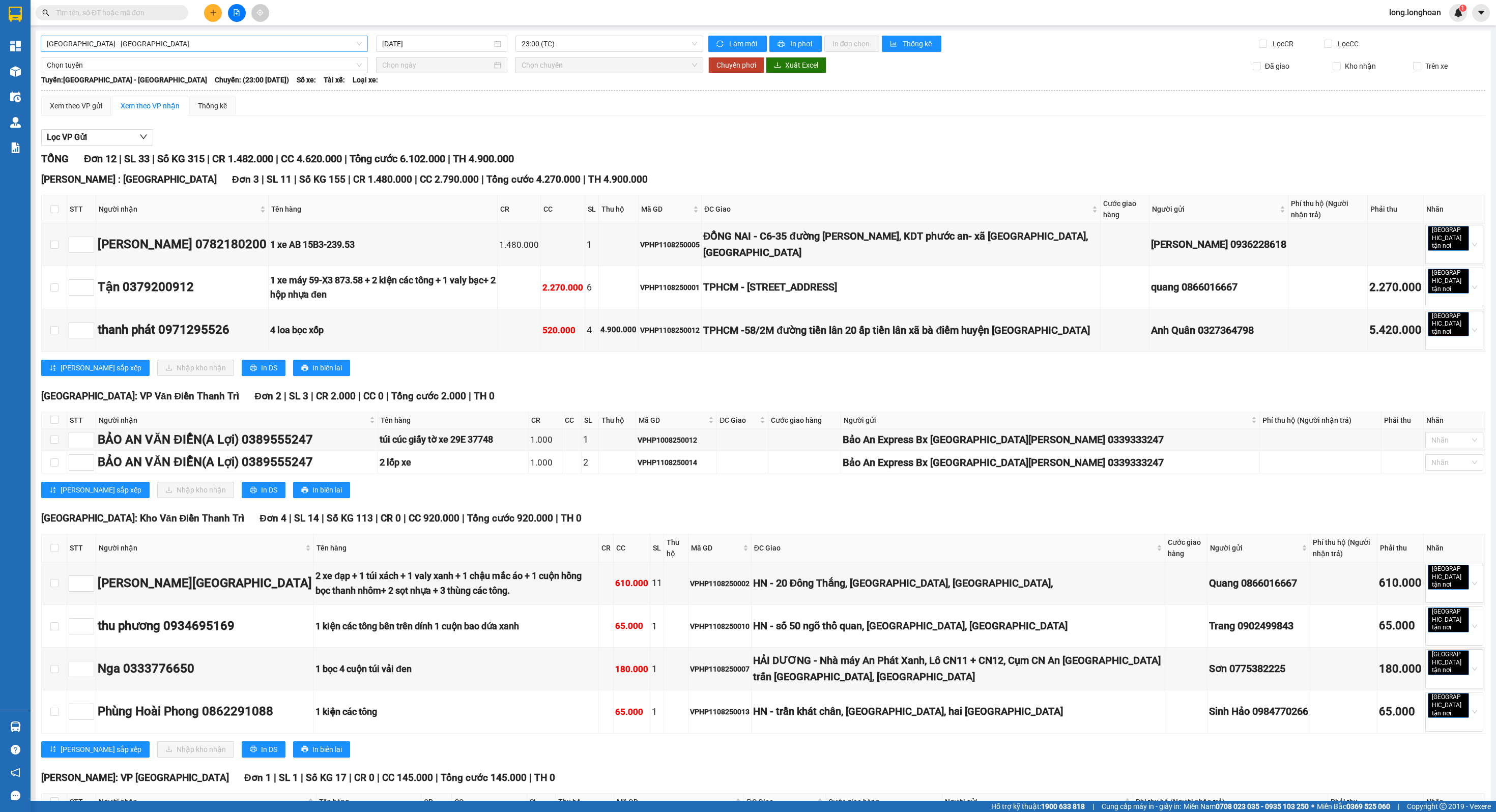
click at [167, 46] on span "[GEOGRAPHIC_DATA] - [GEOGRAPHIC_DATA]" at bounding box center [204, 44] width 315 height 15
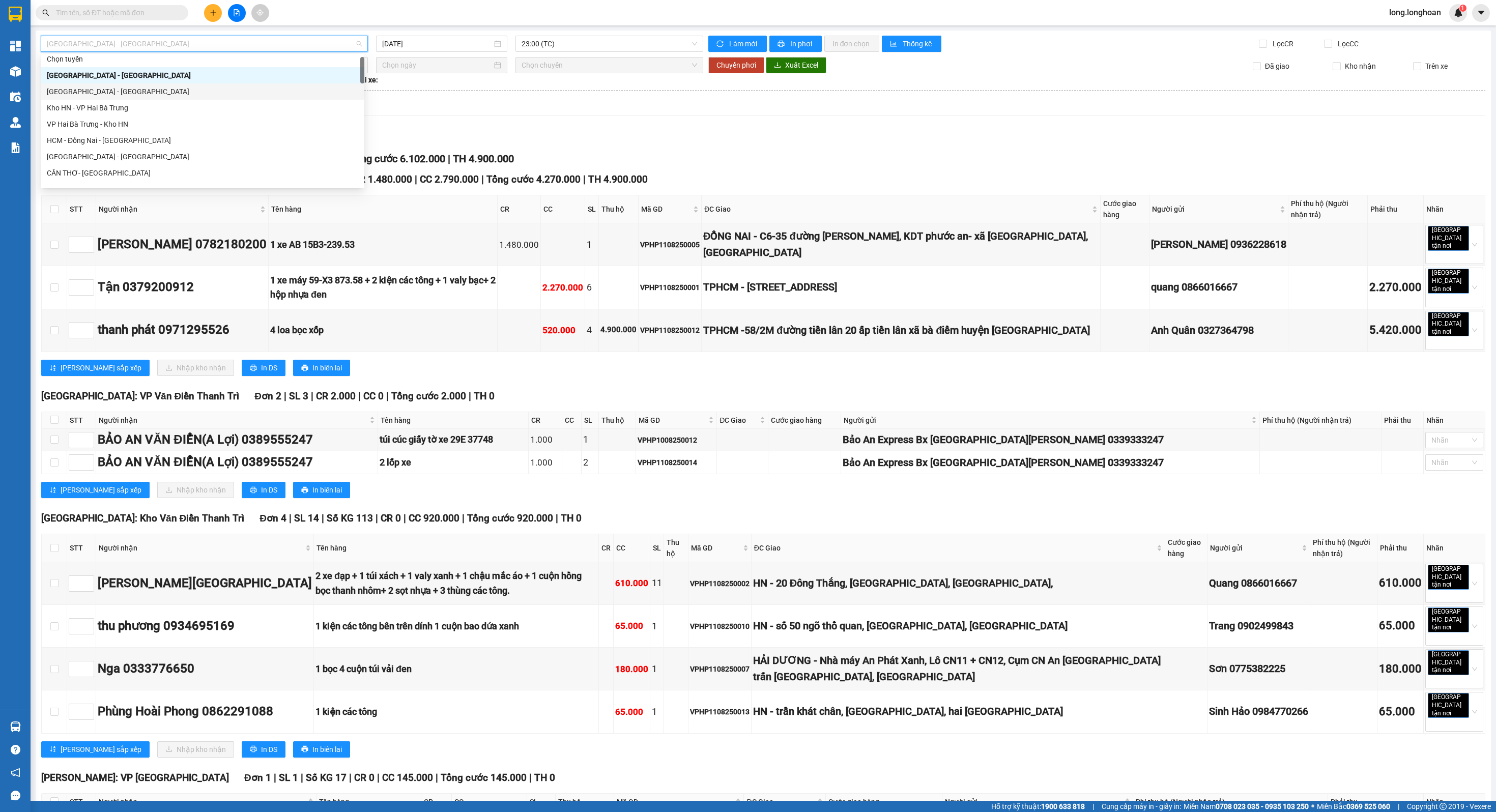
scroll to position [11, 0]
click at [446, 333] on div "[GEOGRAPHIC_DATA] : [GEOGRAPHIC_DATA] 3 | SL 11 | Số KG 155 | CR 1.480.000 | CC…" at bounding box center [763, 277] width 1444 height 211
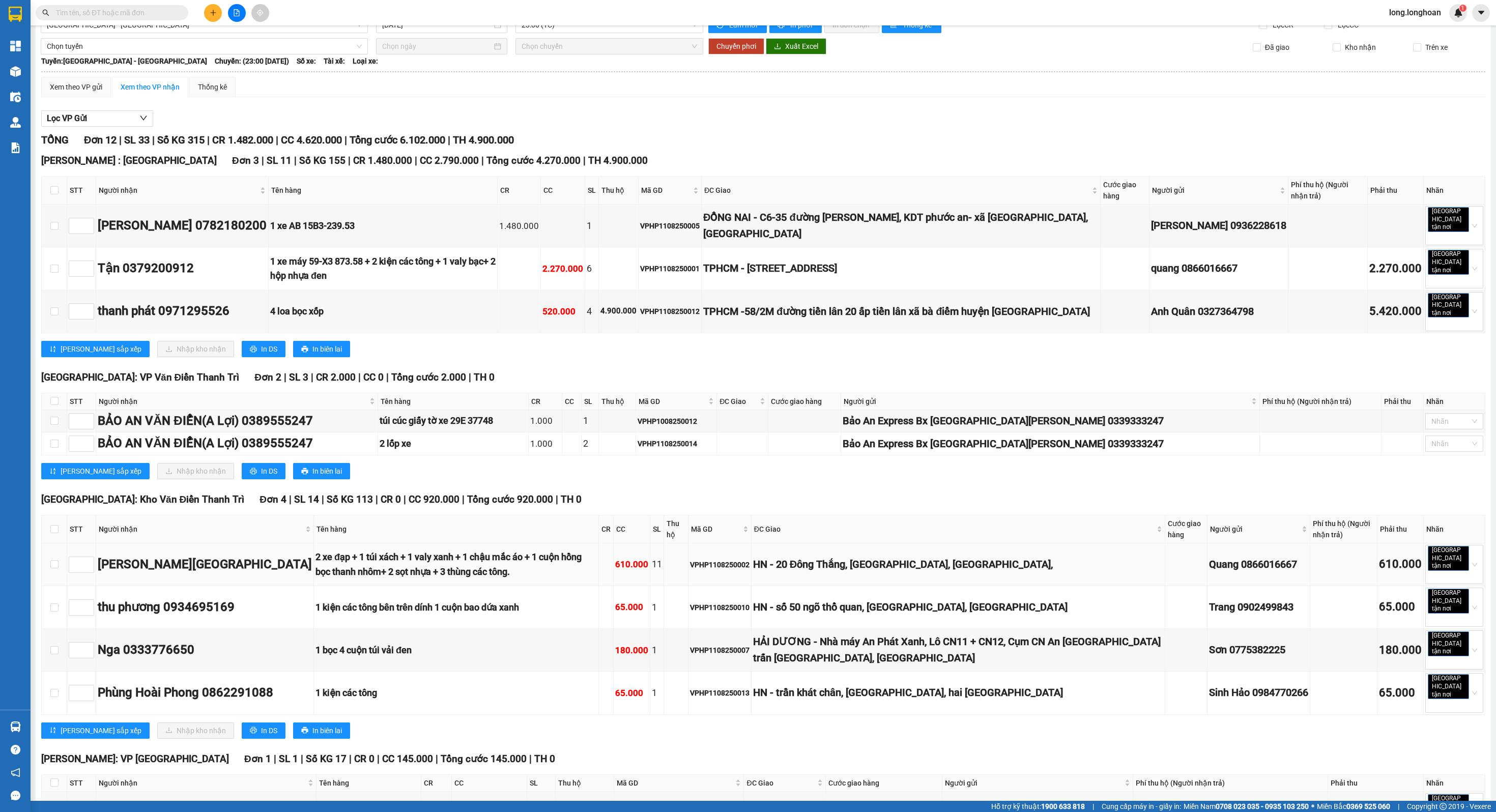
scroll to position [0, 0]
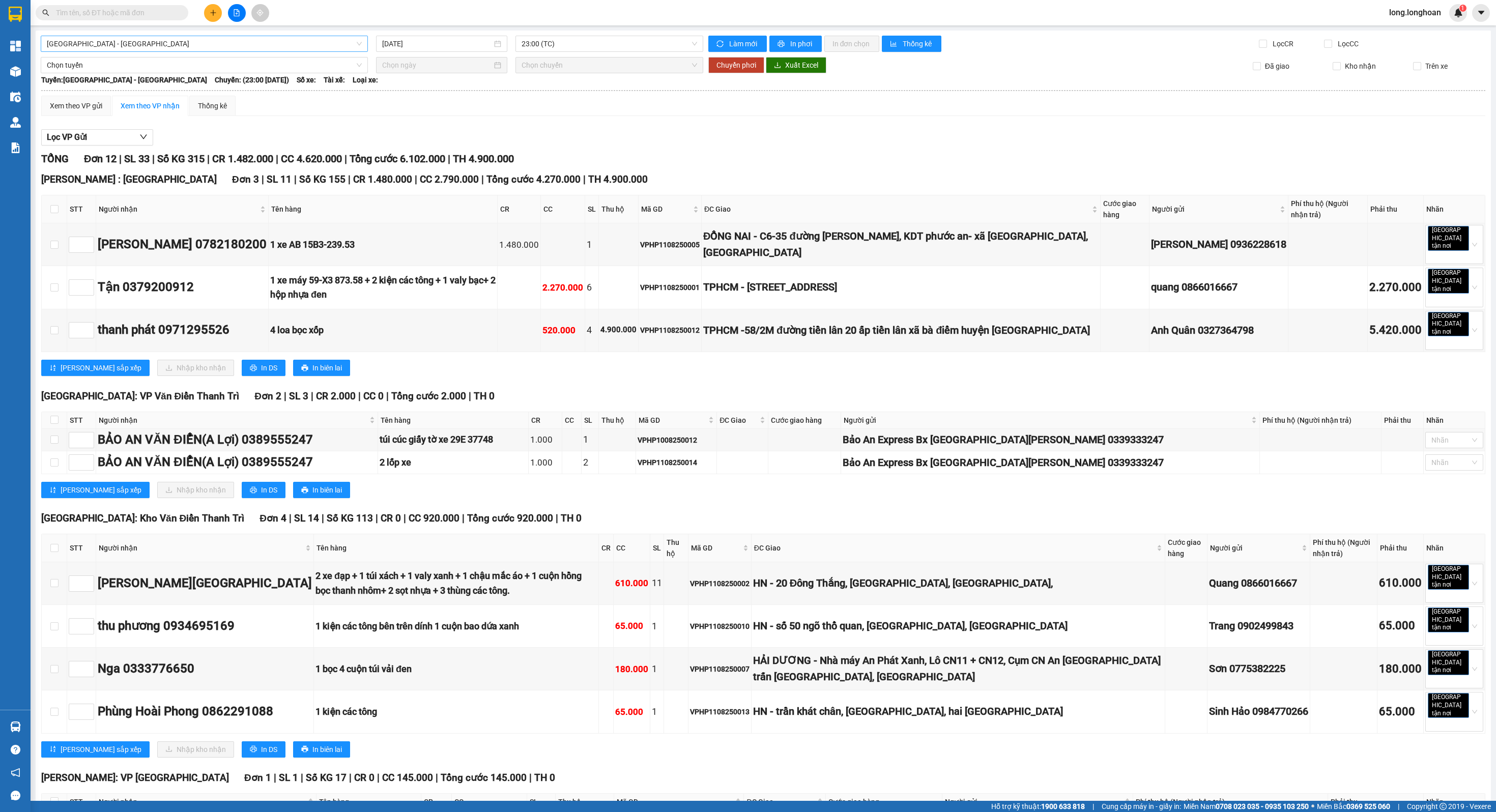
click at [149, 36] on span "[GEOGRAPHIC_DATA] - [GEOGRAPHIC_DATA]" at bounding box center [204, 44] width 315 height 15
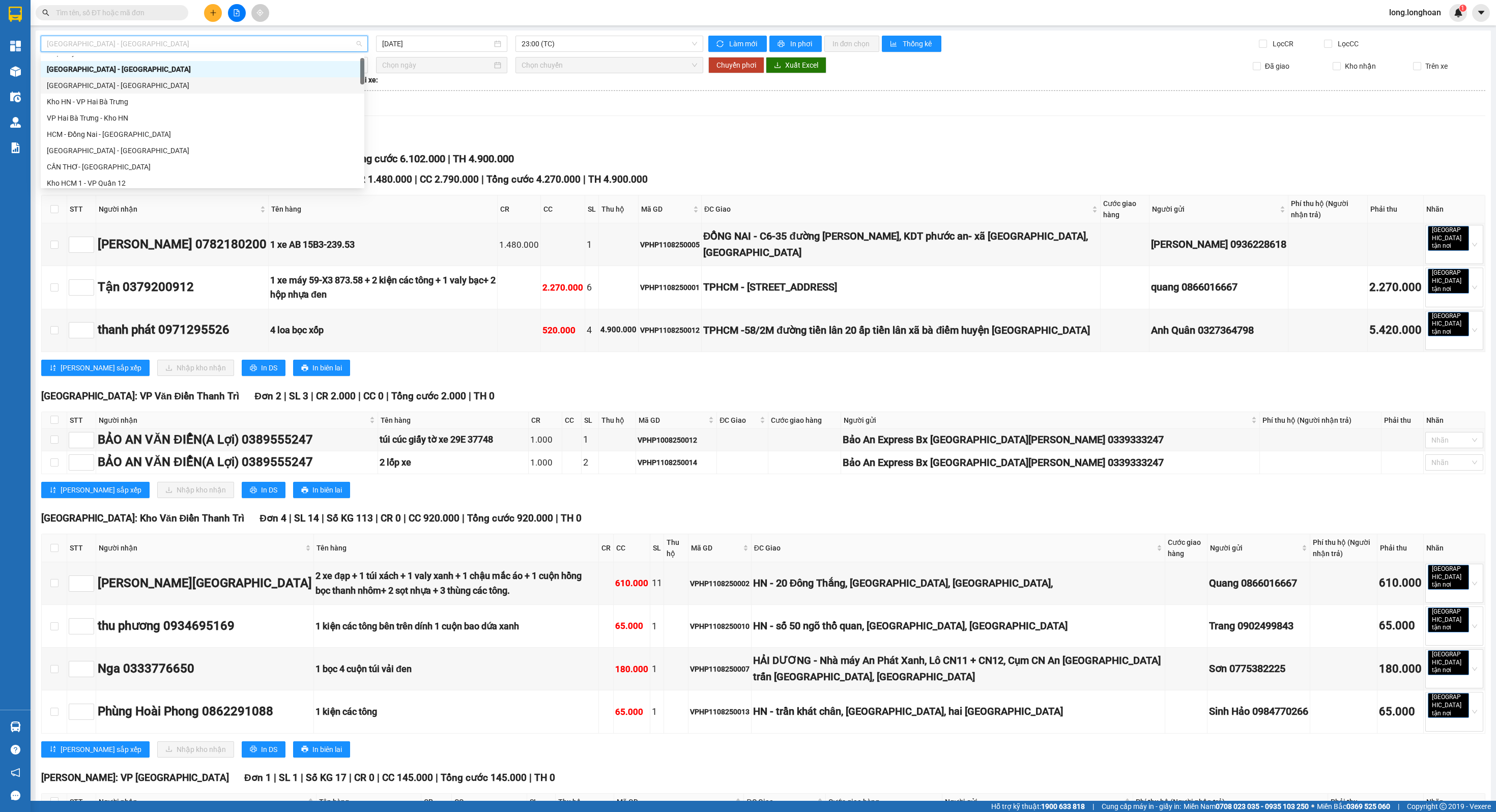
click at [133, 81] on div "[GEOGRAPHIC_DATA] - [GEOGRAPHIC_DATA]" at bounding box center [202, 85] width 311 height 11
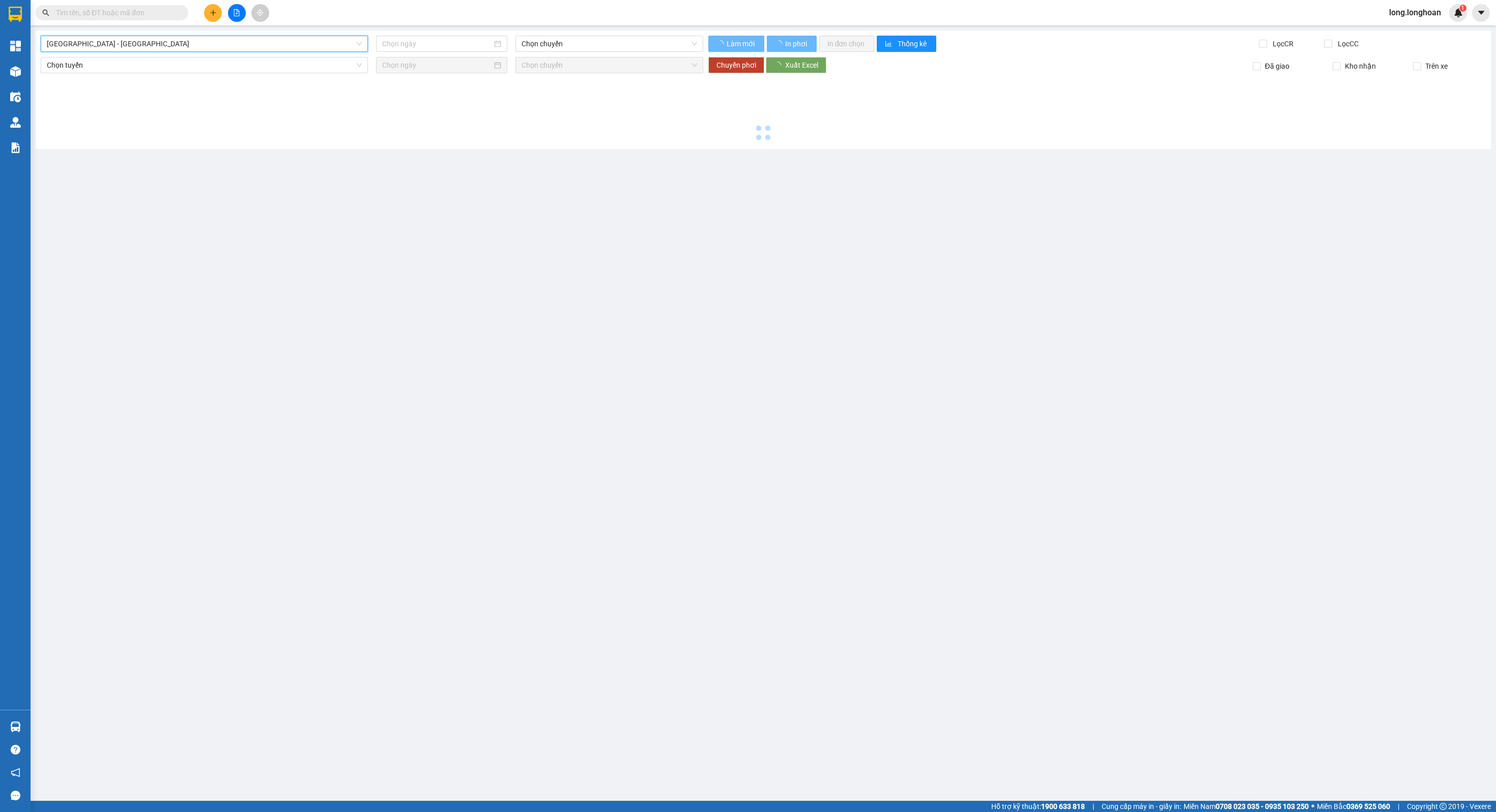
type input "[DATE]"
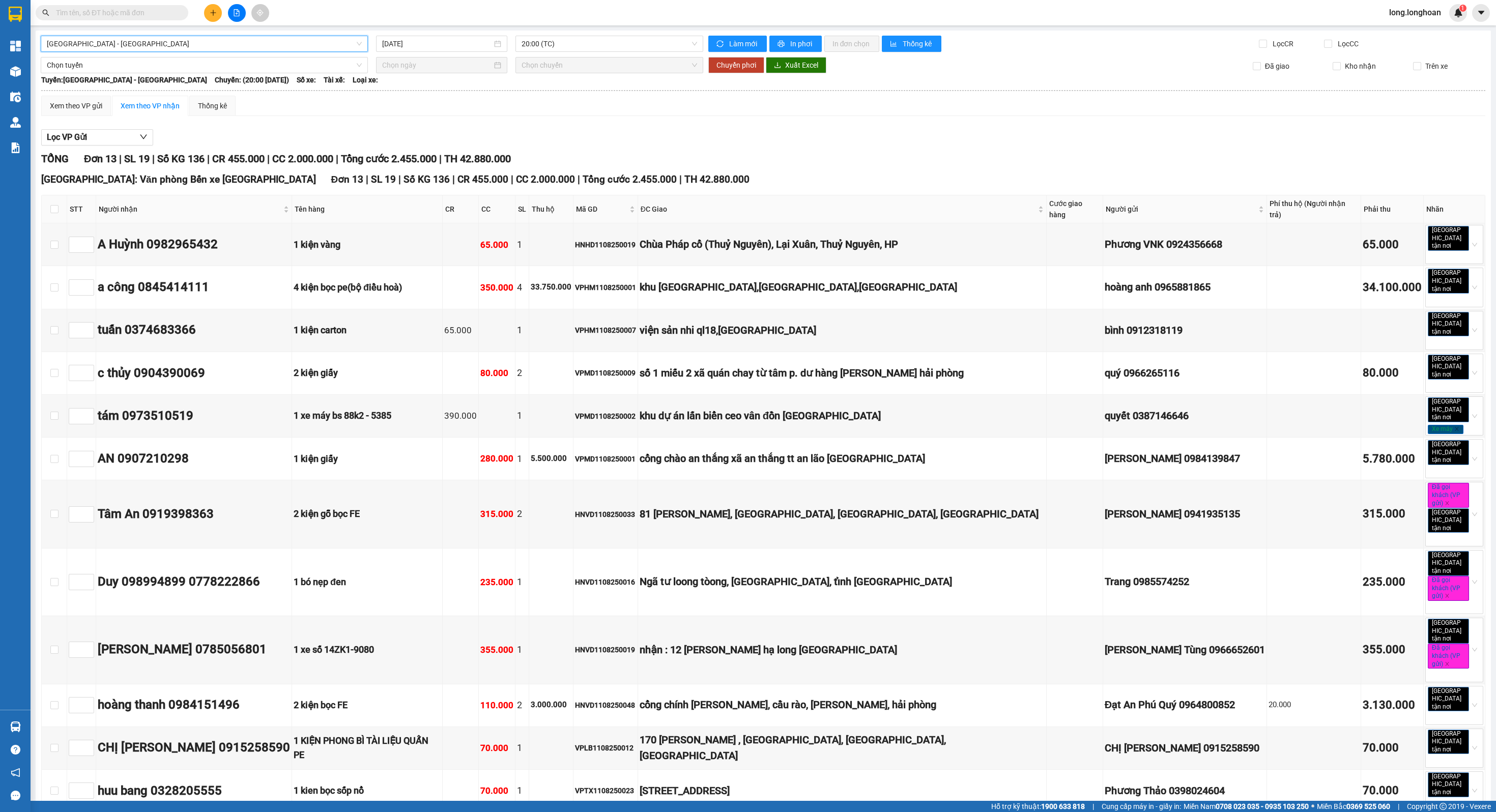
click at [312, 45] on span "[GEOGRAPHIC_DATA] - [GEOGRAPHIC_DATA]" at bounding box center [204, 44] width 315 height 15
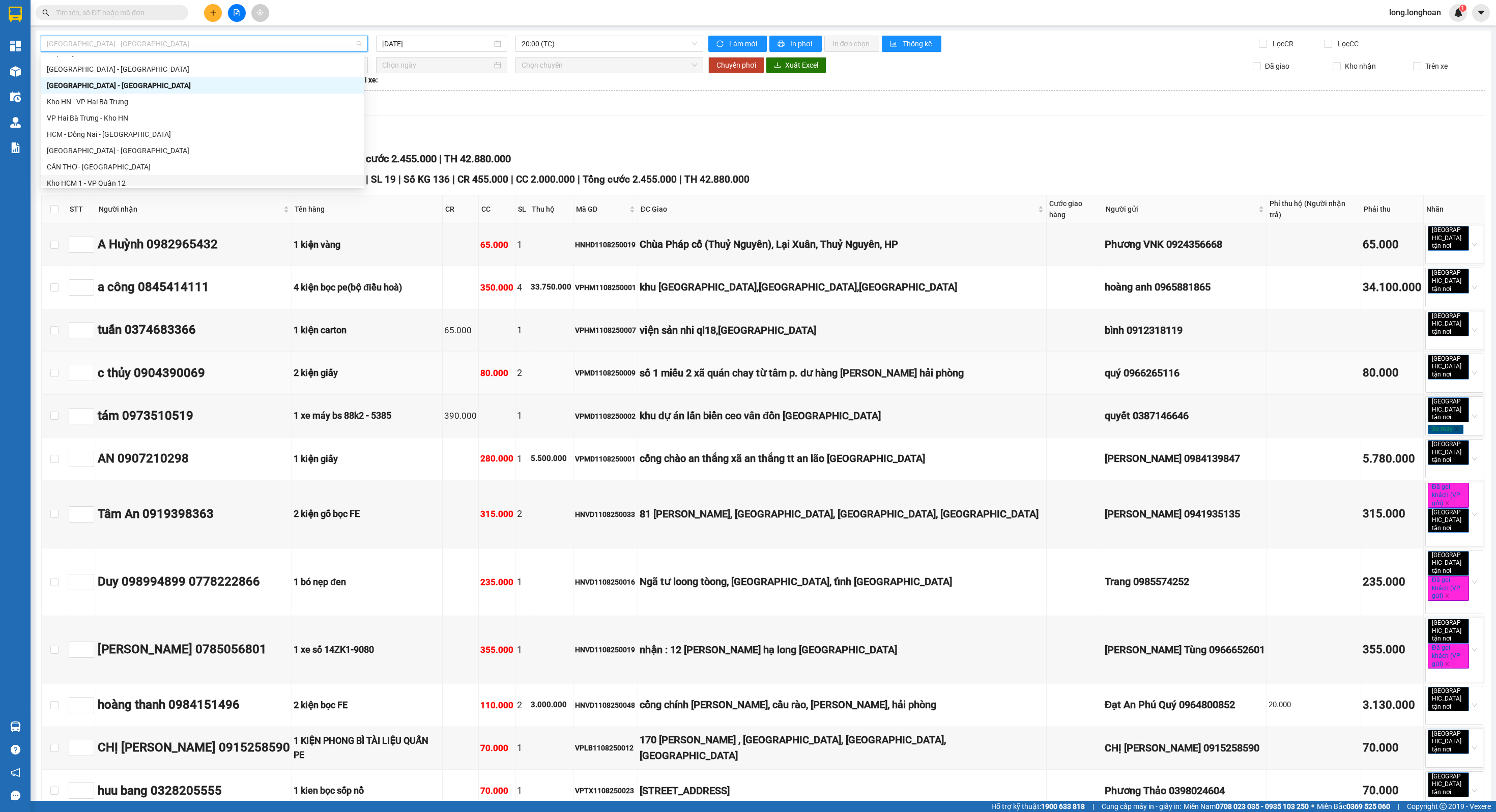
click at [210, 363] on div "c thủy 0904390069" at bounding box center [194, 373] width 192 height 19
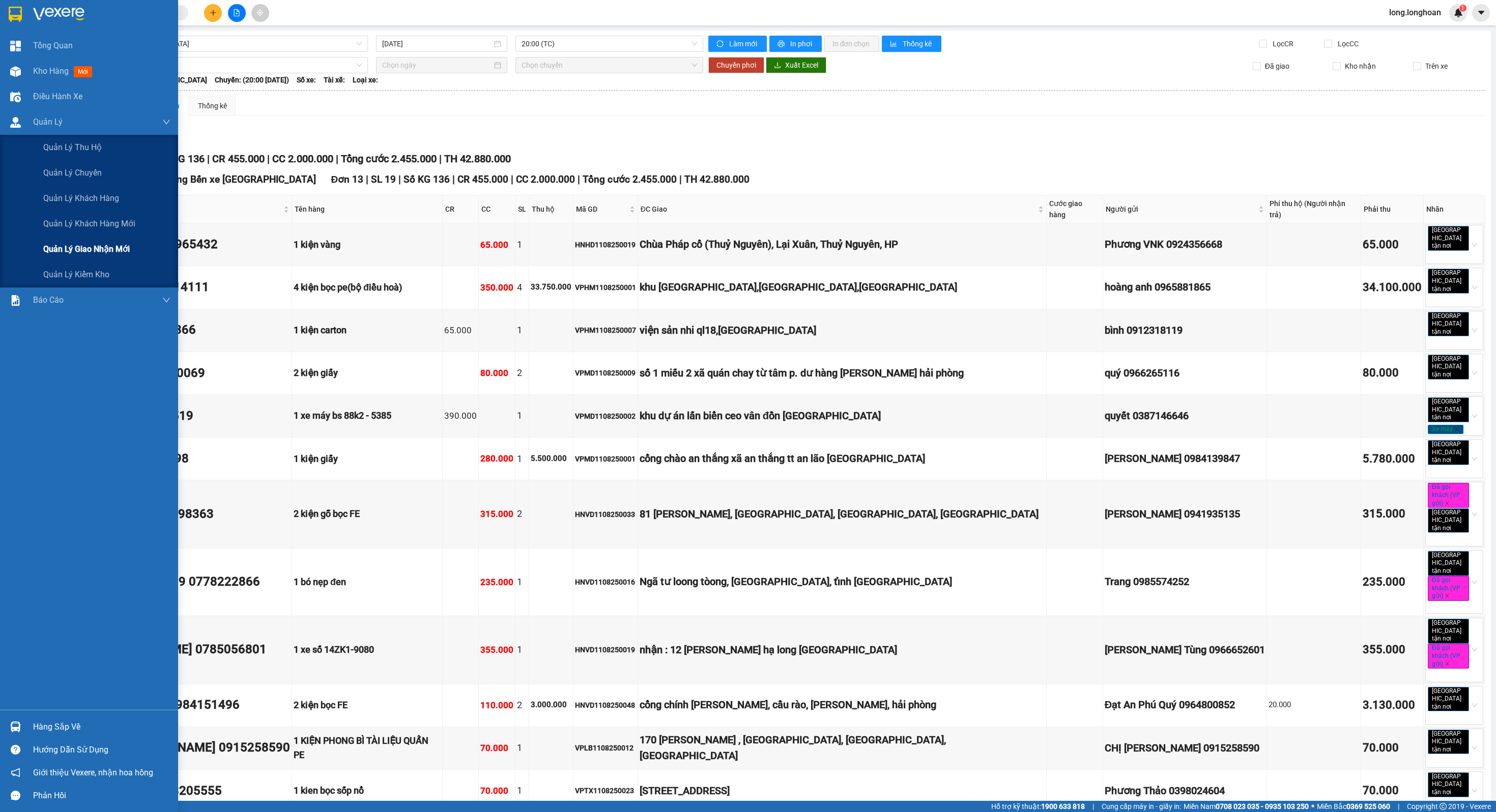
click at [95, 247] on span "Quản lý giao nhận mới" at bounding box center [86, 248] width 87 height 13
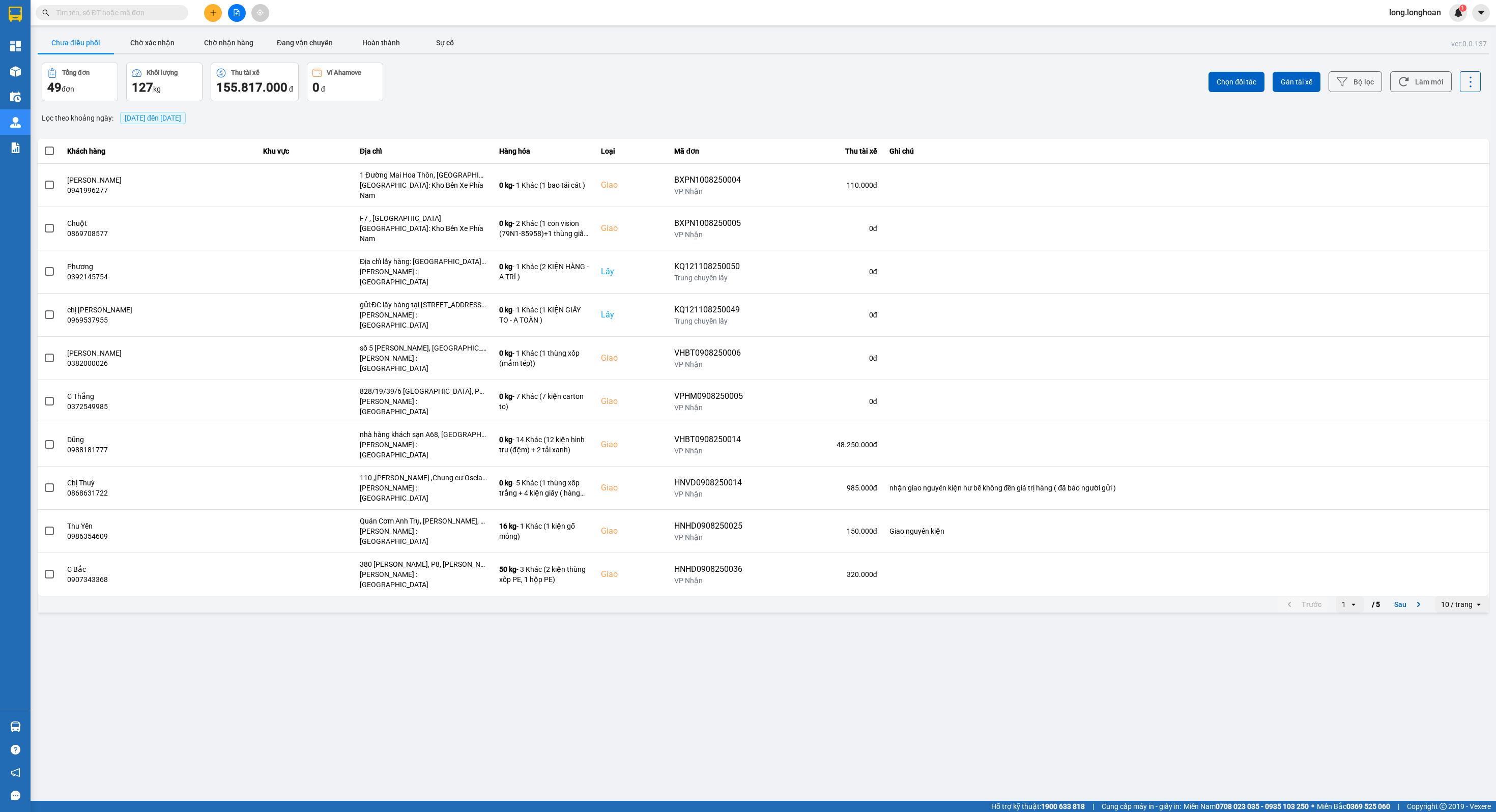
click at [397, 56] on div "ver: 0.0.137 Chưa điều phối Chờ xác nhận Chờ nhận hàng Đang vận chuyển Hoàn thà…" at bounding box center [764, 322] width 1456 height 584
click at [372, 43] on button "Hoàn thành" at bounding box center [381, 42] width 76 height 20
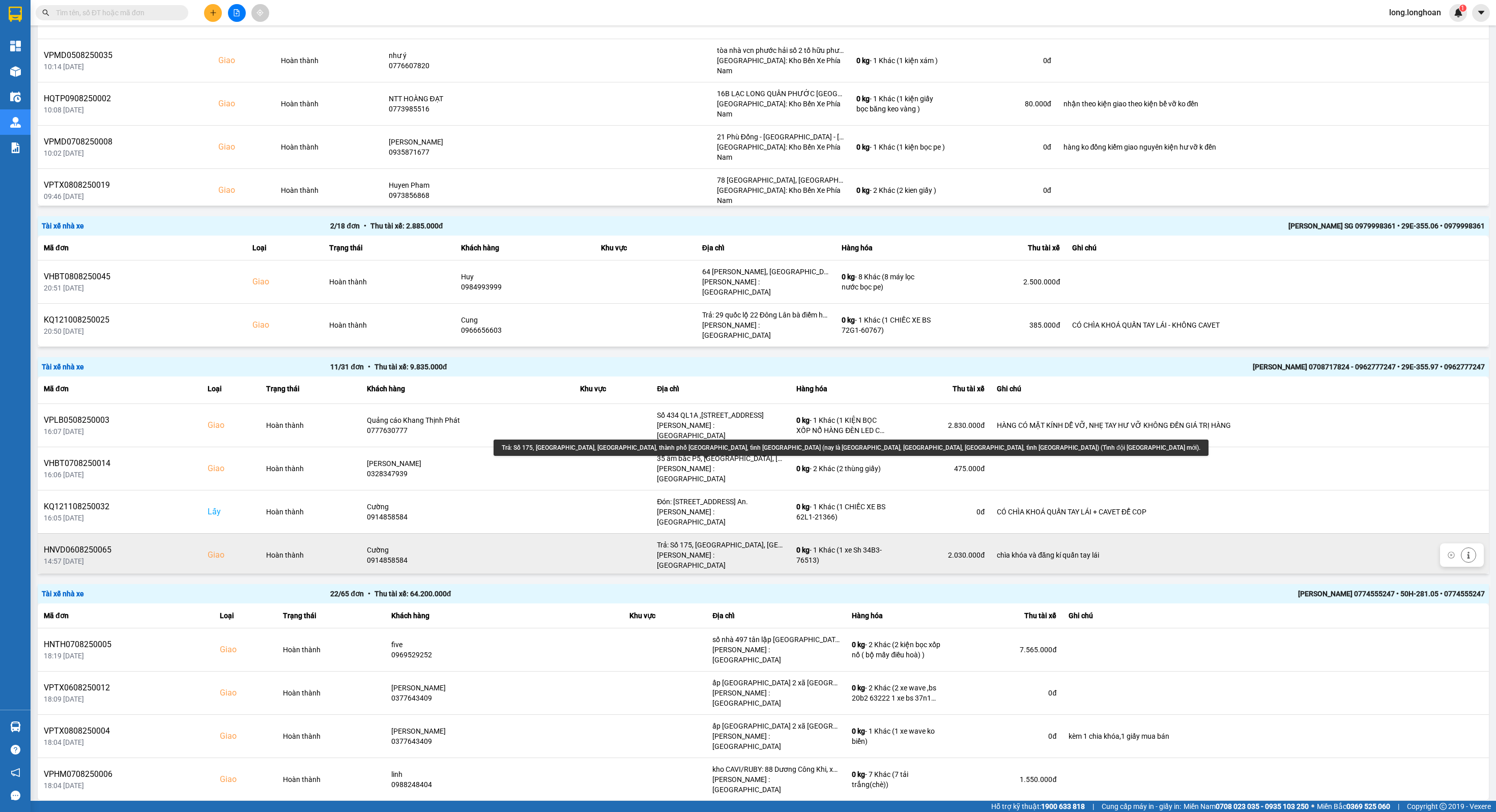
scroll to position [400, 0]
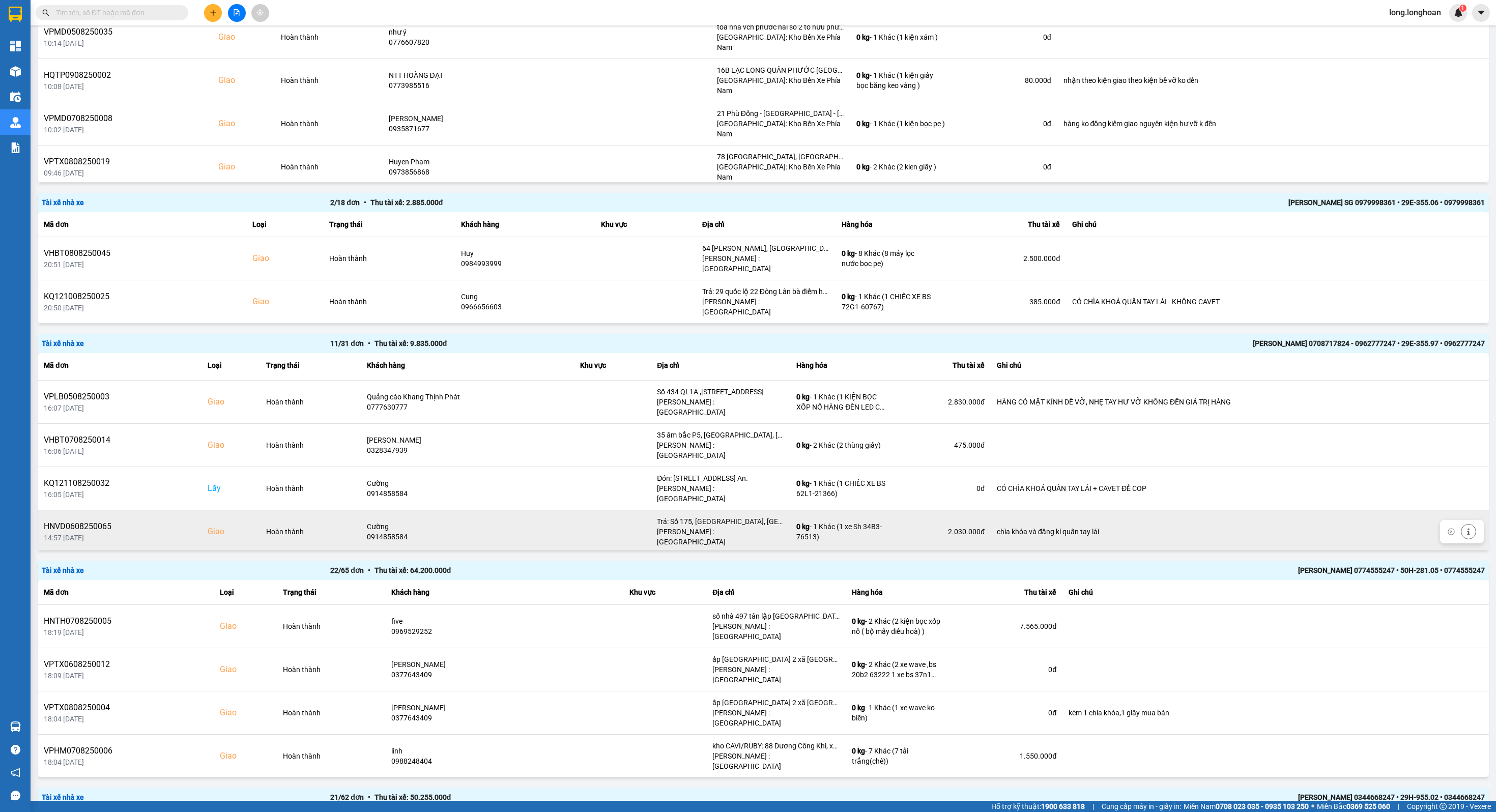
click at [740, 560] on div "số 73 ql 1 xã [GEOGRAPHIC_DATA] huyện [GEOGRAPHIC_DATA]" at bounding box center [721, 564] width 127 height 10
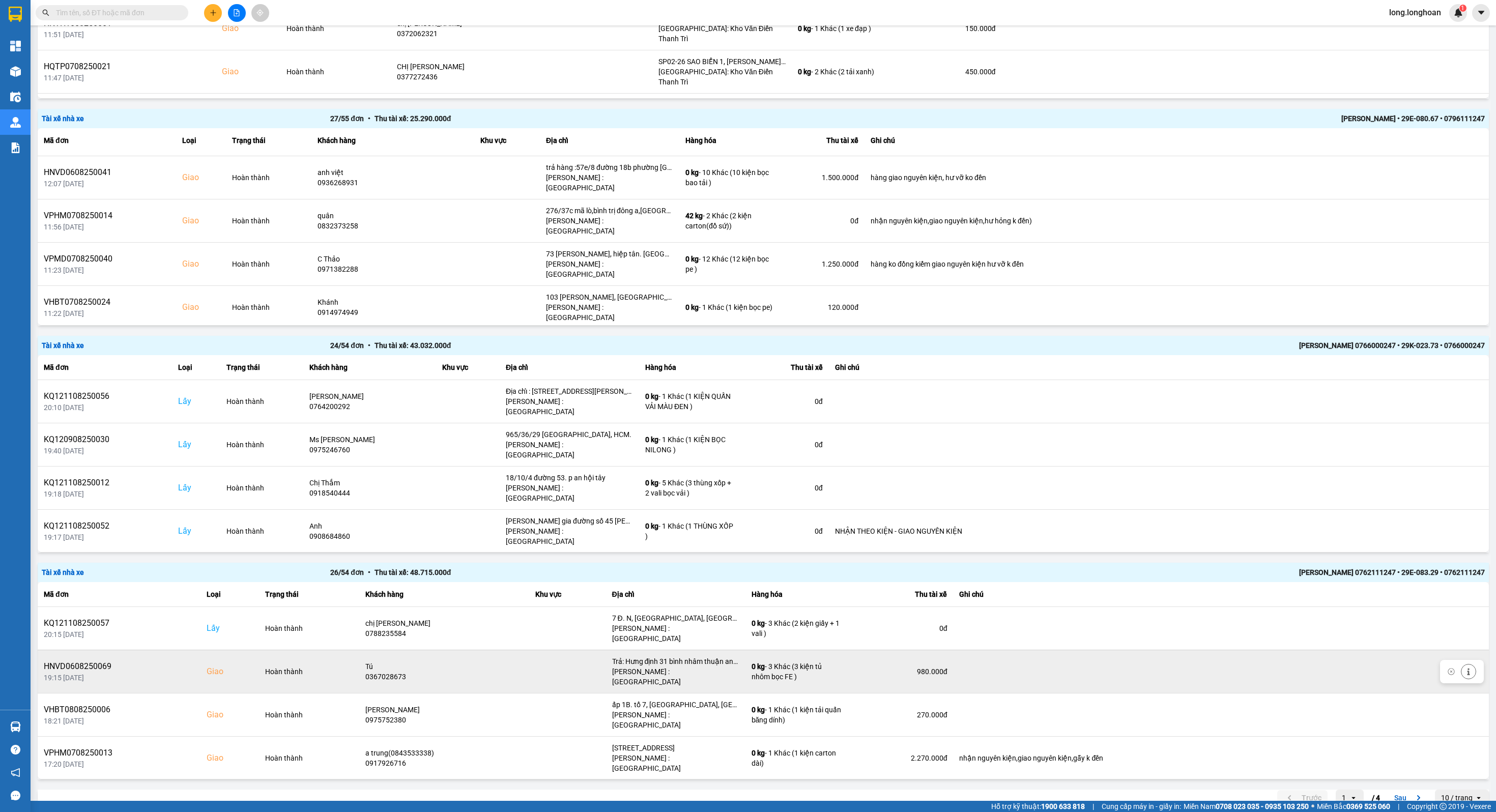
scroll to position [740, 0]
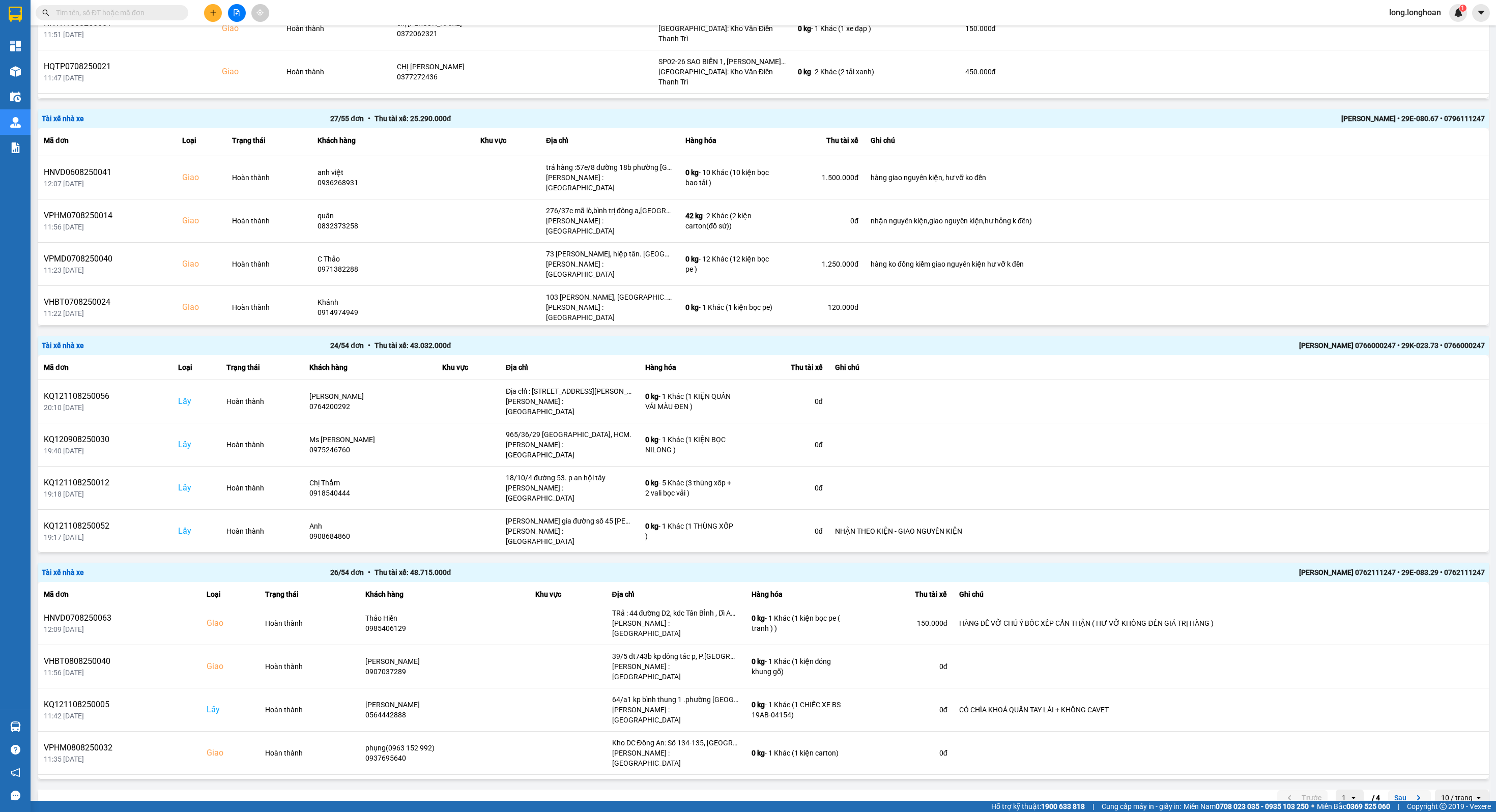
click at [1388, 790] on button "Sau" at bounding box center [1409, 797] width 43 height 15
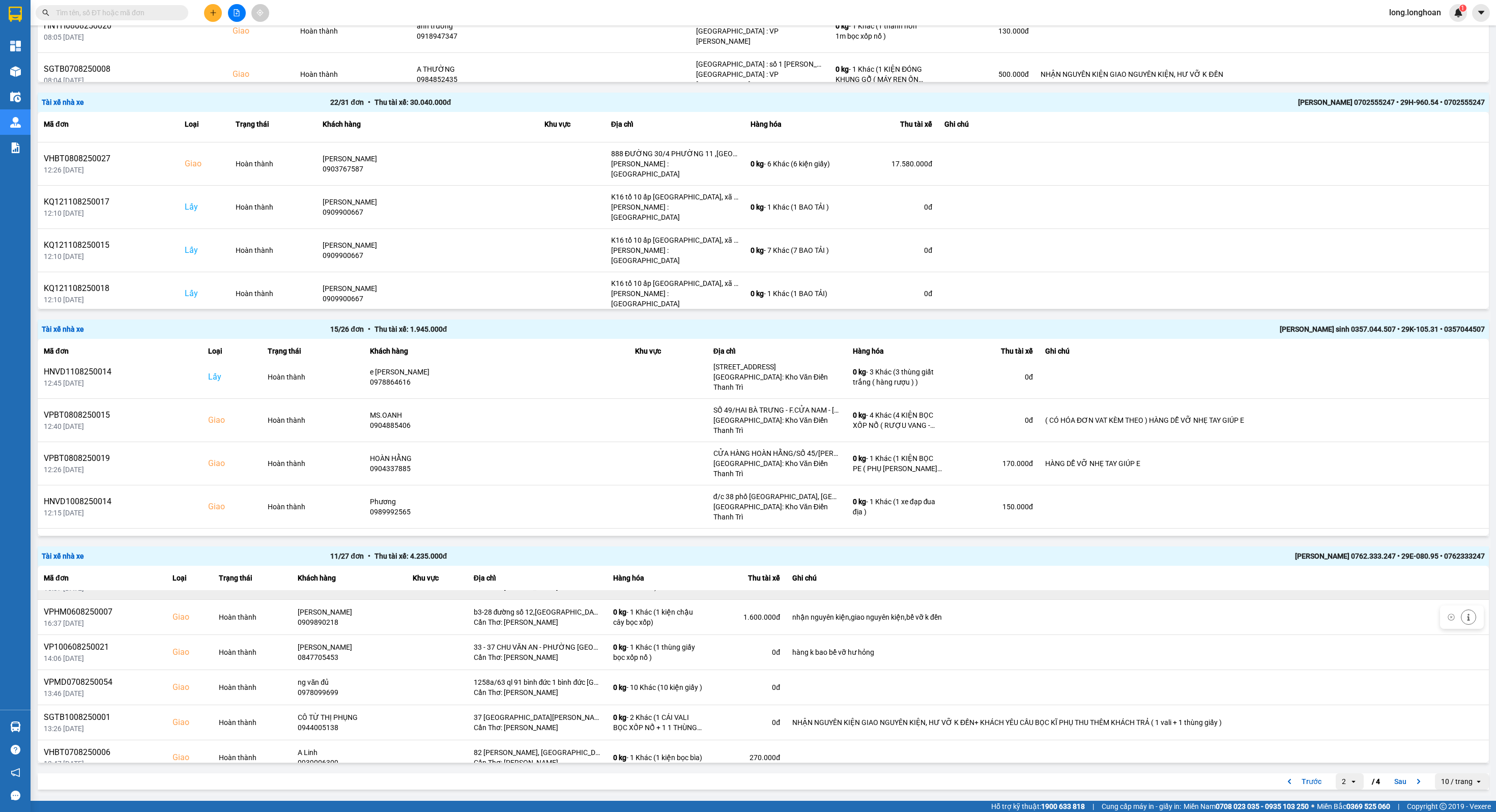
scroll to position [213, 0]
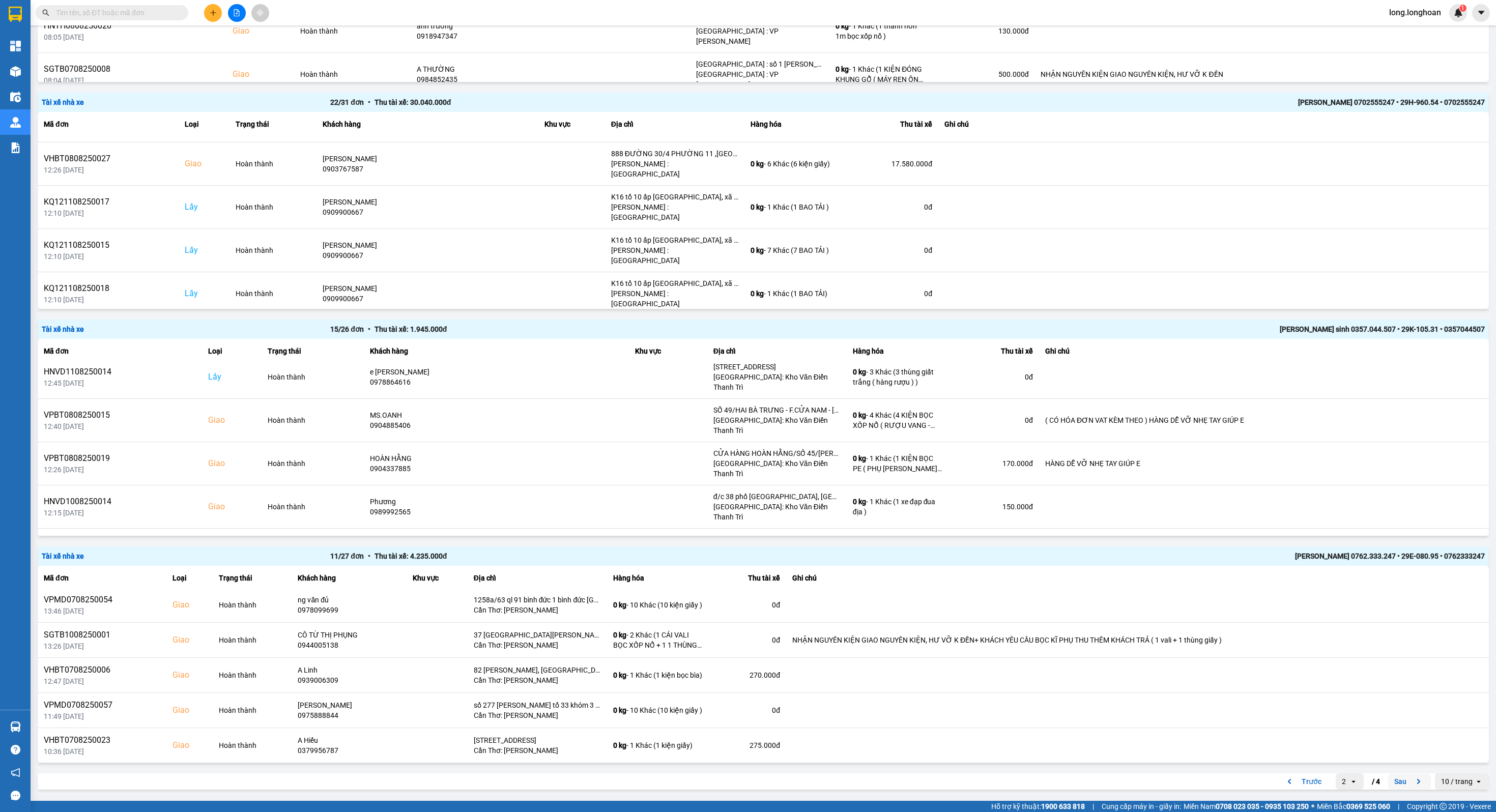
click at [1417, 779] on icon "next page. current page 2 / 4" at bounding box center [1419, 782] width 3 height 5
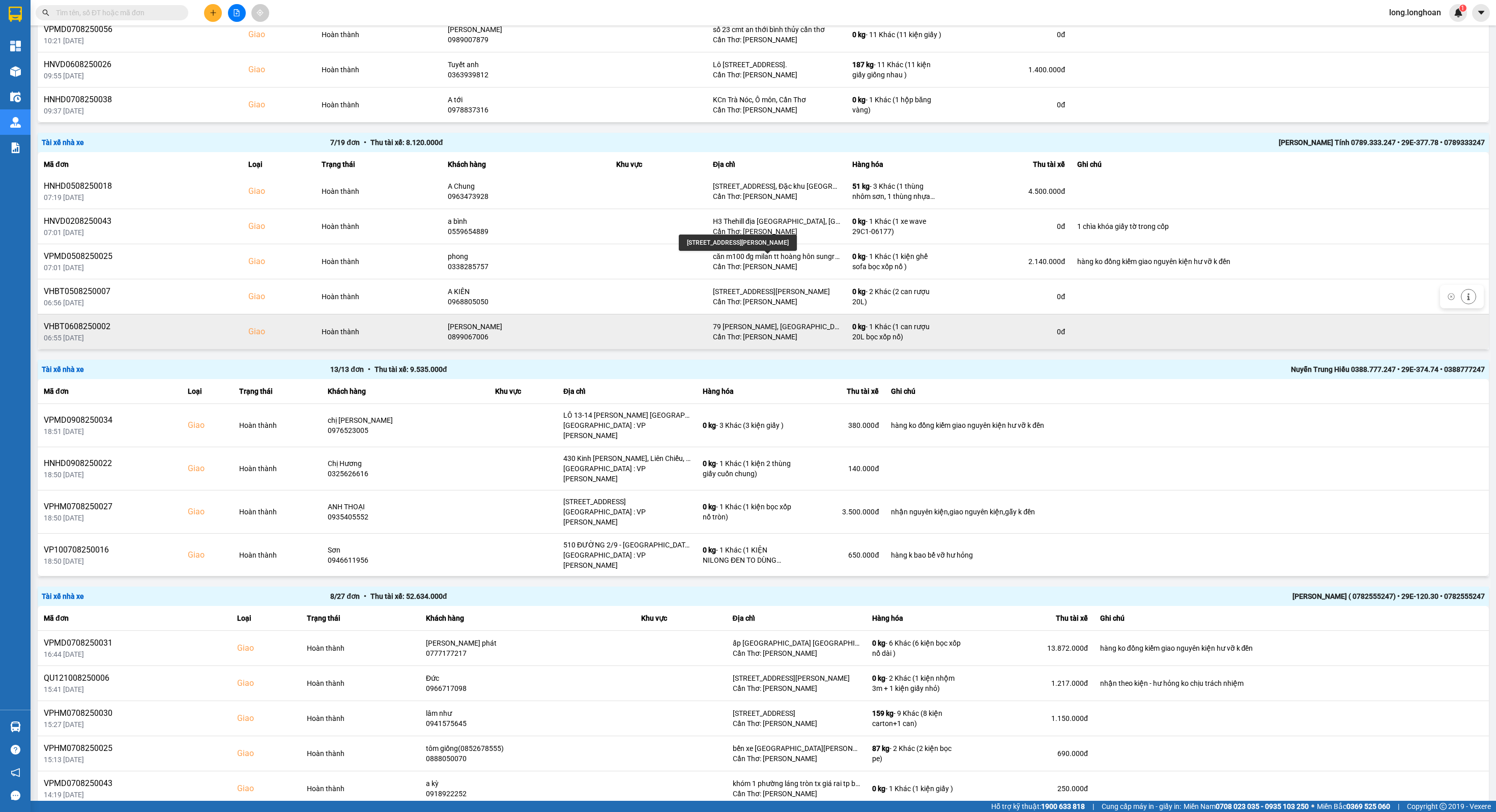
scroll to position [462, 0]
click at [96, 318] on div "VHBT0608250002" at bounding box center [139, 324] width 192 height 12
click at [91, 318] on div "VHBT0608250002" at bounding box center [139, 324] width 192 height 12
copy div "VHBT0608250002"
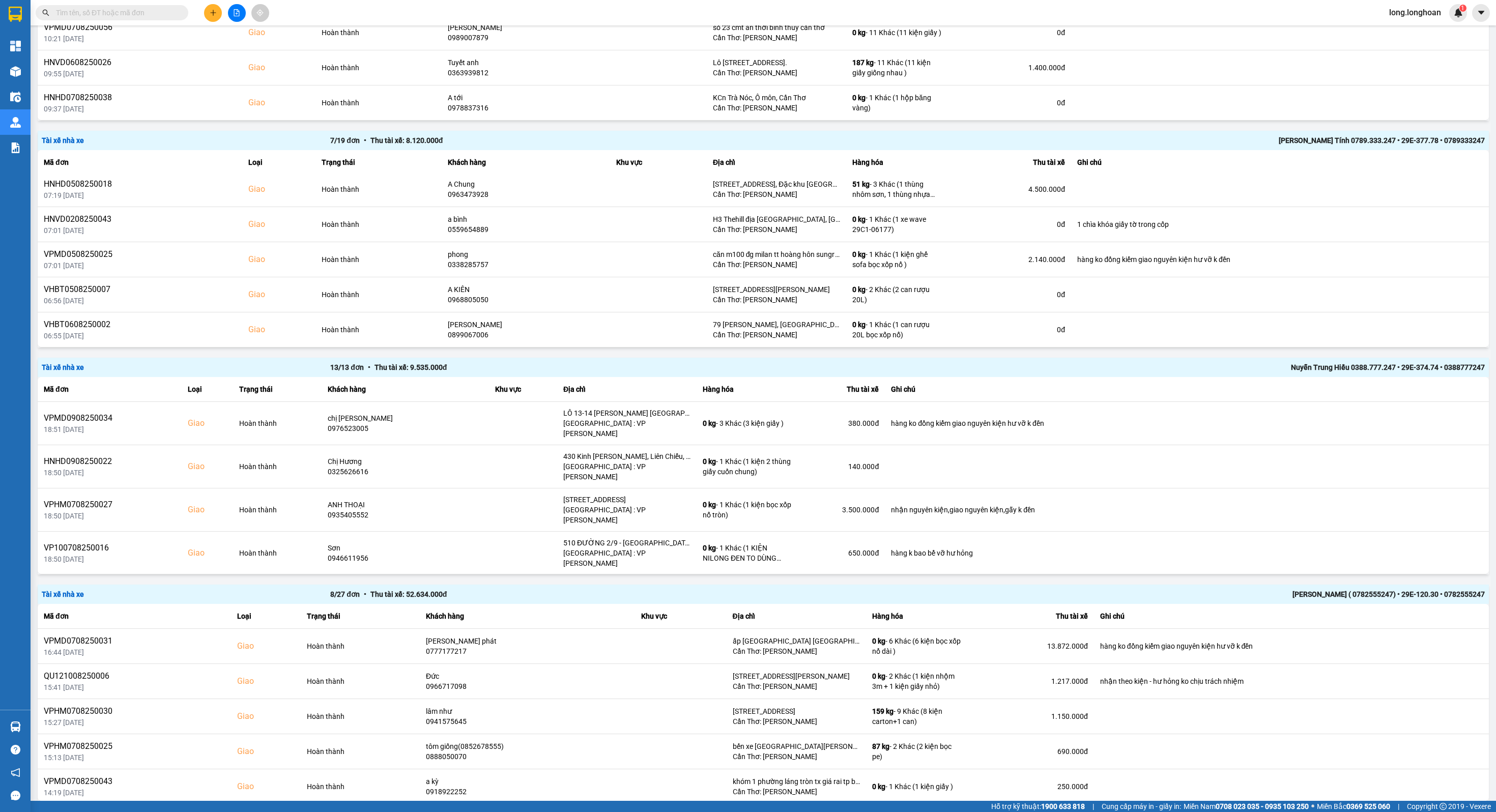
click at [118, 16] on input "text" at bounding box center [116, 13] width 120 height 11
paste input "VHBT0608250002"
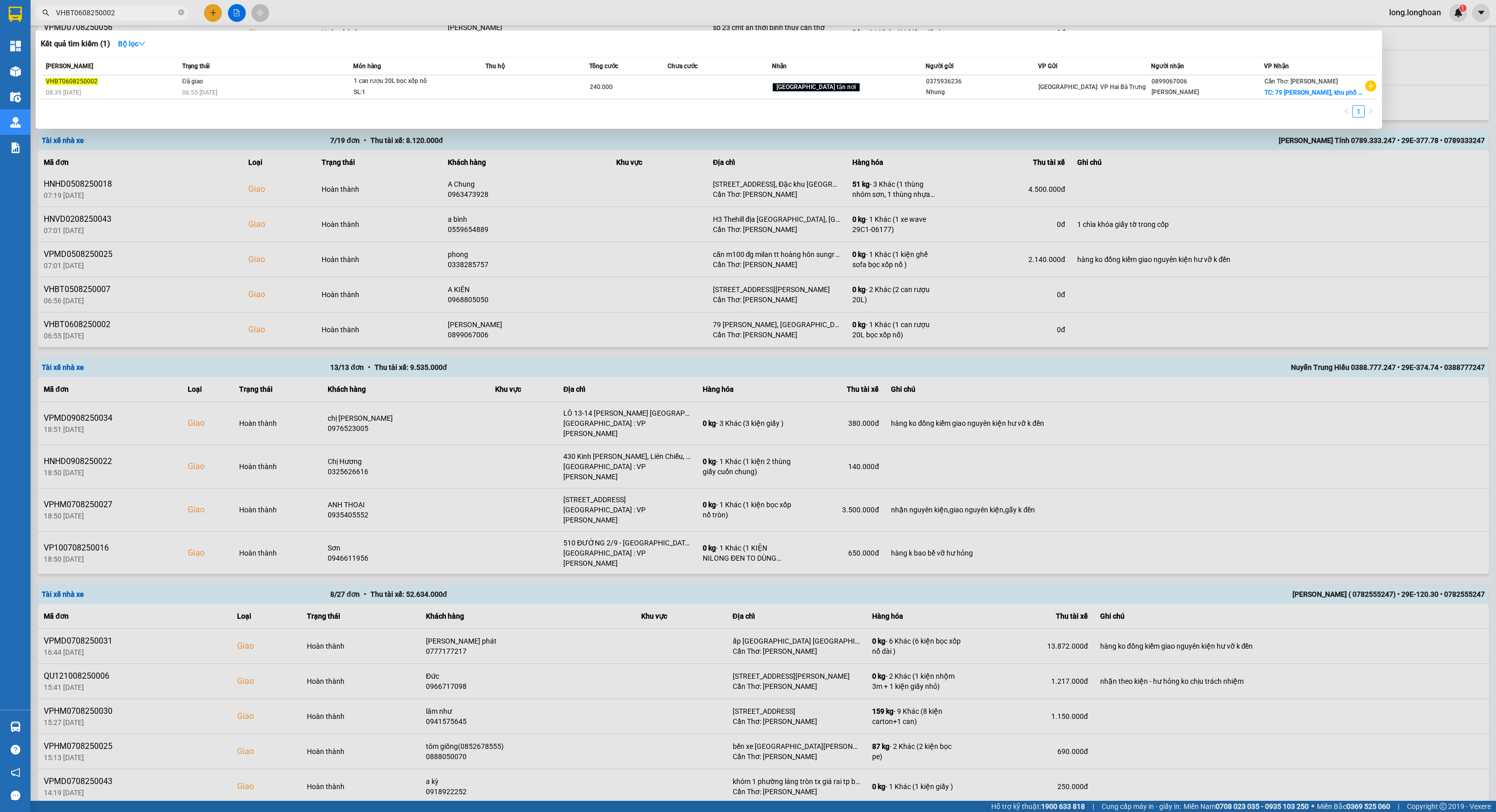
type input "VHBT0608250002"
click at [553, 269] on div at bounding box center [748, 406] width 1496 height 812
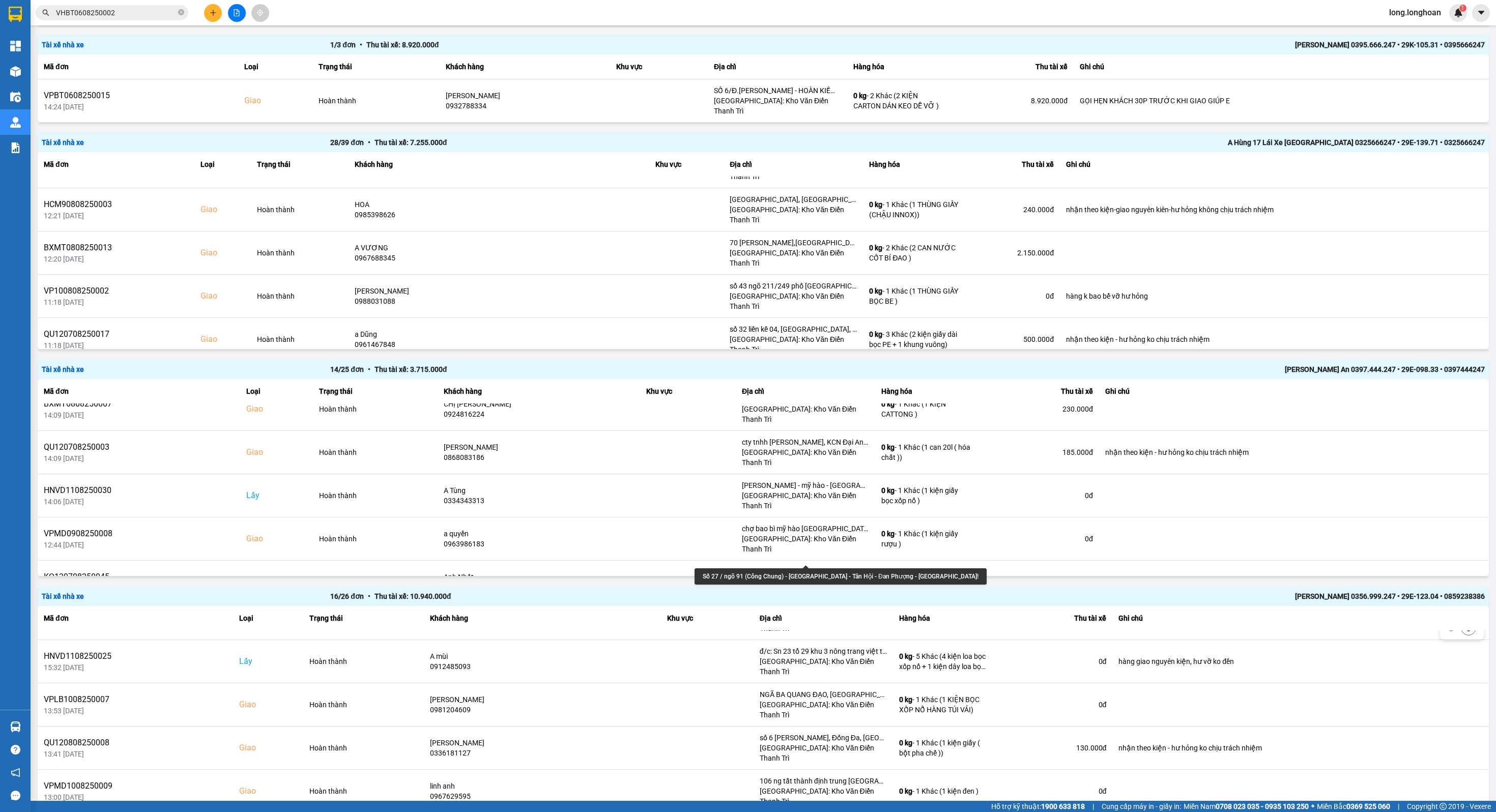
scroll to position [389, 0]
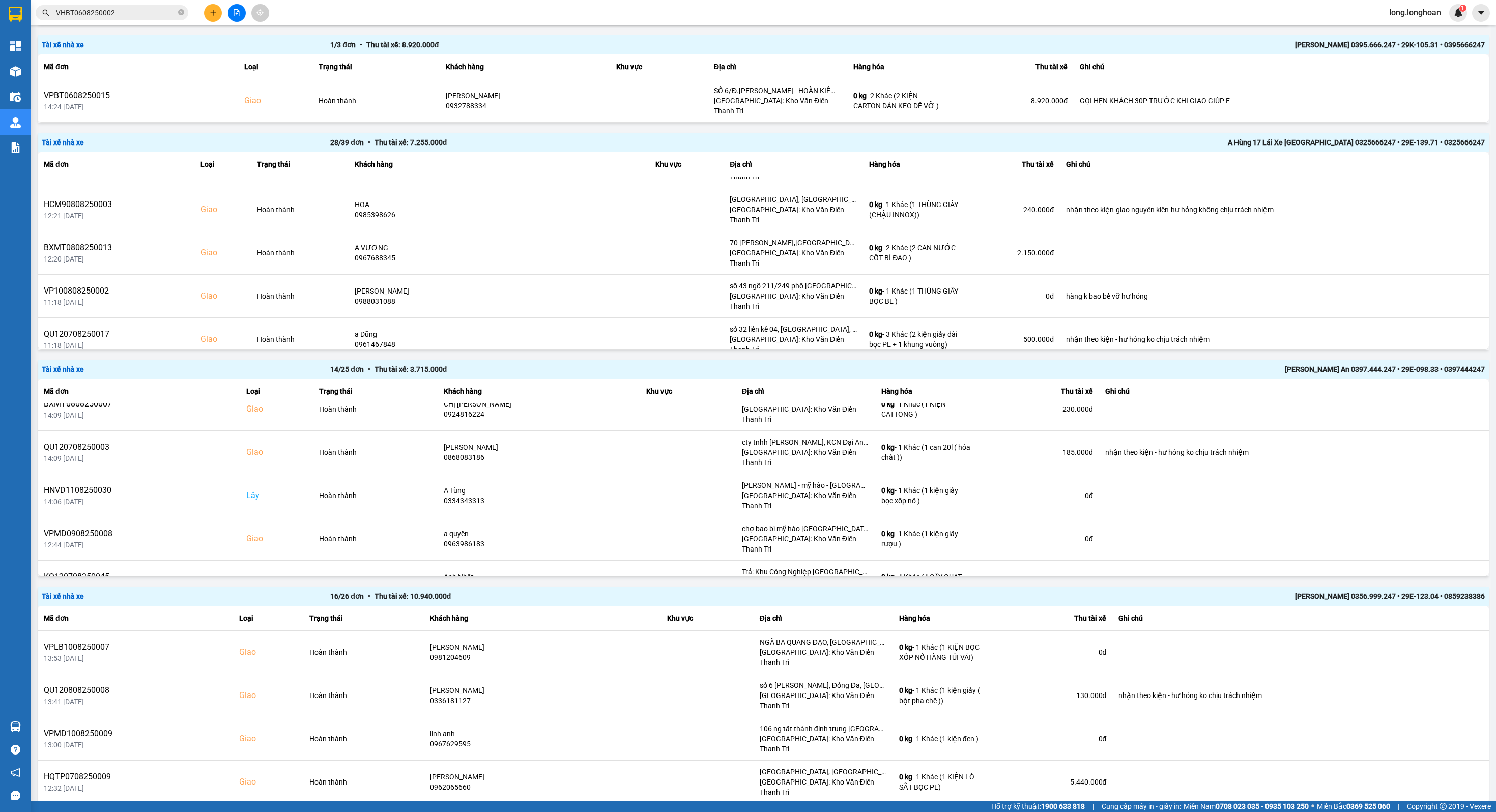
click at [1396, 811] on button "Sau" at bounding box center [1409, 821] width 43 height 15
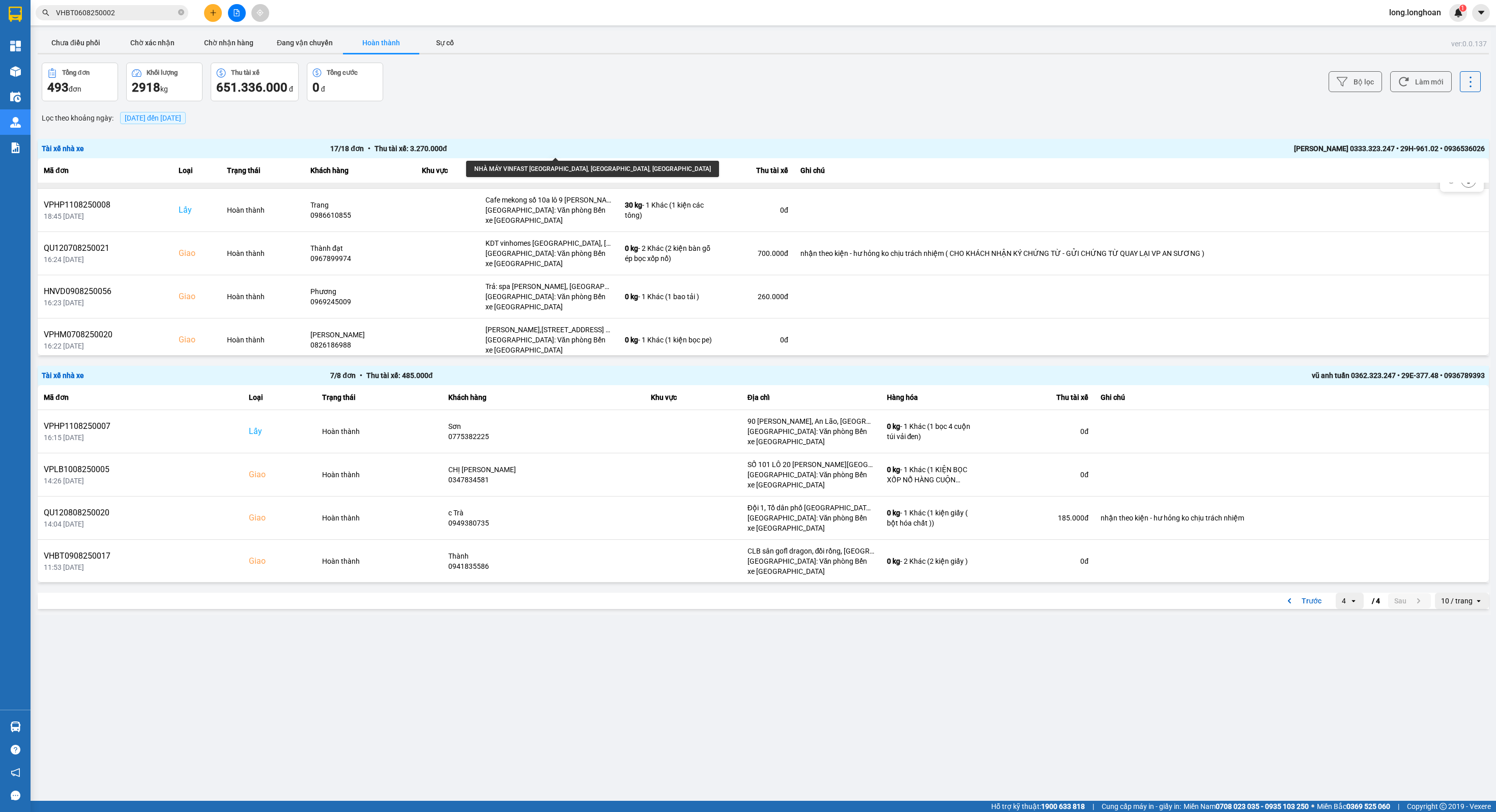
scroll to position [562, 0]
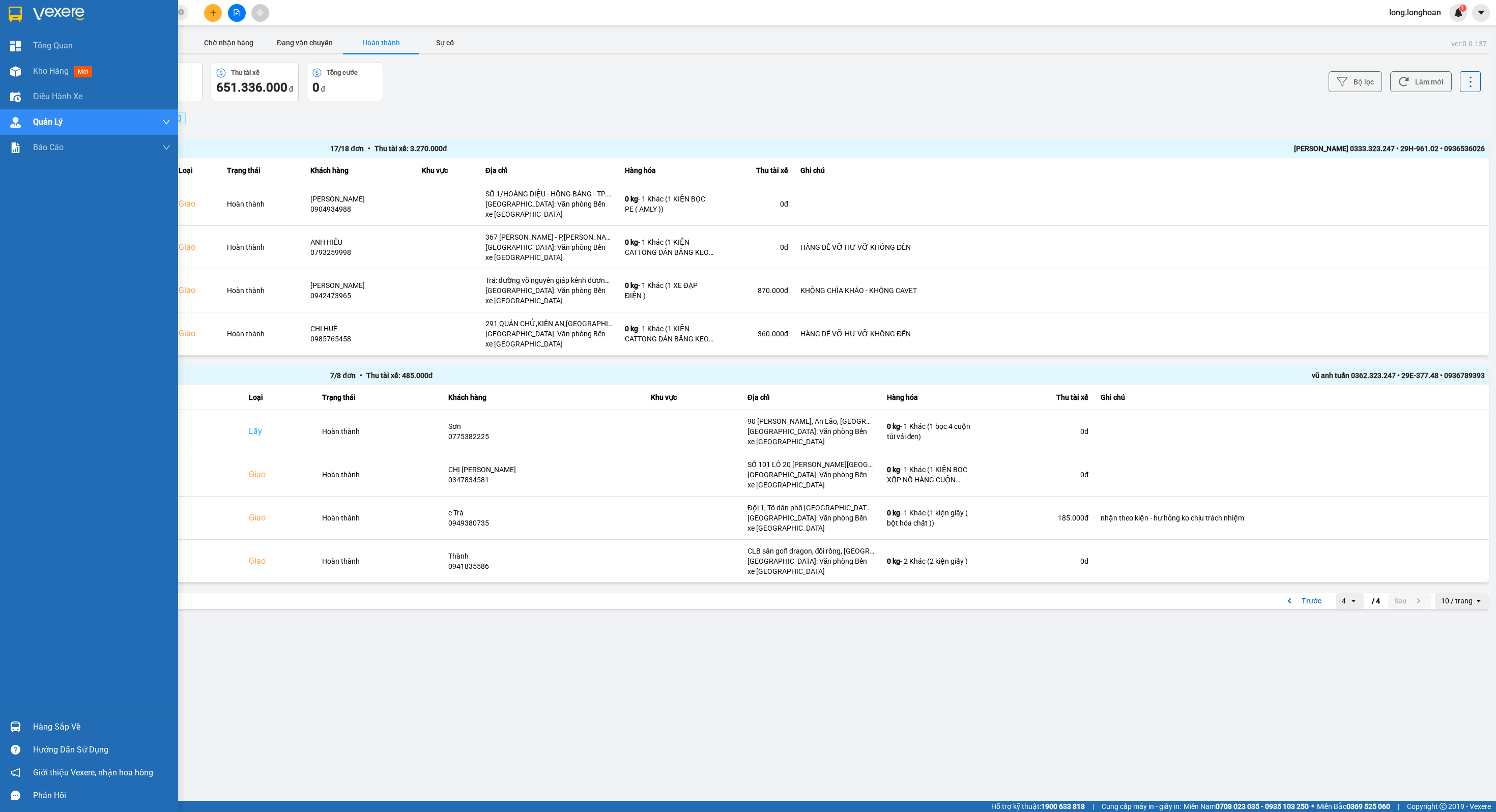
click at [1, 9] on div at bounding box center [89, 17] width 178 height 33
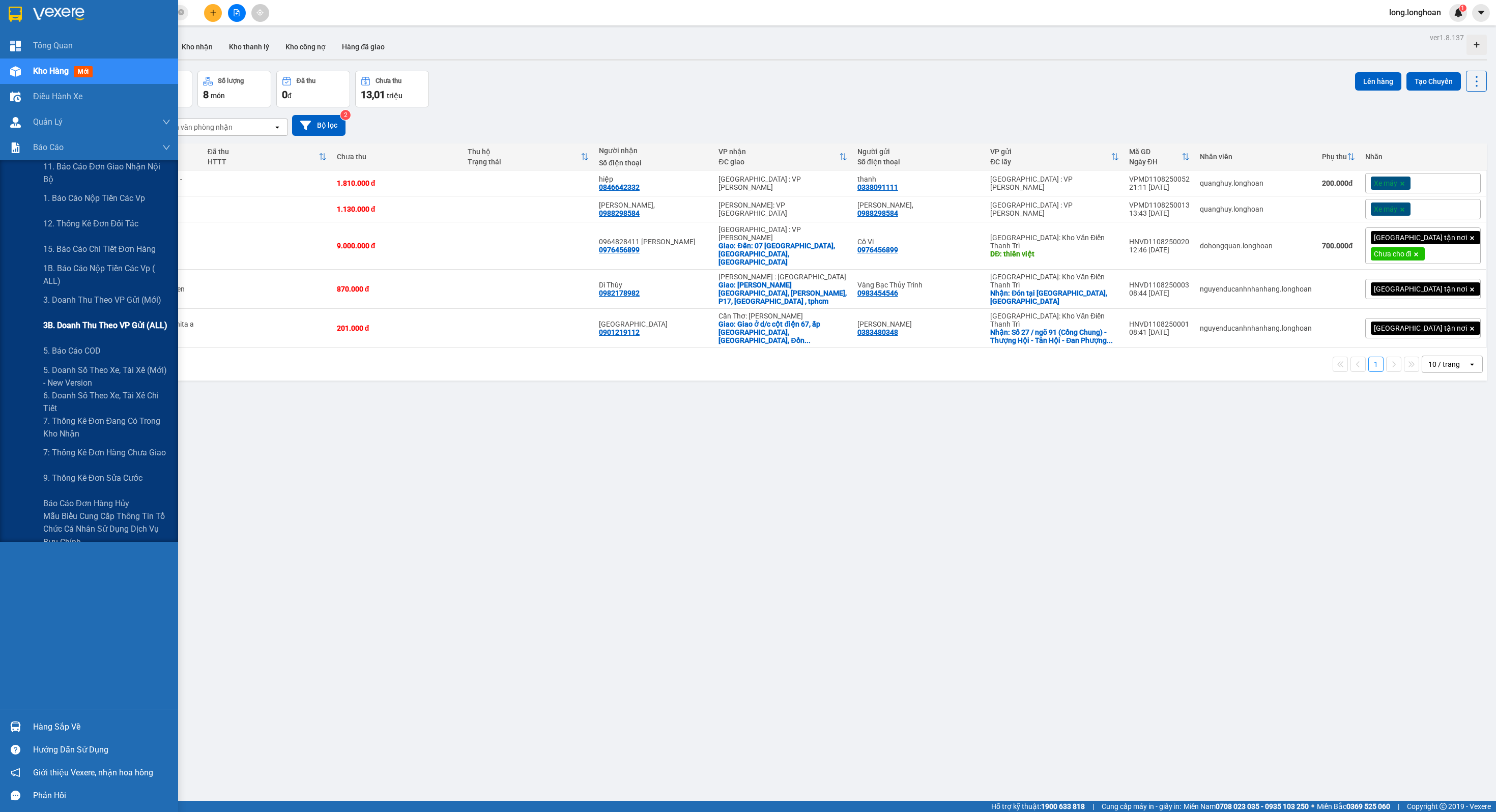
click at [118, 332] on span "3B. Doanh Thu theo VP Gửi (ALL)" at bounding box center [105, 325] width 124 height 13
